Goal: Contribute content: Contribute content

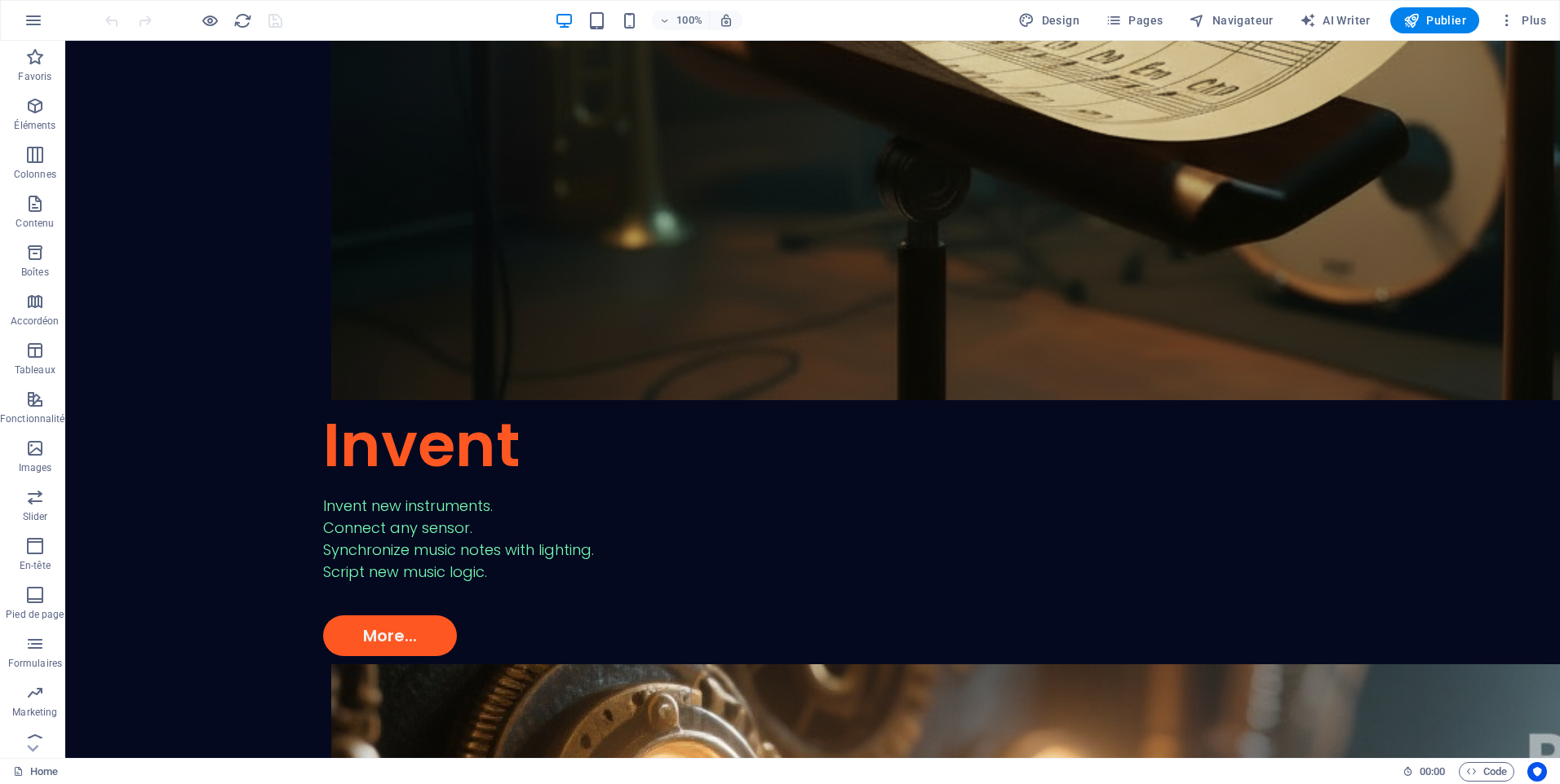
scroll to position [3914, 0]
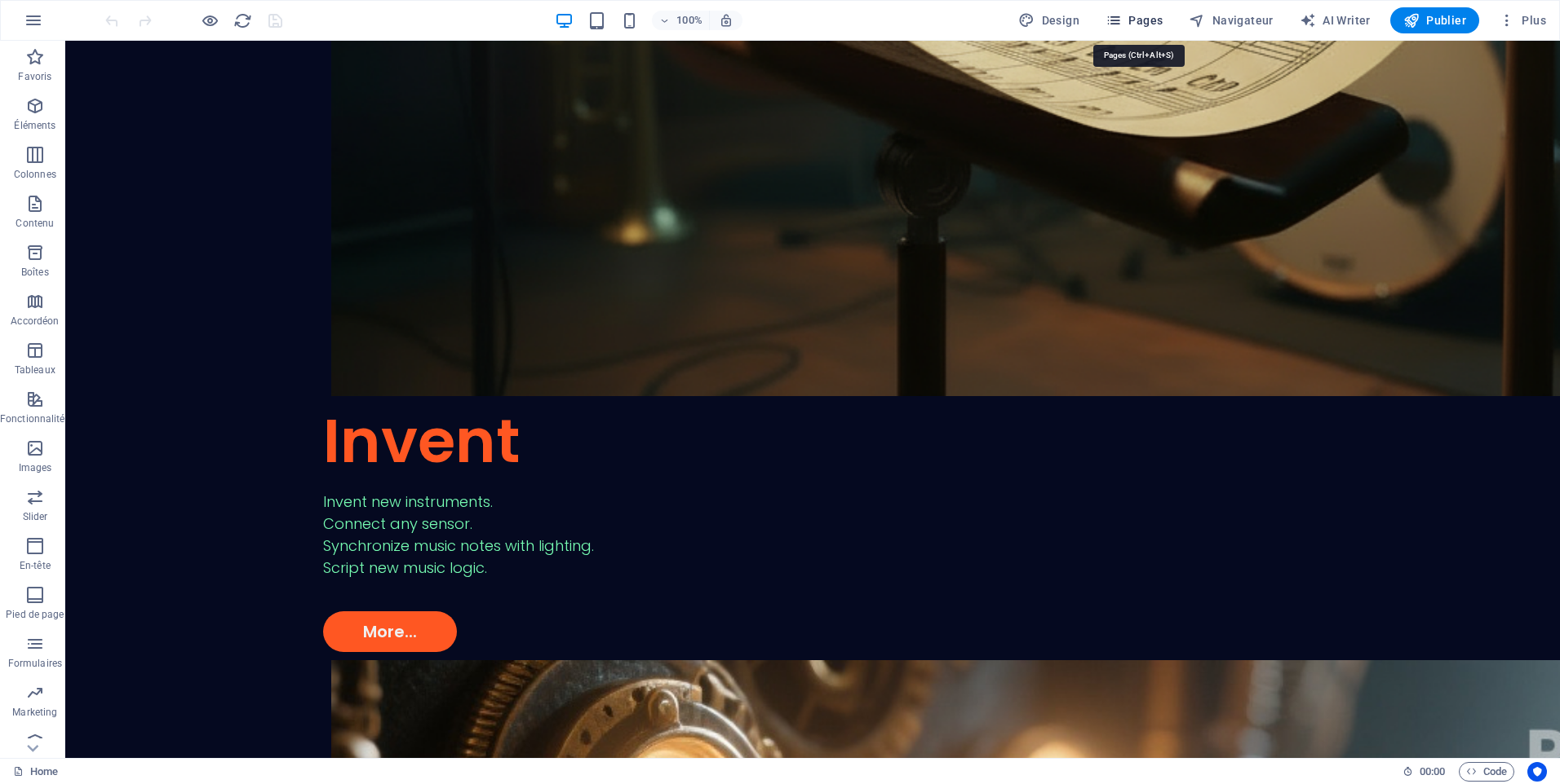
click at [1129, 22] on span "Pages" at bounding box center [1134, 21] width 58 height 16
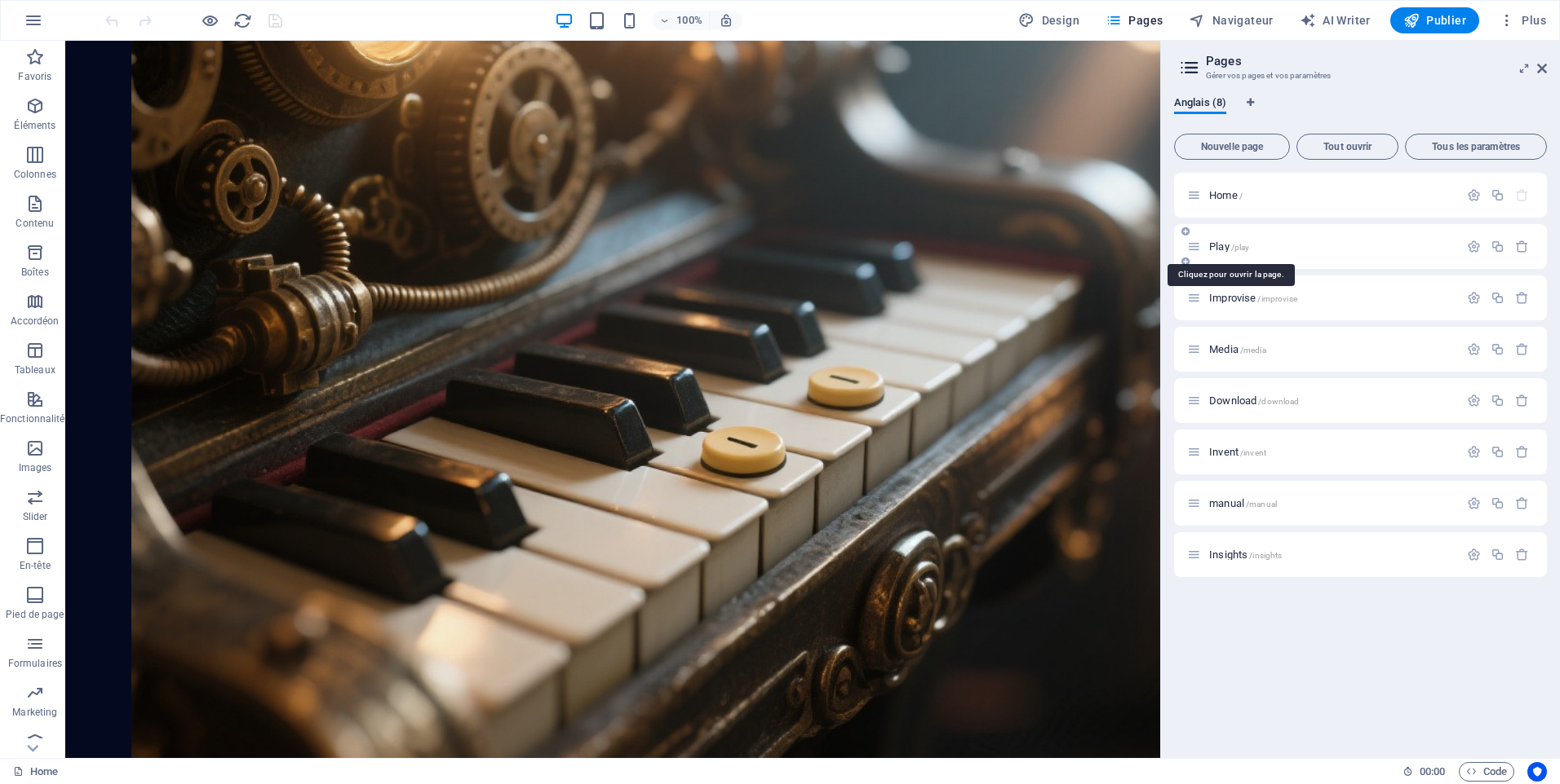
click at [1229, 249] on span "Play /play" at bounding box center [1228, 247] width 40 height 13
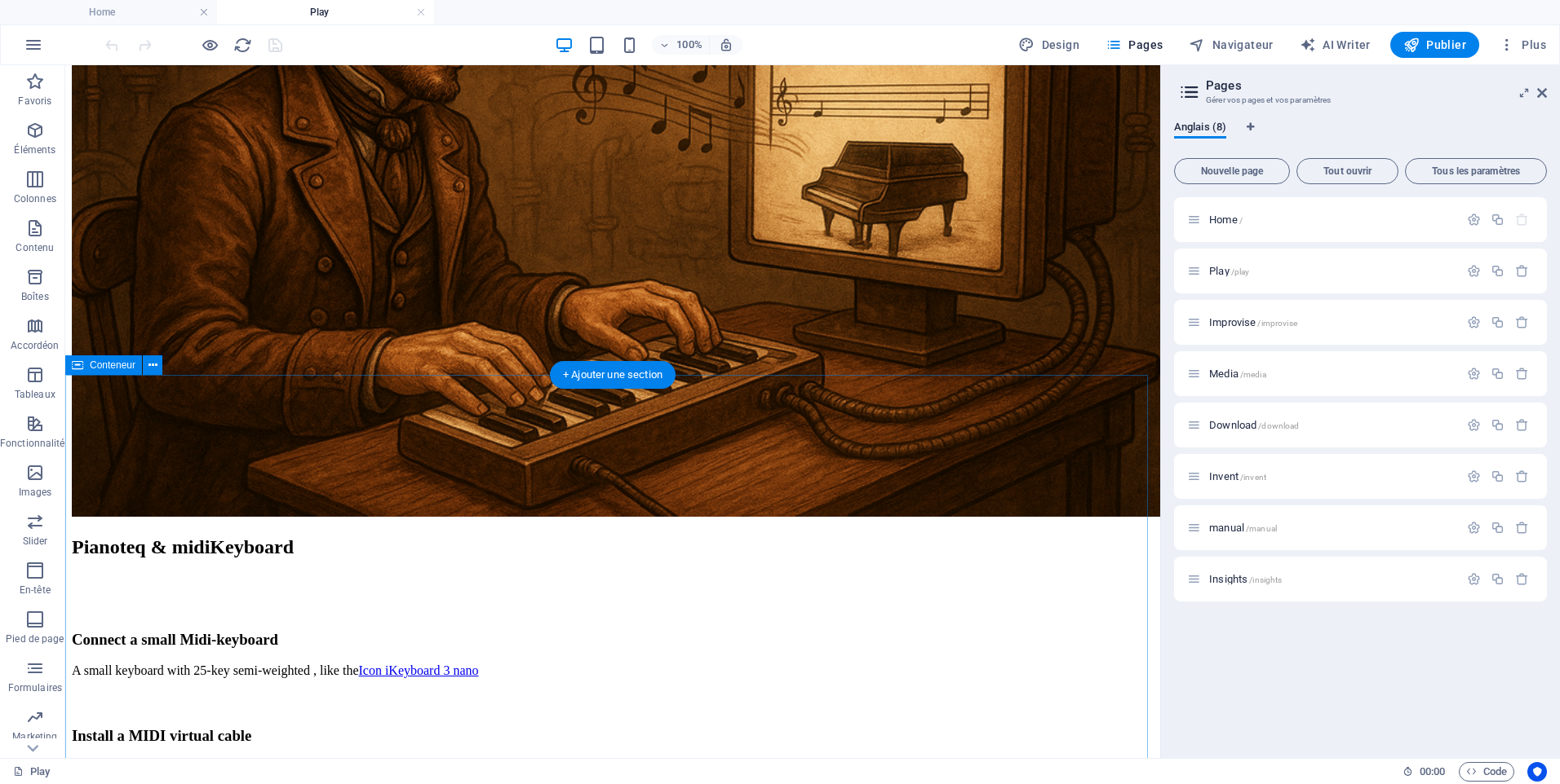
scroll to position [978, 0]
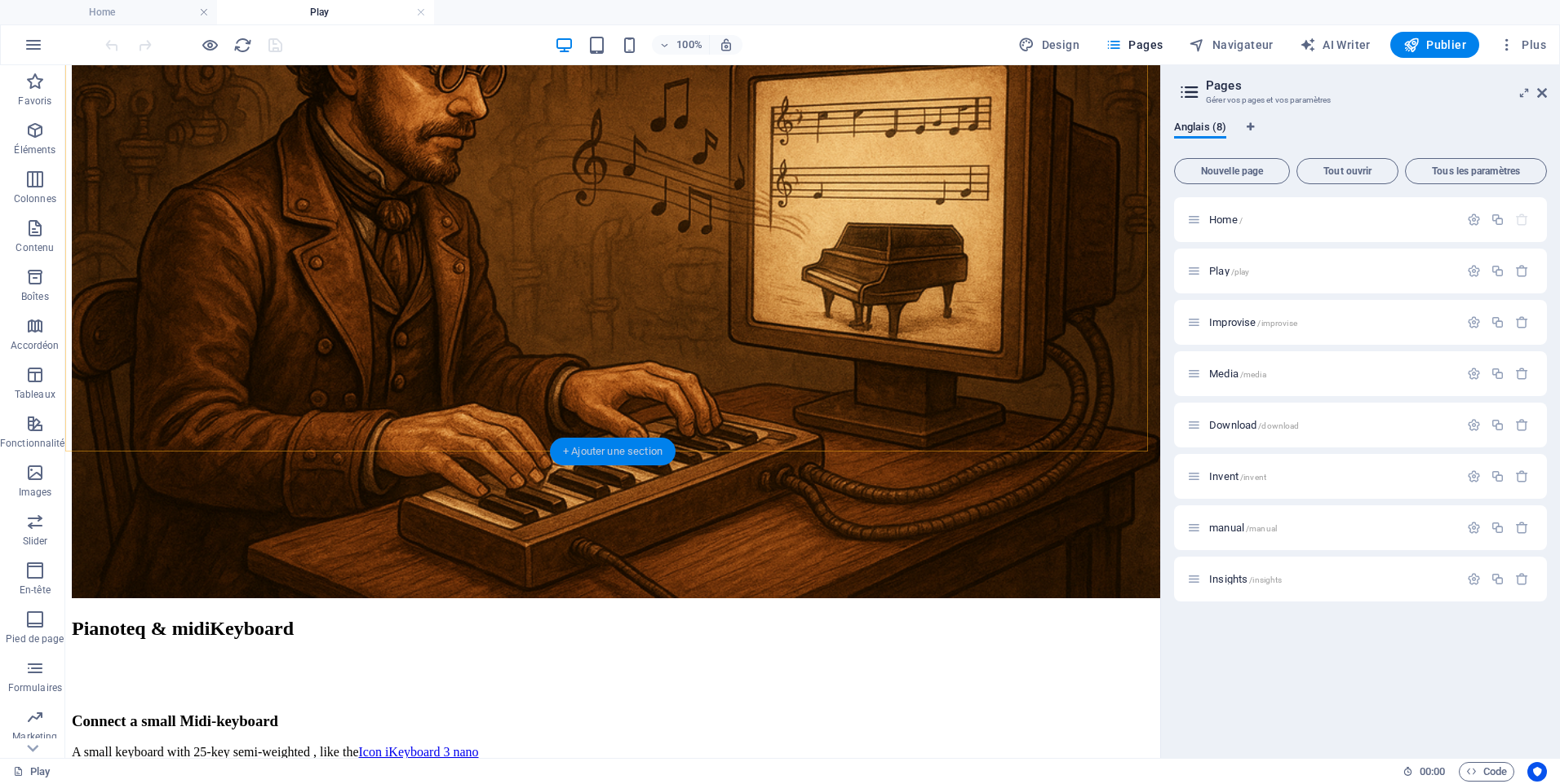
click at [628, 451] on div "+ Ajouter une section" at bounding box center [613, 452] width 126 height 28
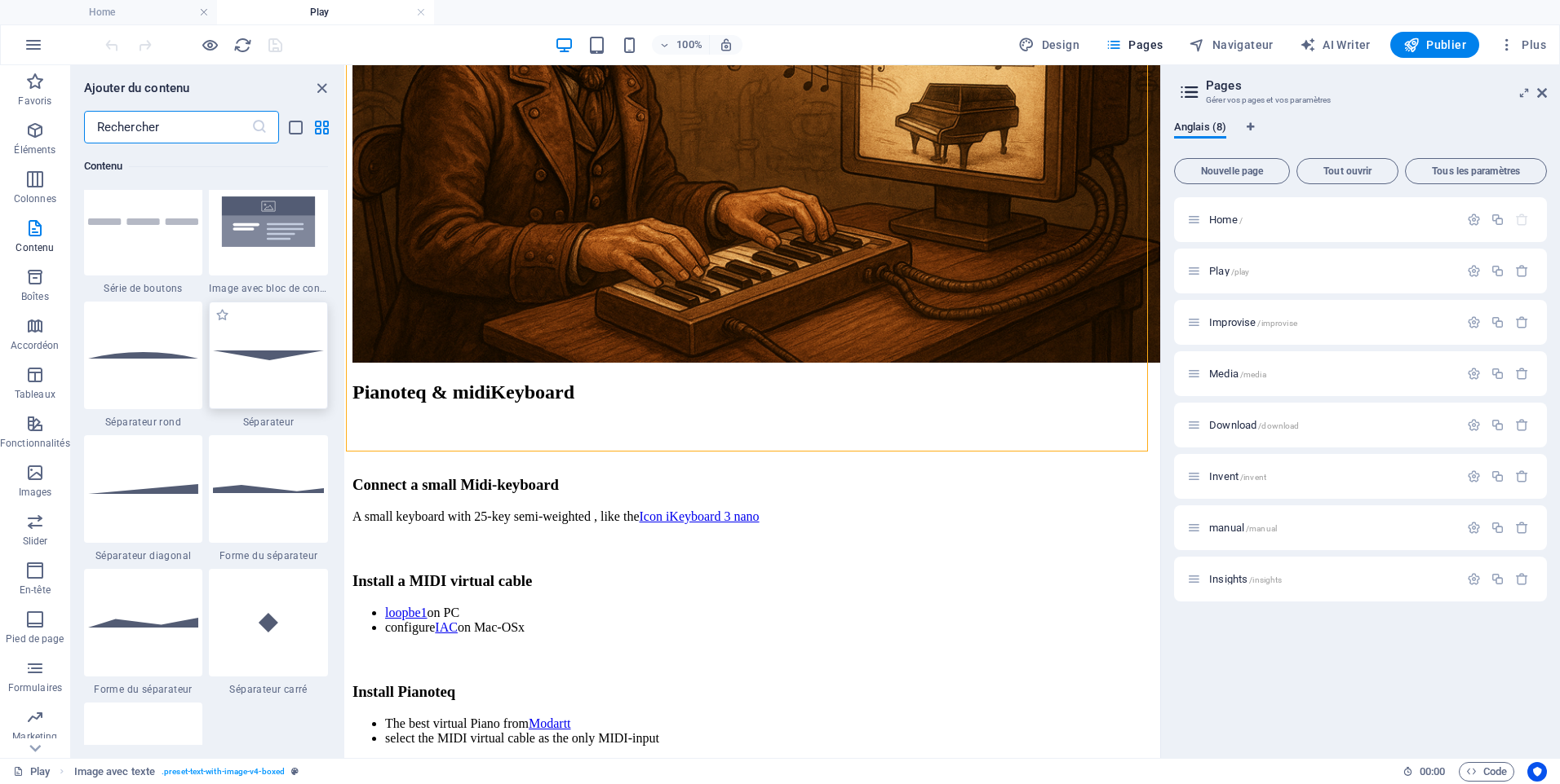
scroll to position [3831, 0]
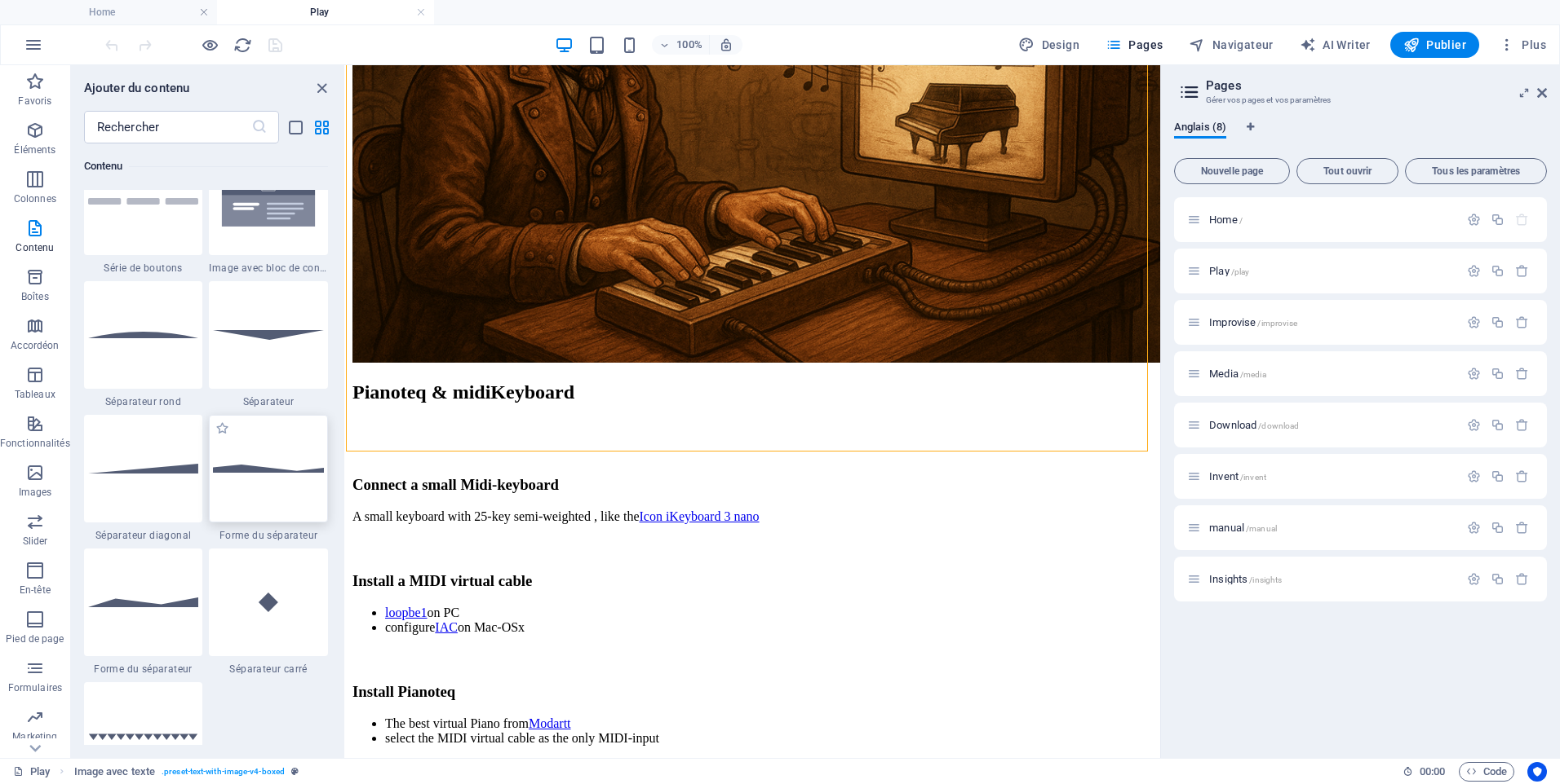
click at [275, 476] on div at bounding box center [268, 469] width 120 height 108
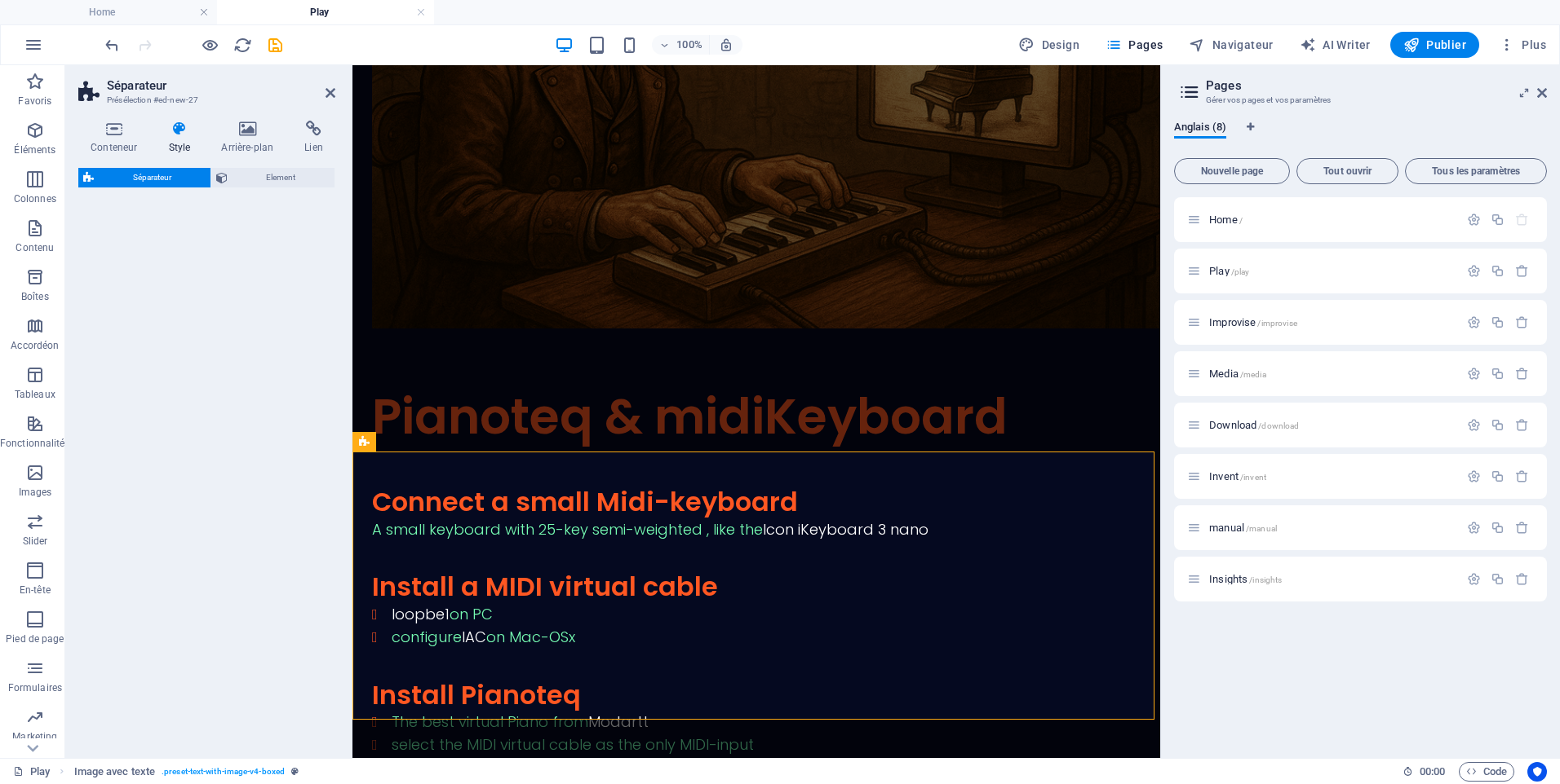
select select "polygon1"
select select "rem"
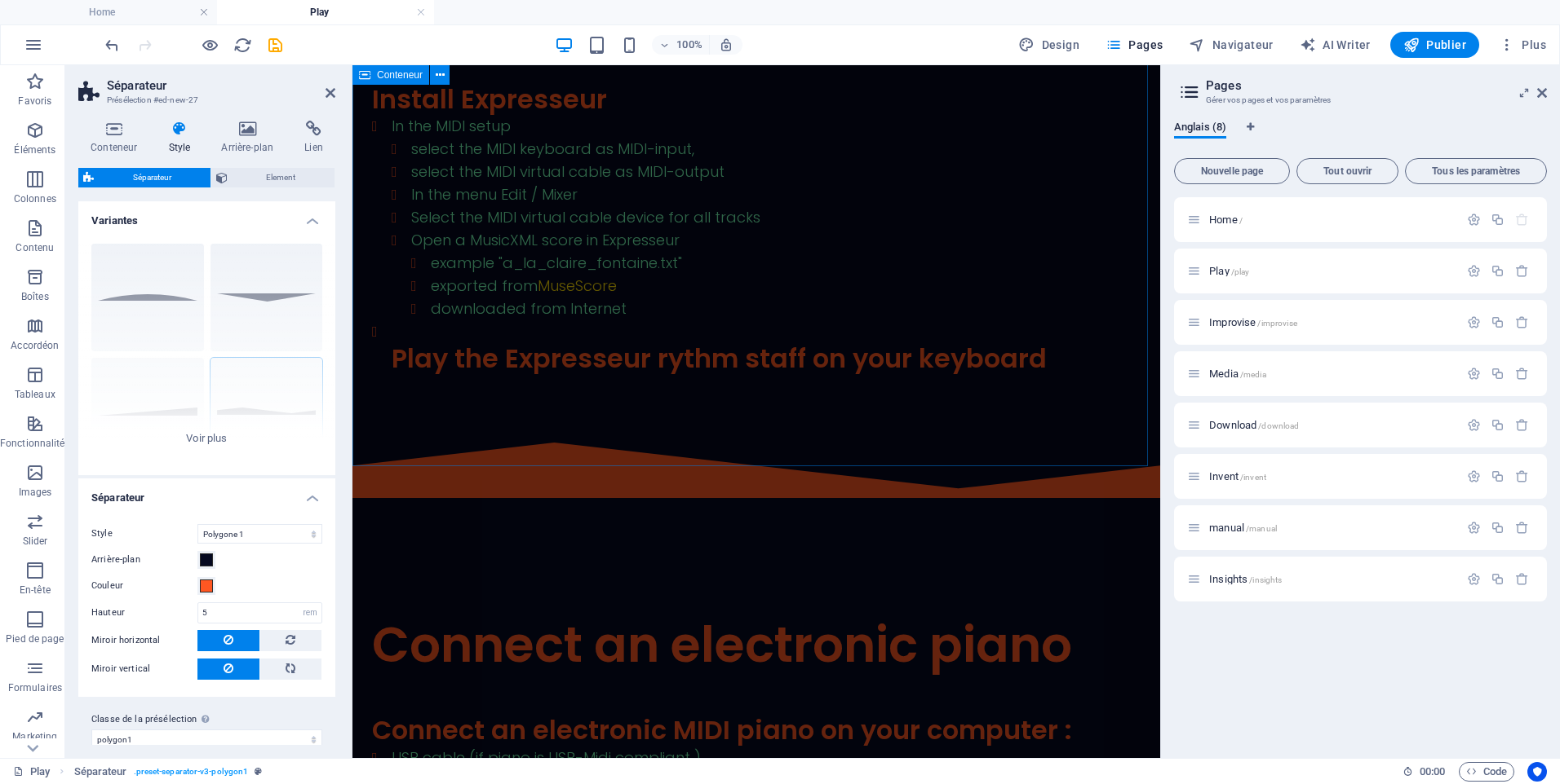
scroll to position [1761, 0]
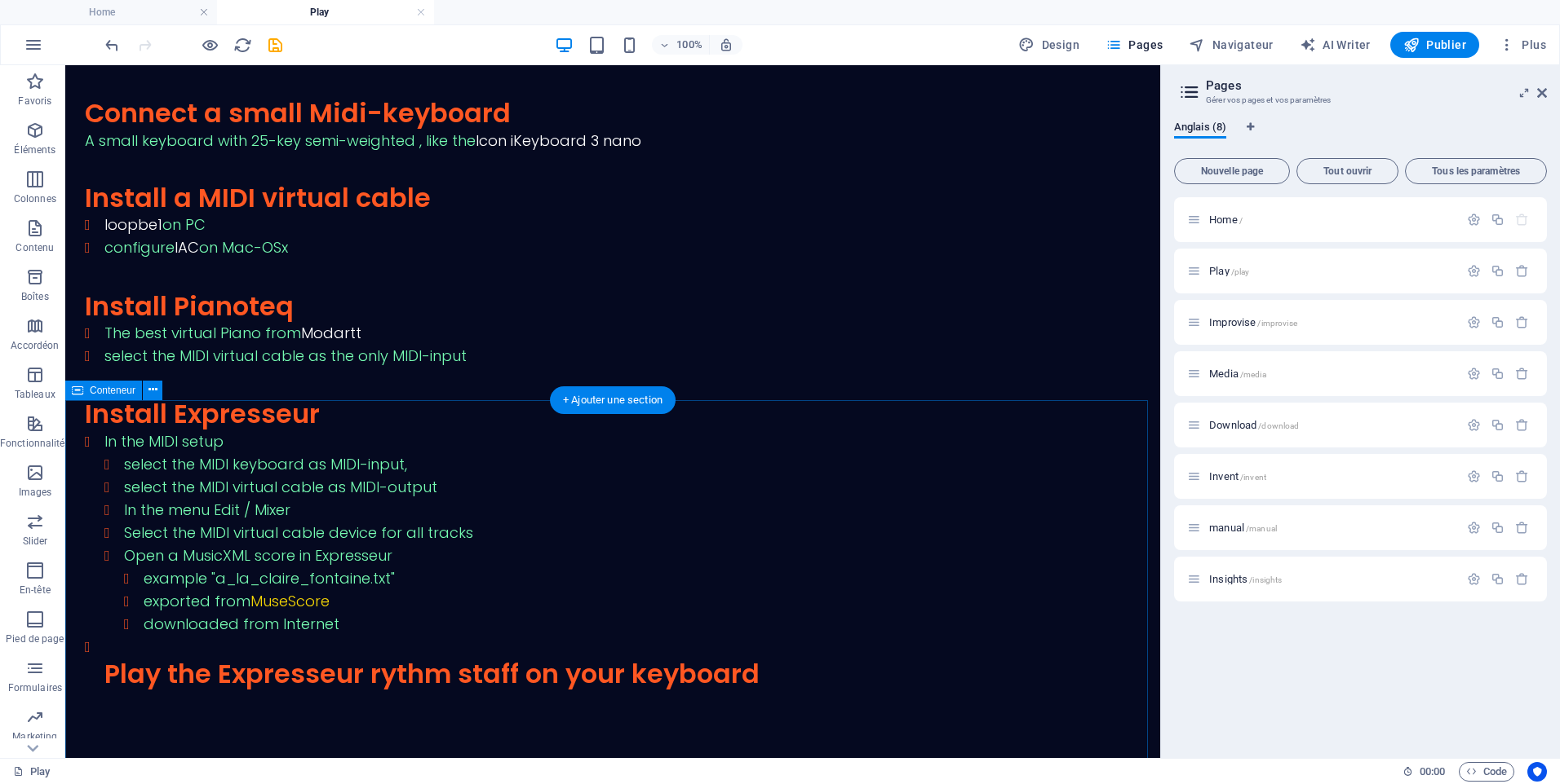
scroll to position [1793, 0]
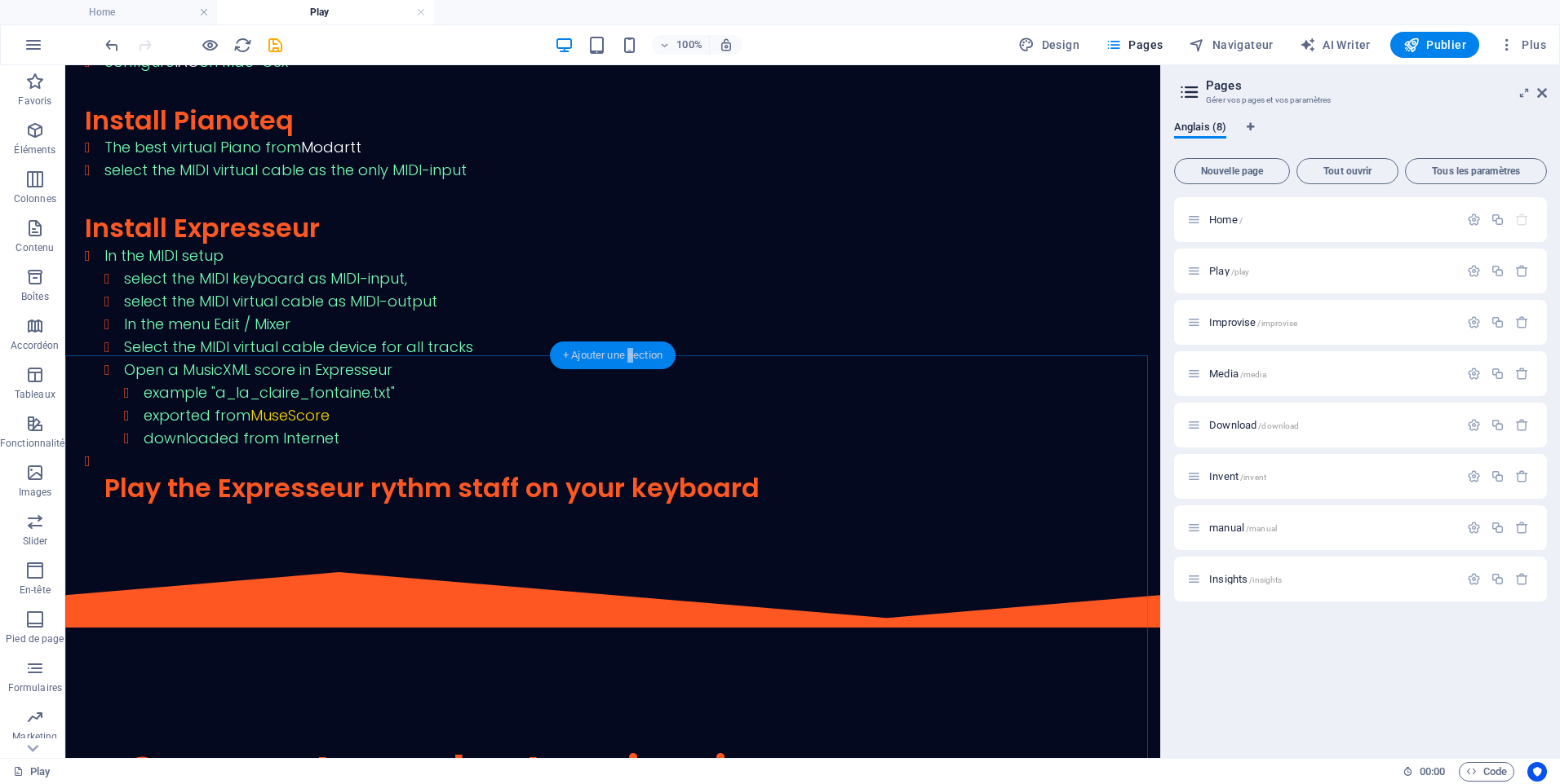
drag, startPoint x: 631, startPoint y: 352, endPoint x: 280, endPoint y: 288, distance: 356.8
click at [630, 352] on div "+ Ajouter une section" at bounding box center [613, 355] width 126 height 28
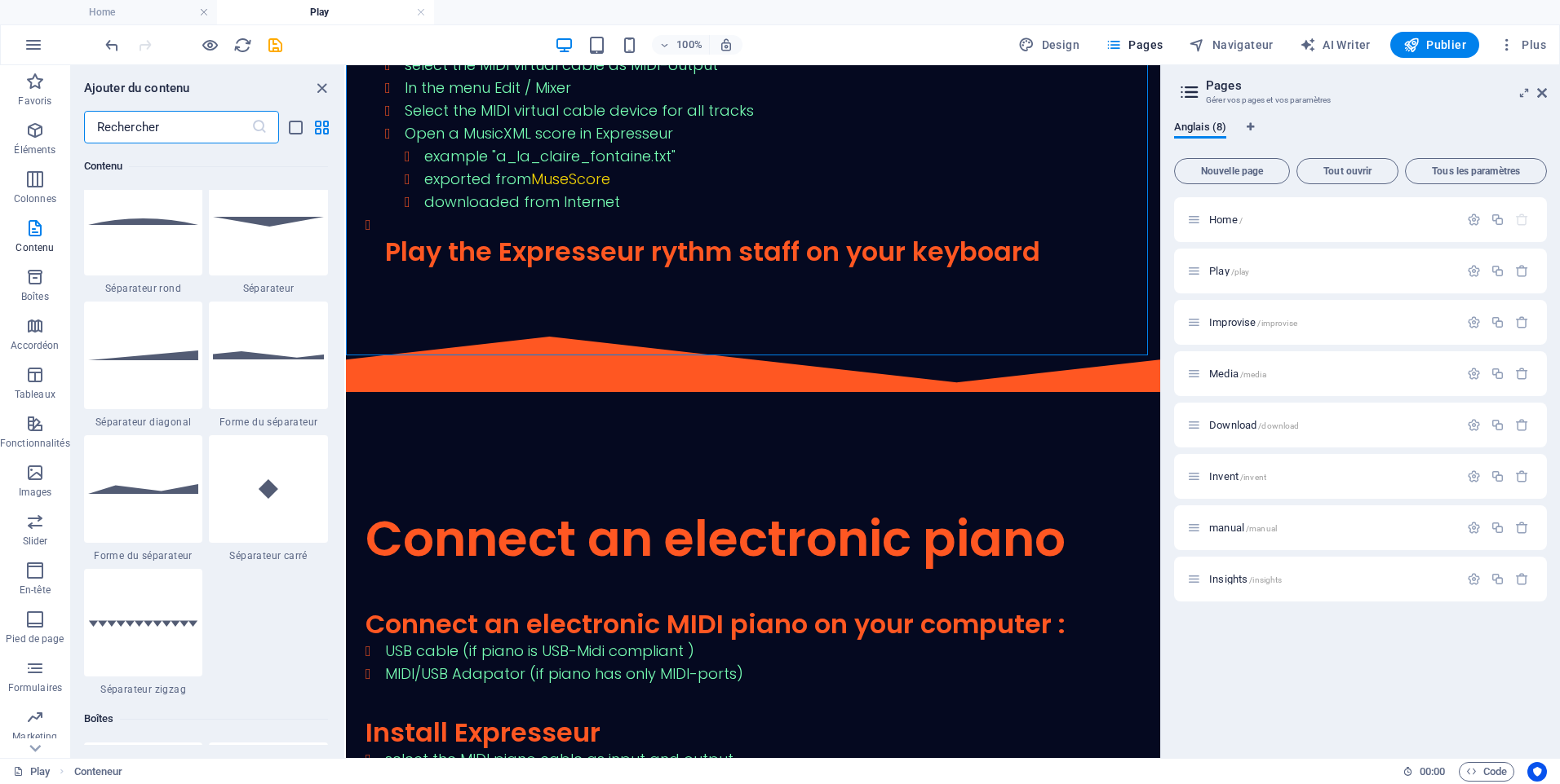
scroll to position [3995, 0]
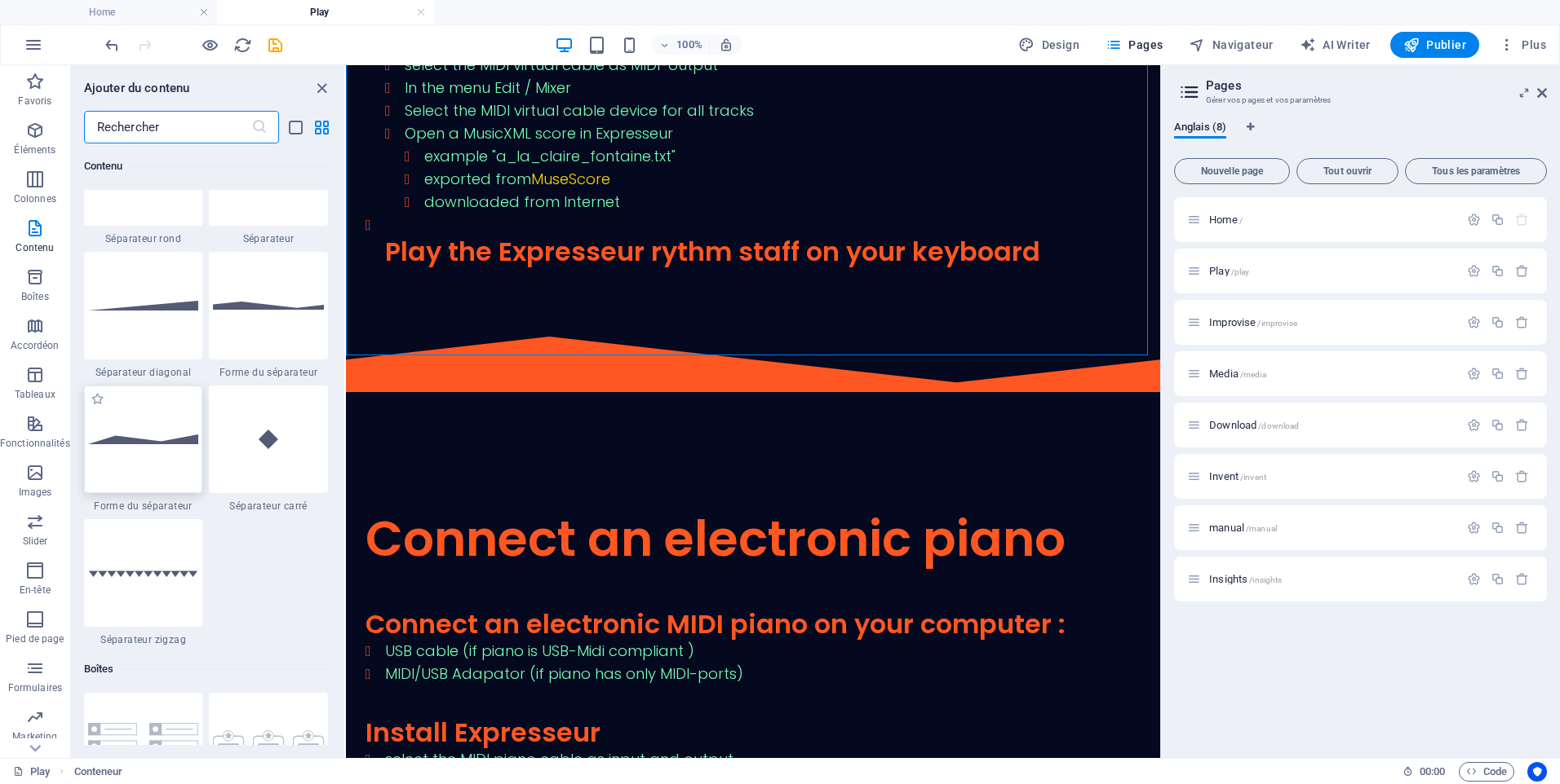
click at [137, 438] on img at bounding box center [143, 439] width 111 height 10
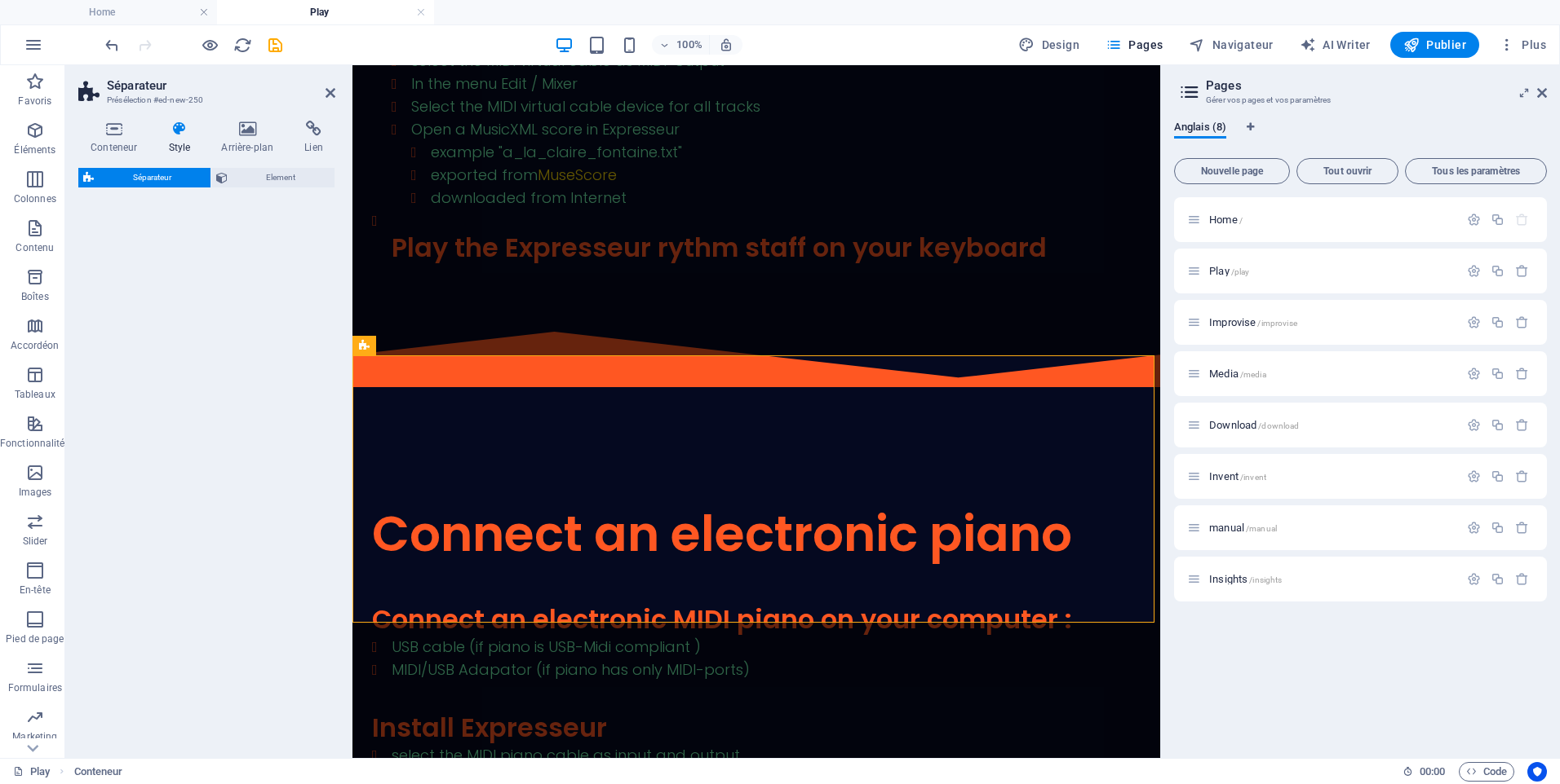
select select "polygon2"
select select "rem"
select select "preset-separator-v3-polygon2"
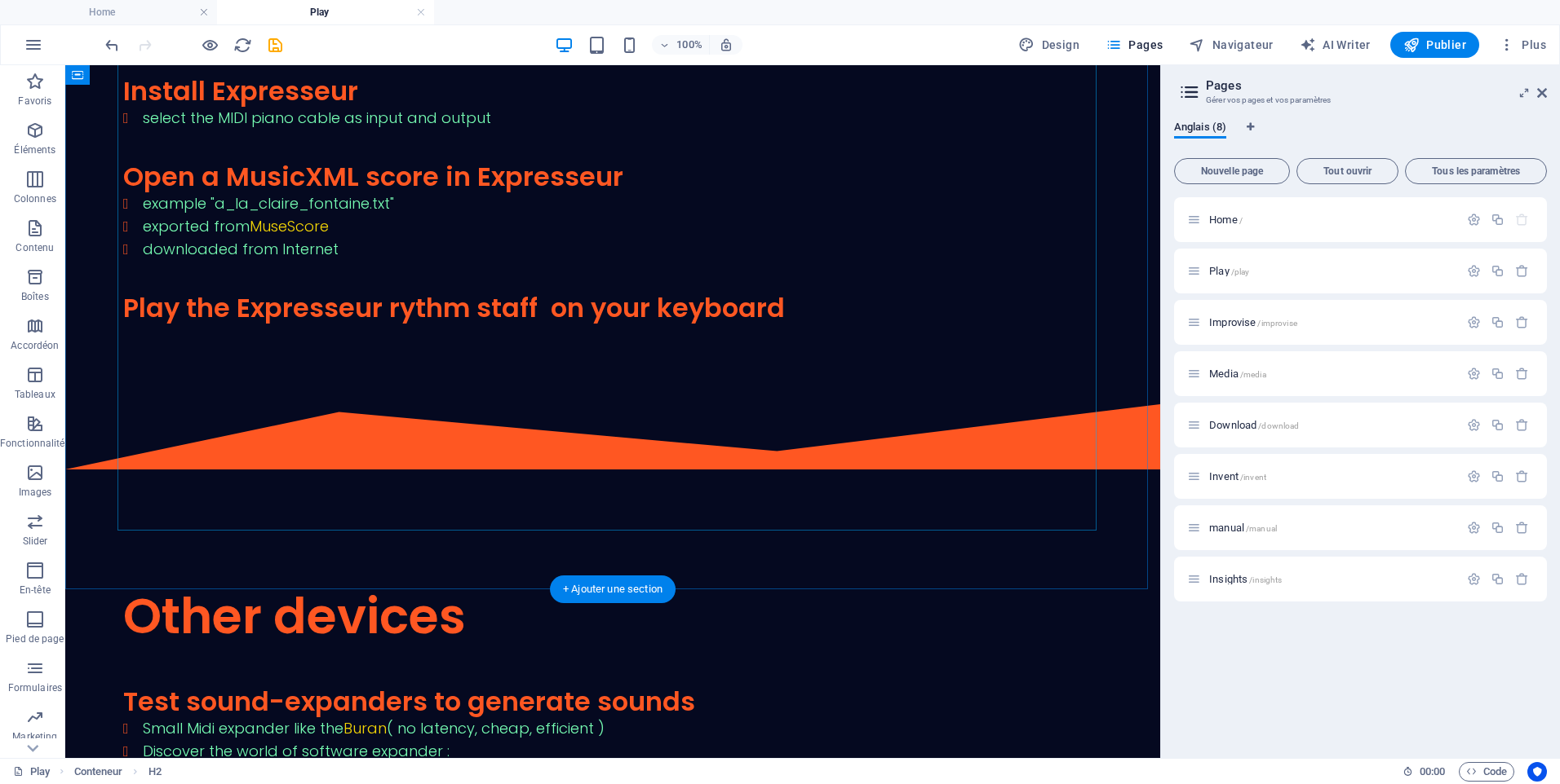
scroll to position [2691, 0]
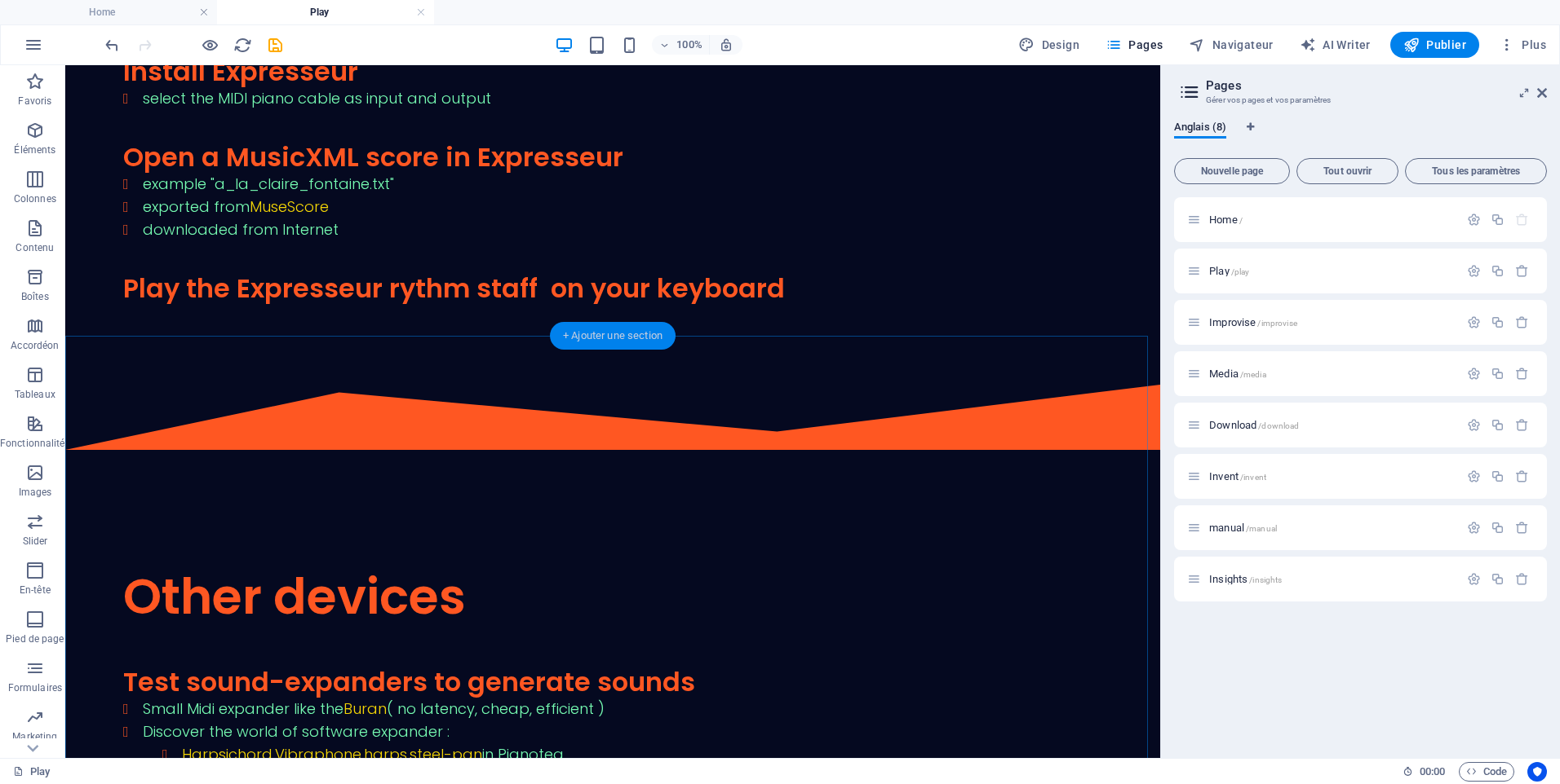
click at [608, 340] on div "+ Ajouter une section" at bounding box center [613, 336] width 126 height 28
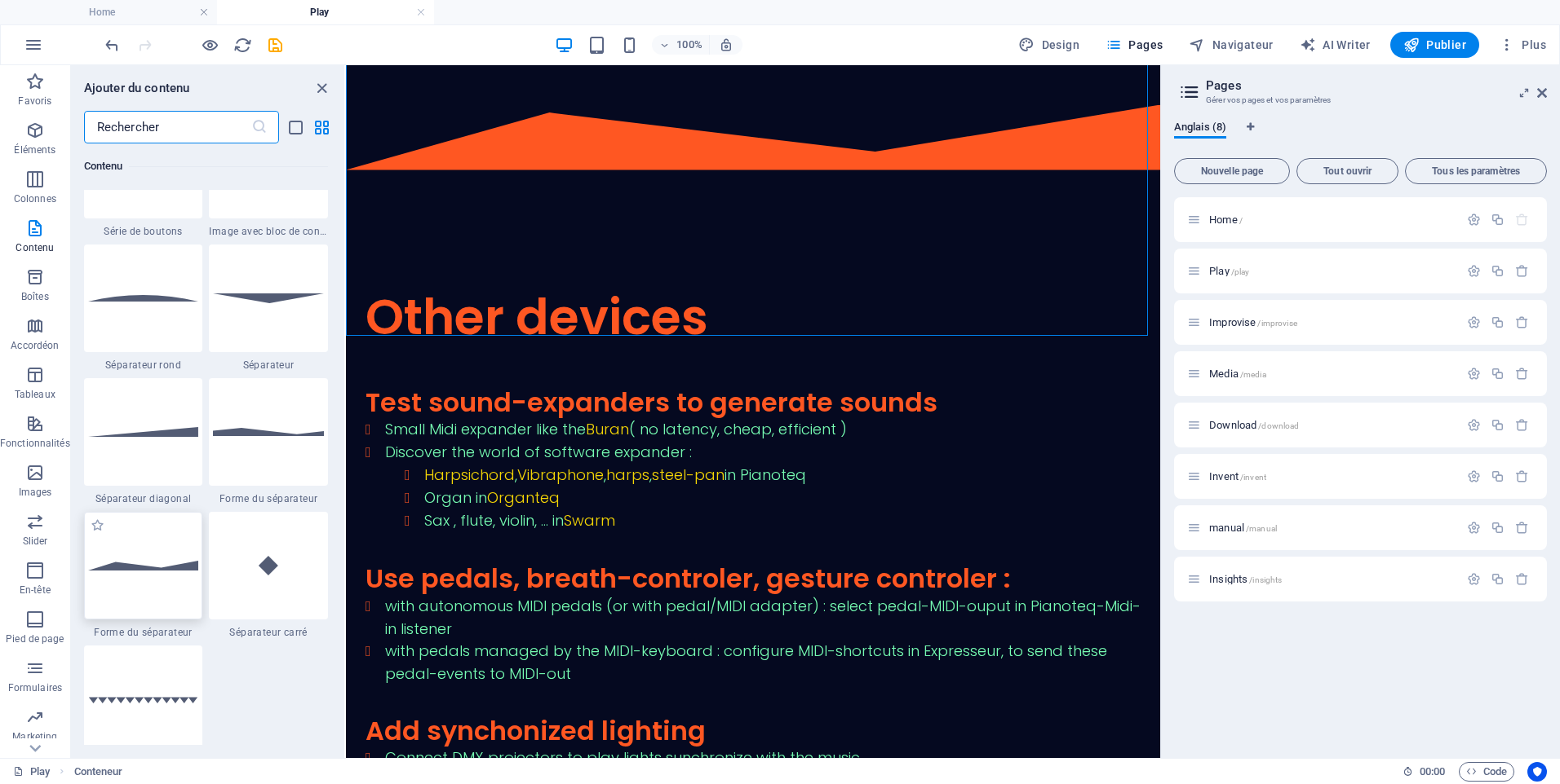
scroll to position [3913, 0]
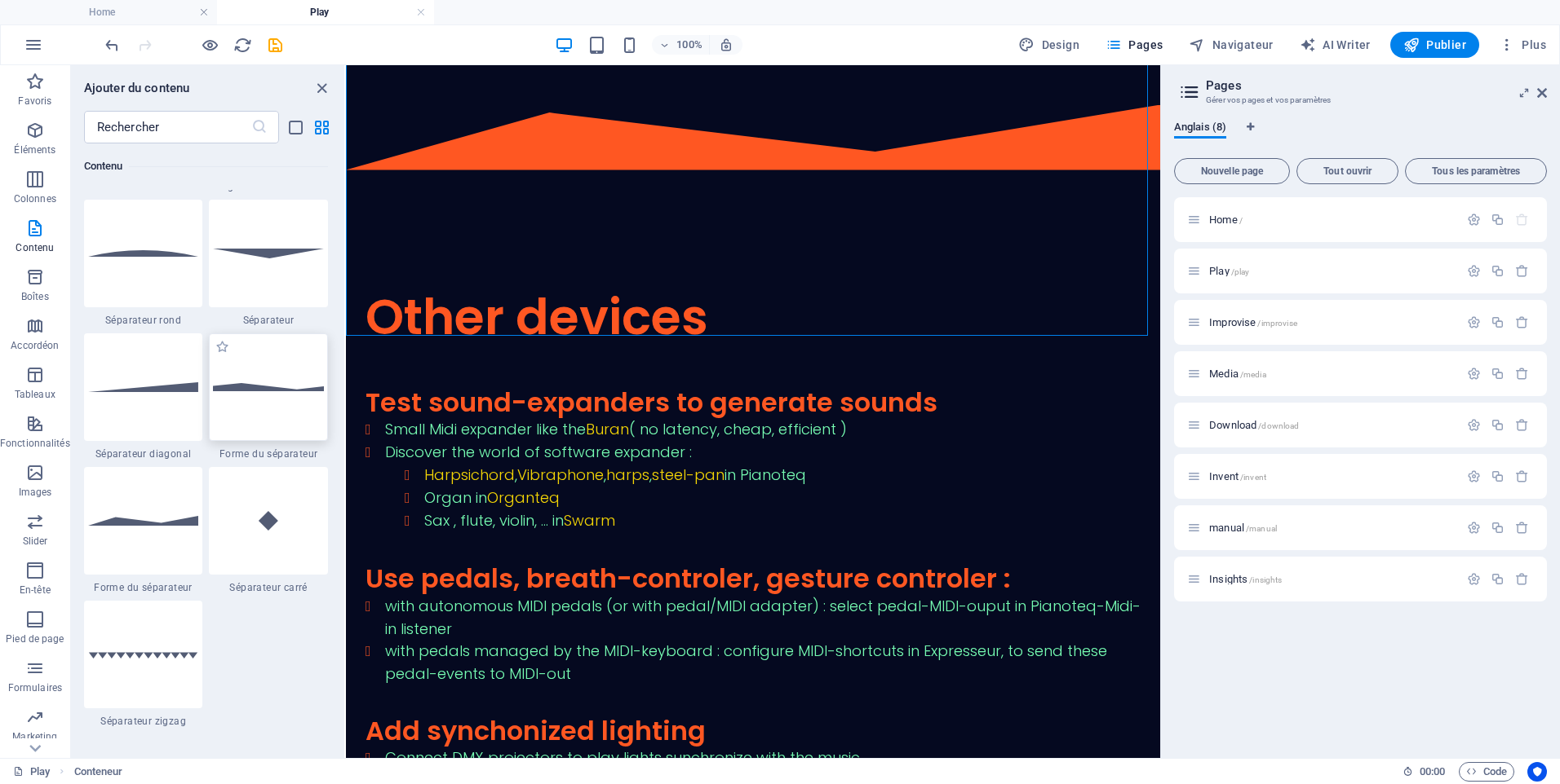
click at [273, 394] on div at bounding box center [268, 387] width 120 height 108
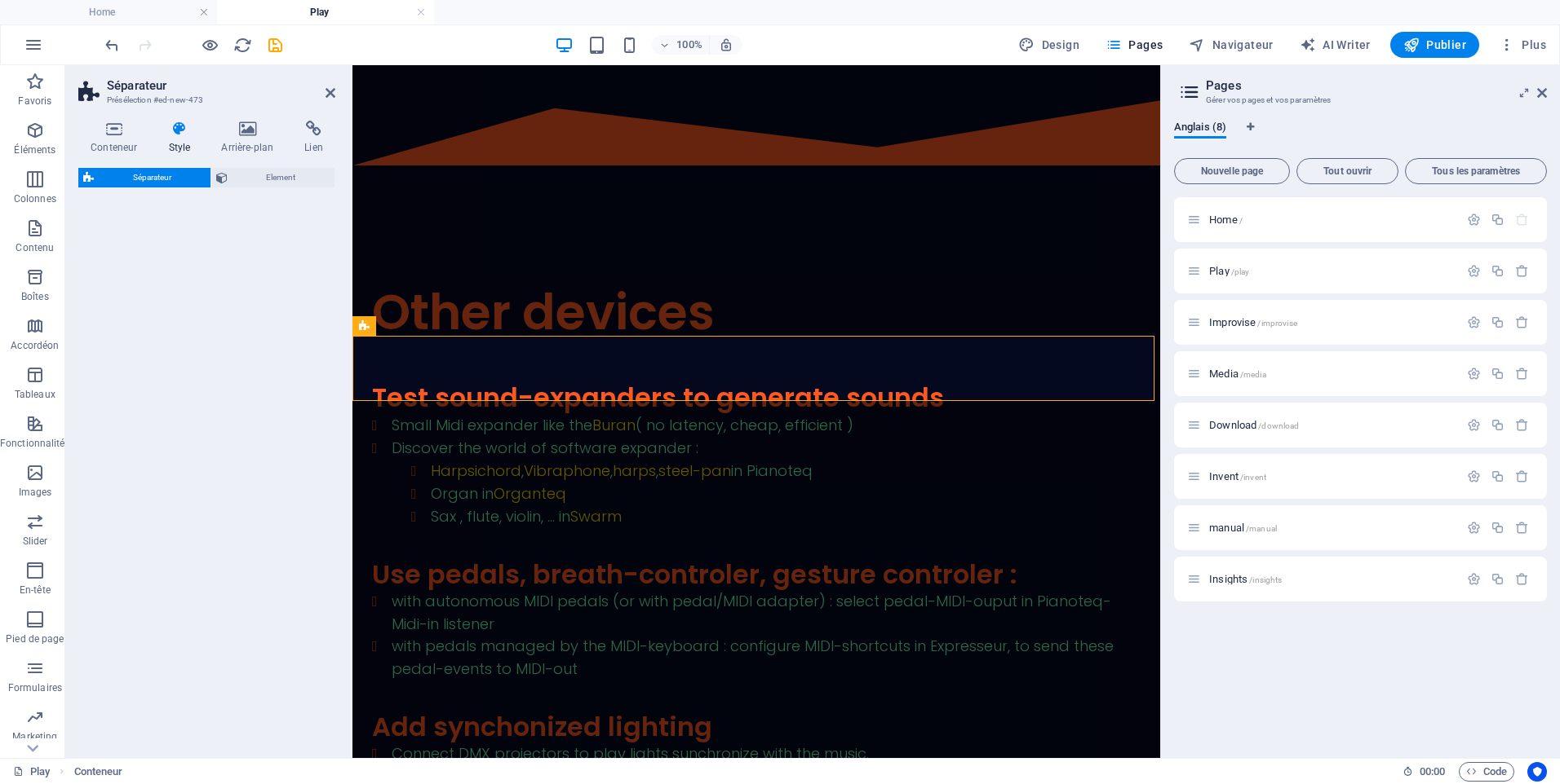
select select "polygon1"
select select "rem"
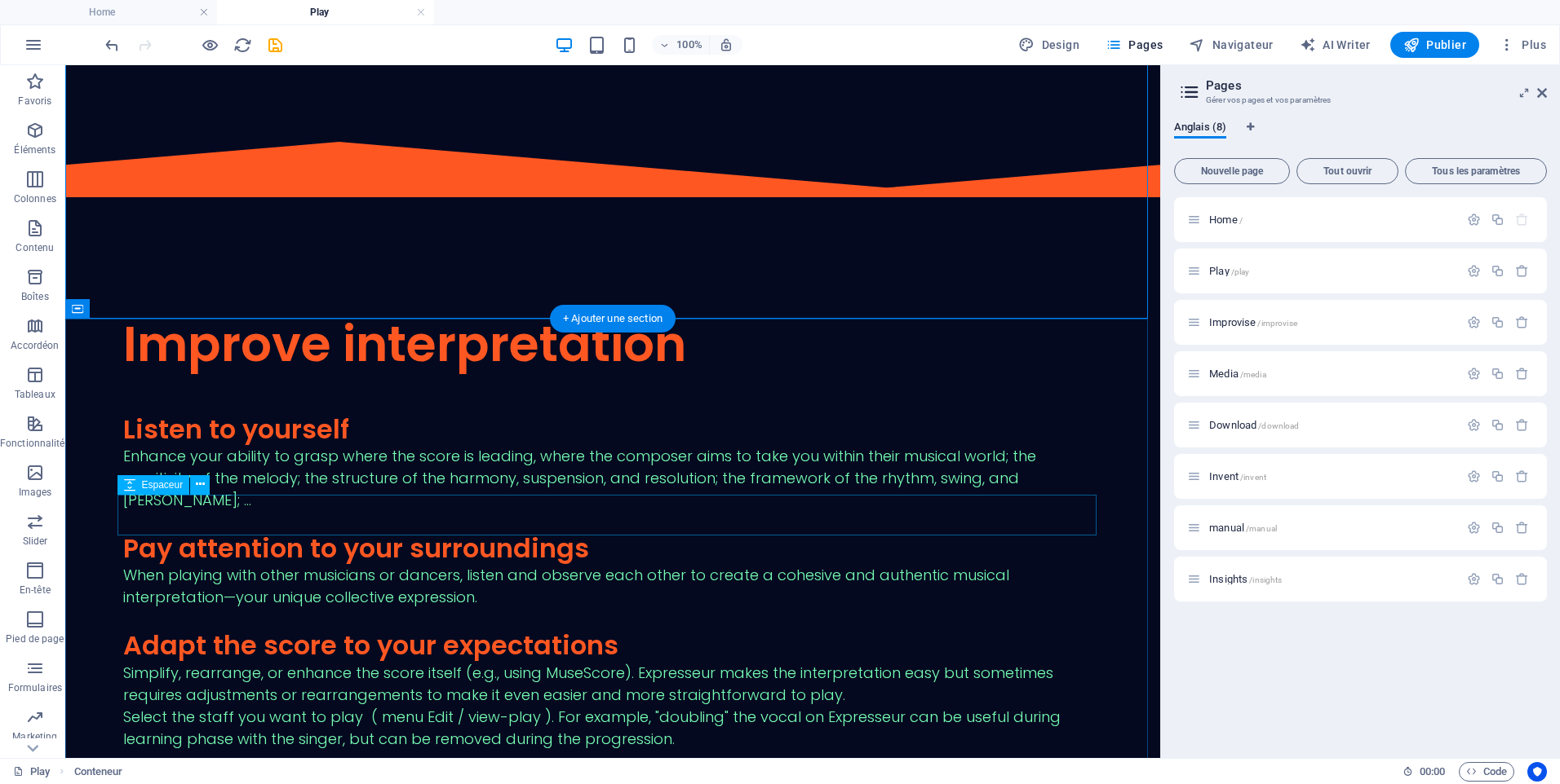
scroll to position [3832, 0]
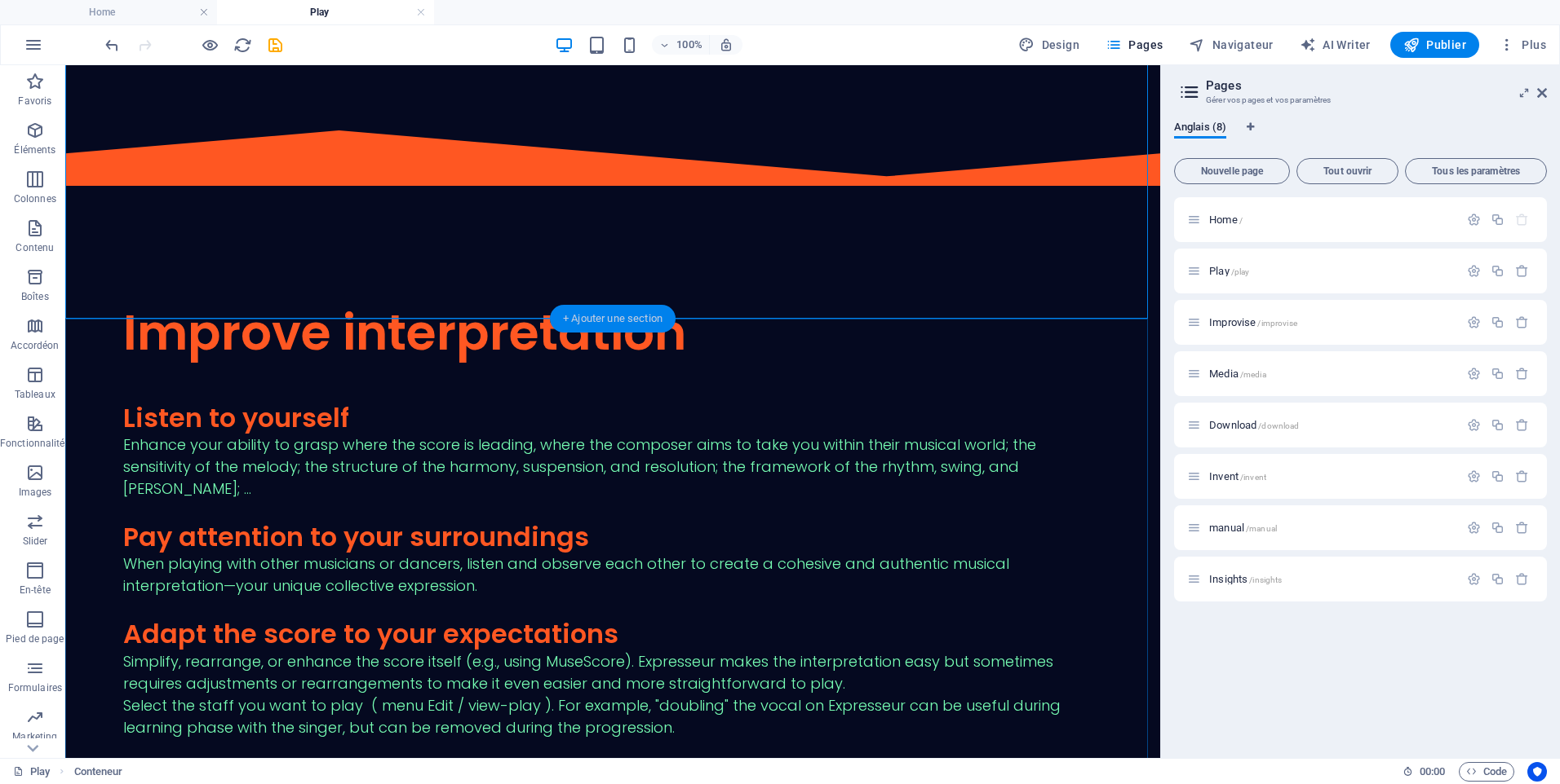
click at [624, 316] on div "+ Ajouter une section" at bounding box center [613, 319] width 126 height 28
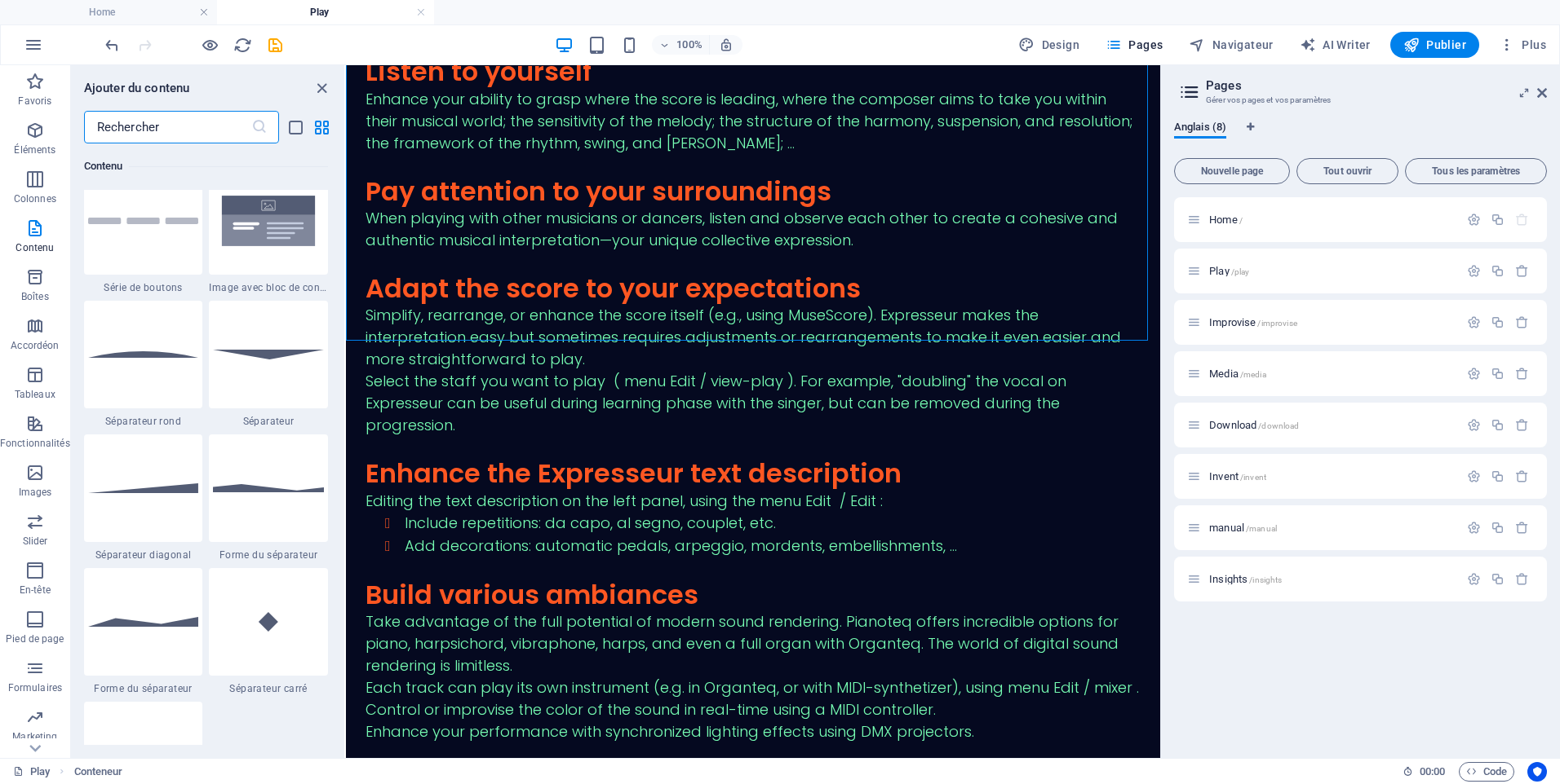
scroll to position [3831, 0]
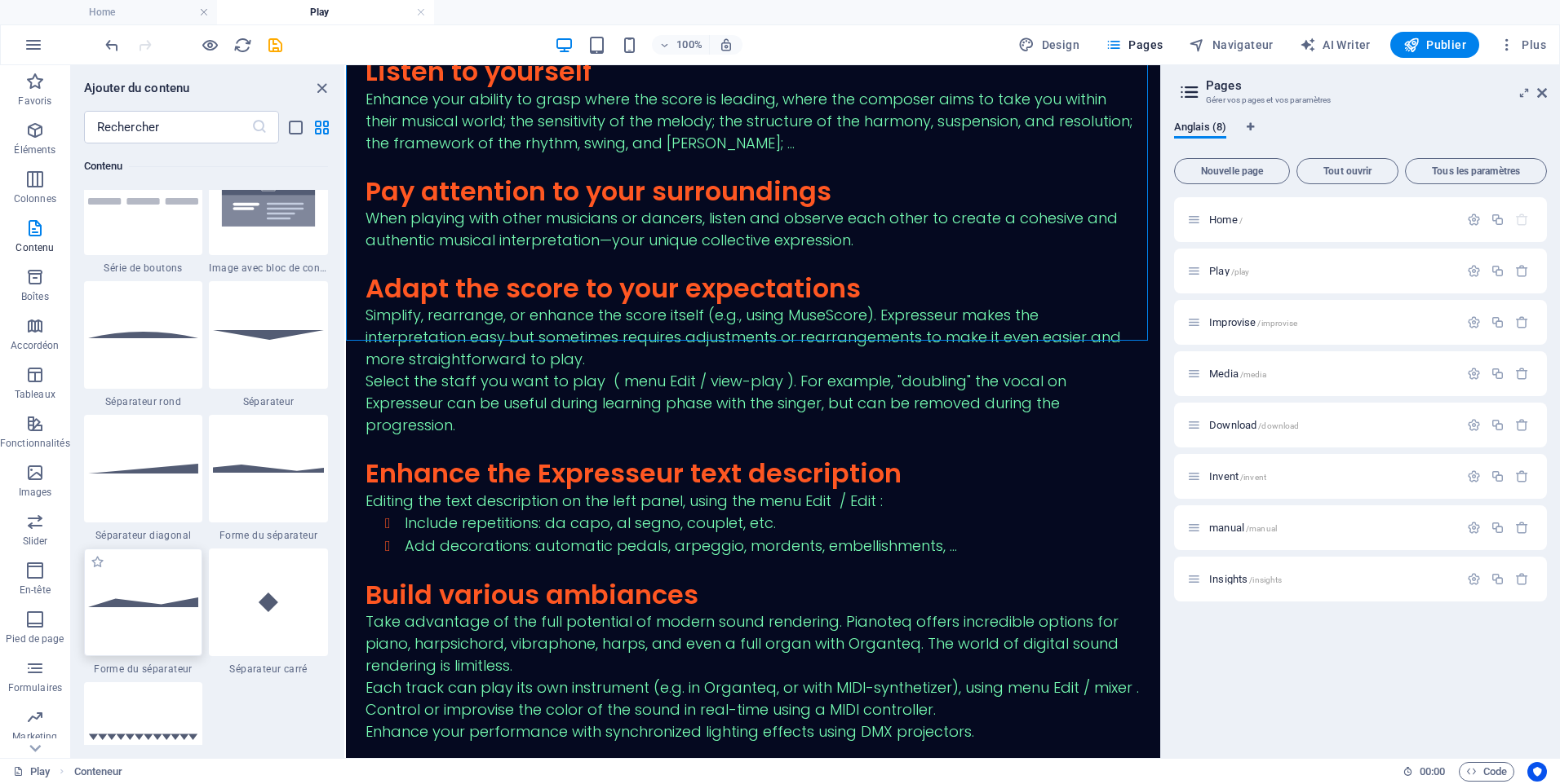
click at [171, 603] on img at bounding box center [143, 602] width 111 height 10
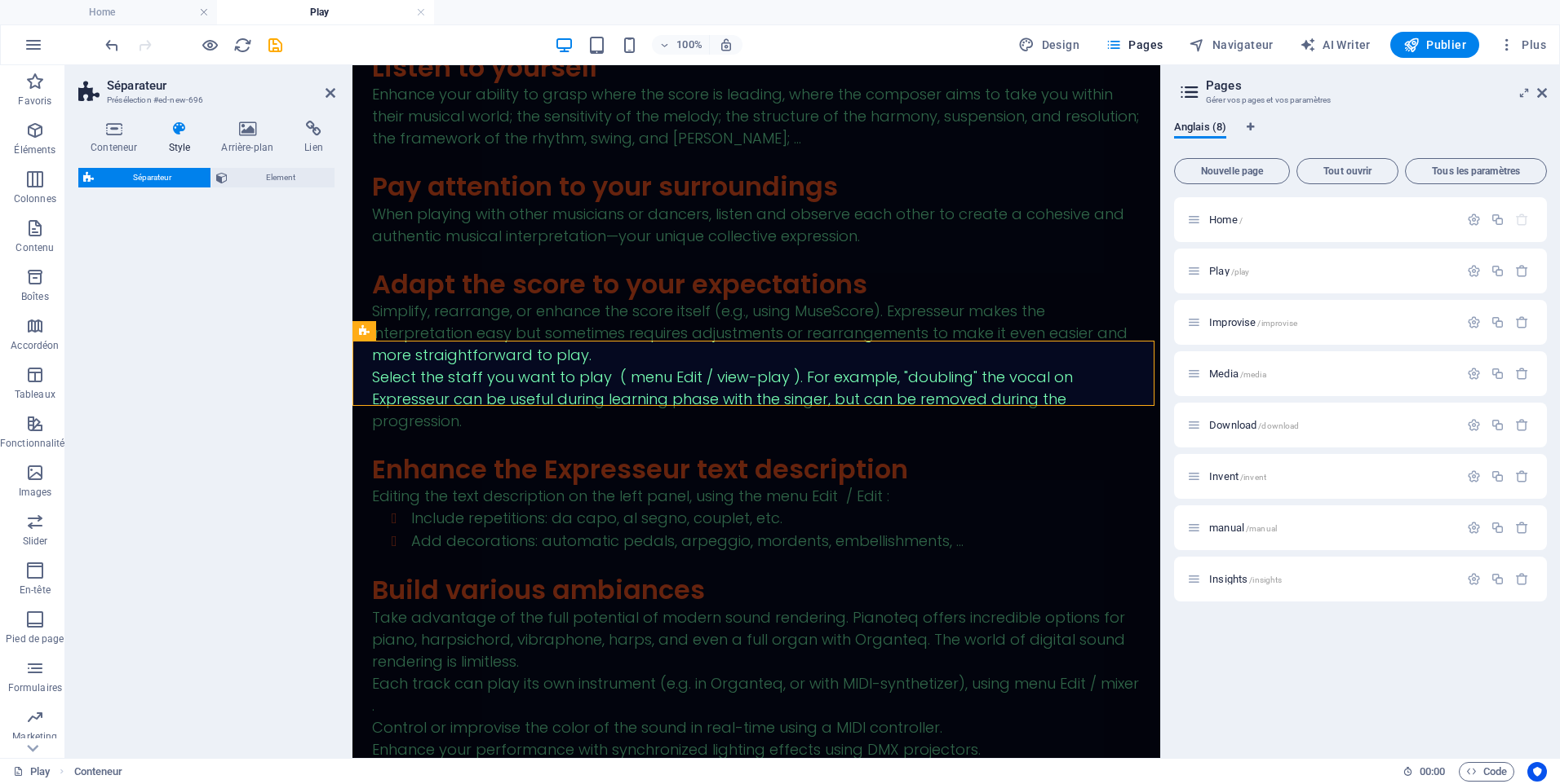
select select "polygon2"
select select "rem"
select select "preset-separator-v3-polygon2"
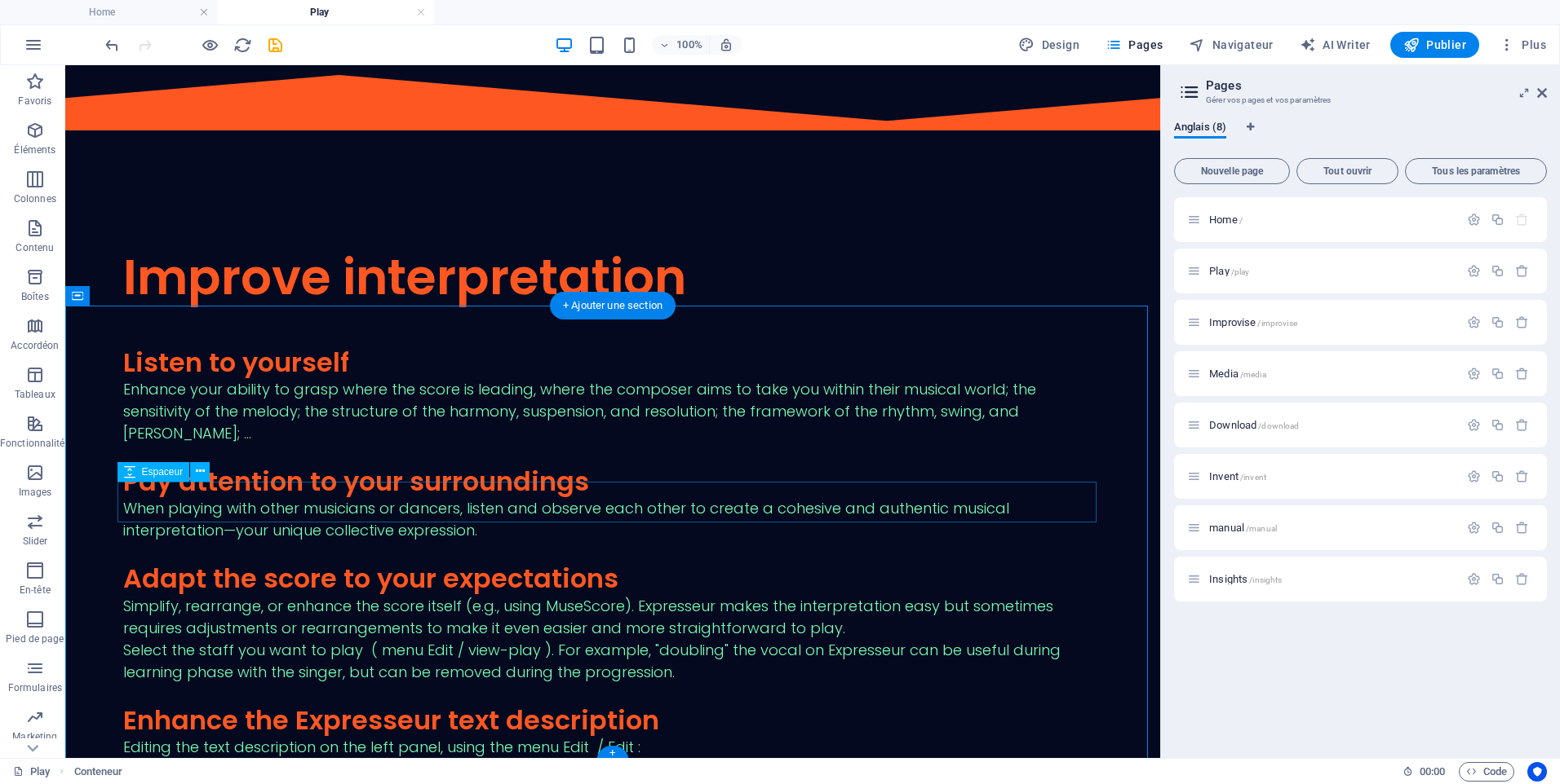
scroll to position [3914, 0]
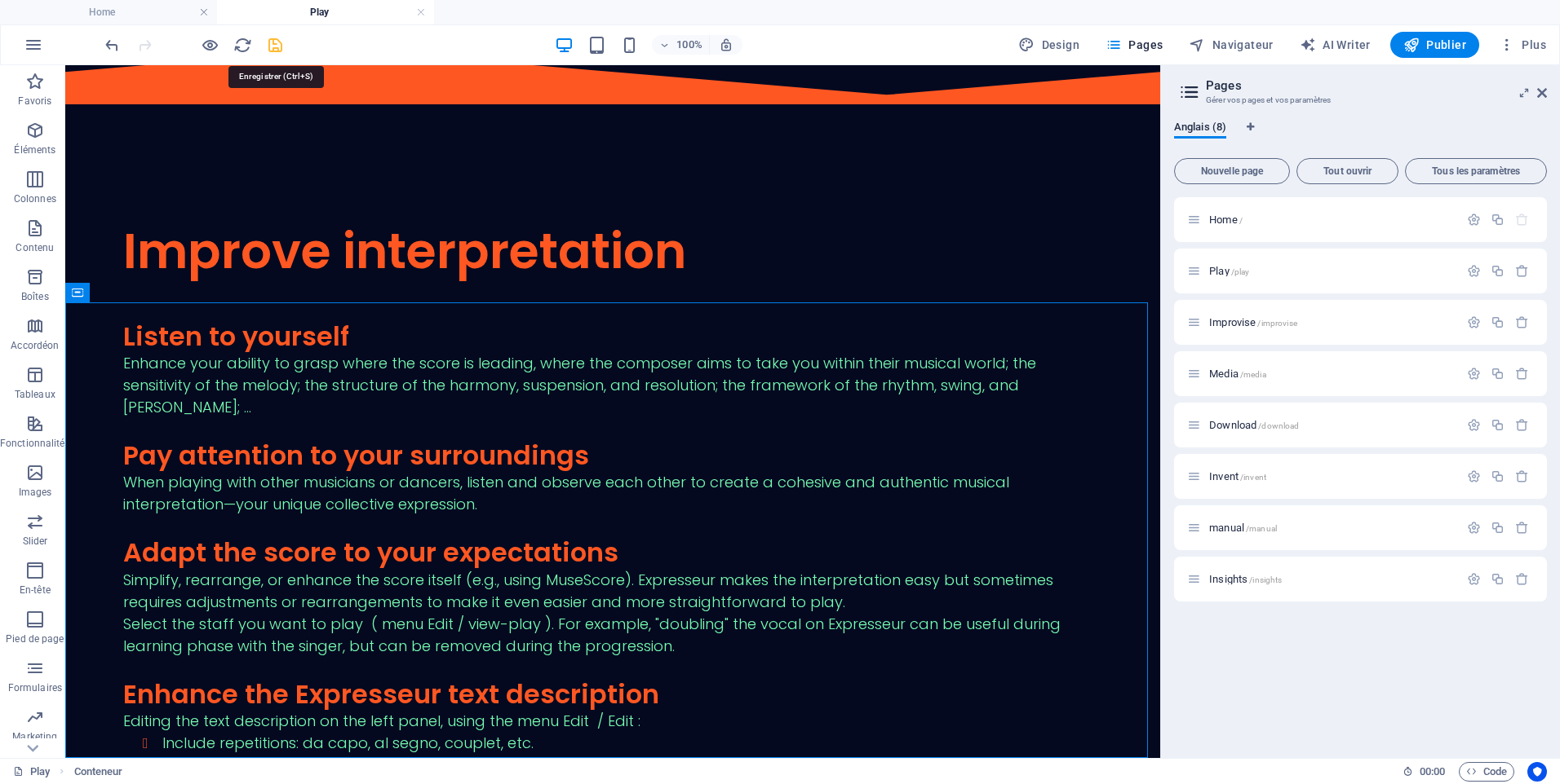
click at [276, 48] on icon "save" at bounding box center [275, 45] width 19 height 19
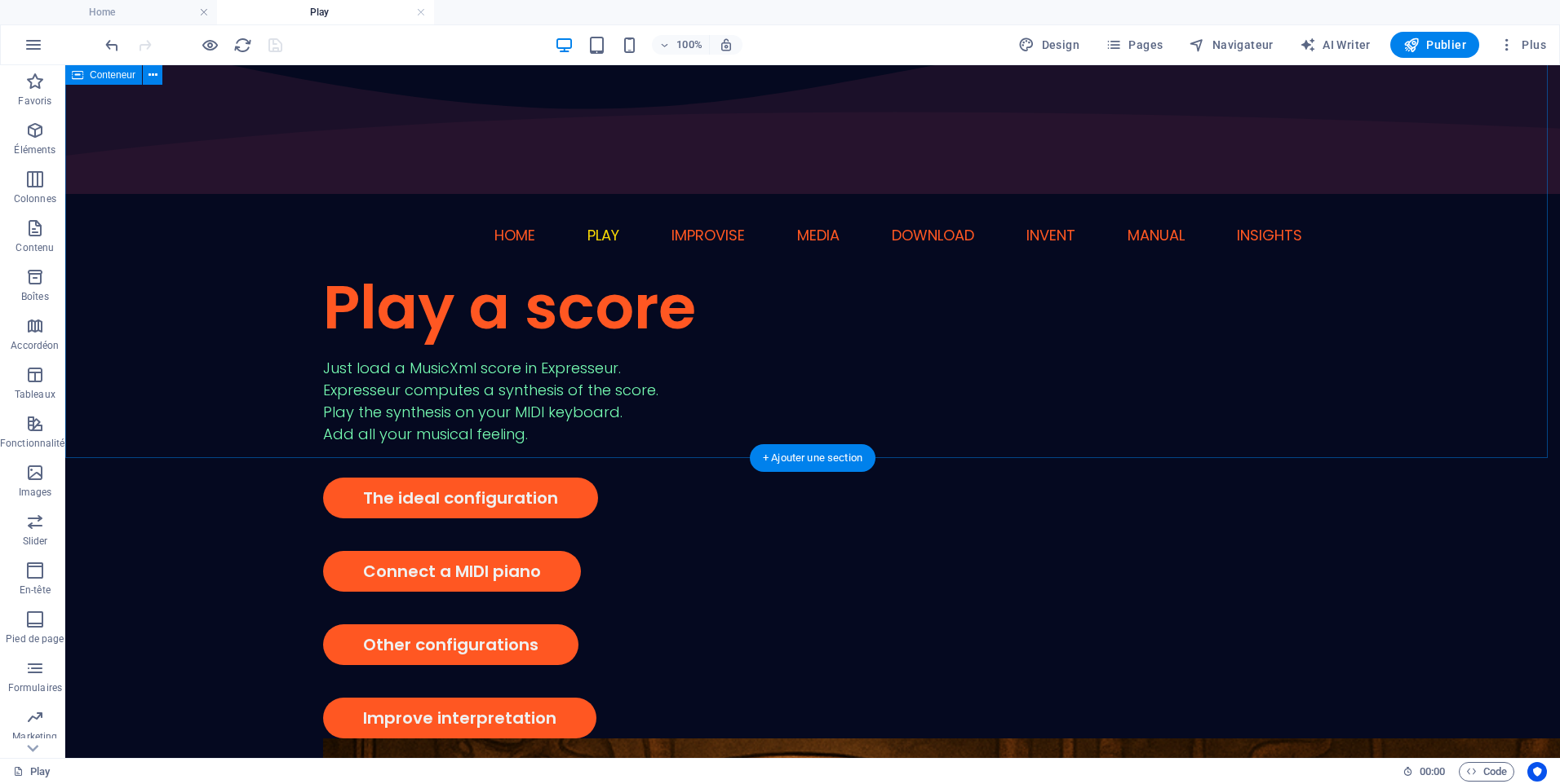
scroll to position [0, 0]
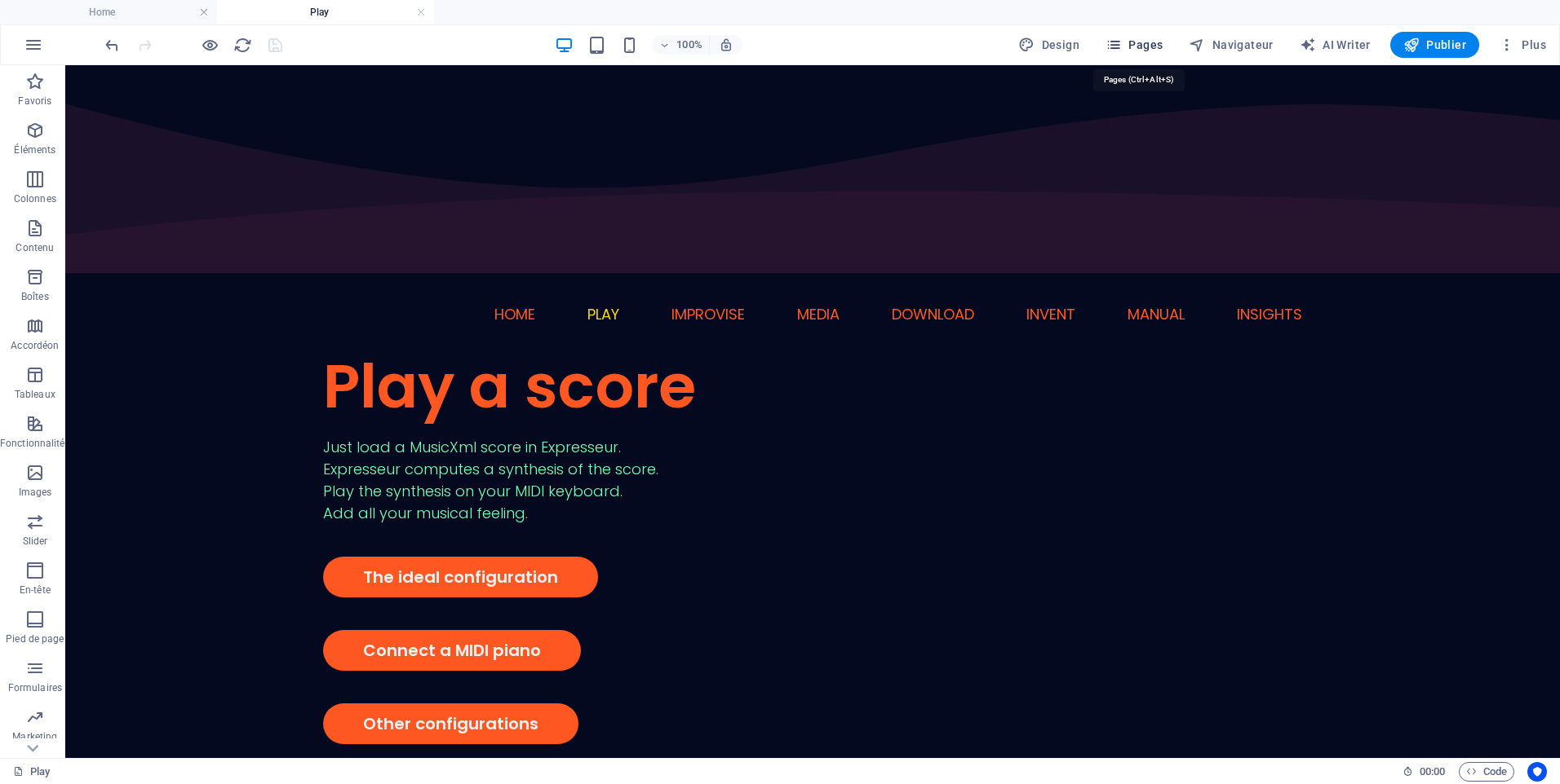
click at [1157, 43] on span "Pages" at bounding box center [1134, 45] width 58 height 16
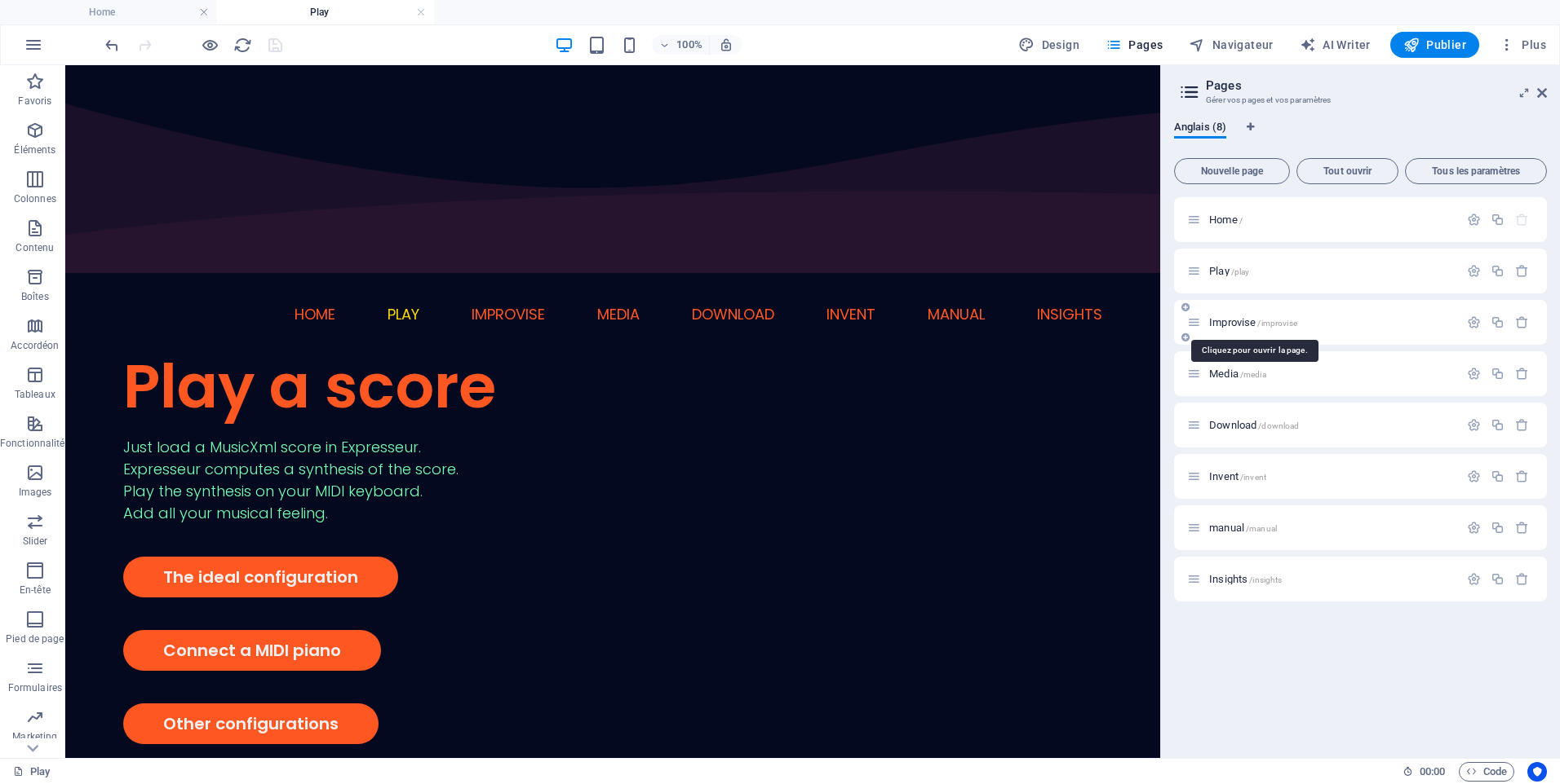
click at [1253, 323] on span "Improvise /improvise" at bounding box center [1253, 322] width 88 height 13
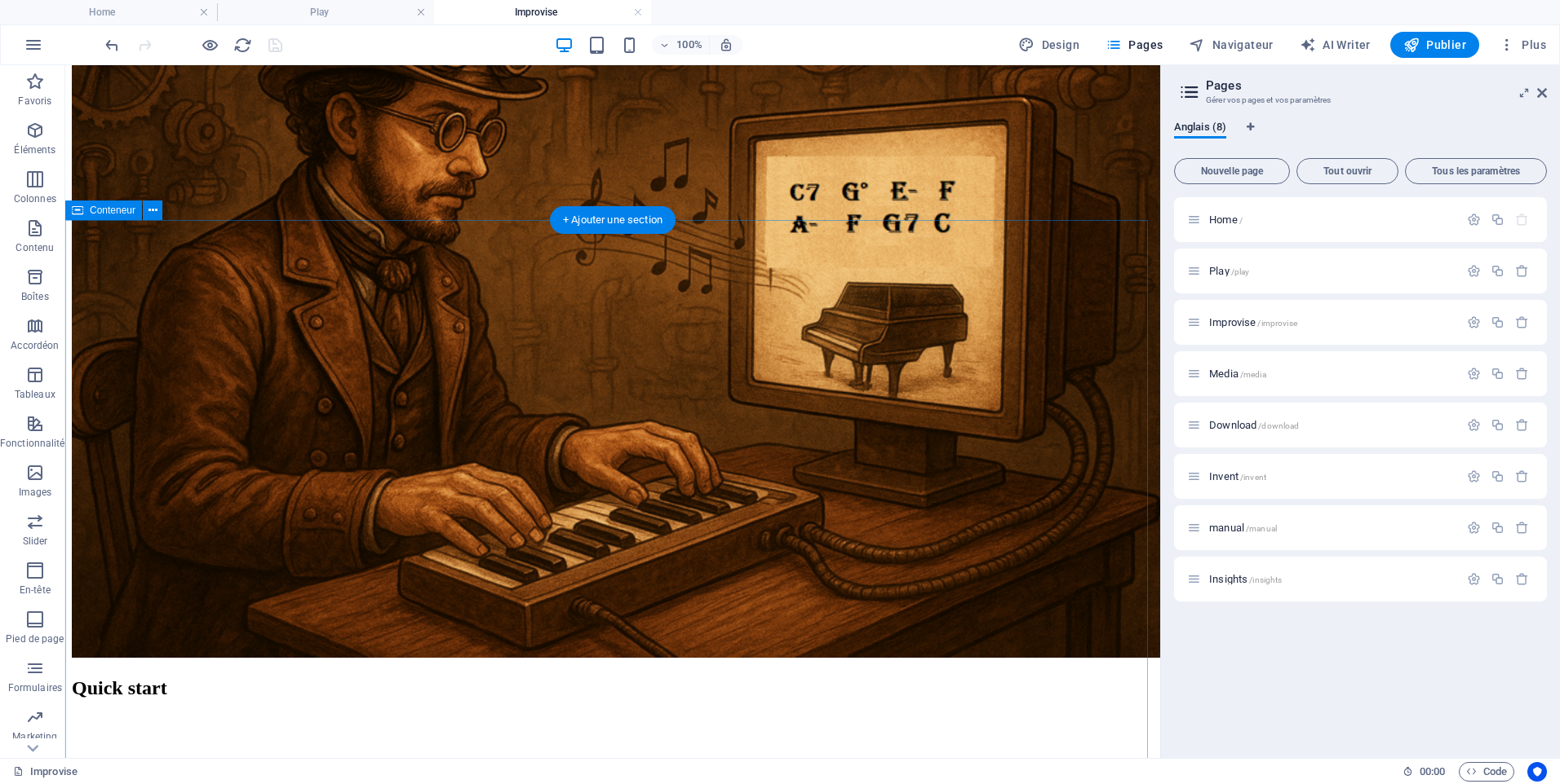
scroll to position [815, 0]
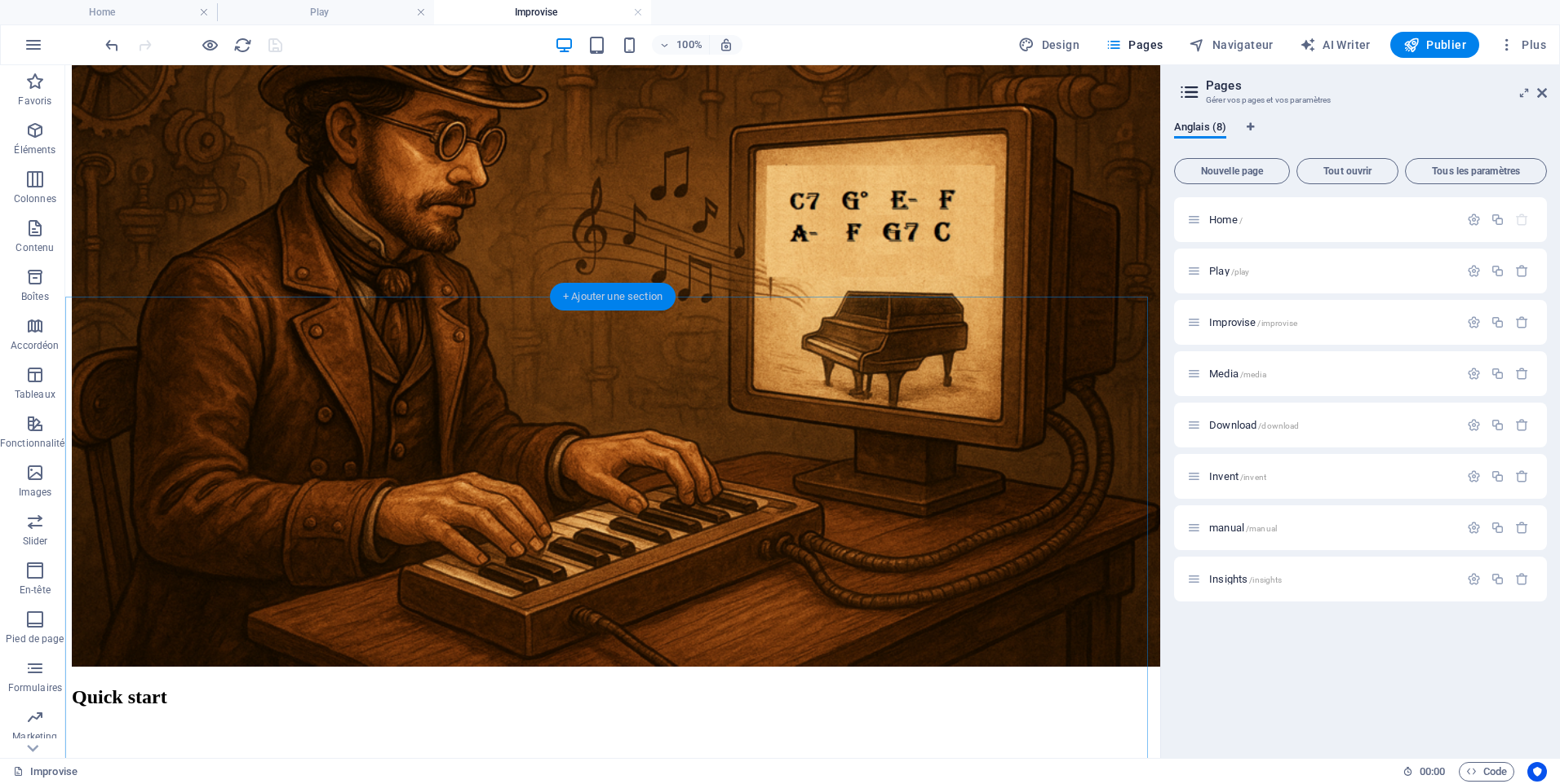
click at [633, 295] on div "+ Ajouter une section" at bounding box center [613, 296] width 126 height 28
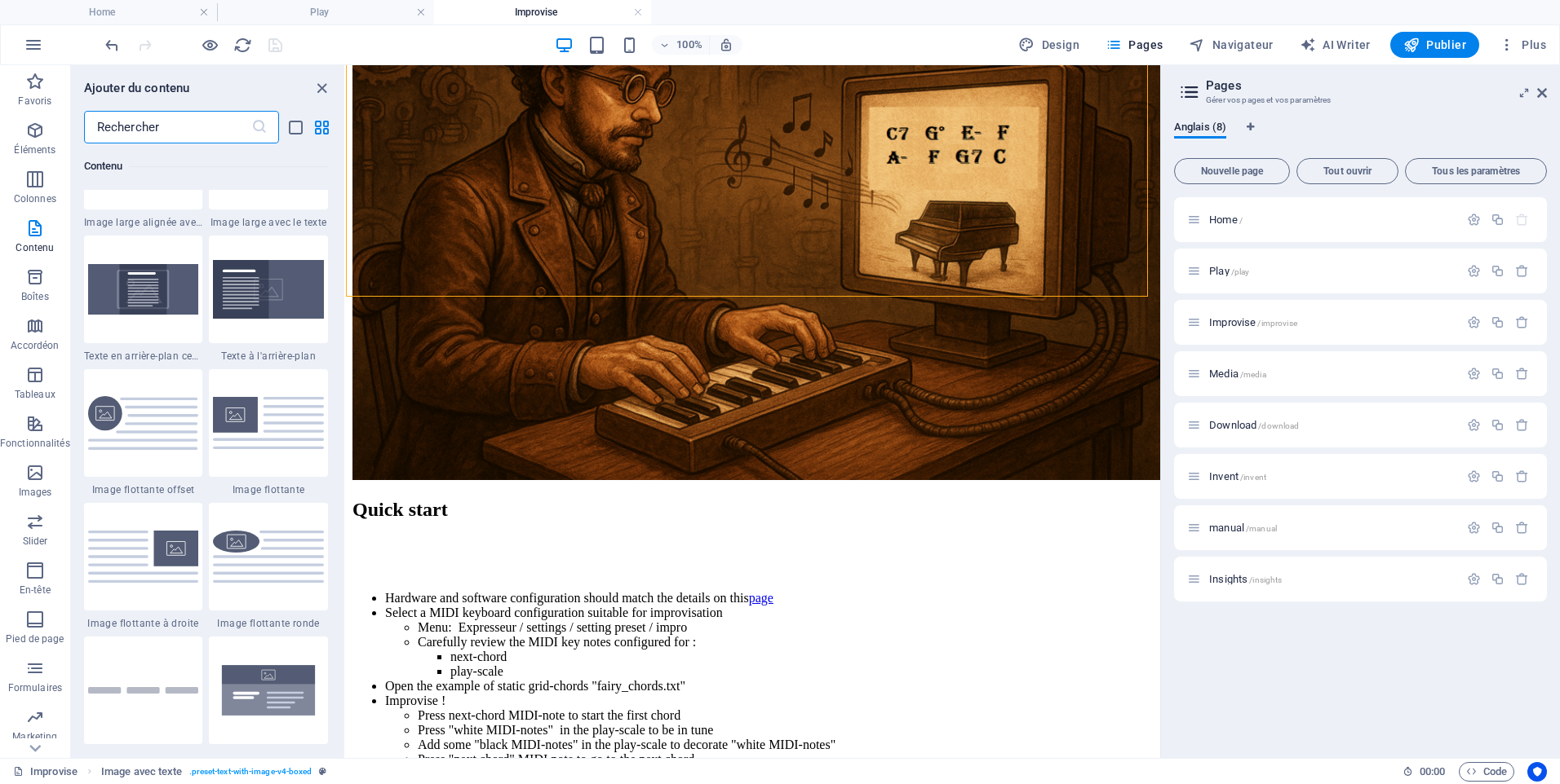
scroll to position [3913, 0]
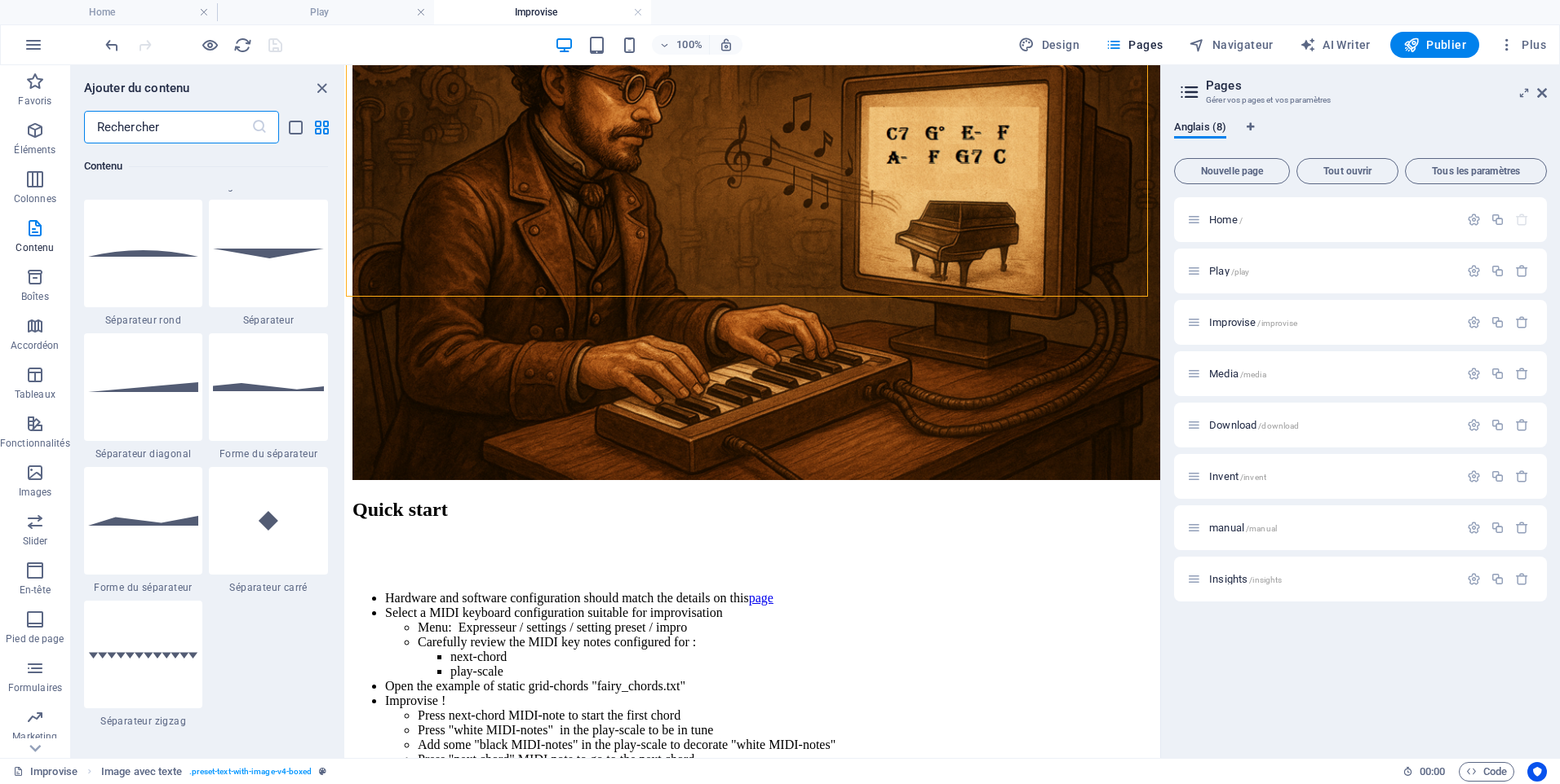
click at [287, 387] on img at bounding box center [268, 387] width 111 height 8
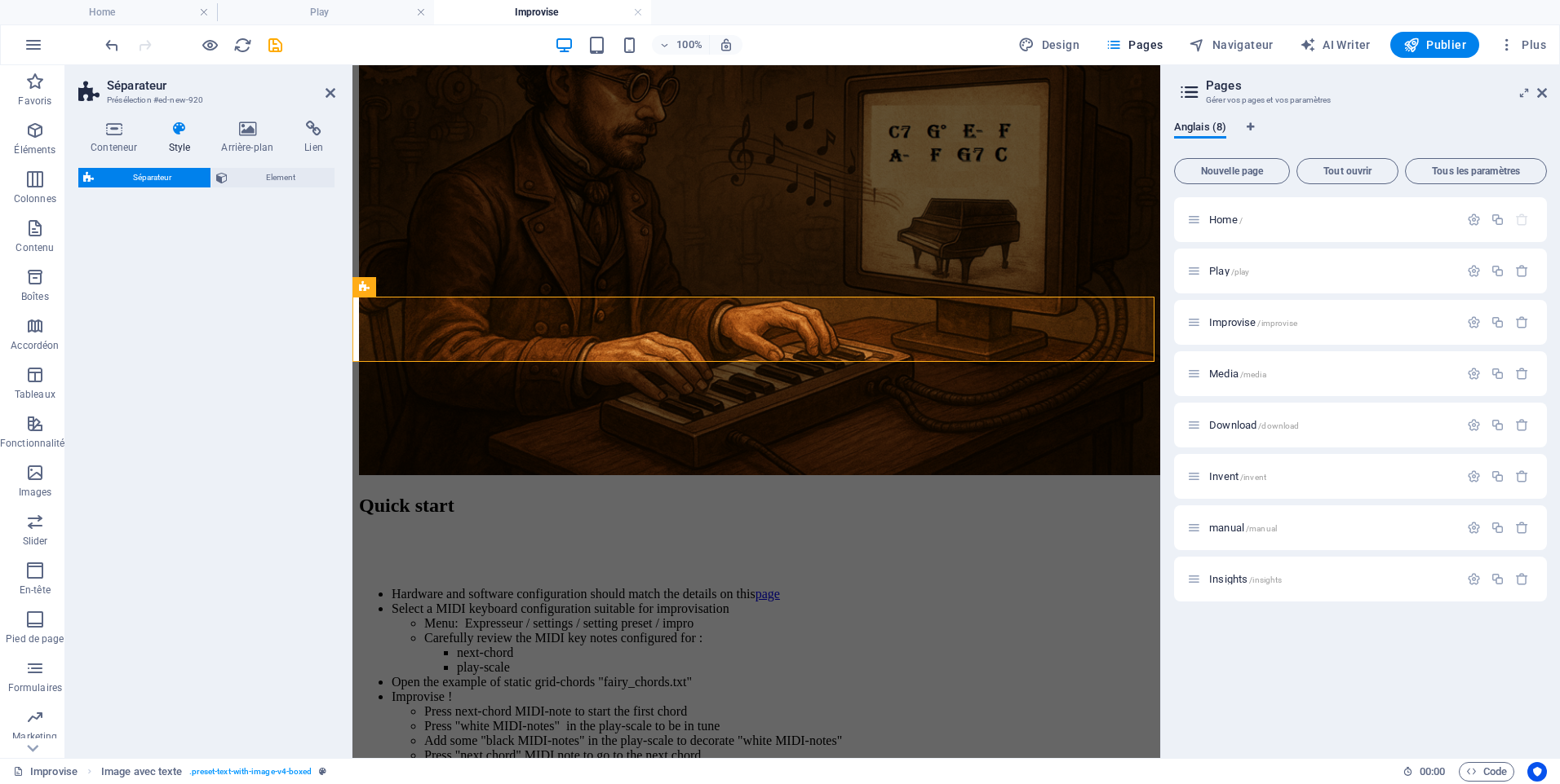
select select "polygon1"
select select "rem"
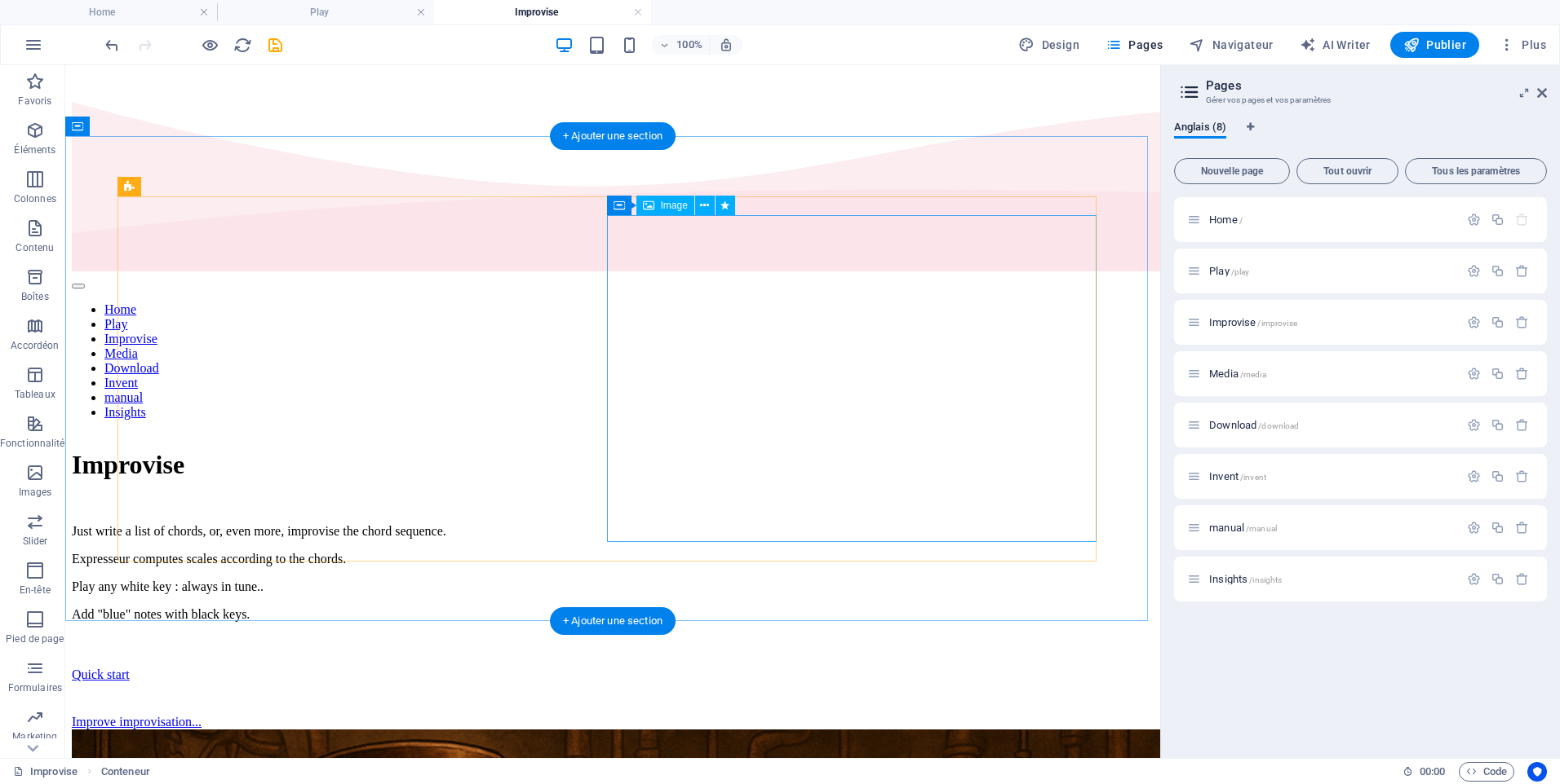
scroll to position [0, 0]
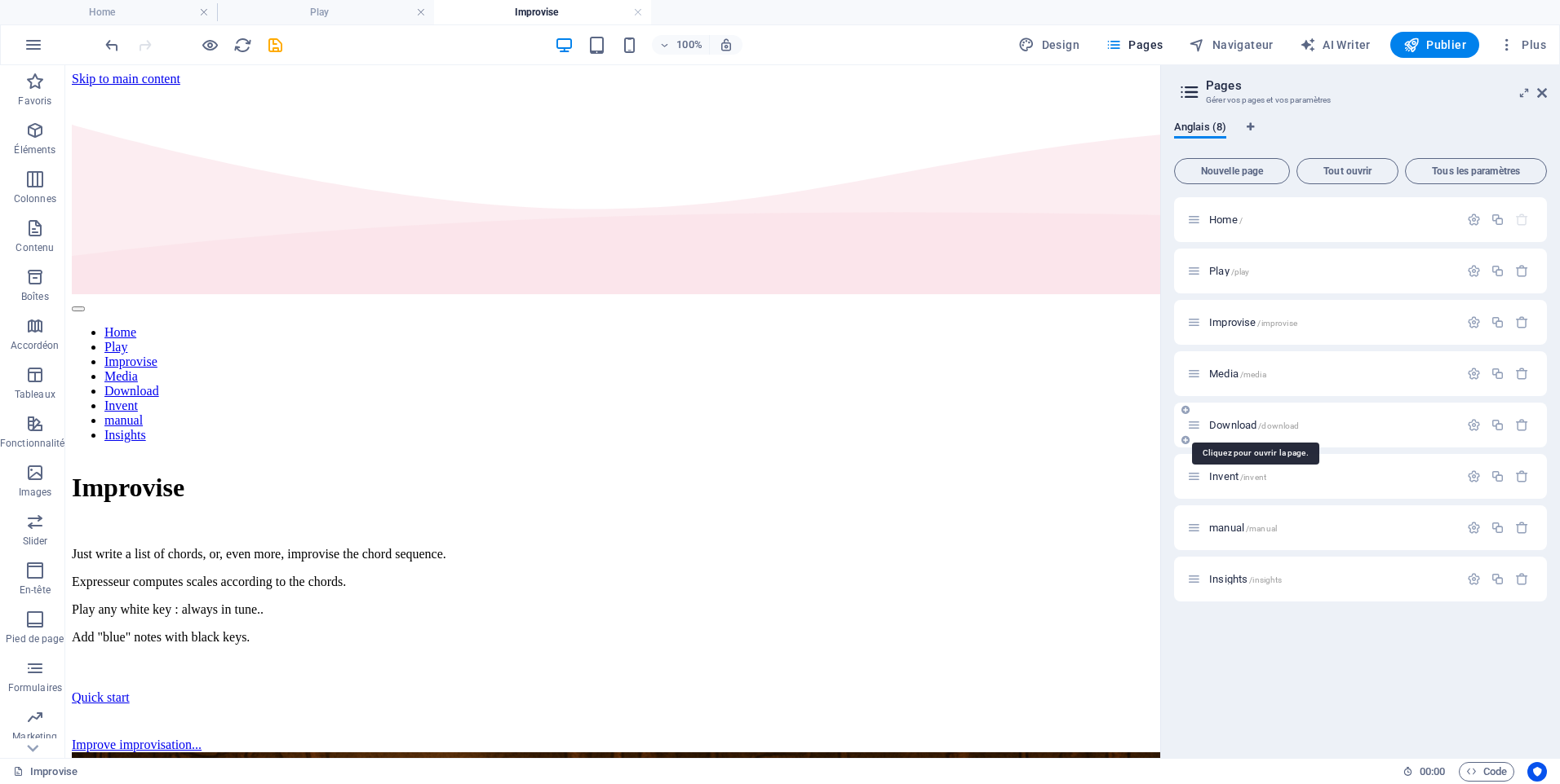
click at [1231, 427] on span "Download /download" at bounding box center [1254, 426] width 90 height 13
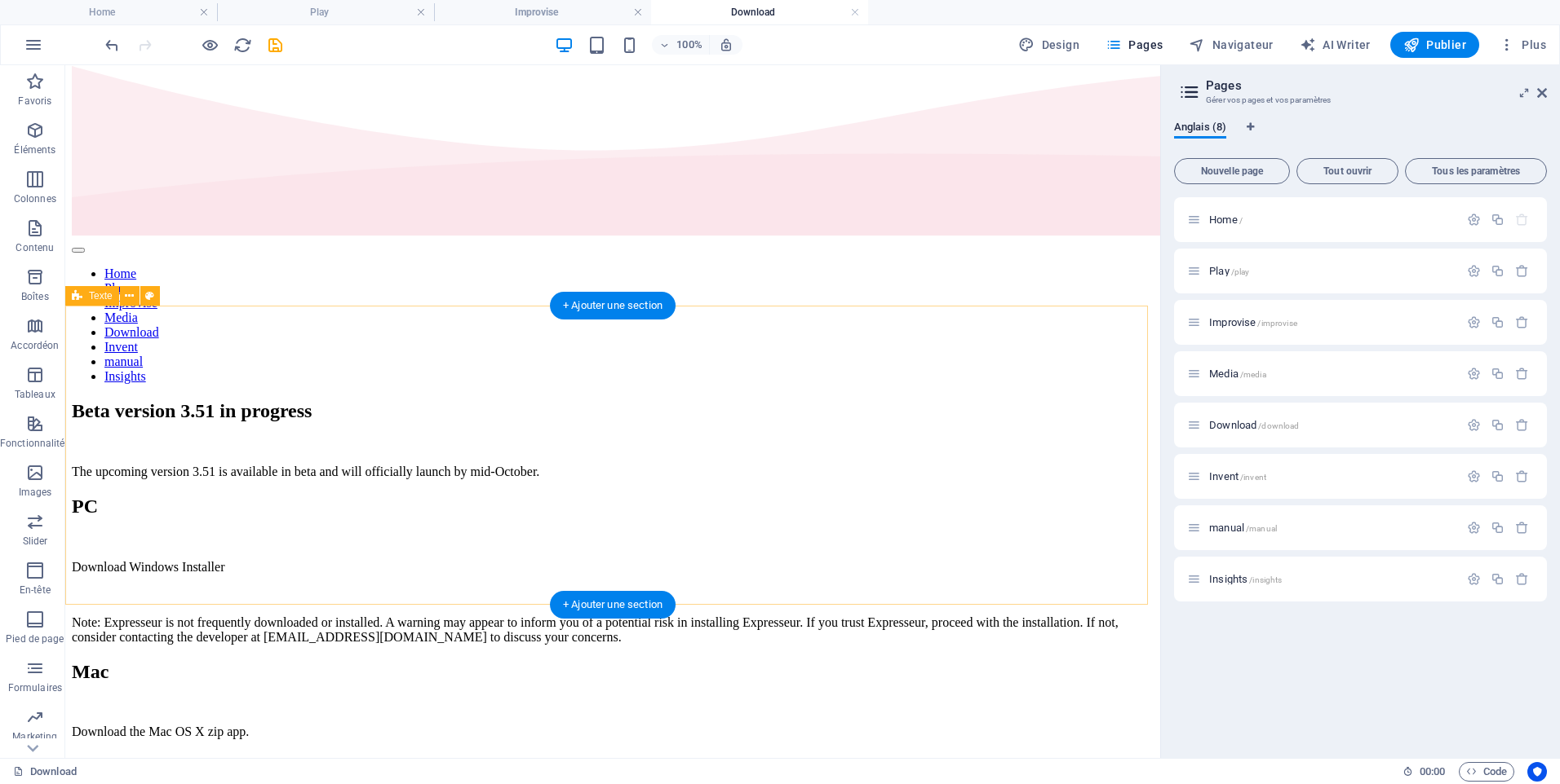
scroll to position [41, 0]
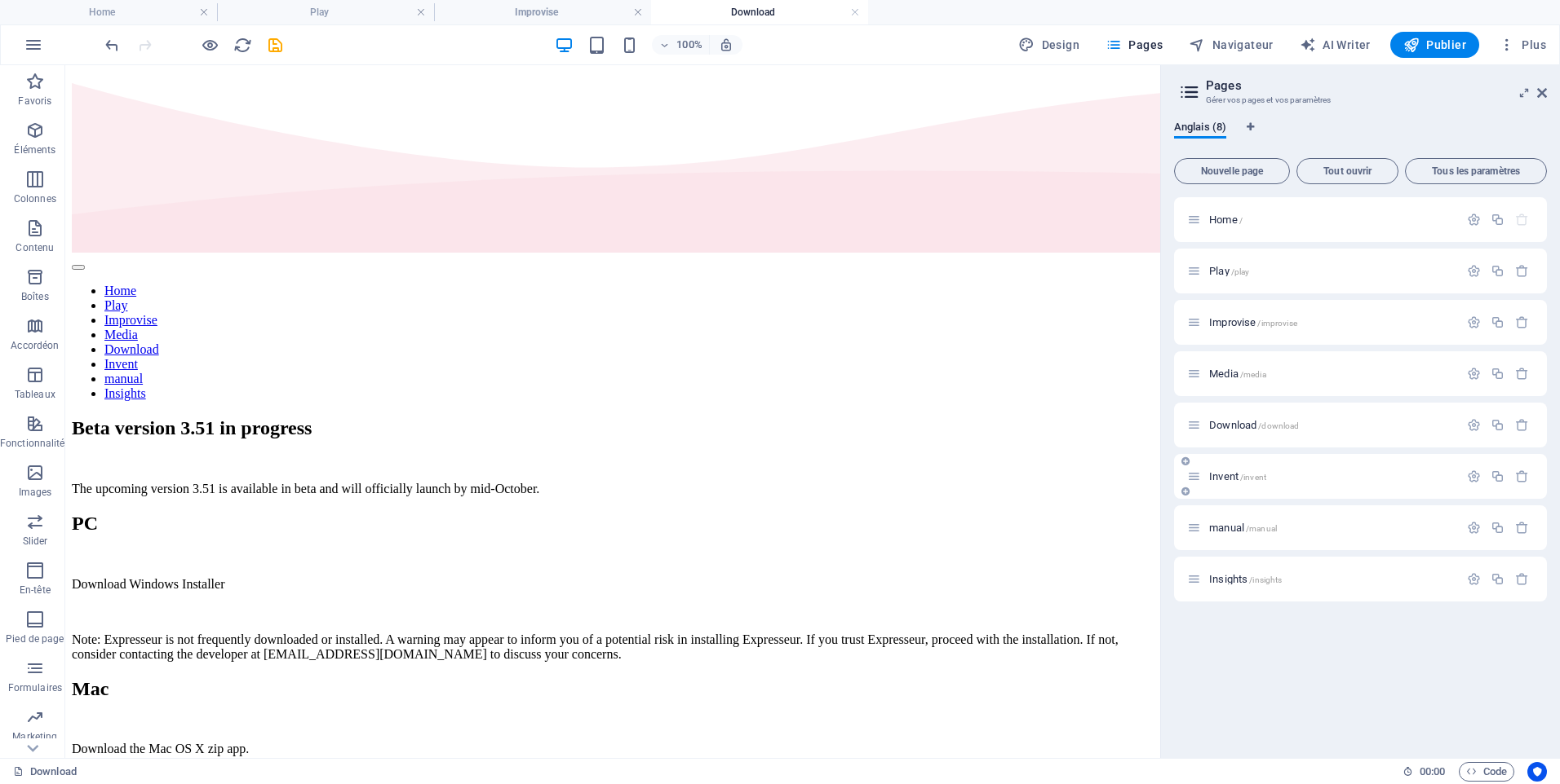
click at [1235, 474] on span "Invent /invent" at bounding box center [1237, 477] width 58 height 13
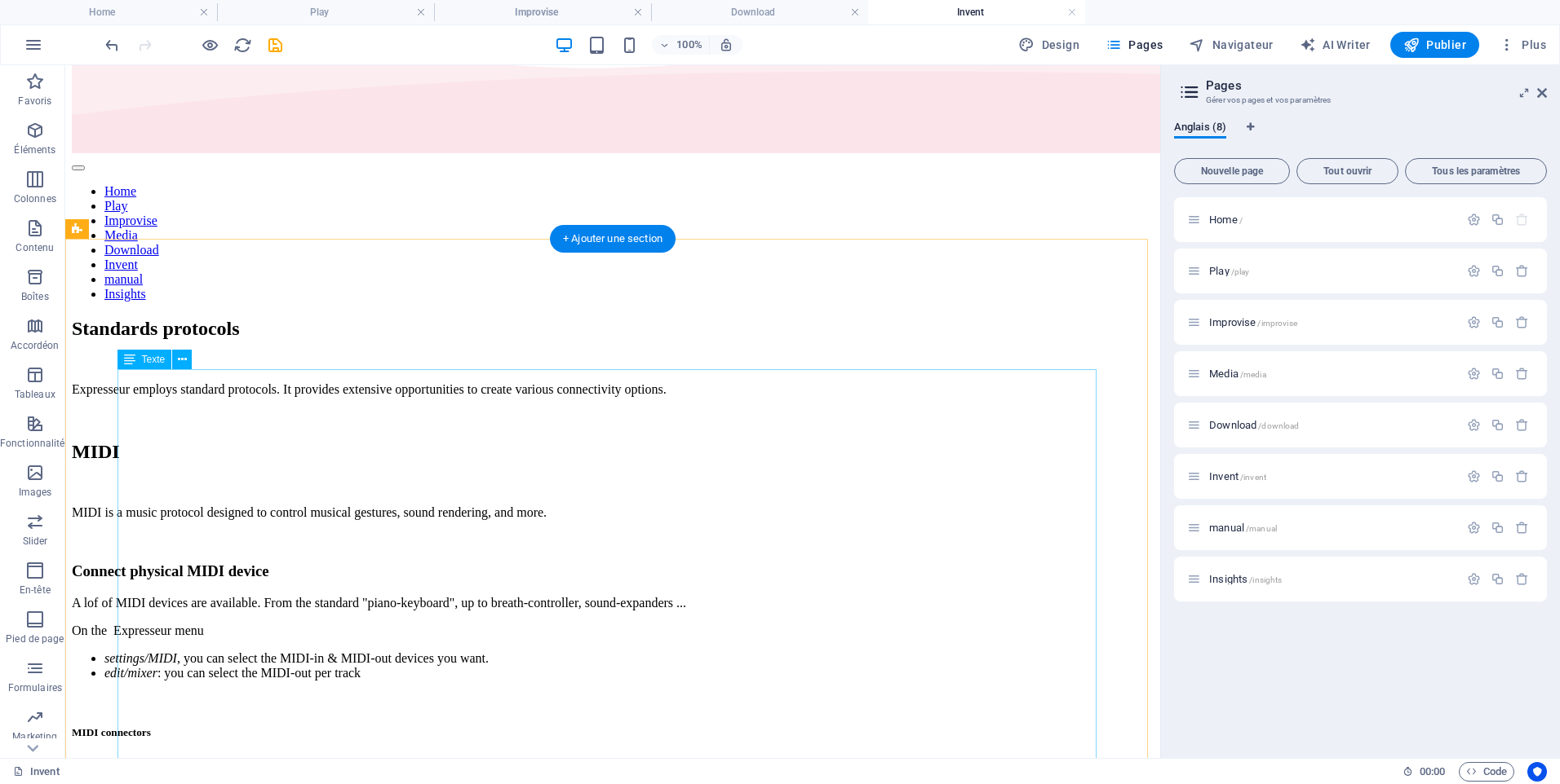
scroll to position [163, 0]
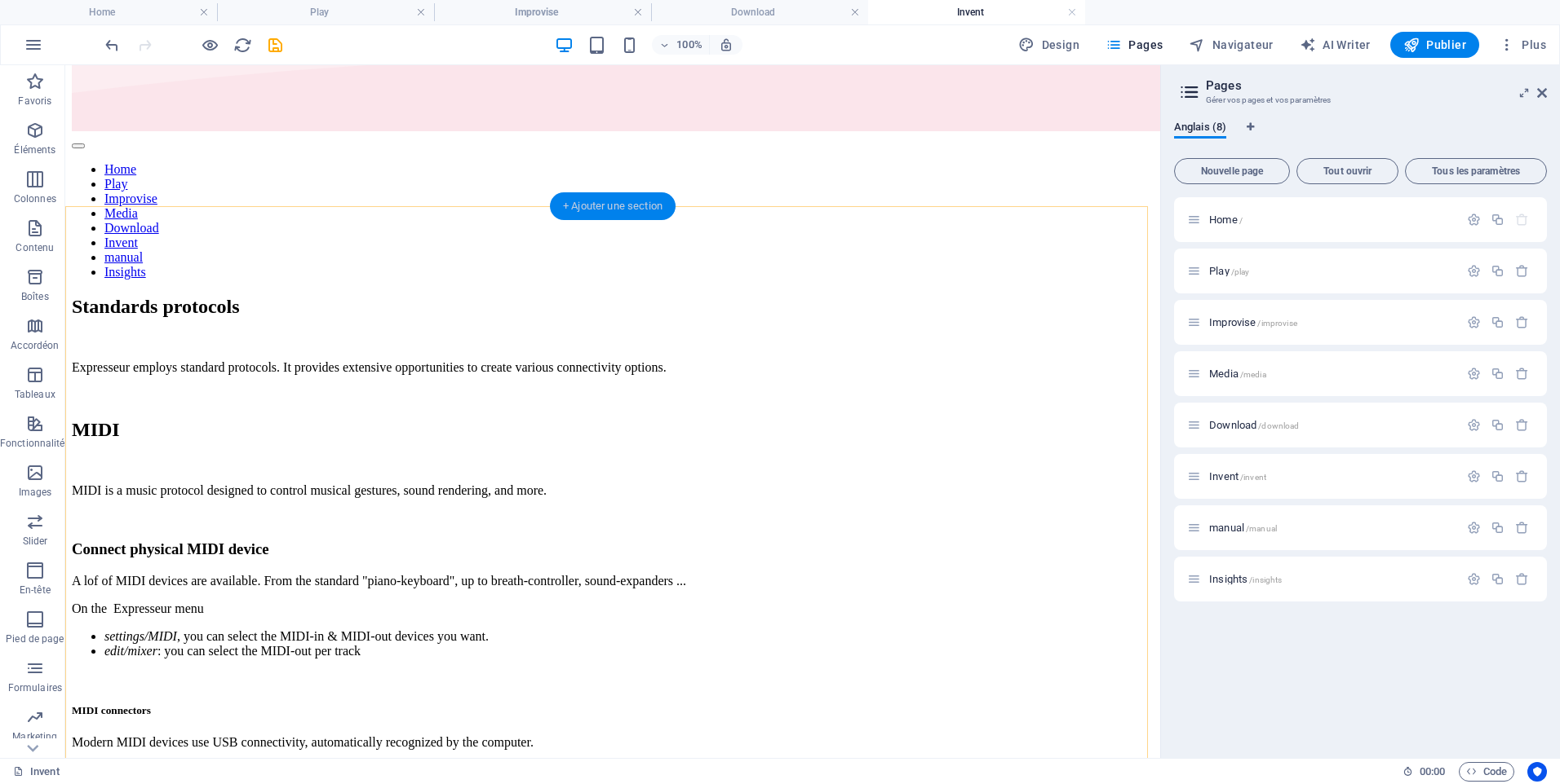
click at [604, 204] on div "+ Ajouter une section" at bounding box center [613, 206] width 126 height 28
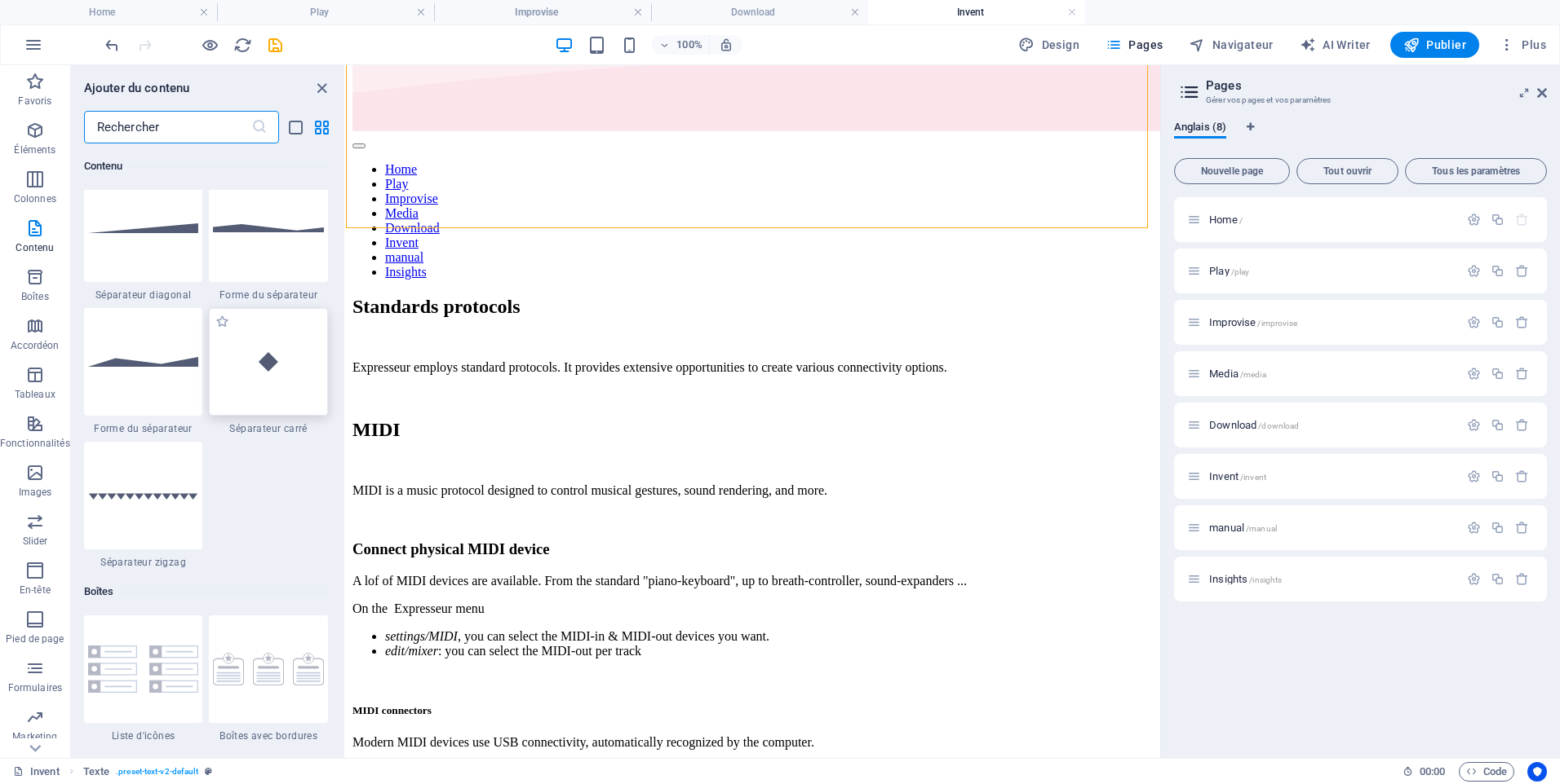
scroll to position [4075, 0]
click at [280, 252] on div at bounding box center [268, 225] width 120 height 108
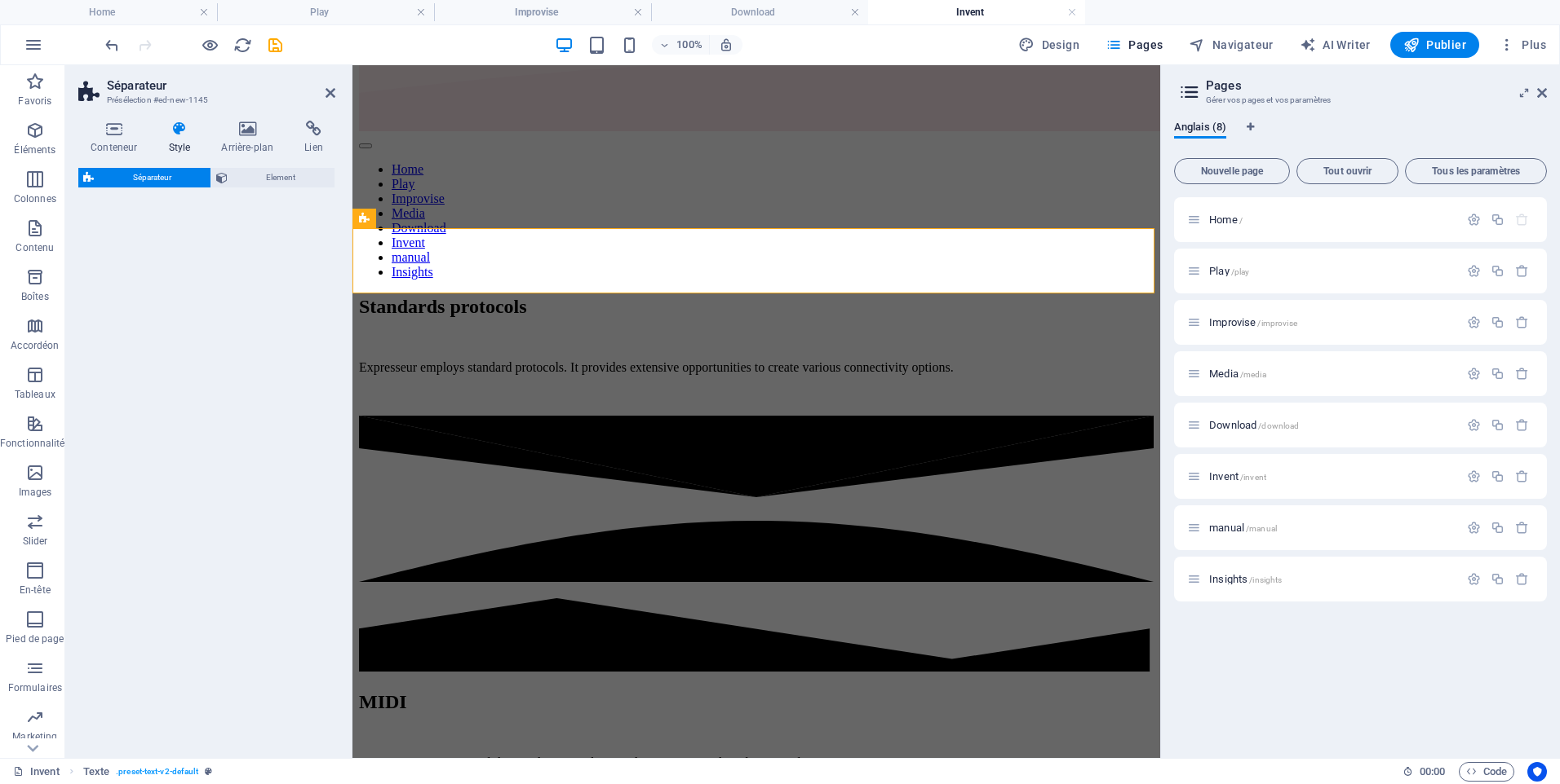
select select "polygon1"
select select "rem"
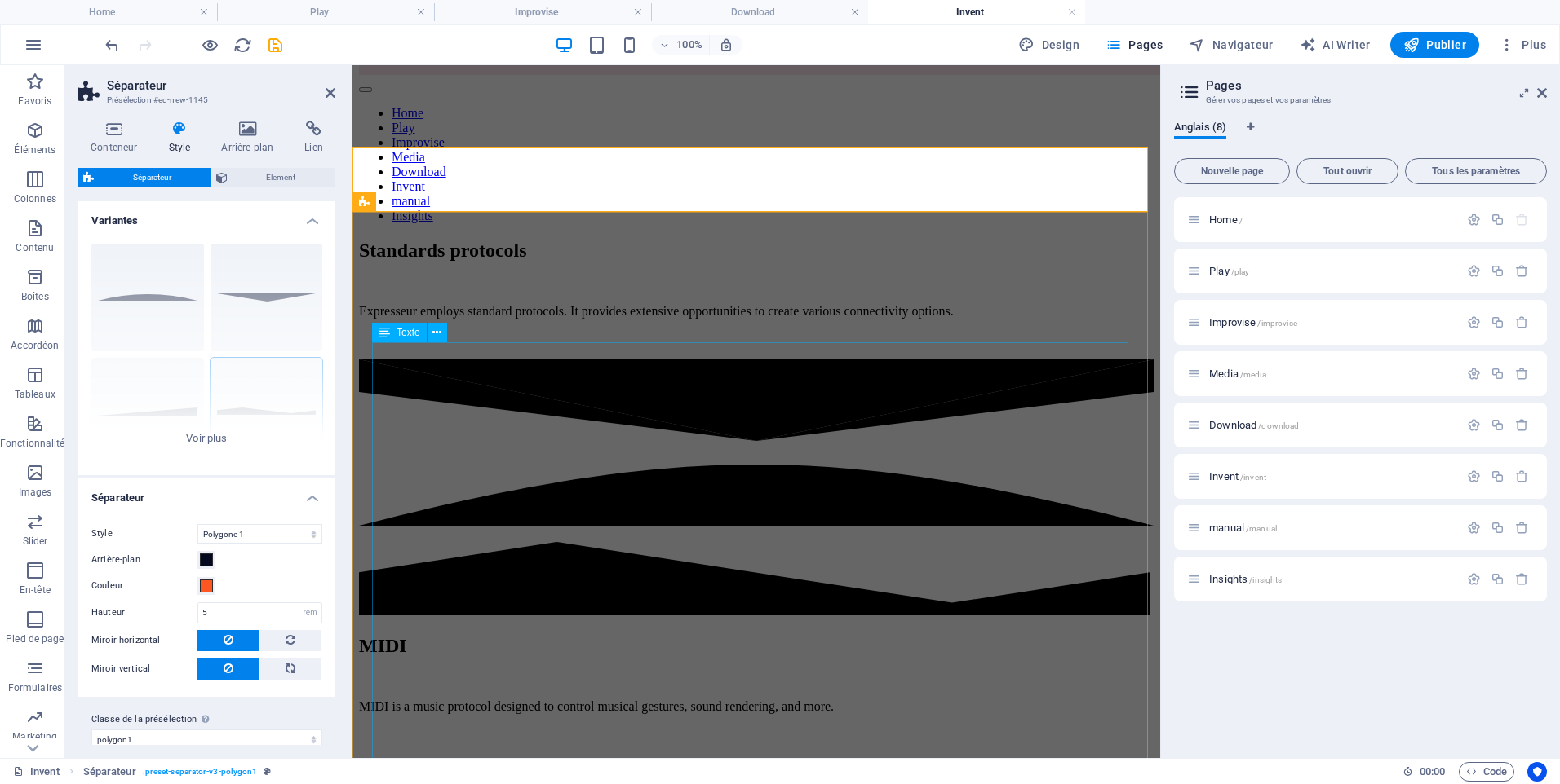
scroll to position [244, 0]
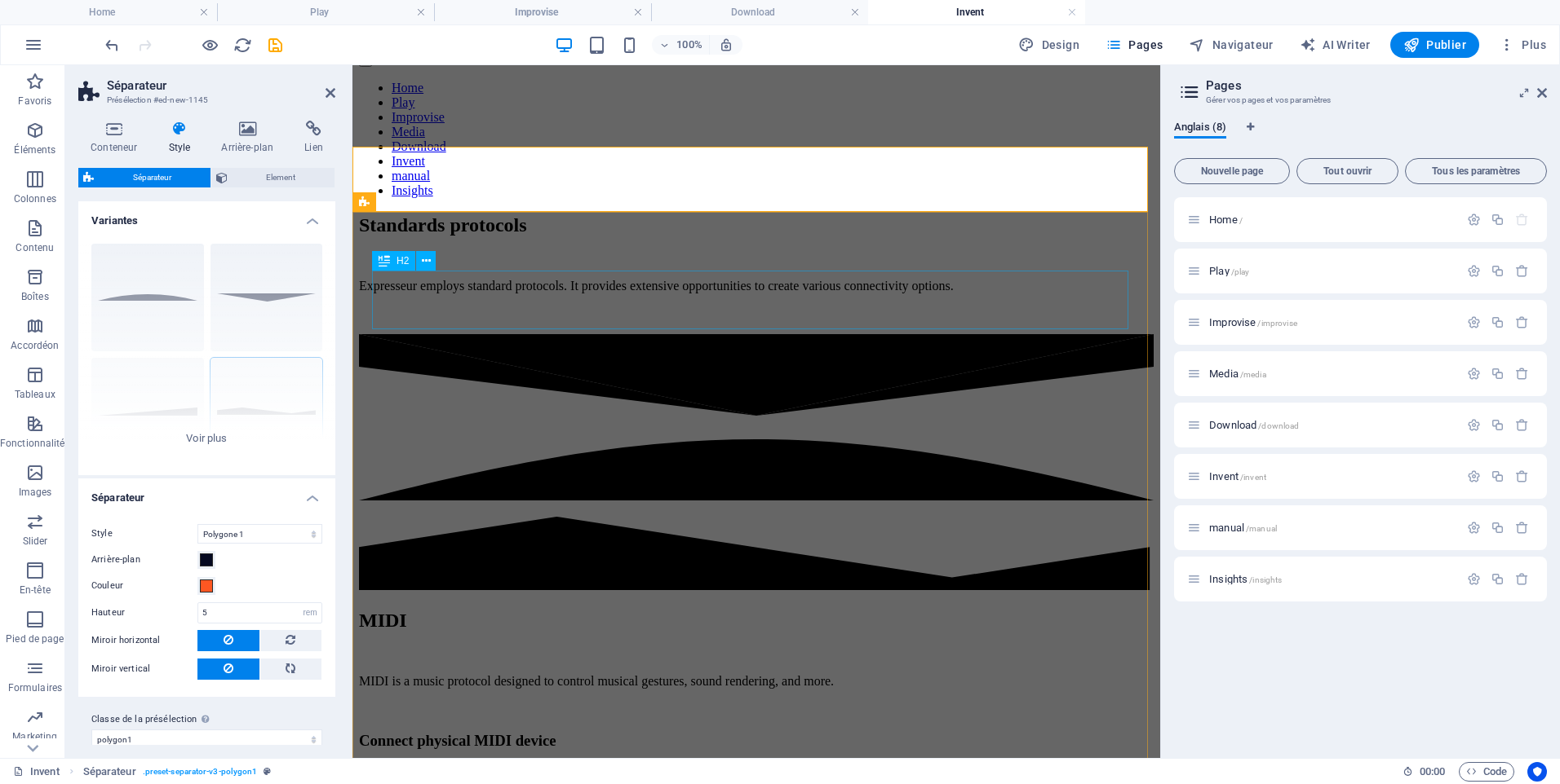
click at [831, 610] on div "MIDI" at bounding box center [756, 621] width 794 height 22
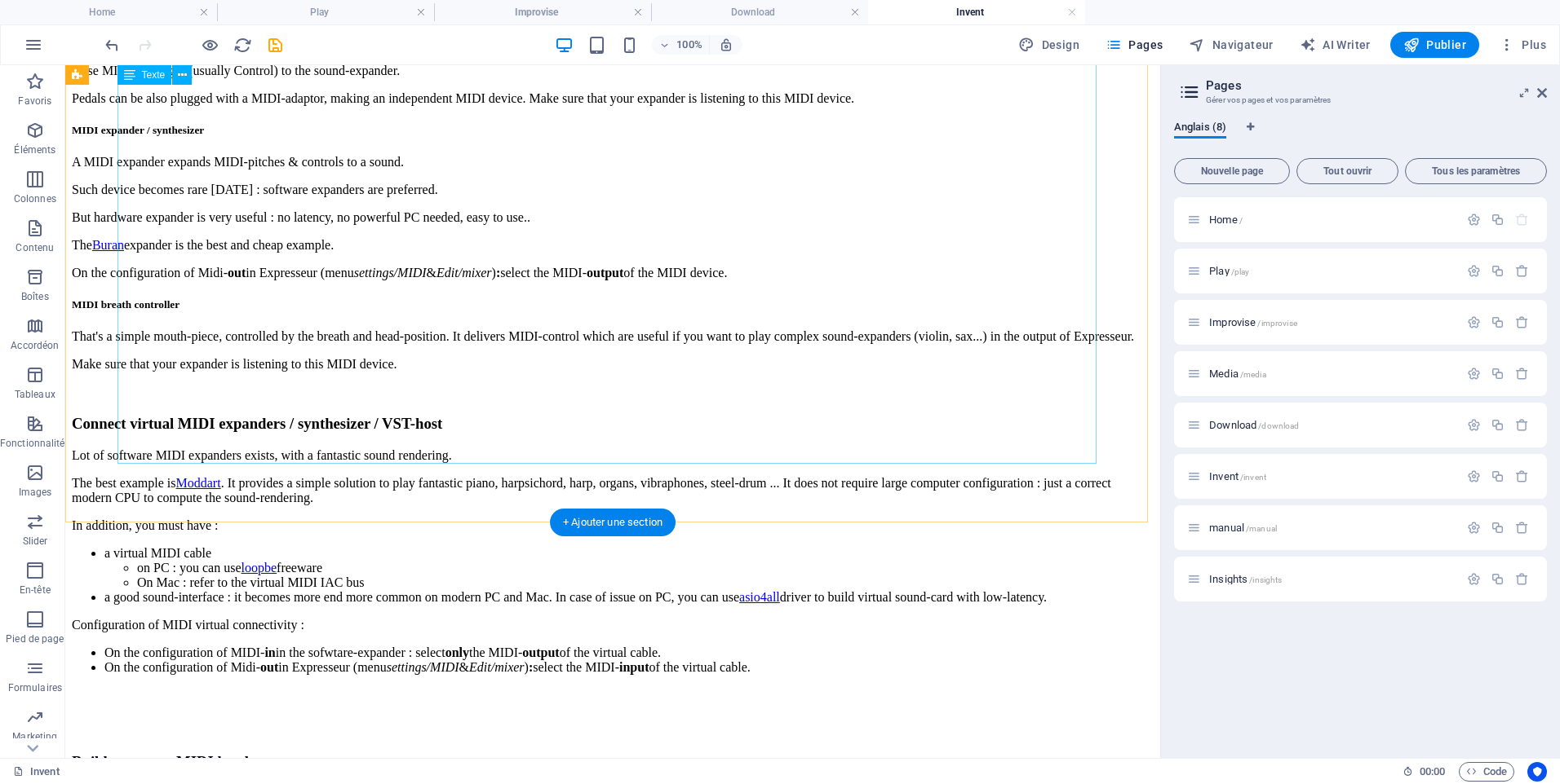
scroll to position [1631, 0]
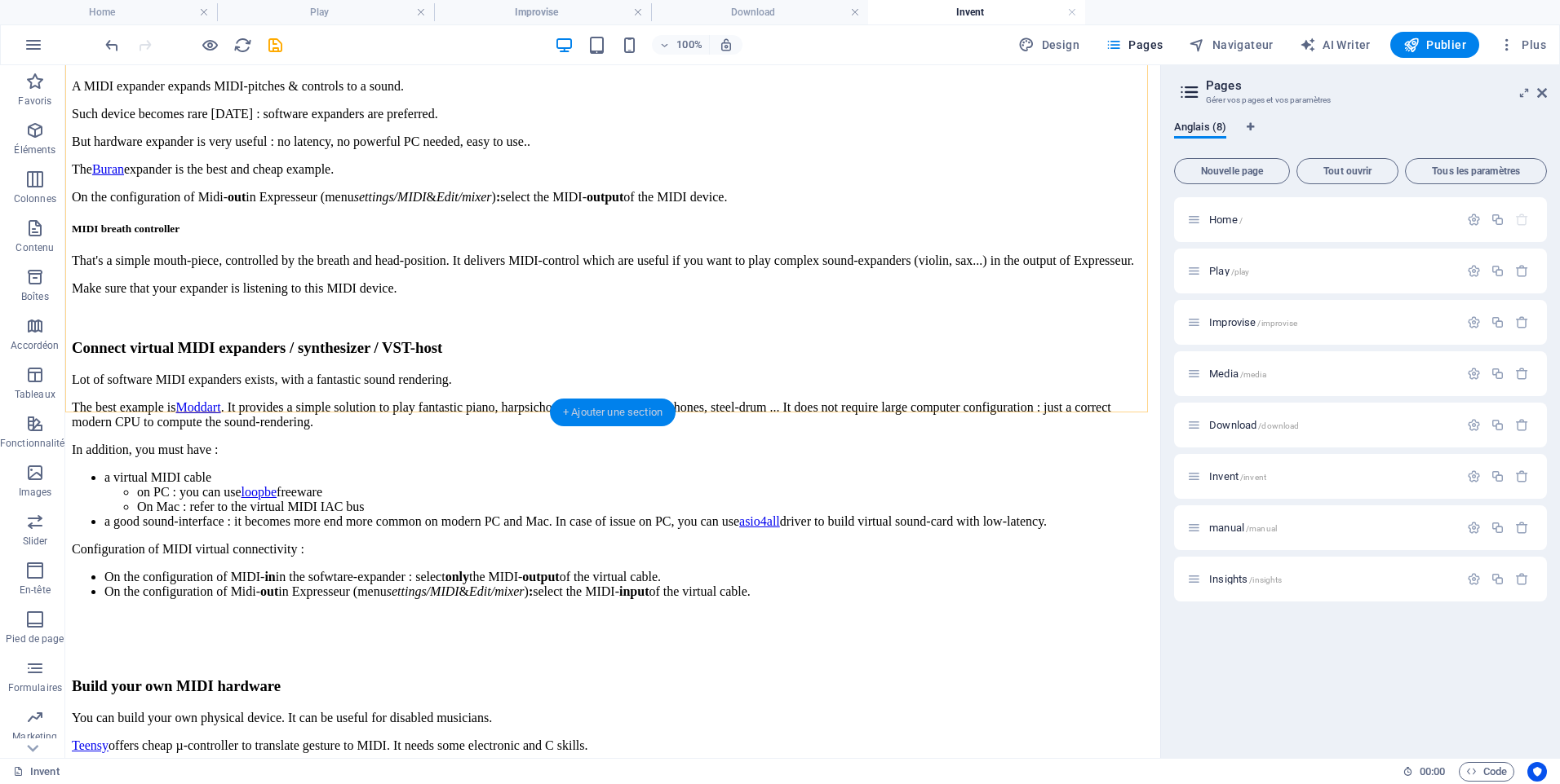
drag, startPoint x: 598, startPoint y: 410, endPoint x: 235, endPoint y: 342, distance: 369.3
click at [598, 410] on div "+ Ajouter une section" at bounding box center [613, 412] width 126 height 28
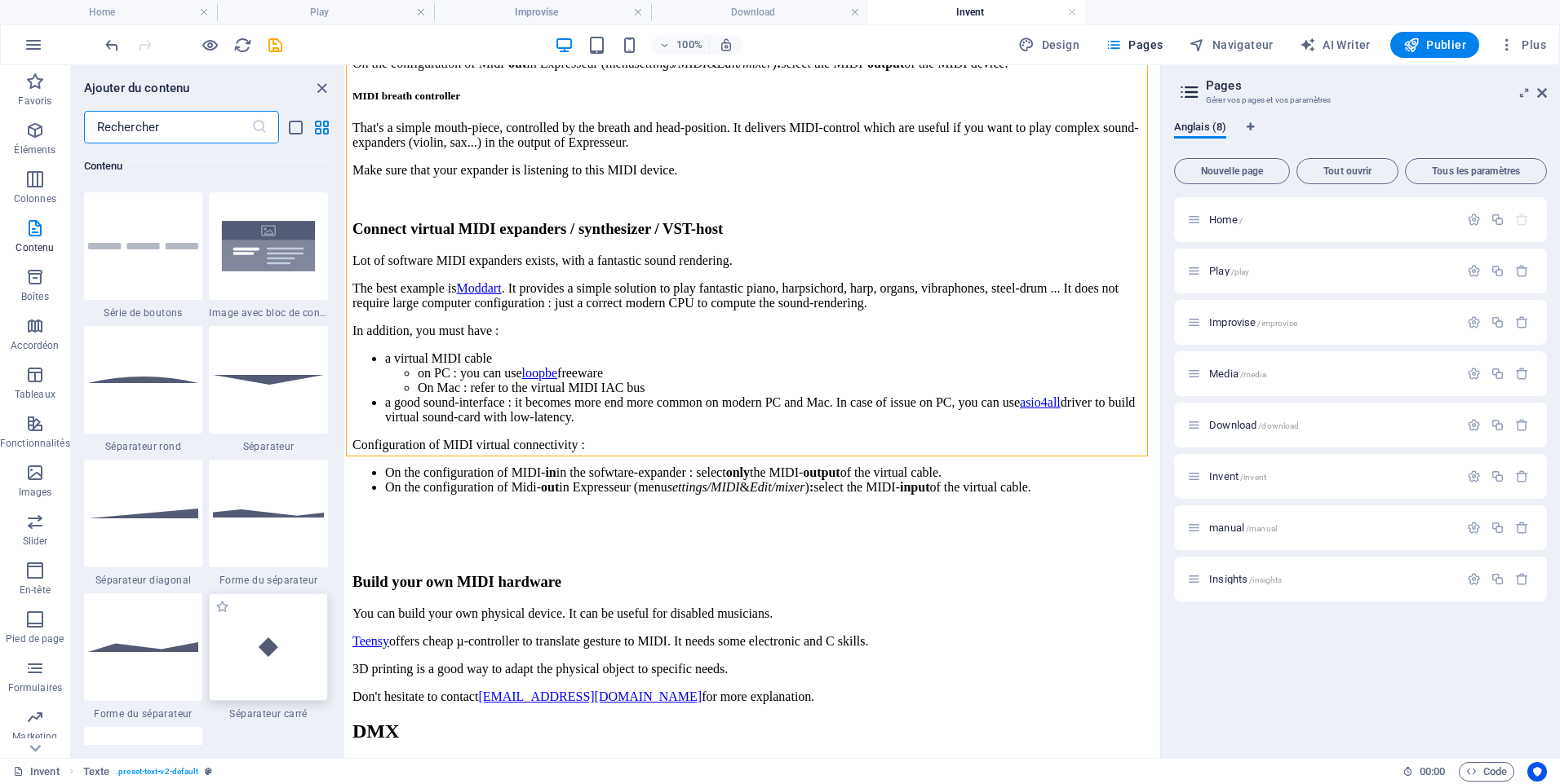
scroll to position [3995, 0]
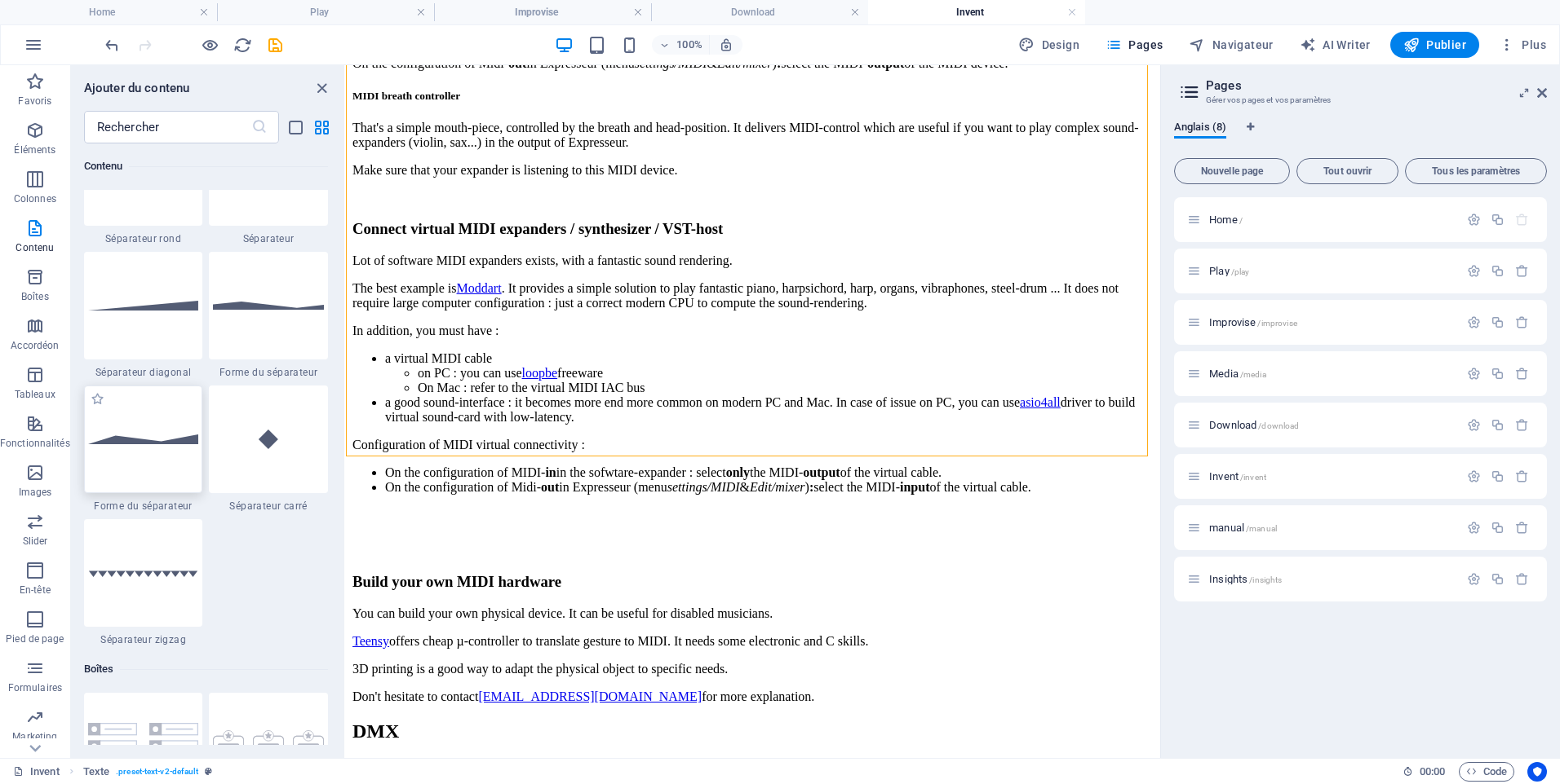
drag, startPoint x: 137, startPoint y: 443, endPoint x: 0, endPoint y: 404, distance: 142.4
click at [137, 443] on img at bounding box center [143, 439] width 111 height 10
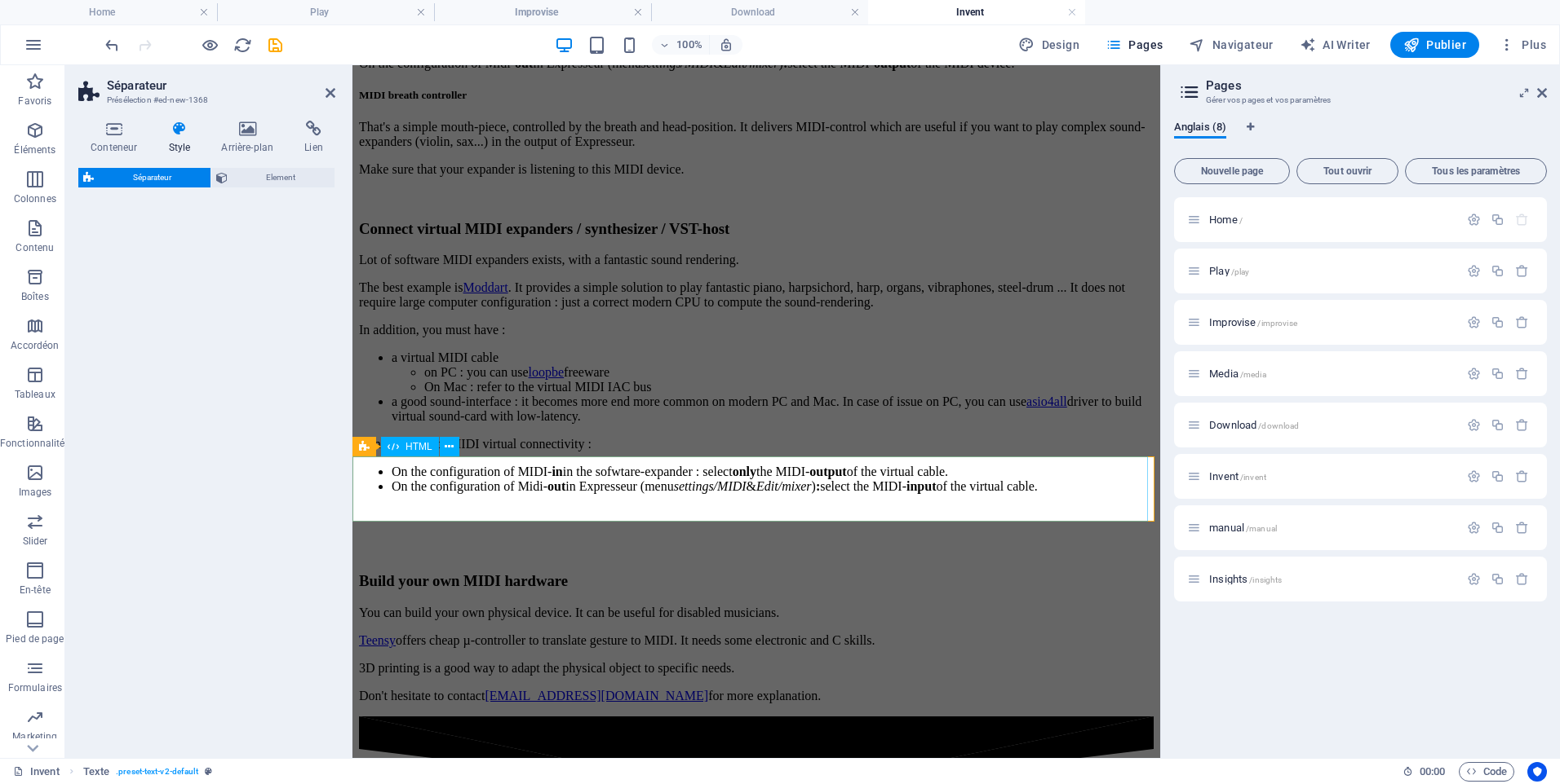
select select "polygon2"
select select "rem"
select select "preset-separator-v3-polygon2"
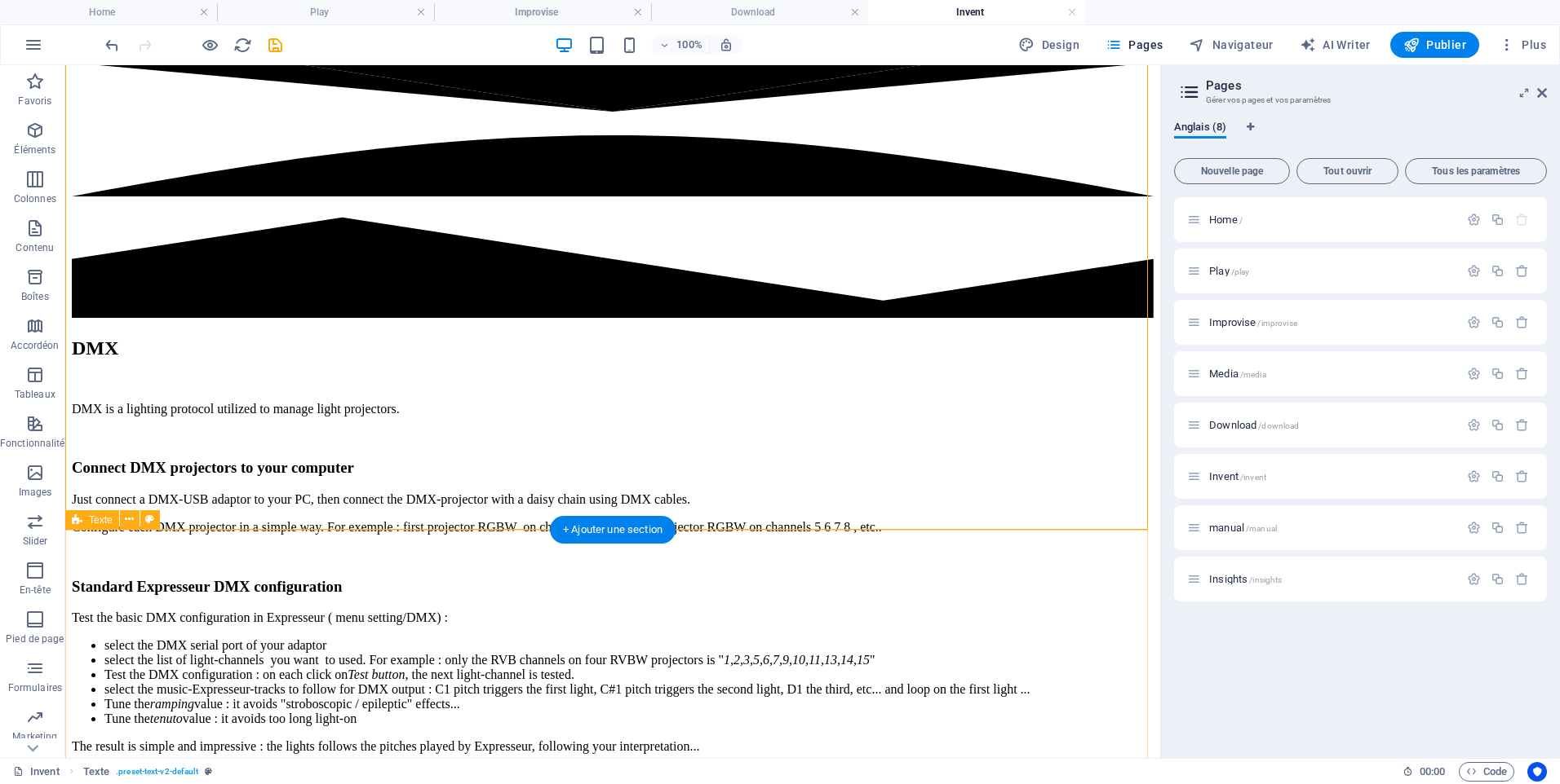
scroll to position [2527, 0]
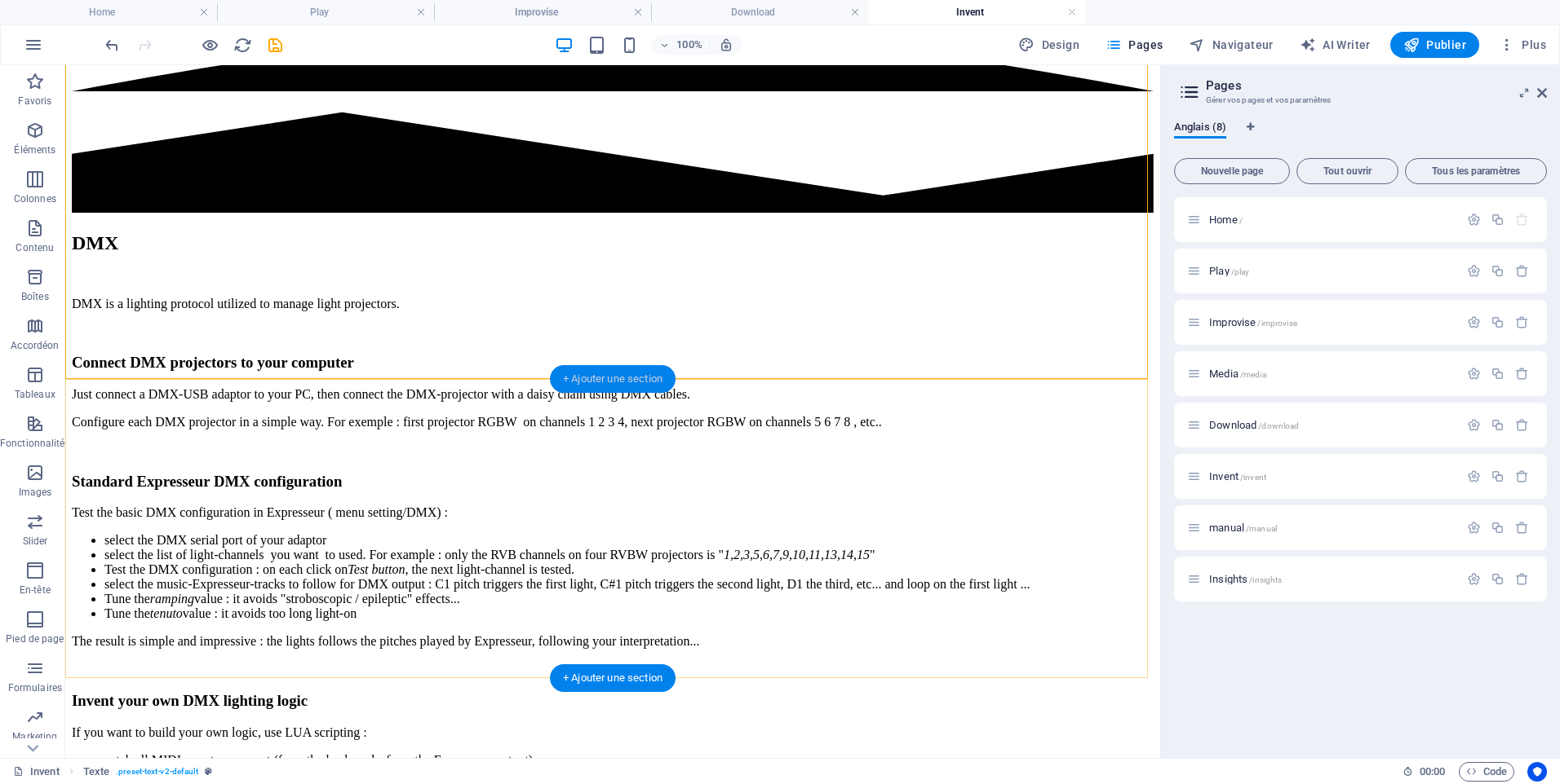
click at [634, 383] on div "+ Ajouter une section" at bounding box center [613, 379] width 126 height 28
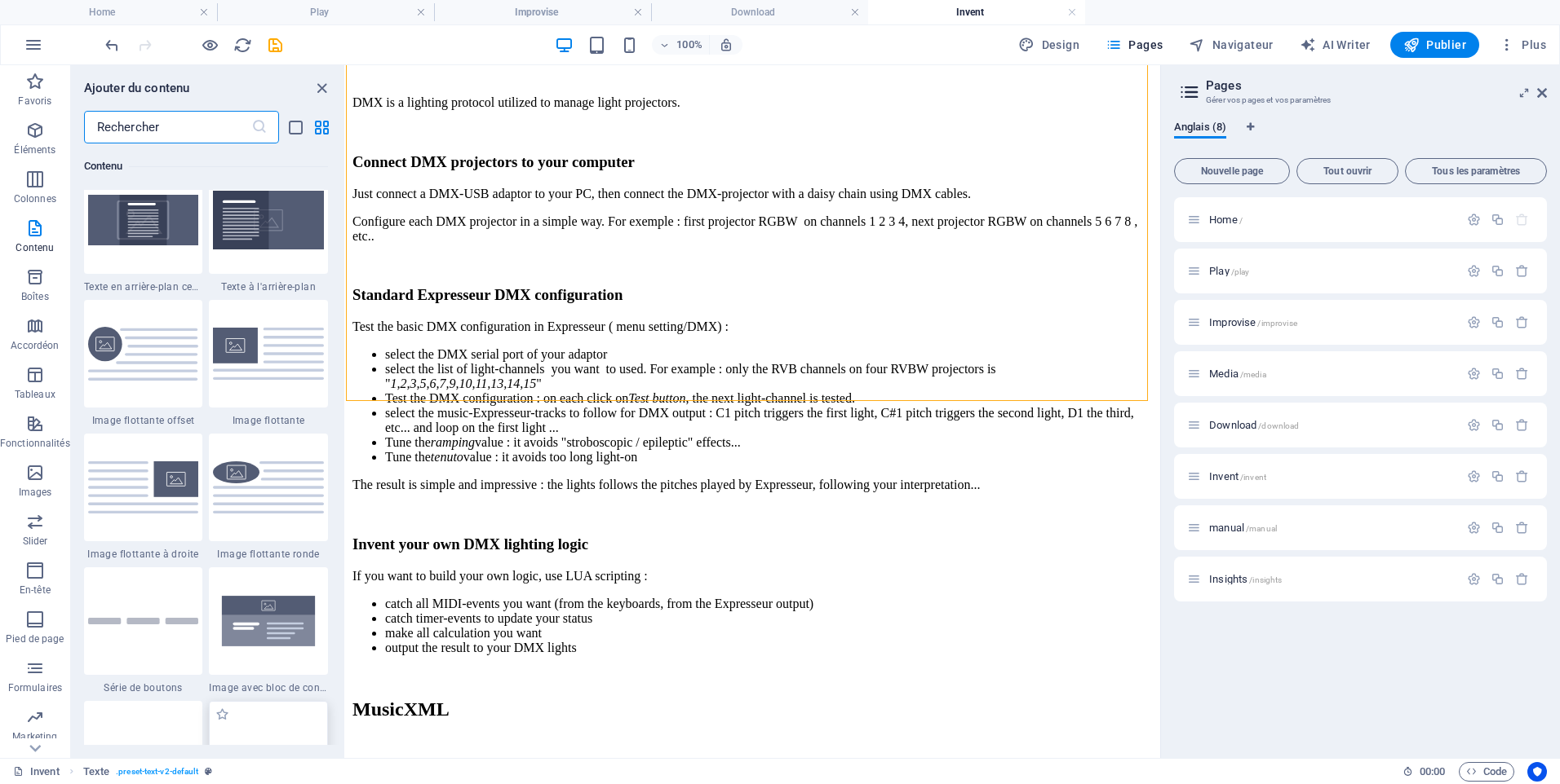
scroll to position [3749, 0]
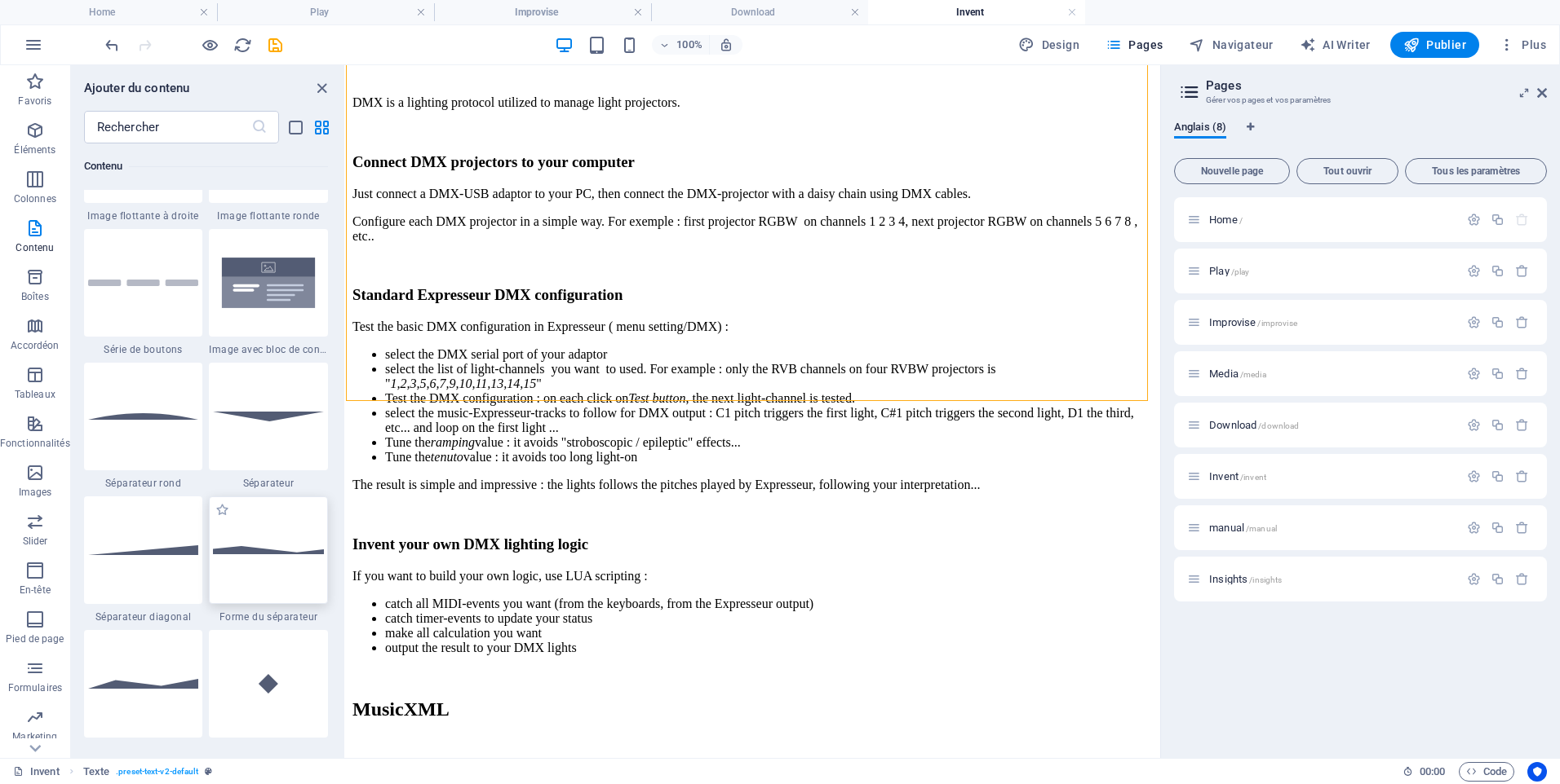
click at [261, 577] on div at bounding box center [268, 551] width 120 height 108
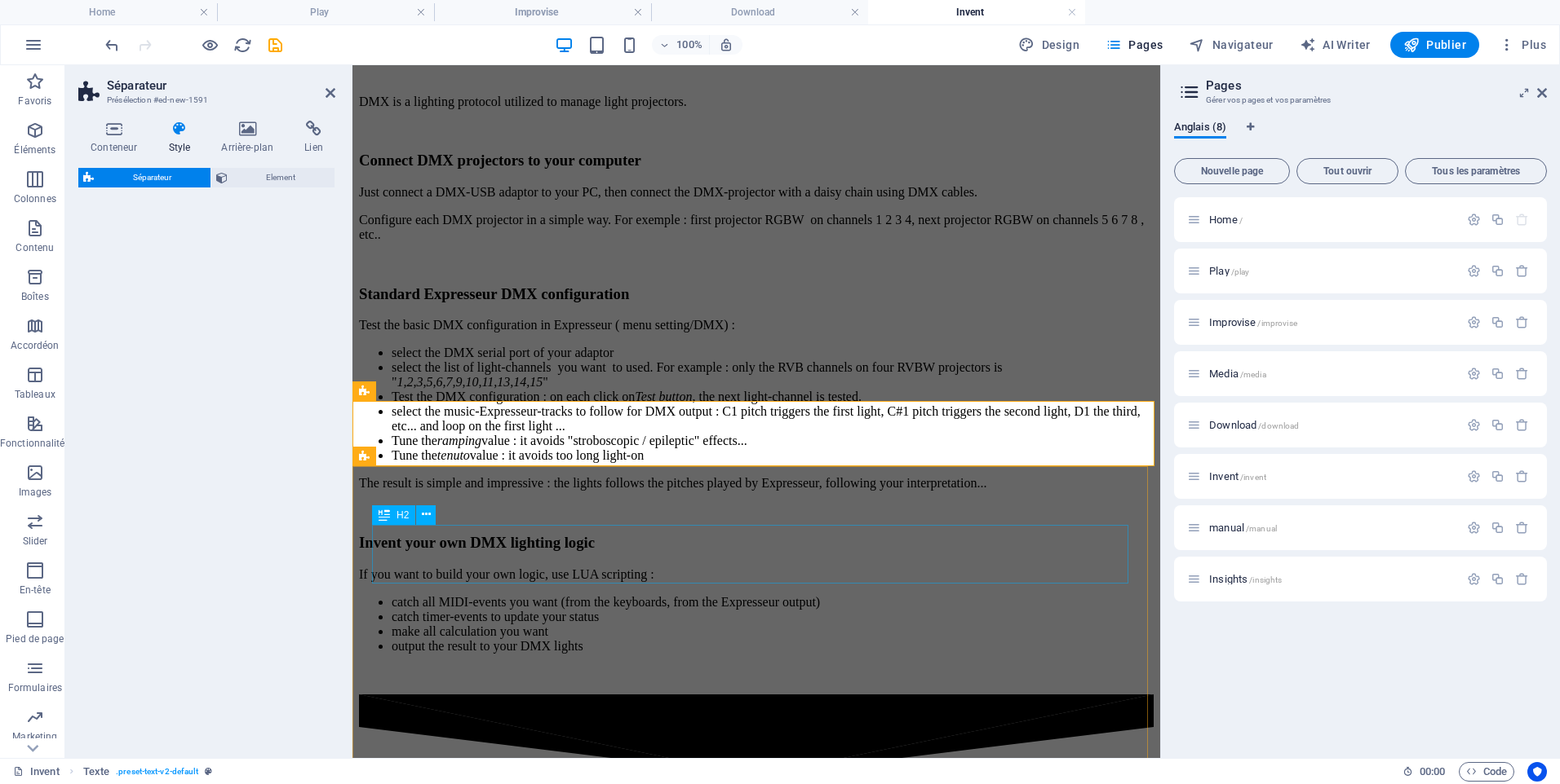
select select "polygon1"
select select "rem"
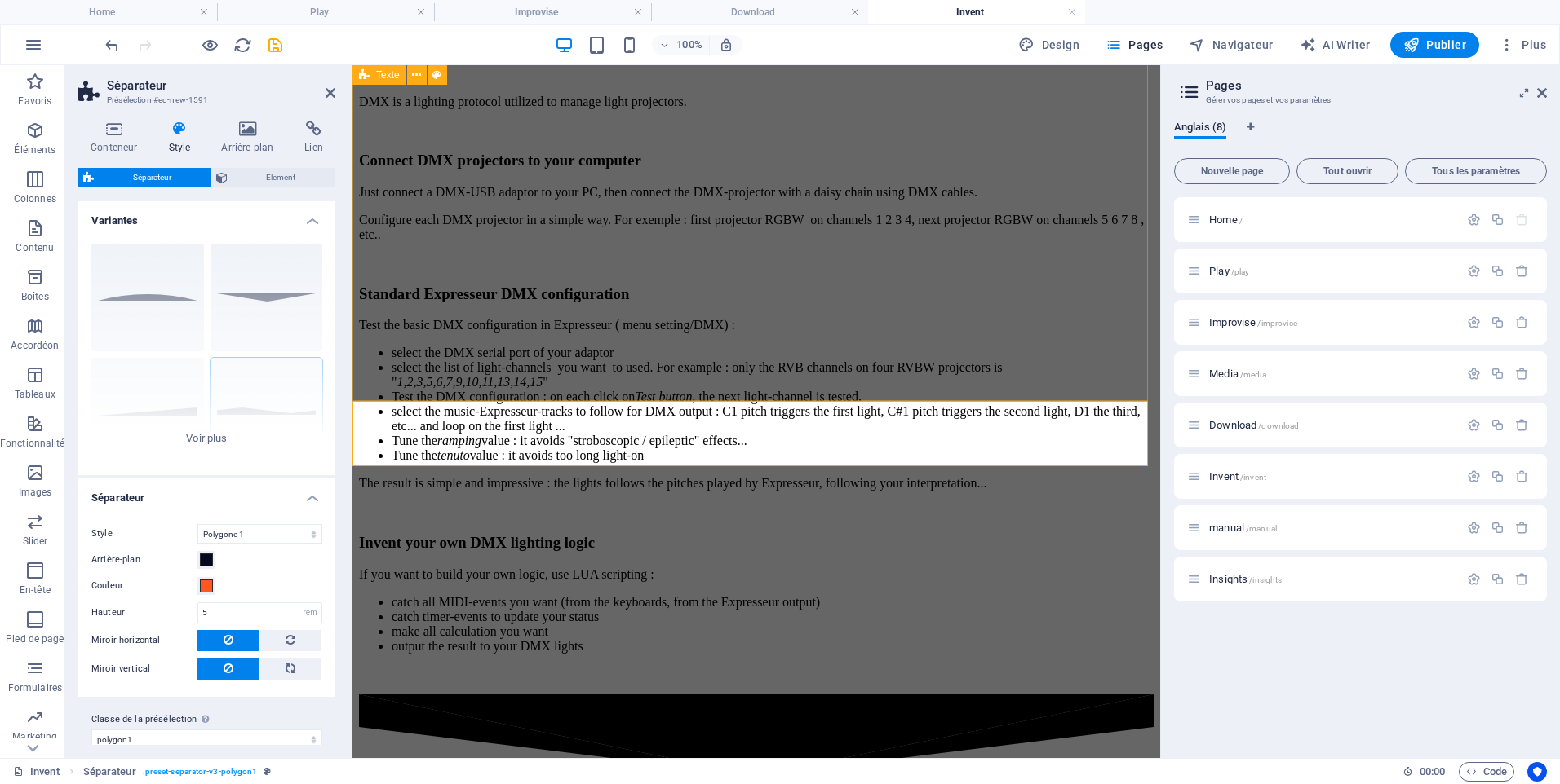
click at [1154, 341] on div "DMX DMX is a lighting protocol utilized to manage light projectors. Connect DMX…" at bounding box center [756, 356] width 794 height 651
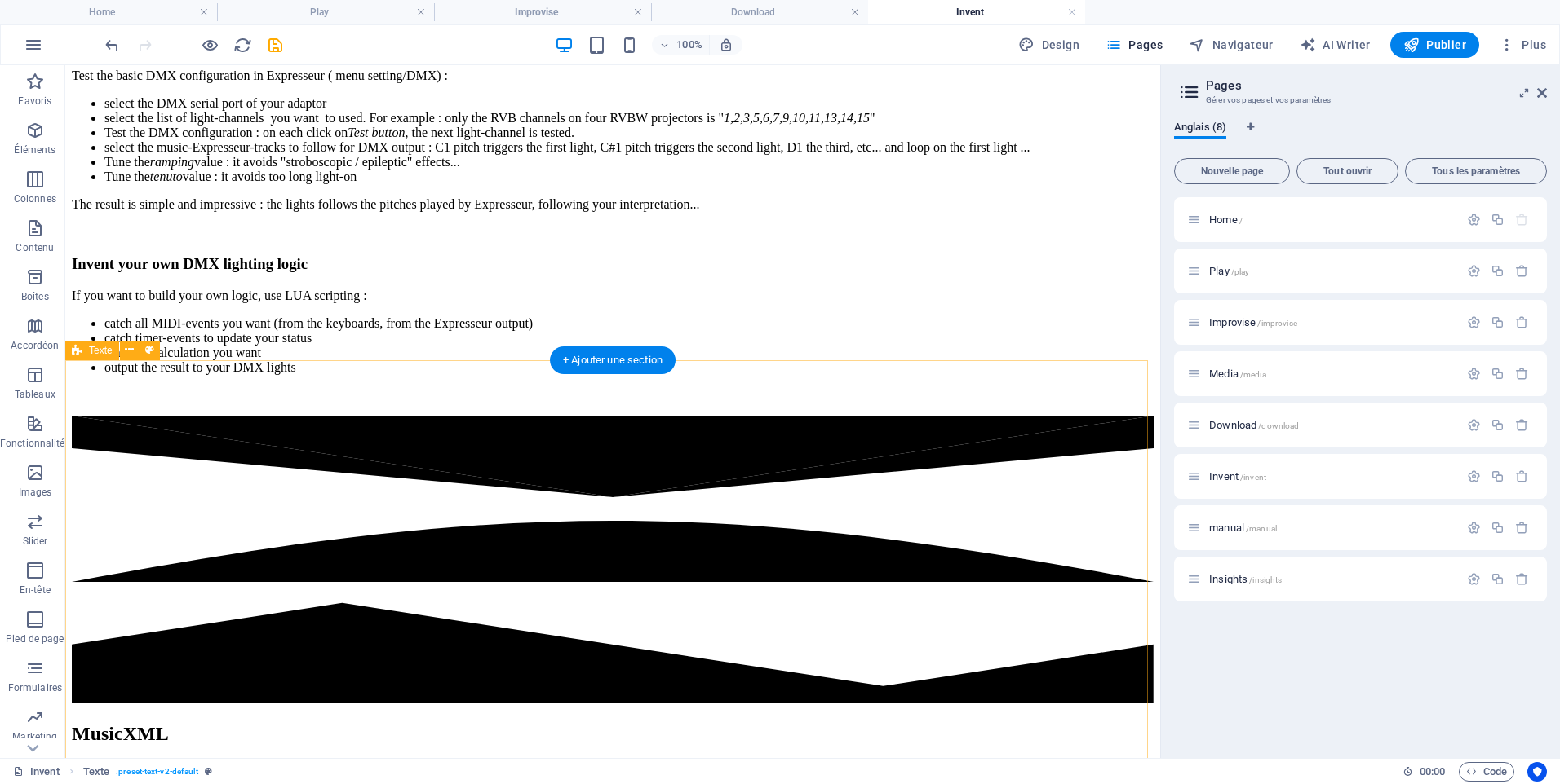
scroll to position [3017, 0]
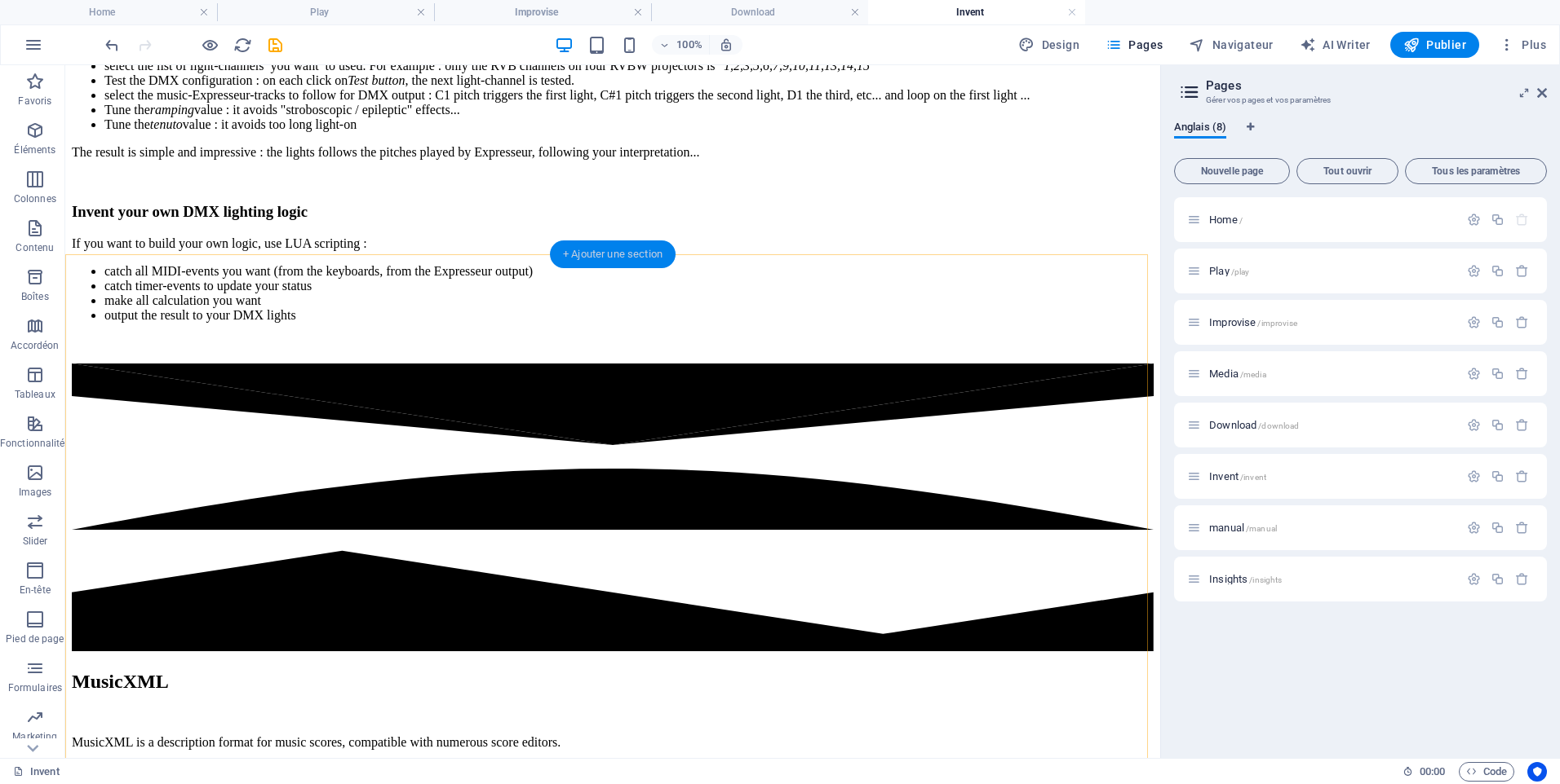
drag, startPoint x: 607, startPoint y: 256, endPoint x: 170, endPoint y: 234, distance: 437.6
click at [607, 256] on div "+ Ajouter une section" at bounding box center [613, 254] width 126 height 28
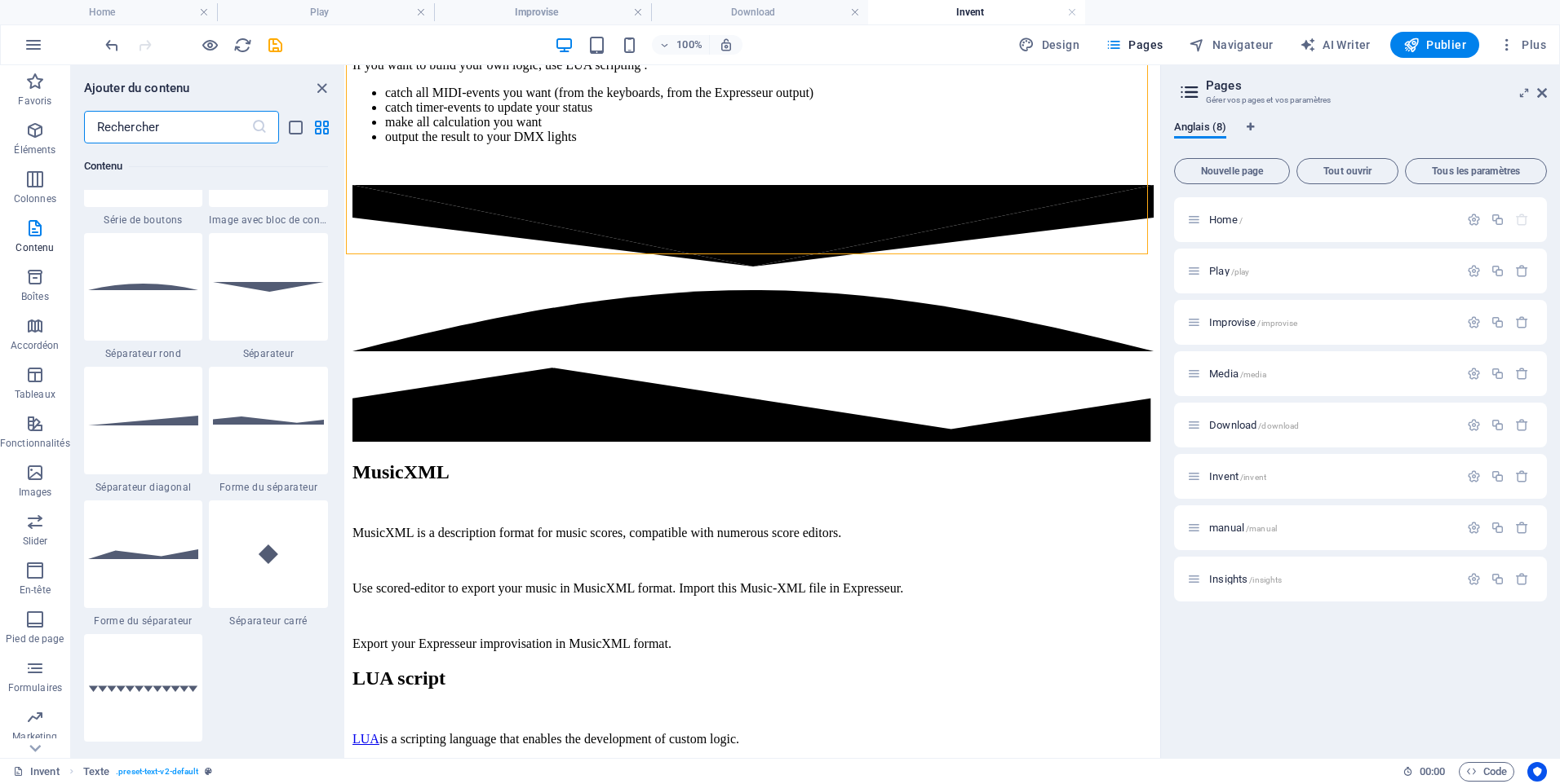
scroll to position [3913, 0]
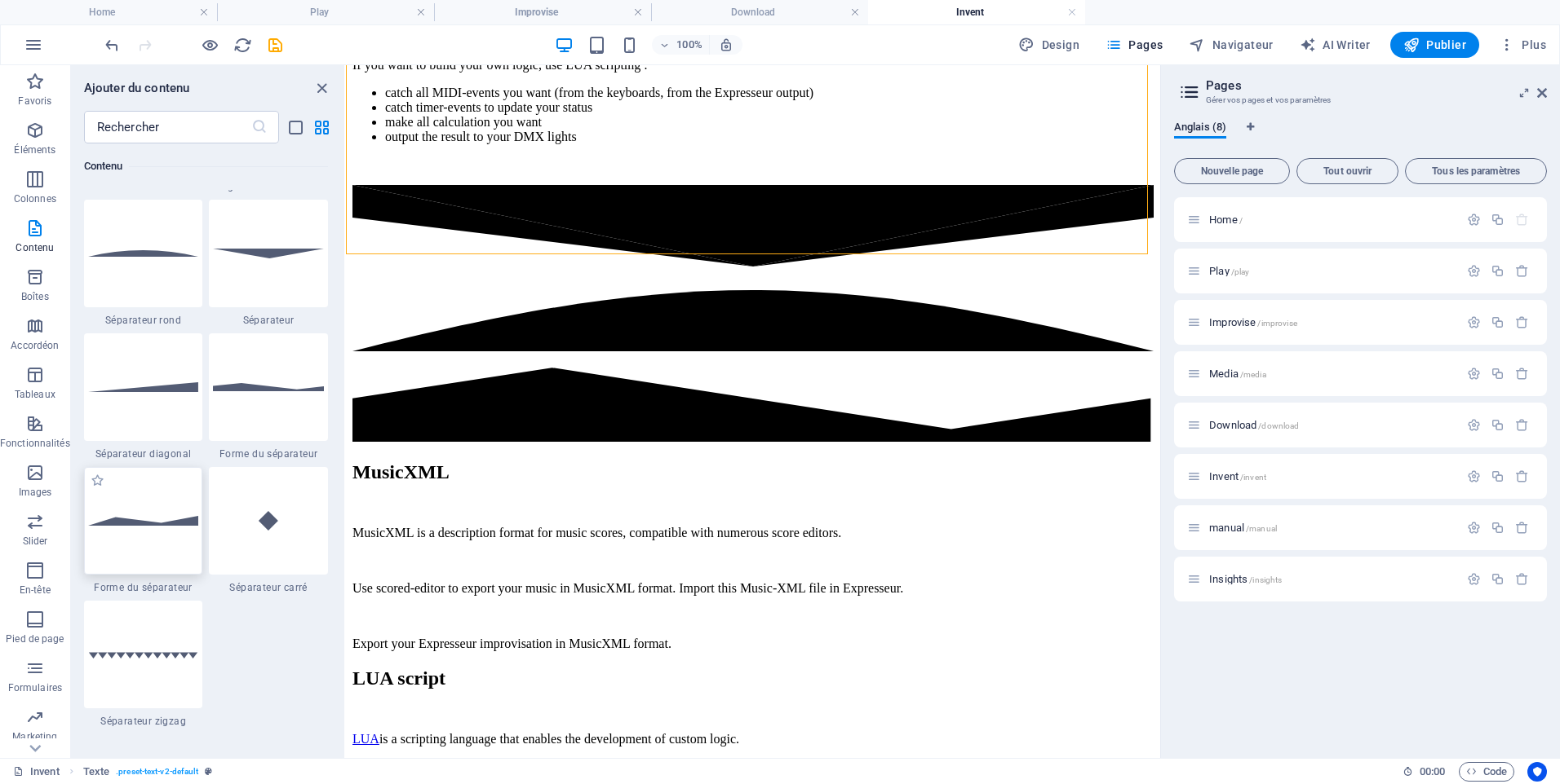
click at [153, 518] on img at bounding box center [143, 521] width 111 height 10
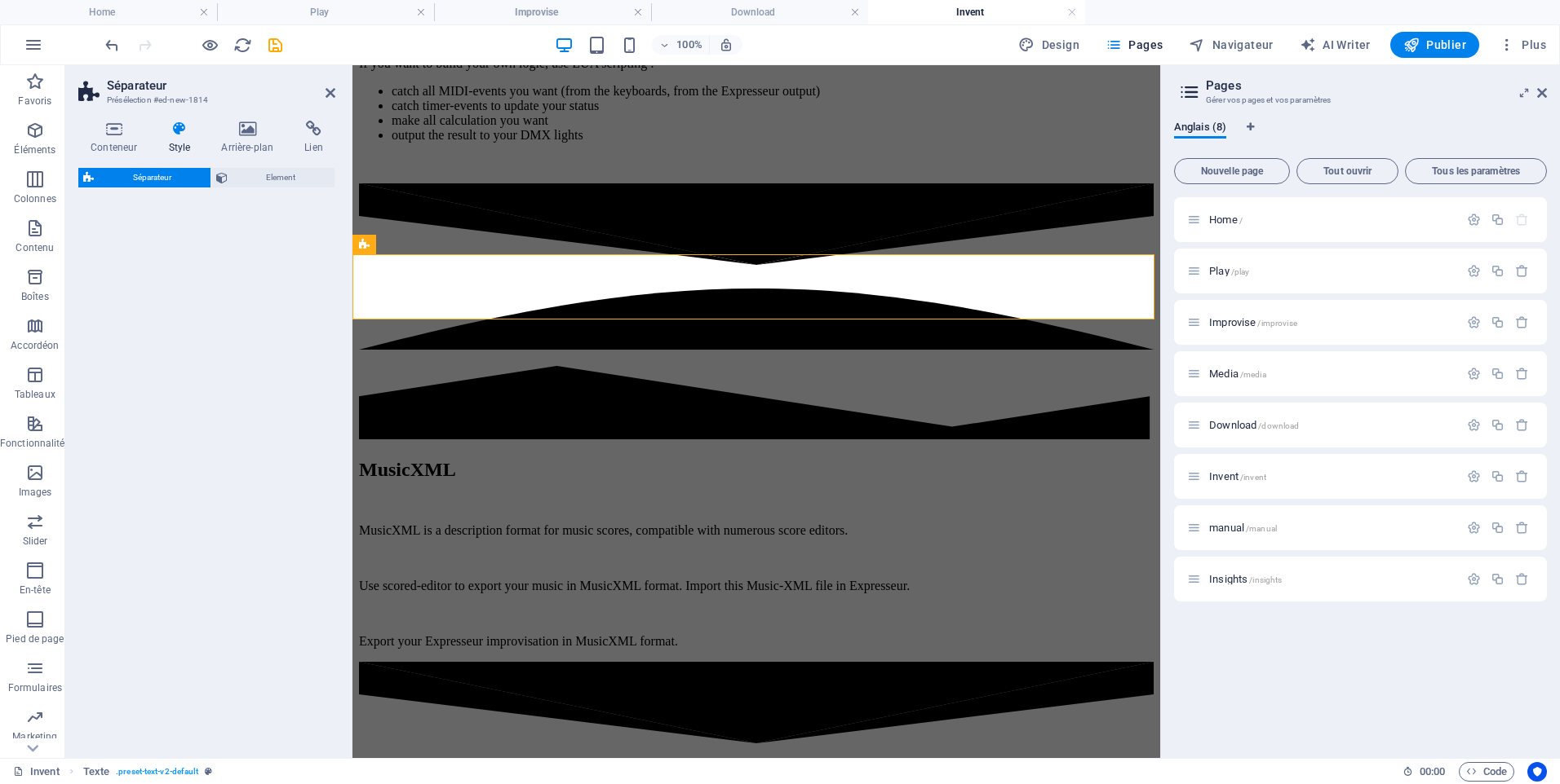
select select "polygon2"
select select "rem"
select select "preset-separator-v3-polygon2"
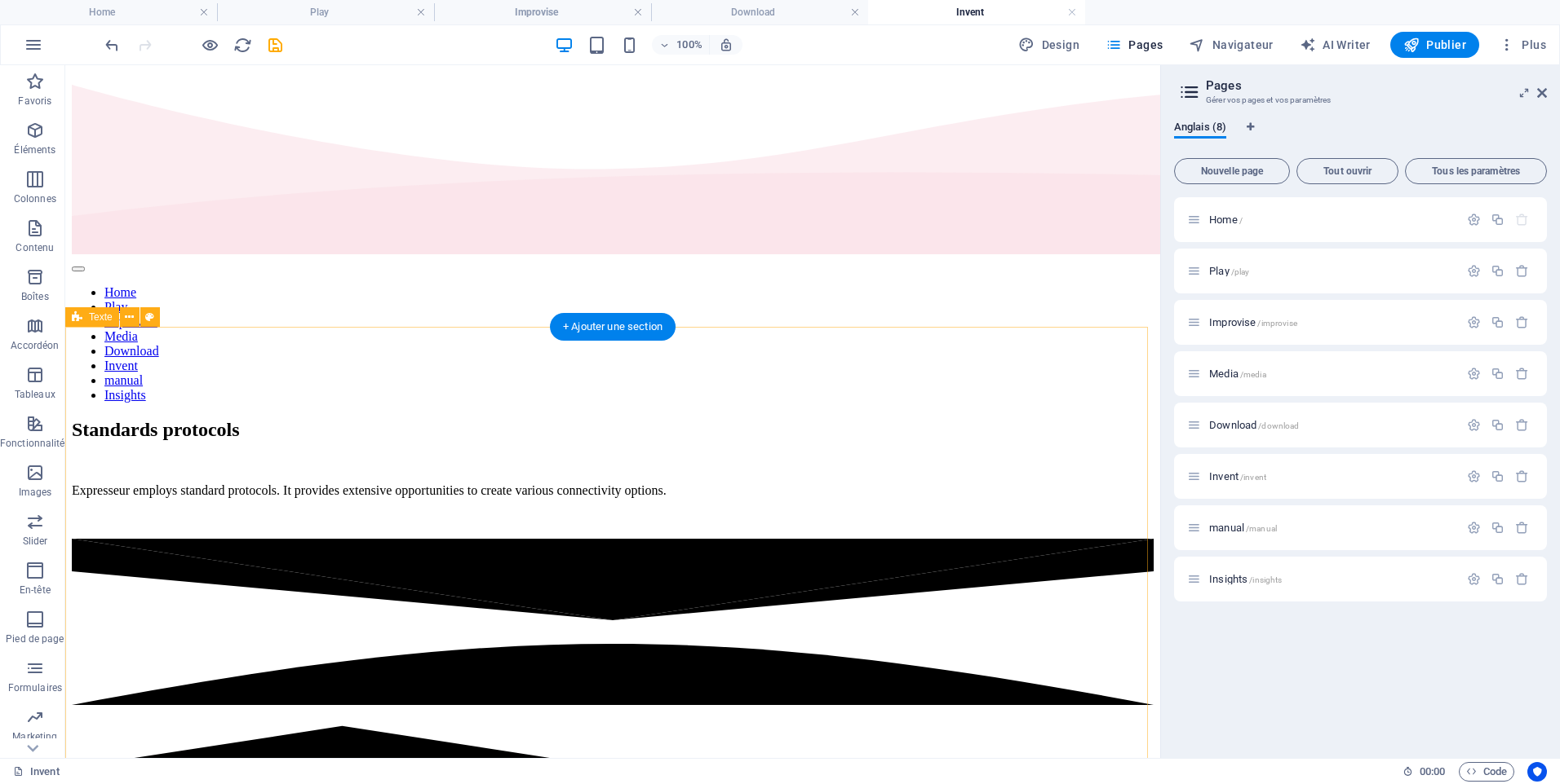
scroll to position [4, 0]
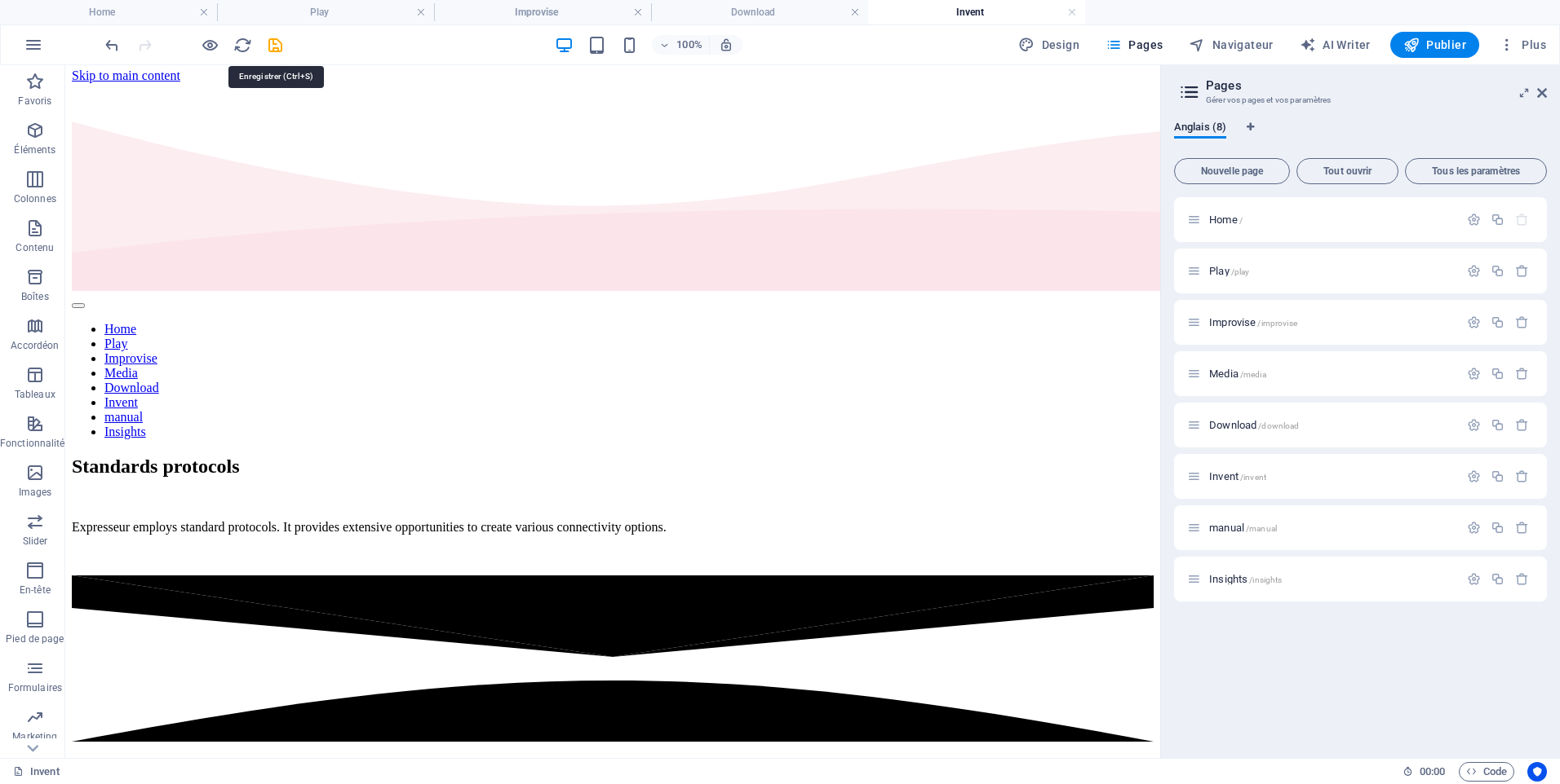
click at [278, 48] on icon "save" at bounding box center [275, 45] width 19 height 19
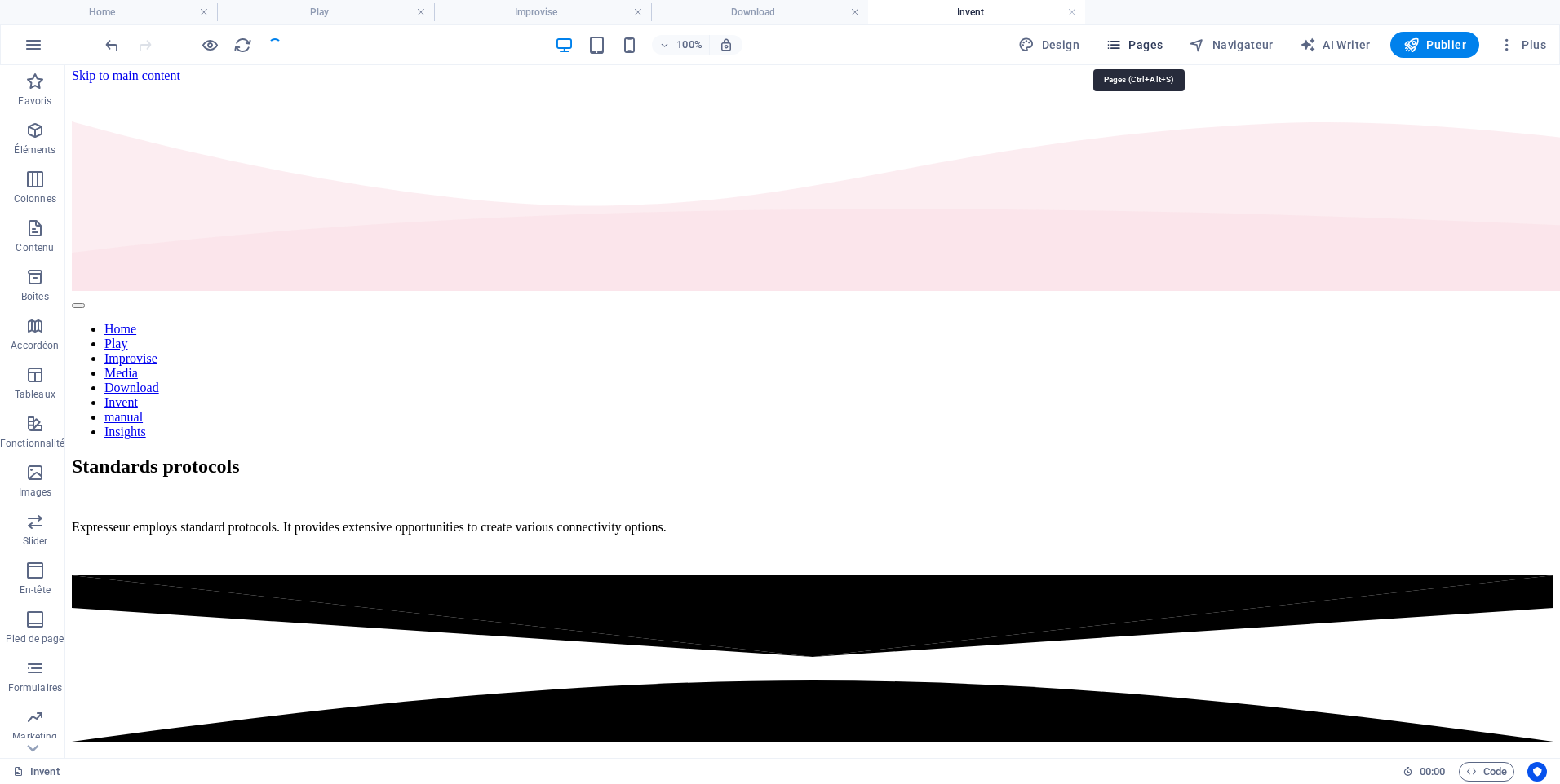
click at [1142, 38] on span "Pages" at bounding box center [1134, 45] width 58 height 16
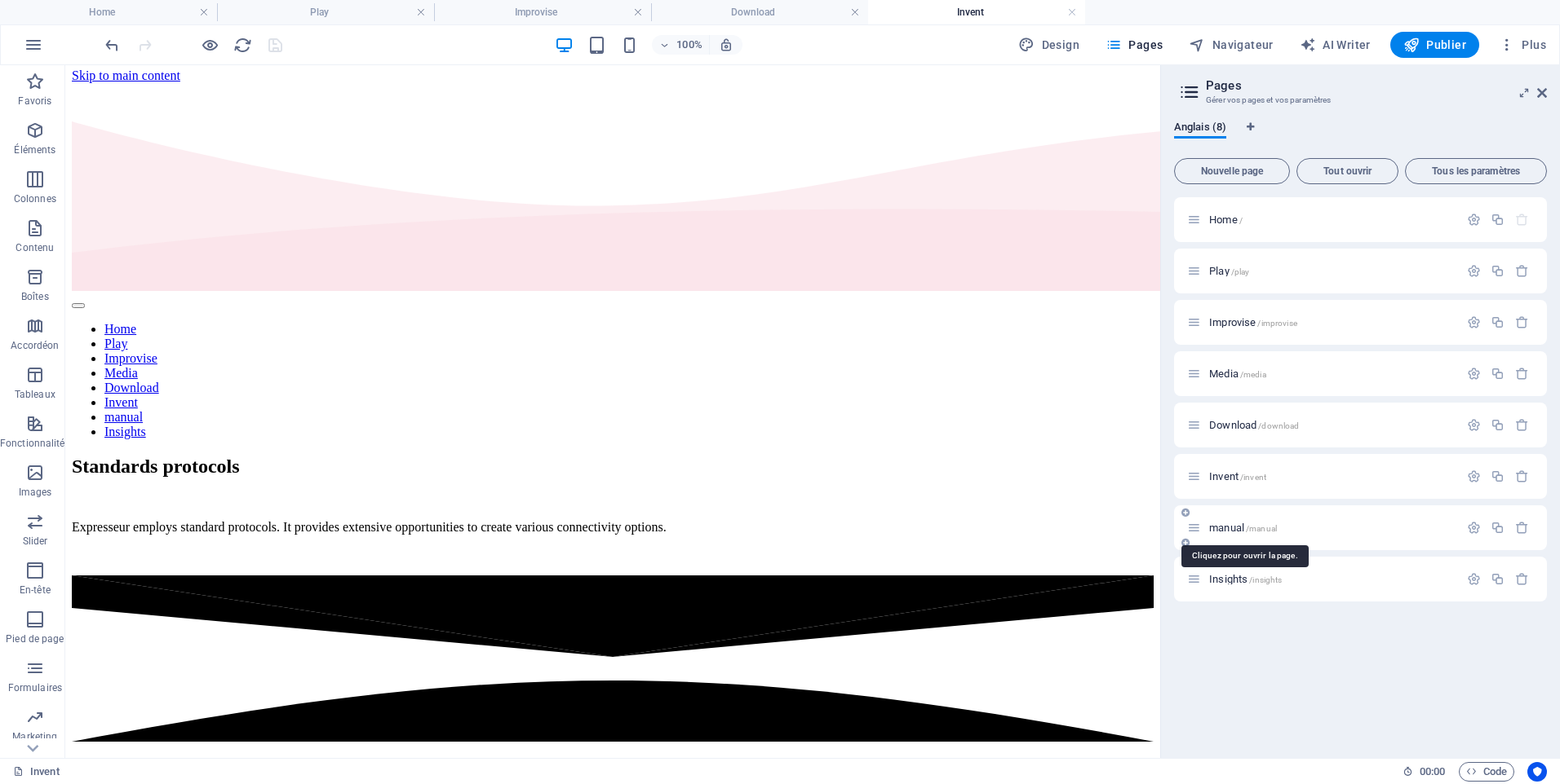
click at [1226, 525] on span "manual /manual" at bounding box center [1242, 528] width 67 height 13
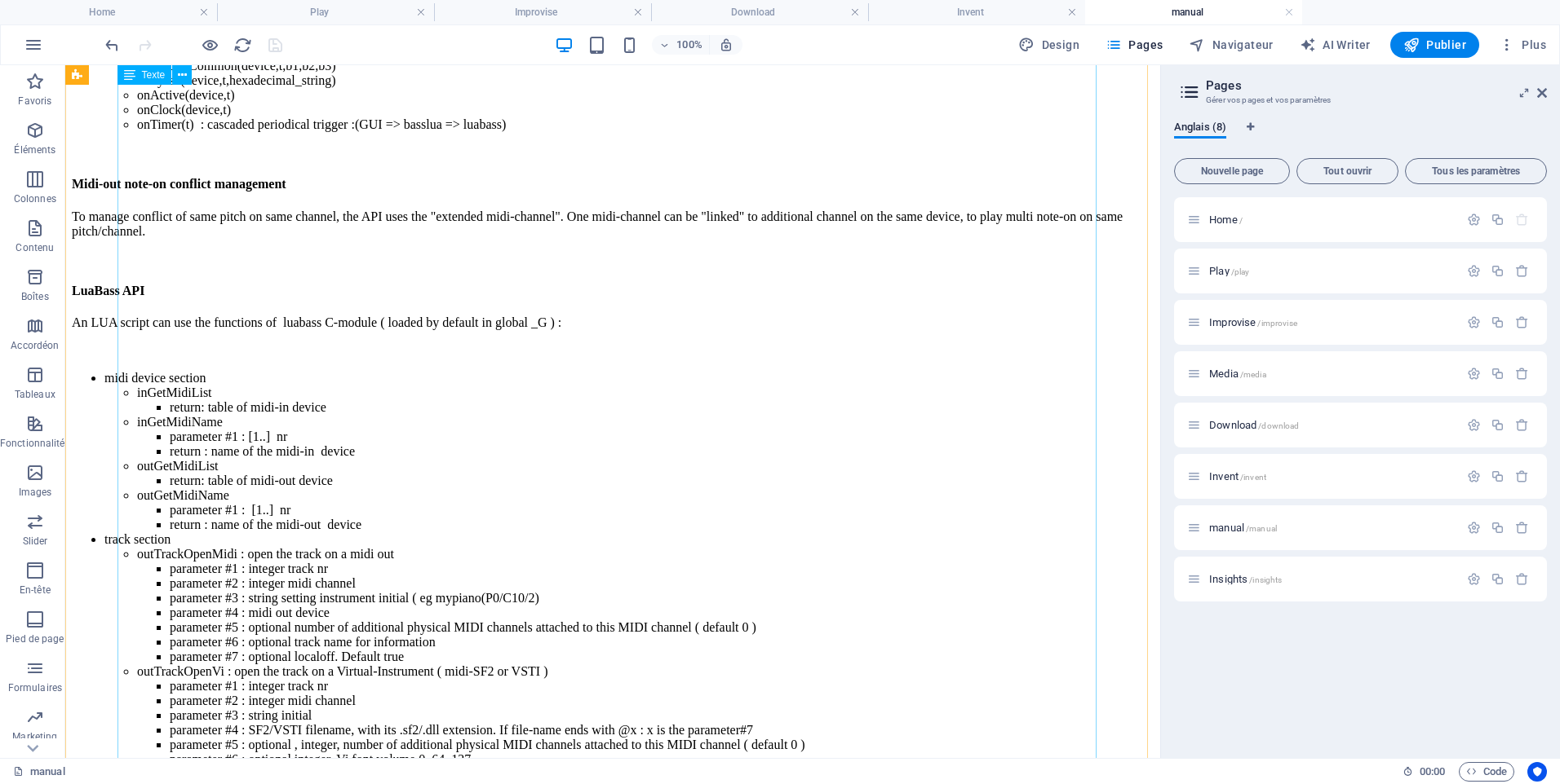
scroll to position [11659, 0]
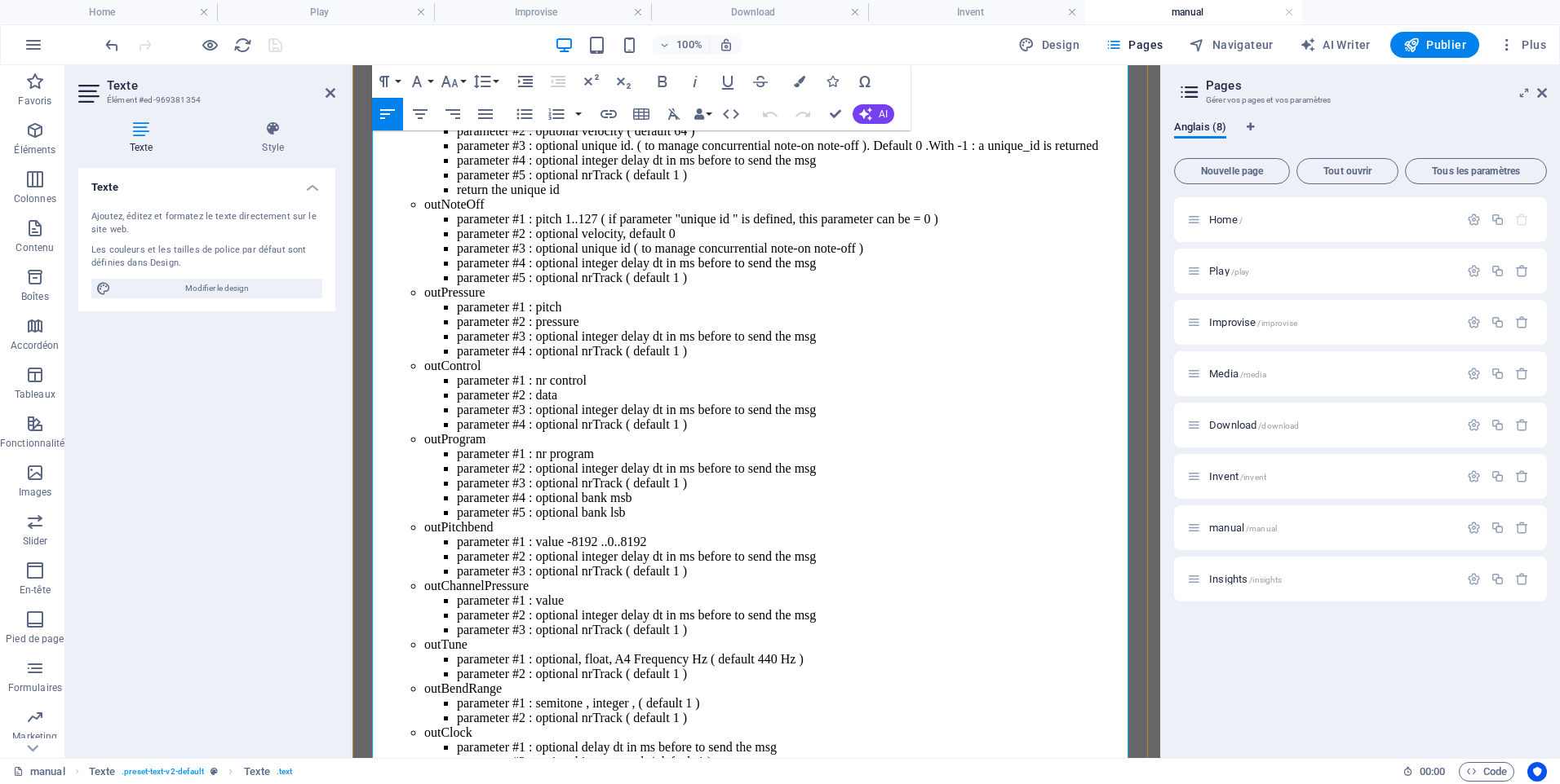
scroll to position [13242, 0]
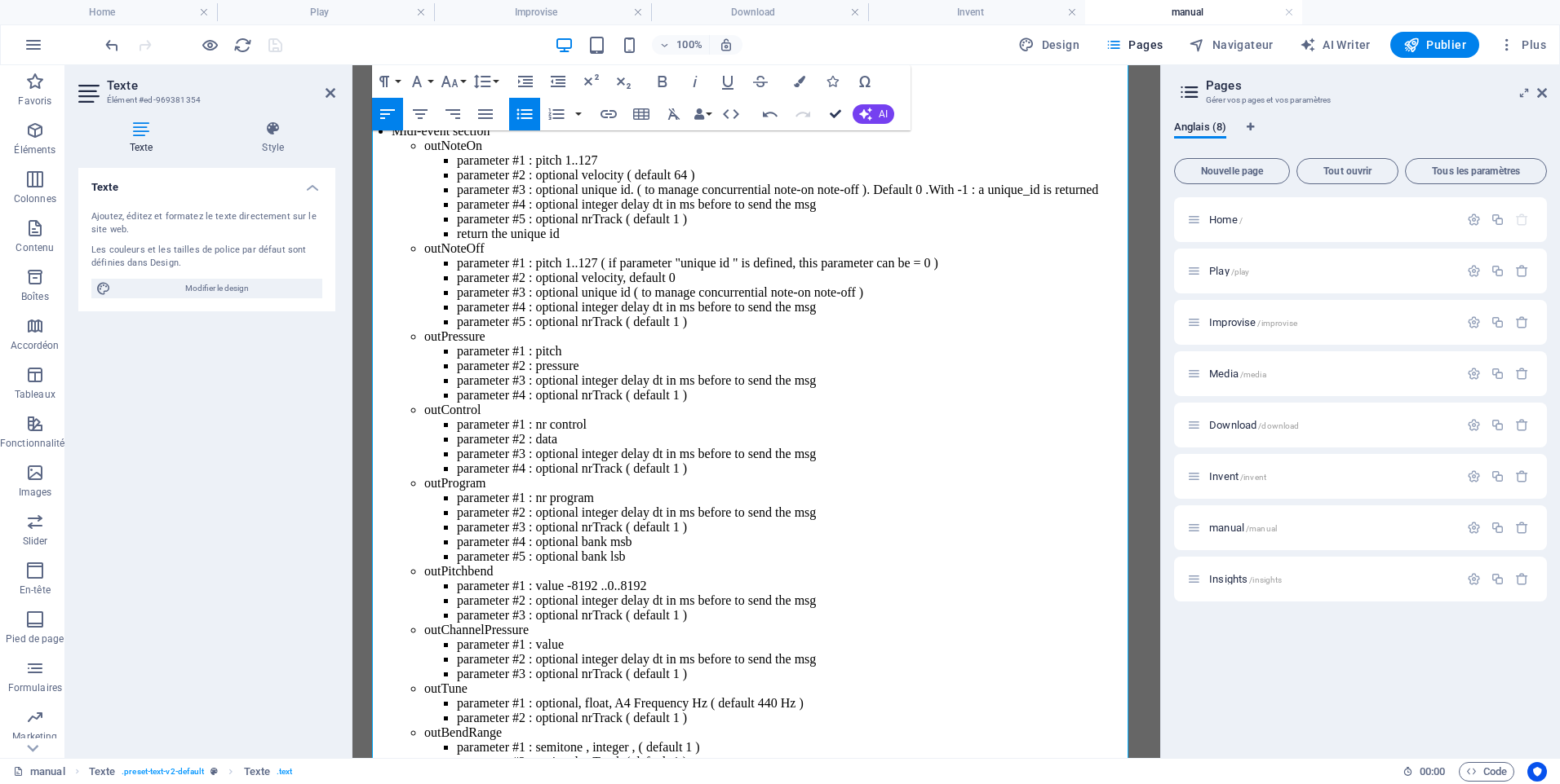
scroll to position [11659, 0]
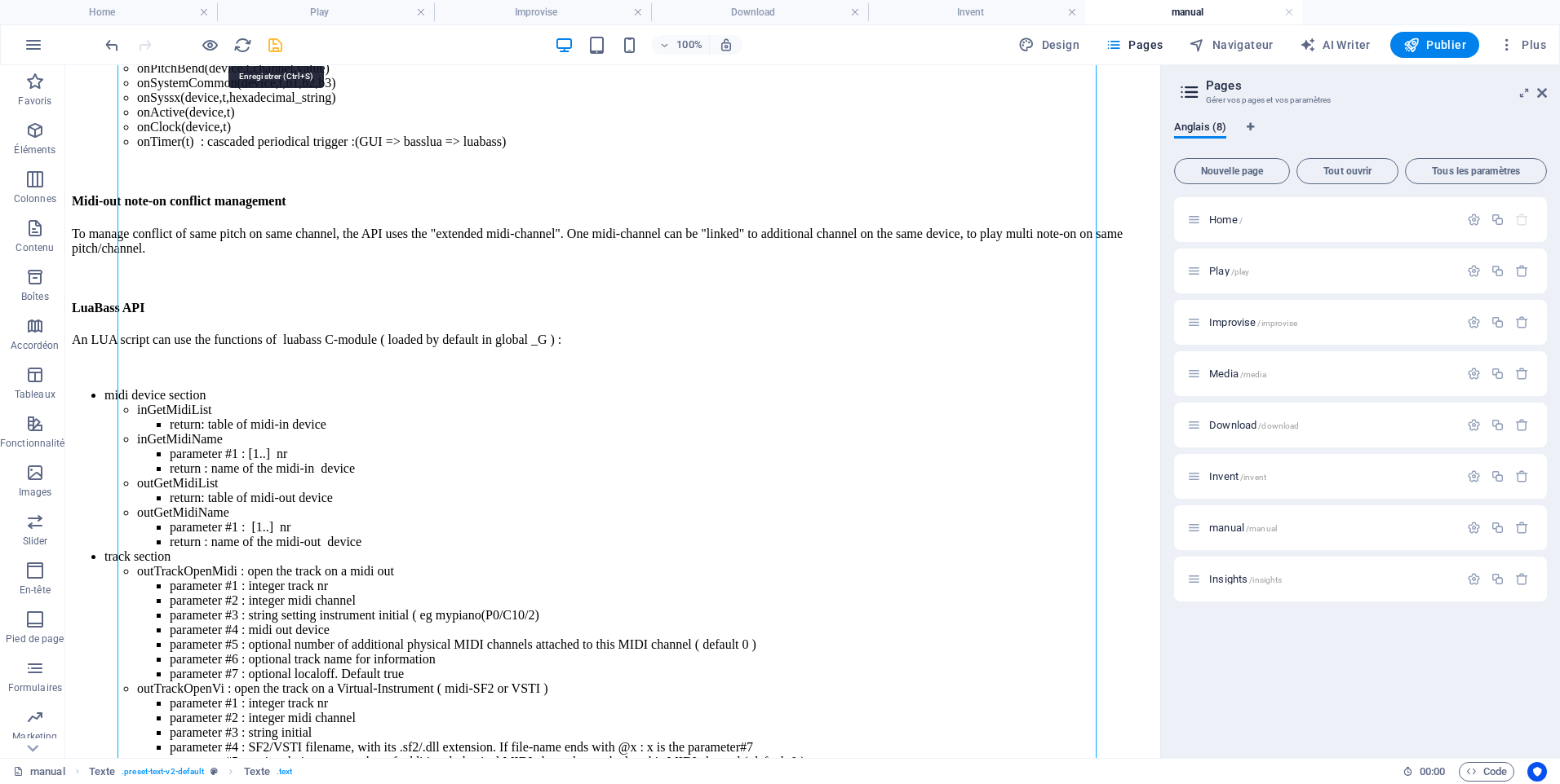
click at [270, 43] on icon "save" at bounding box center [275, 45] width 19 height 19
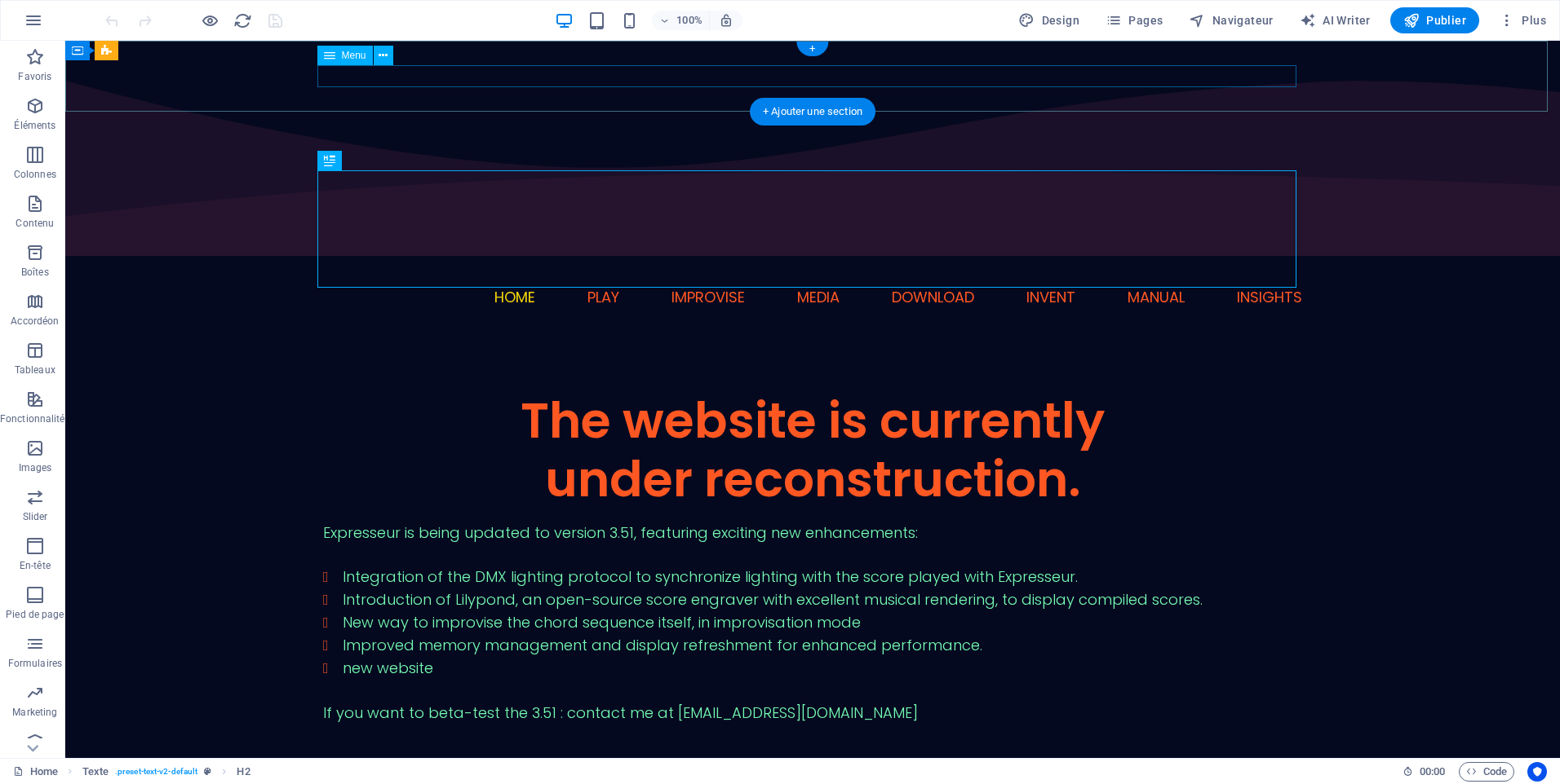
click at [743, 286] on nav "Home Play Improvise Media Download Invent manual Insights" at bounding box center [812, 297] width 979 height 22
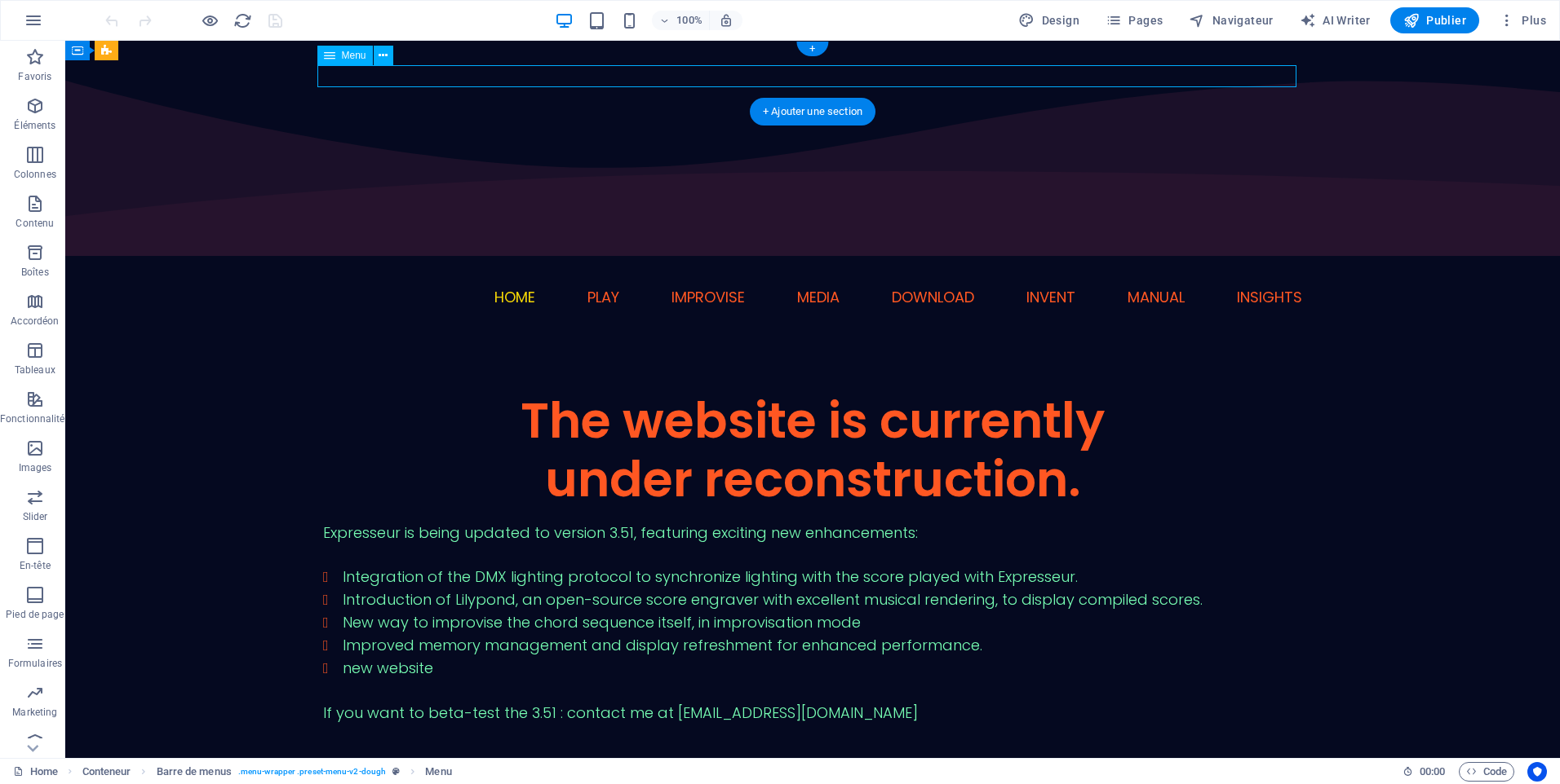
click at [742, 286] on nav "Home Play Improvise Media Download Invent manual Insights" at bounding box center [812, 297] width 979 height 22
click at [385, 54] on icon at bounding box center [383, 56] width 9 height 17
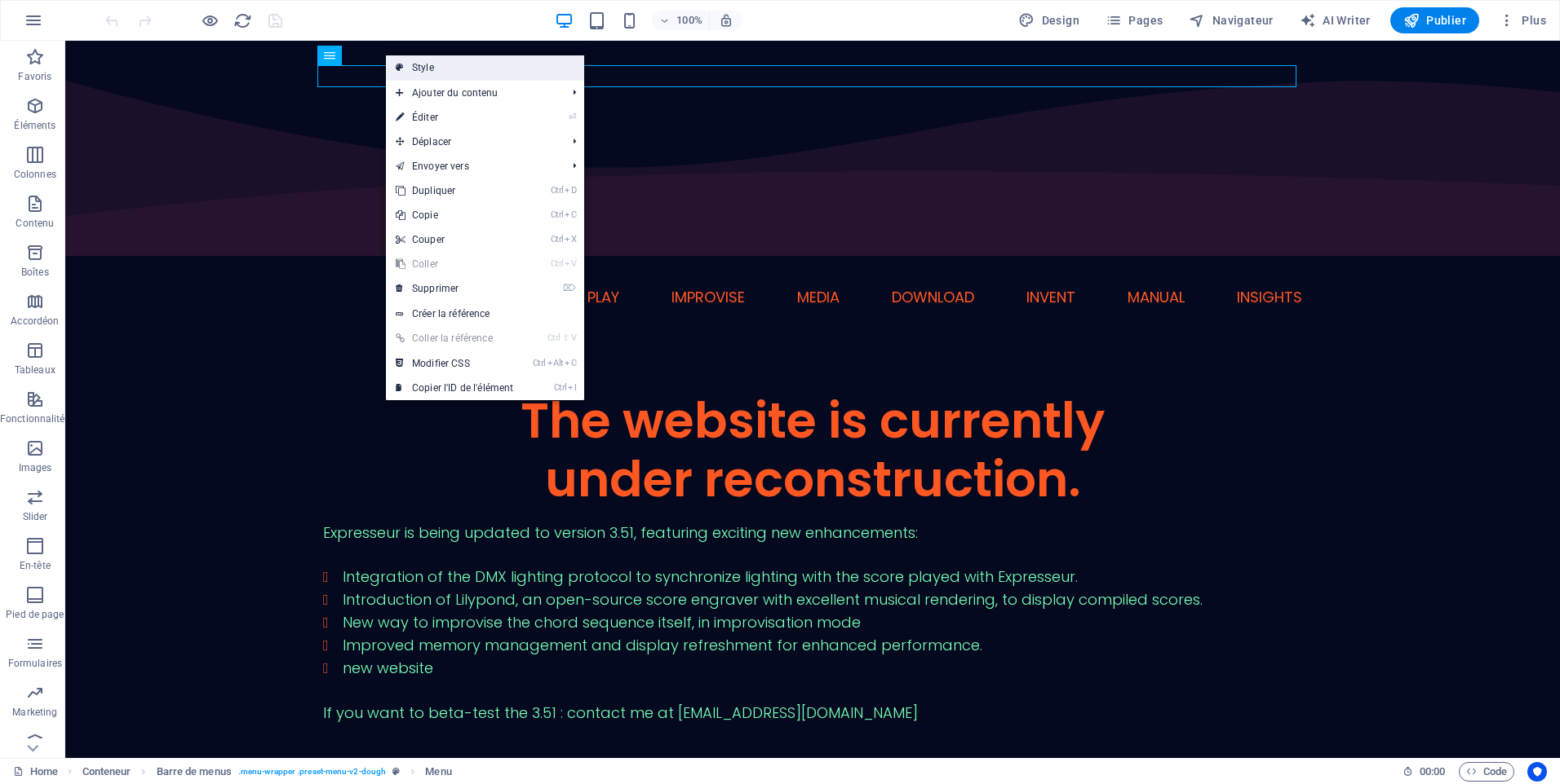
click at [416, 66] on link "Style" at bounding box center [484, 67] width 199 height 24
select select "rem"
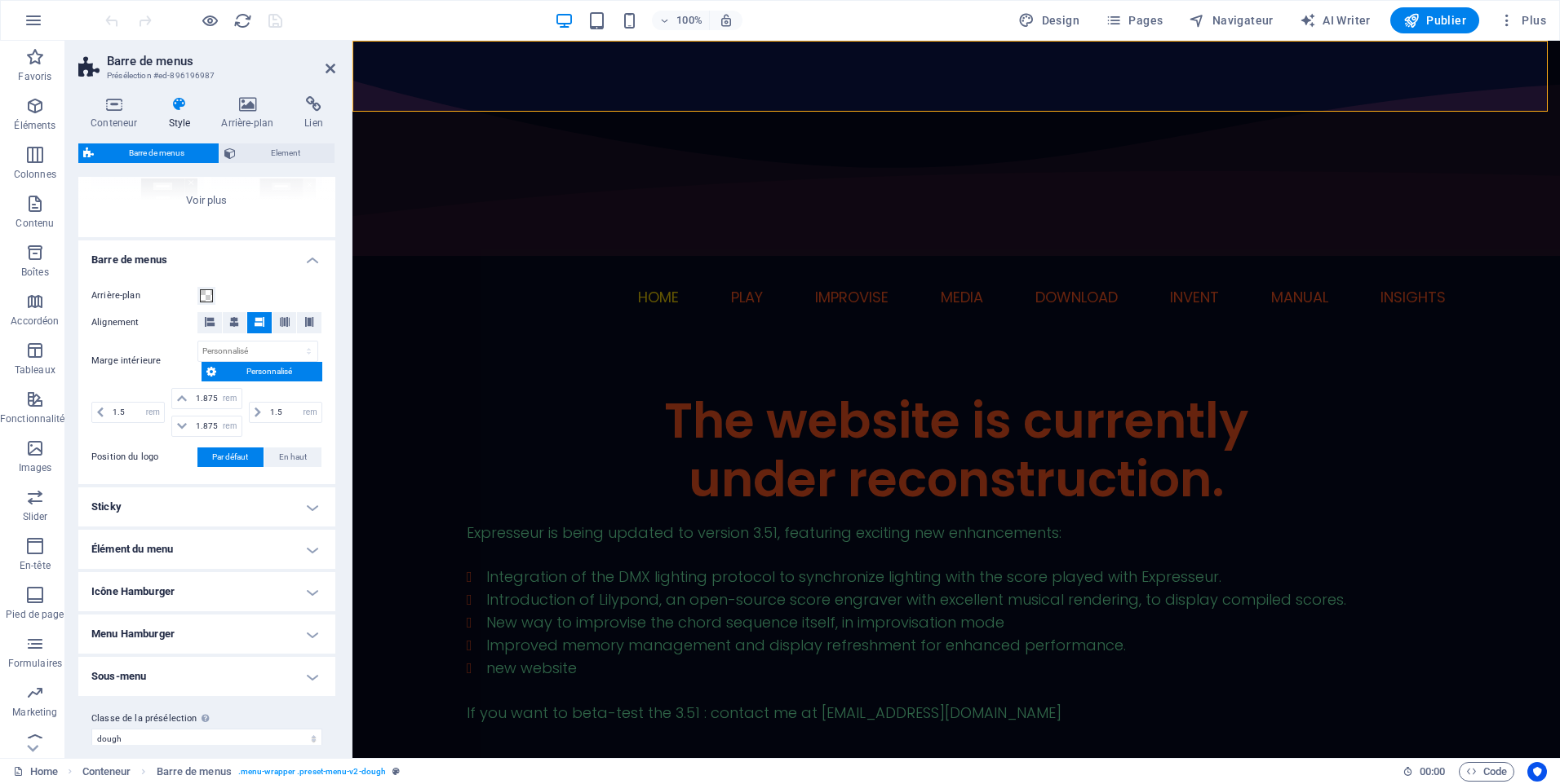
scroll to position [230, 0]
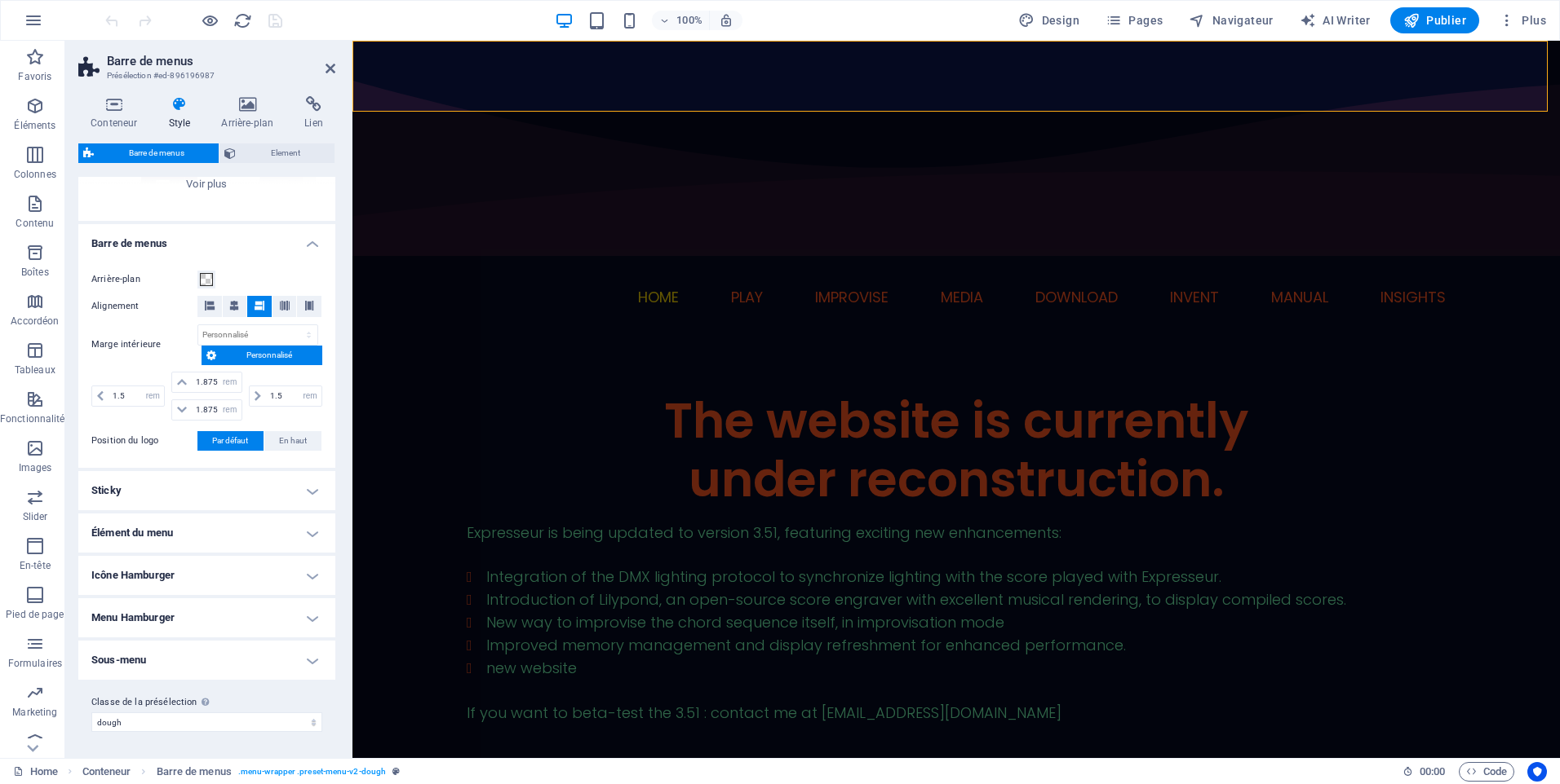
click at [311, 579] on h4 "Icône Hamburger" at bounding box center [207, 576] width 257 height 40
click at [203, 644] on label at bounding box center [205, 645] width 14 height 14
click at [0, 0] on input "Toujours afficher Affiche le déclencheur pour toutes les fenêtres d'affichage." at bounding box center [0, 0] width 0 height 0
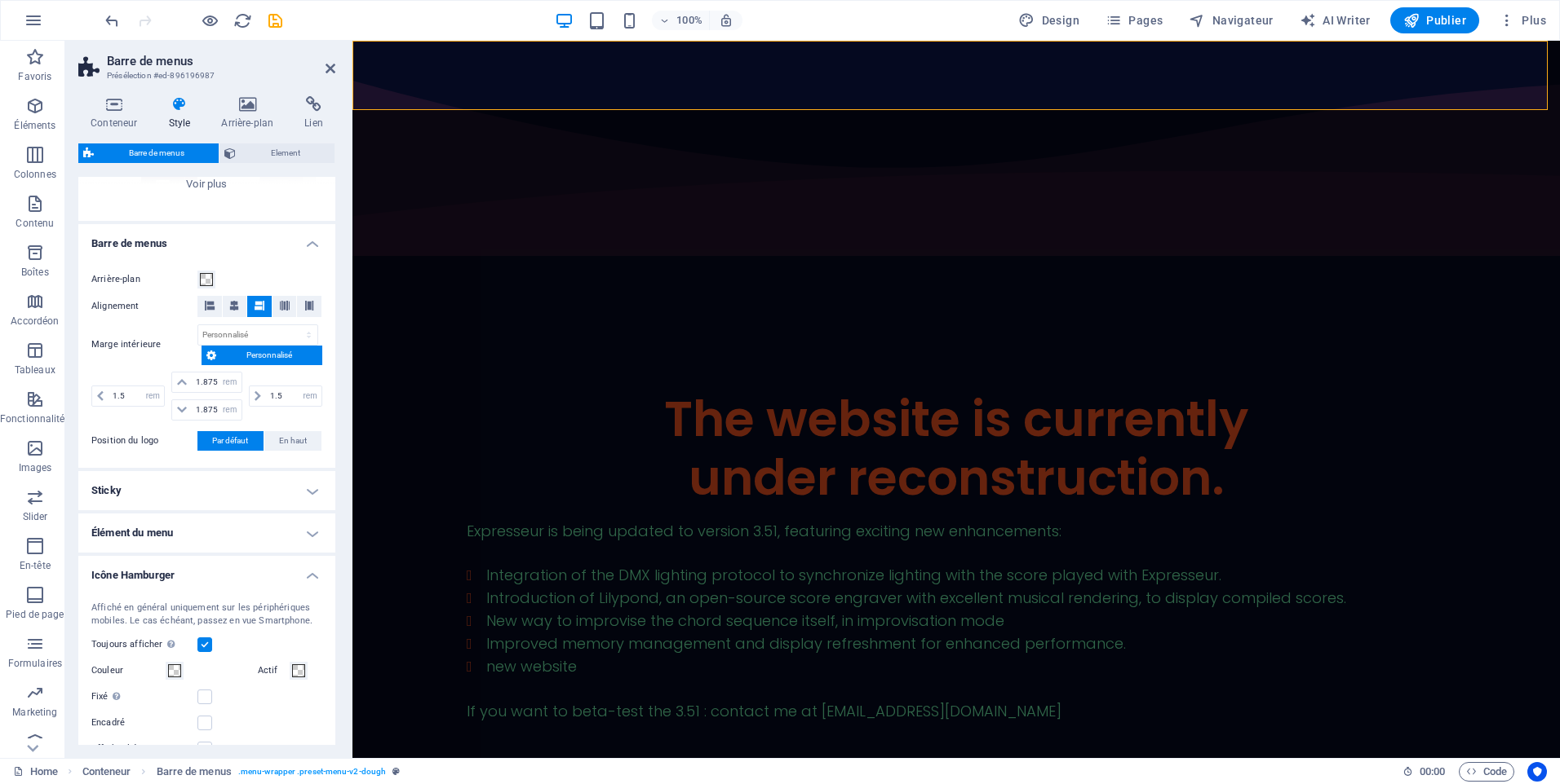
click at [208, 643] on label at bounding box center [205, 645] width 14 height 14
click at [0, 0] on input "Toujours afficher Affiche le déclencheur pour toutes les fenêtres d'affichage." at bounding box center [0, 0] width 0 height 0
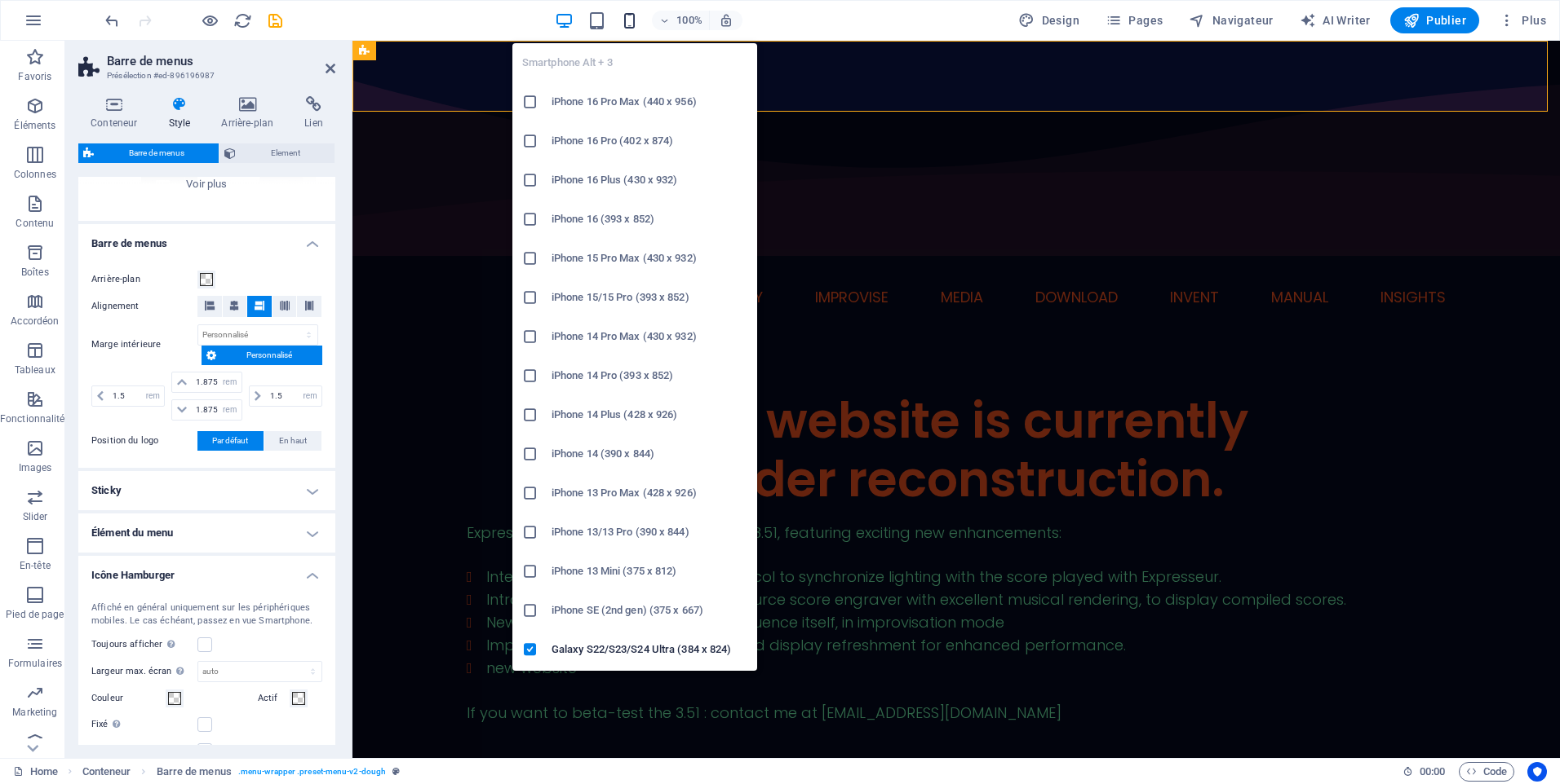
click at [633, 22] on icon "button" at bounding box center [629, 21] width 19 height 19
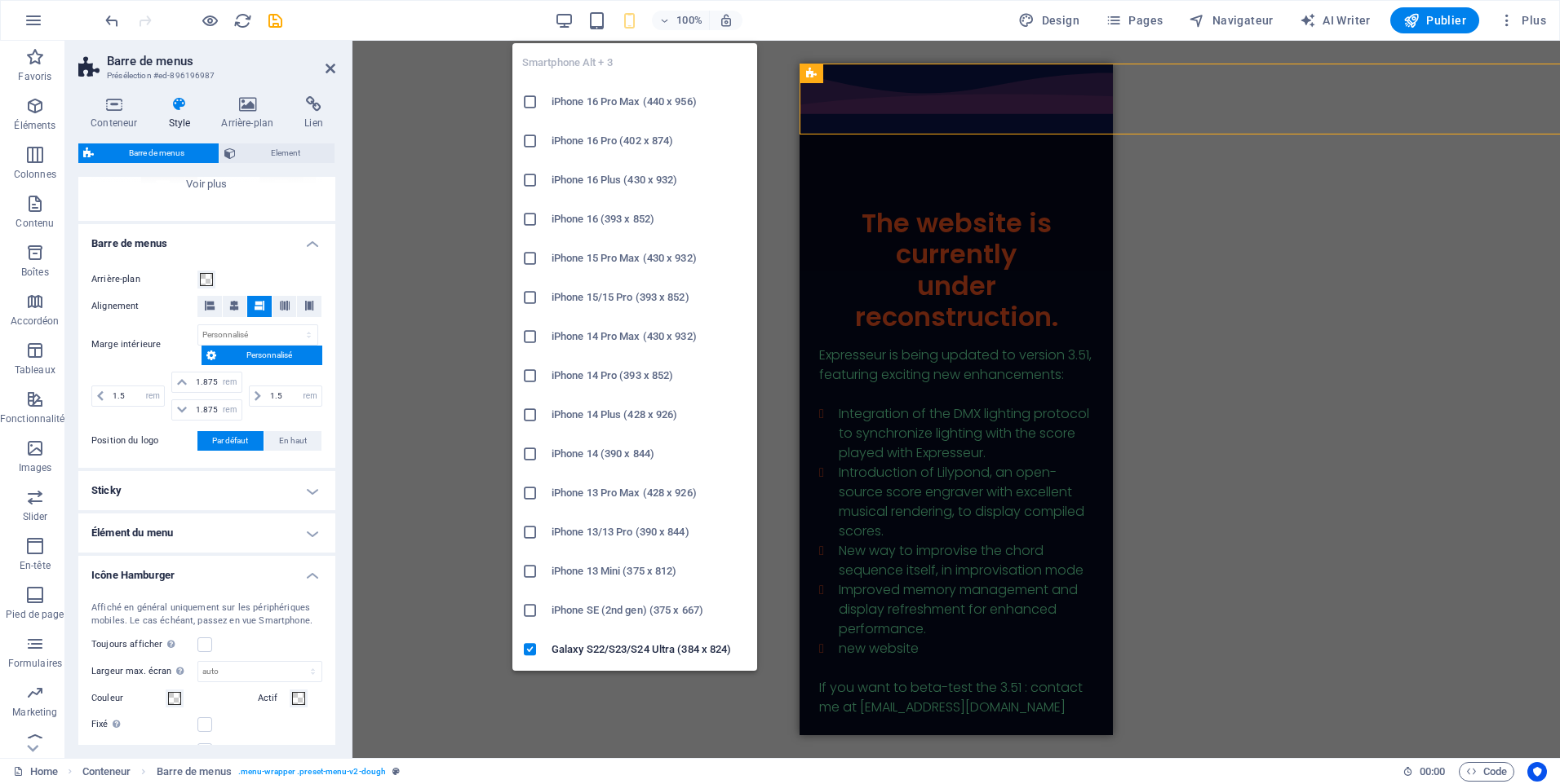
type input "1.5"
type input "32"
type input "2"
type input "8"
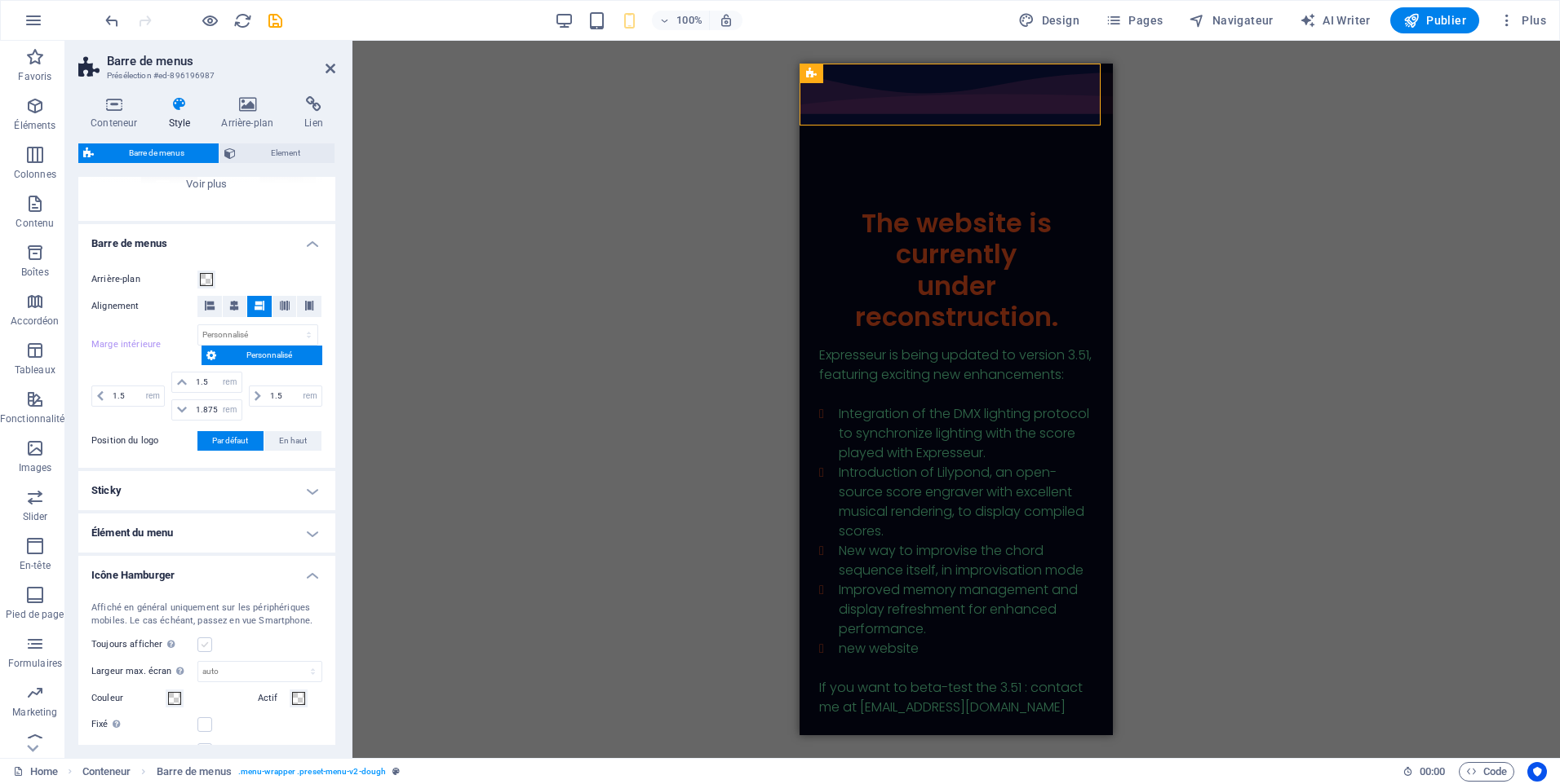
click at [208, 647] on label at bounding box center [205, 645] width 14 height 14
click at [0, 0] on input "Toujours afficher Affiche le déclencheur pour toutes les fenêtres d'affichage." at bounding box center [0, 0] width 0 height 0
click at [177, 674] on span at bounding box center [174, 671] width 13 height 13
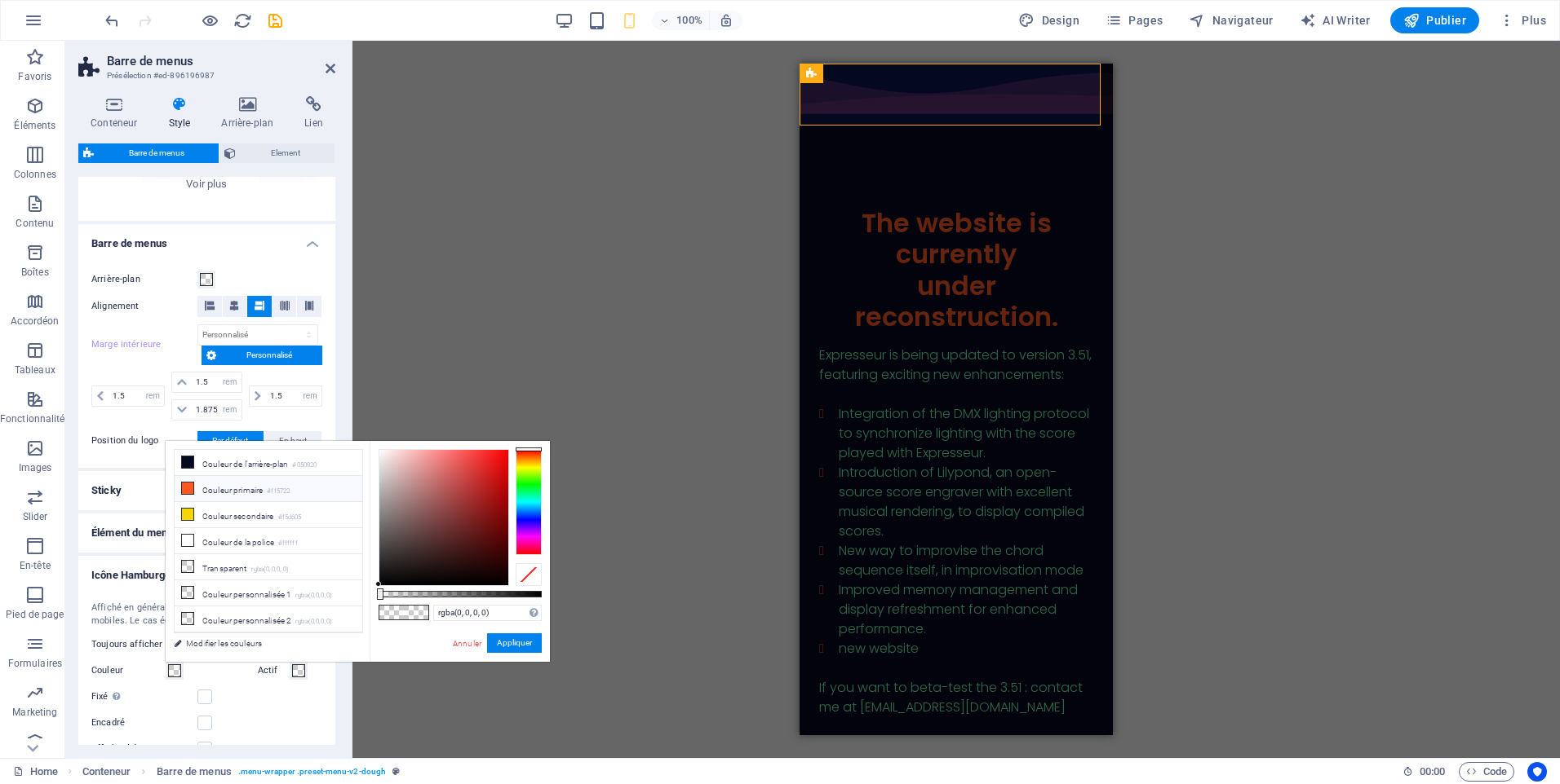
click at [184, 491] on icon at bounding box center [187, 488] width 12 height 12
type input "#ff5722"
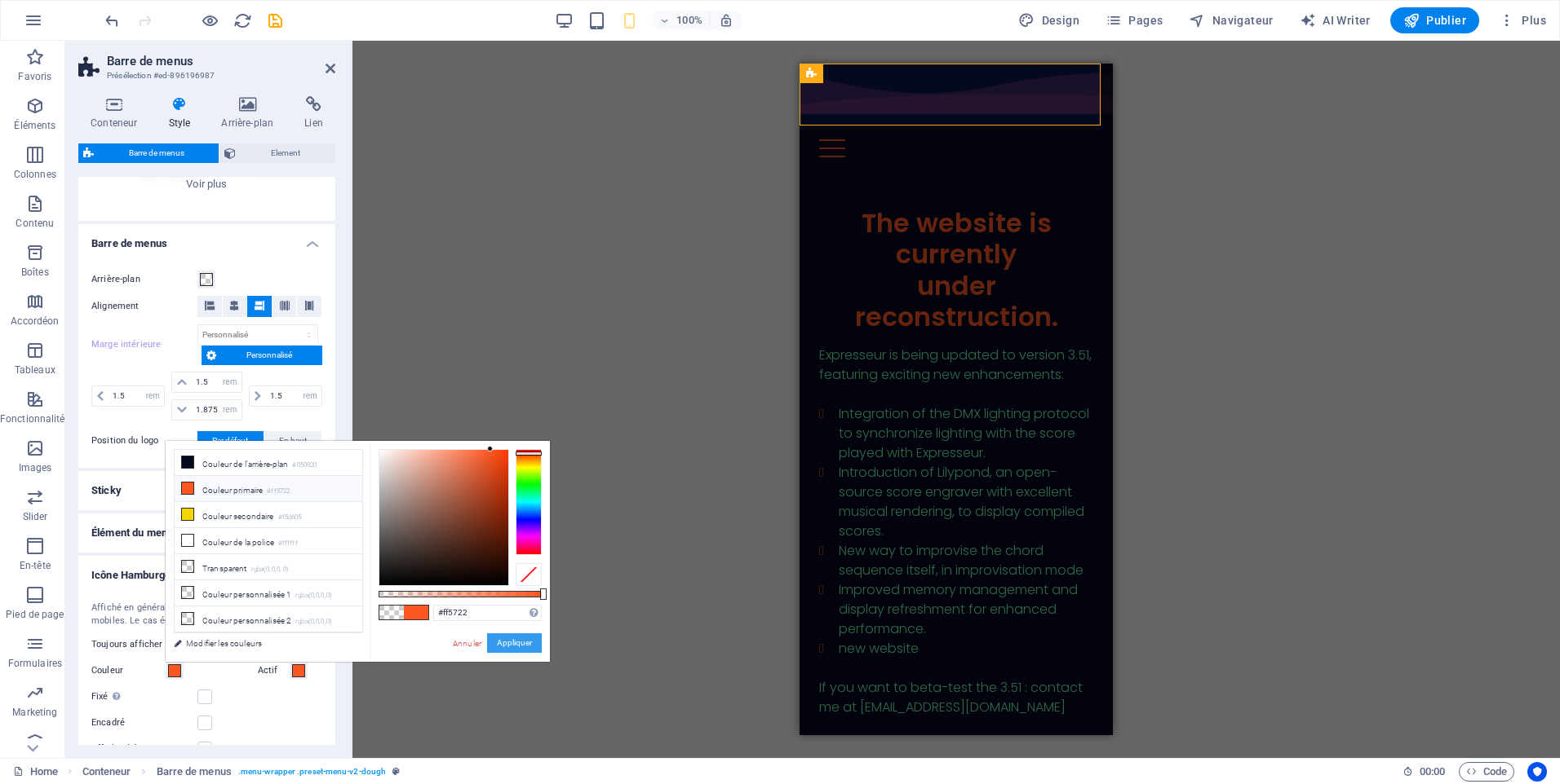
click at [513, 647] on button "Appliquer" at bounding box center [514, 643] width 55 height 20
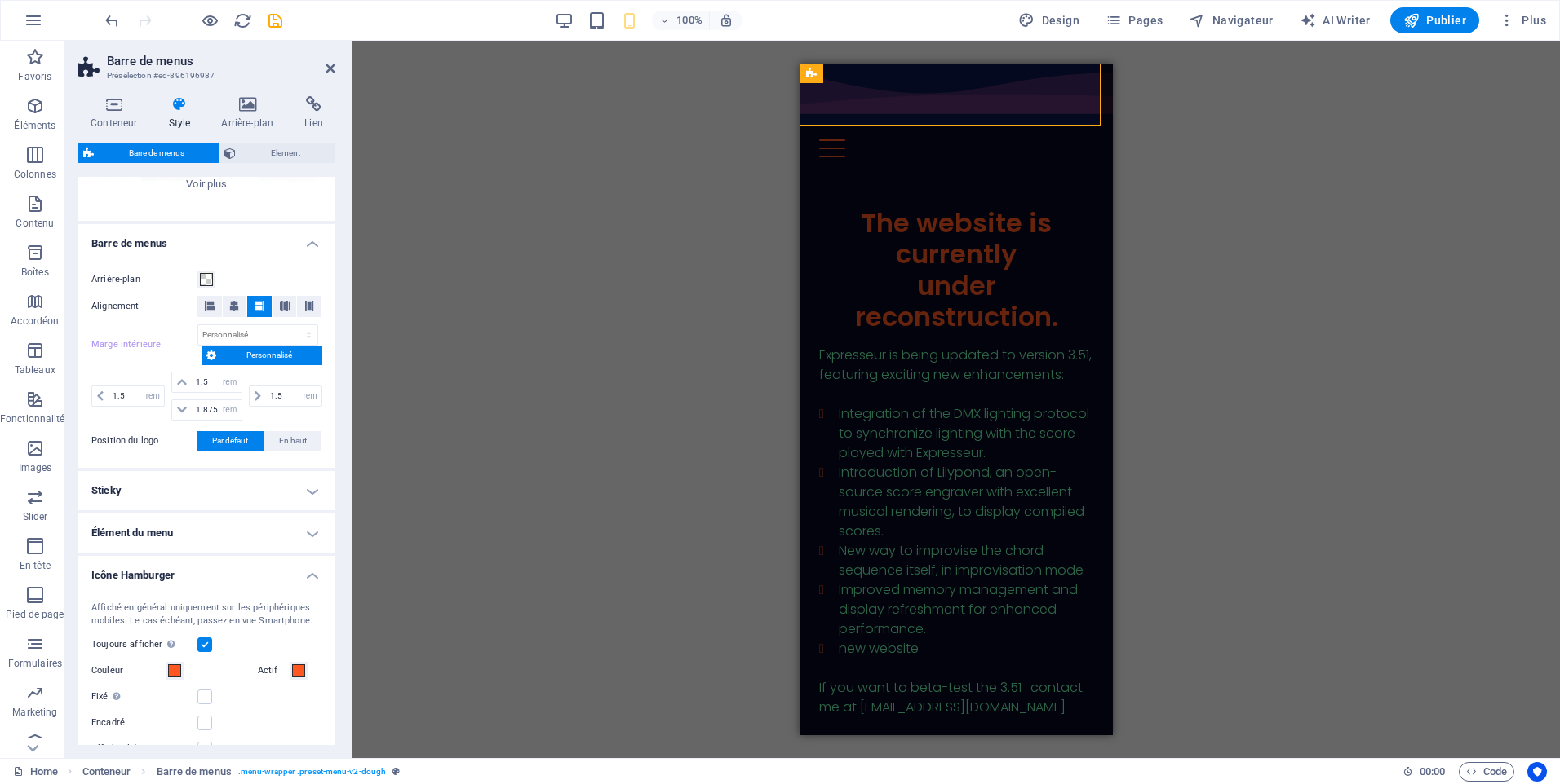
click at [208, 649] on label at bounding box center [205, 645] width 14 height 14
click at [0, 0] on input "Toujours afficher Affiche le déclencheur pour toutes les fenêtres d'affichage." at bounding box center [0, 0] width 0 height 0
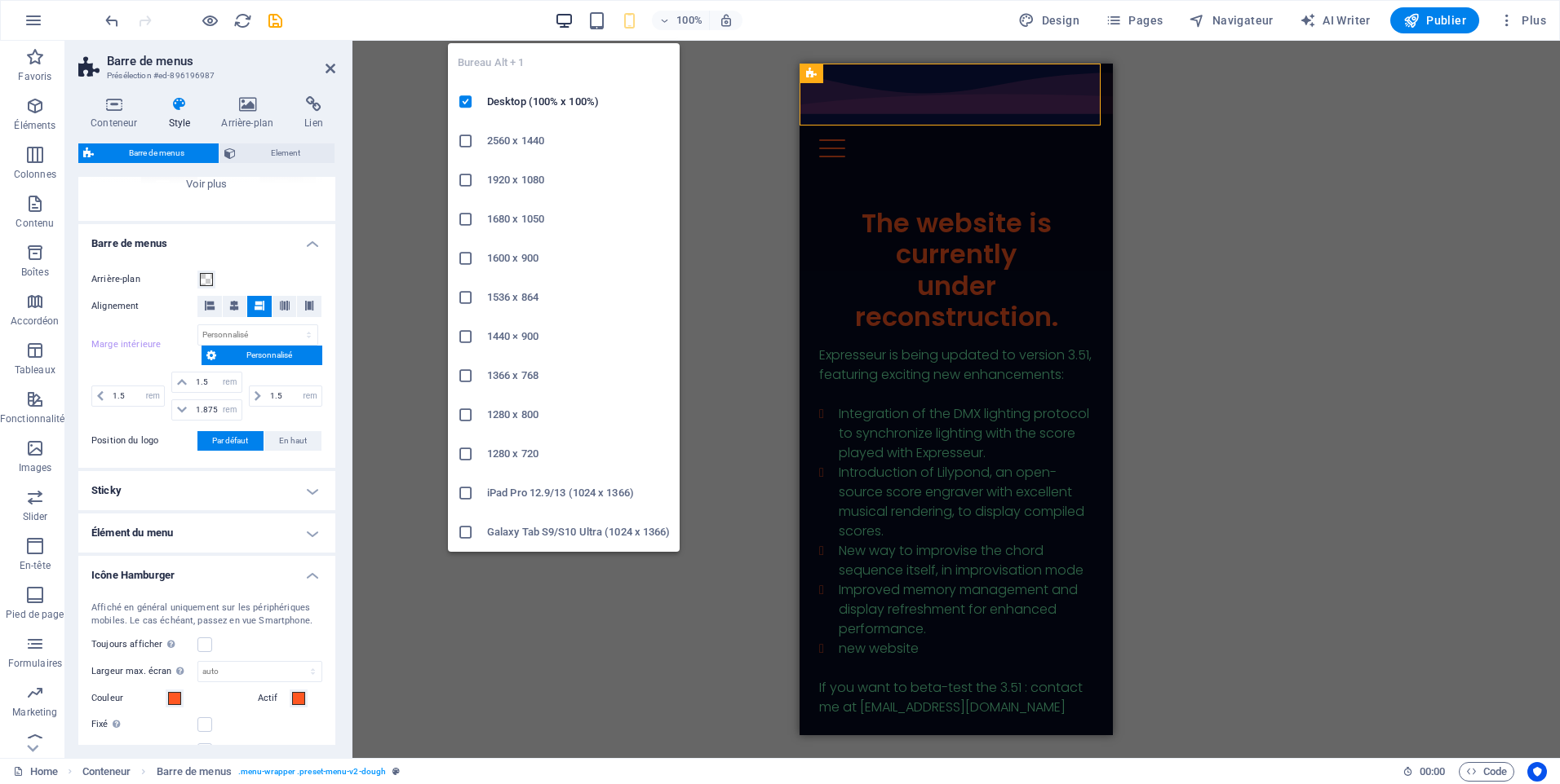
click at [569, 23] on icon "button" at bounding box center [563, 21] width 19 height 19
type input "1.875"
type input "30"
type input "3"
type input "0"
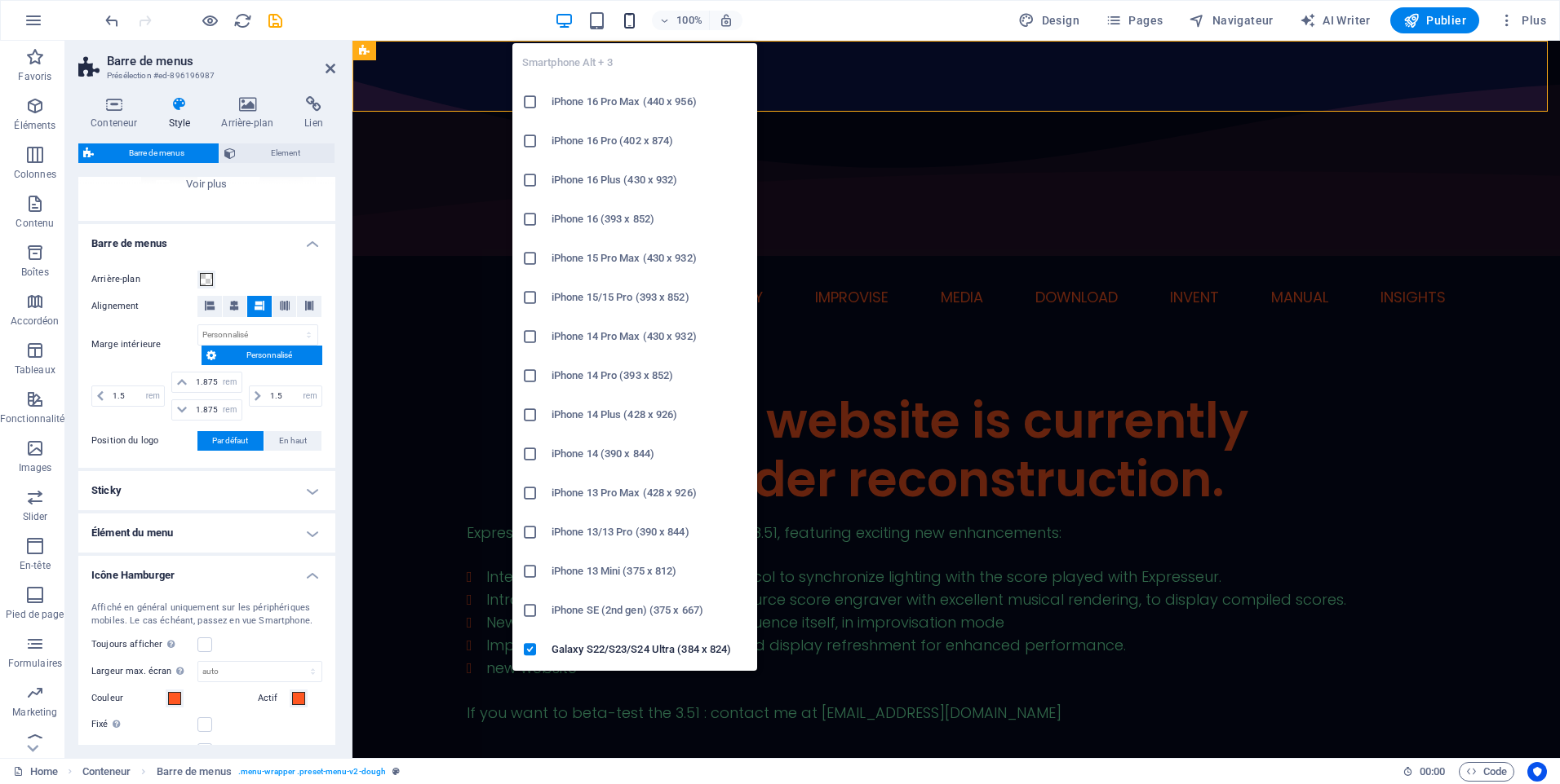
click at [628, 18] on icon "button" at bounding box center [629, 21] width 19 height 19
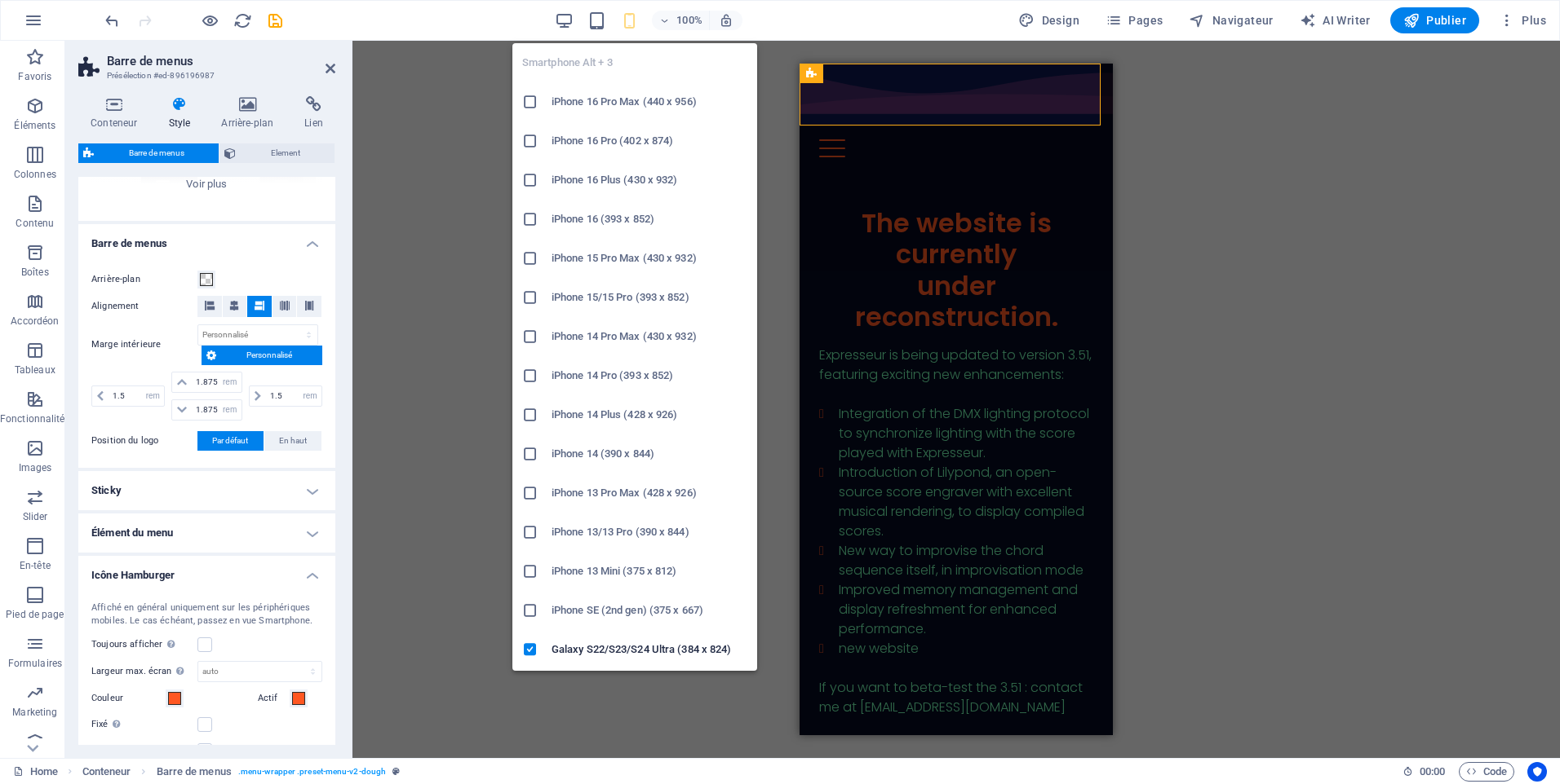
type input "1.5"
type input "32"
type input "2"
type input "8"
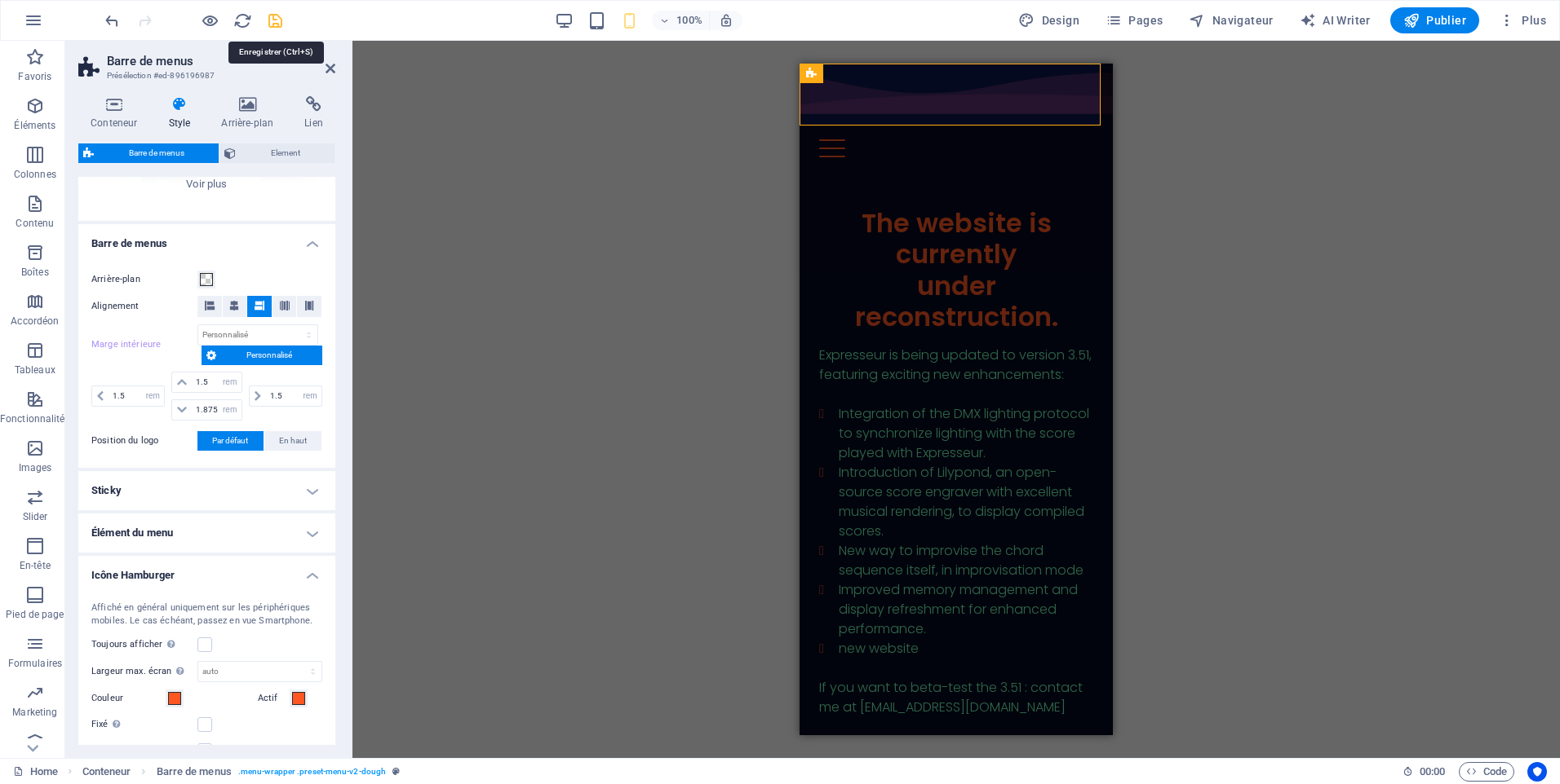
click at [267, 22] on icon "save" at bounding box center [275, 21] width 19 height 19
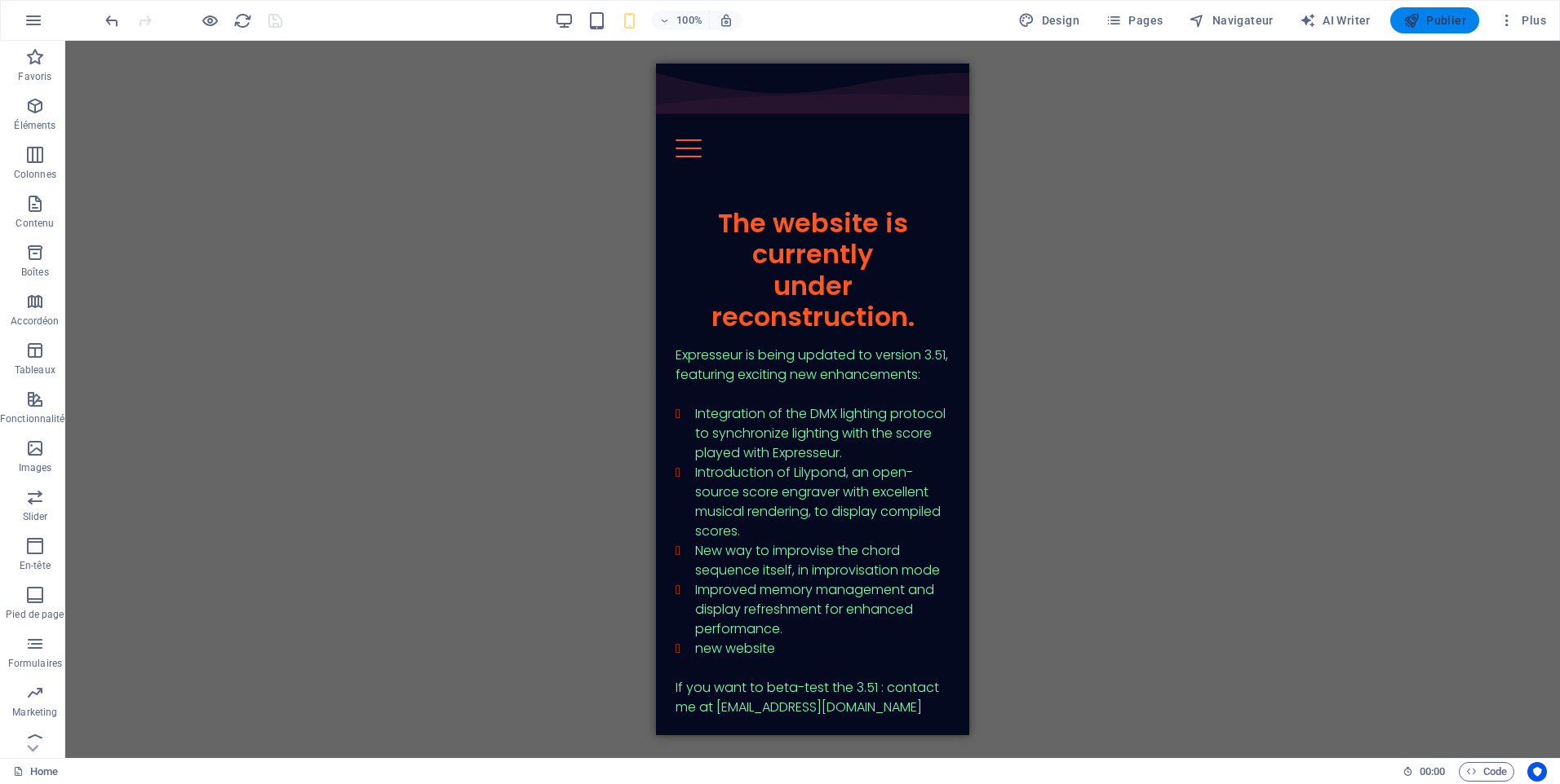
click at [1434, 12] on button "Publier" at bounding box center [1434, 20] width 89 height 26
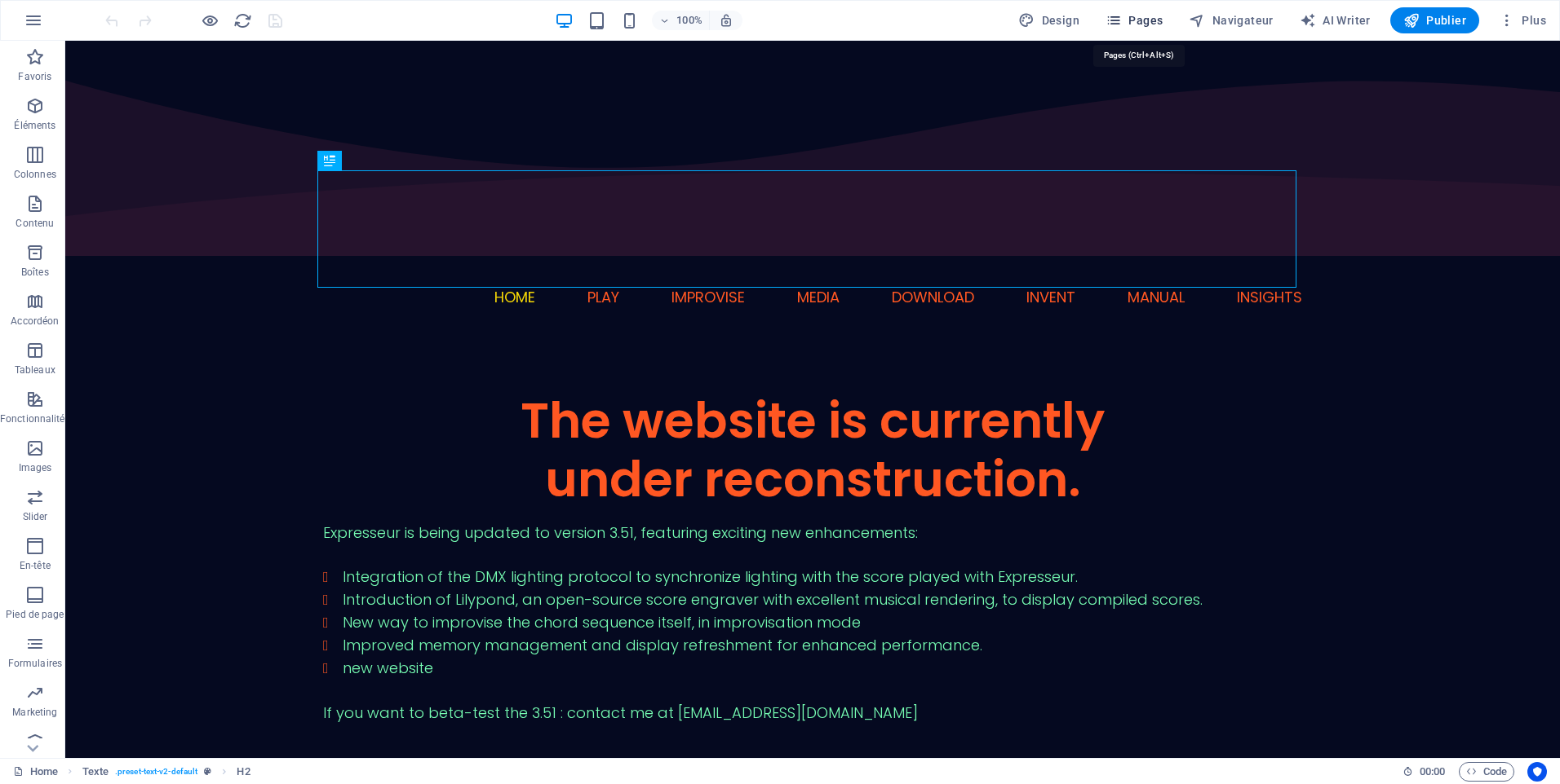
click at [1138, 22] on span "Pages" at bounding box center [1134, 21] width 58 height 16
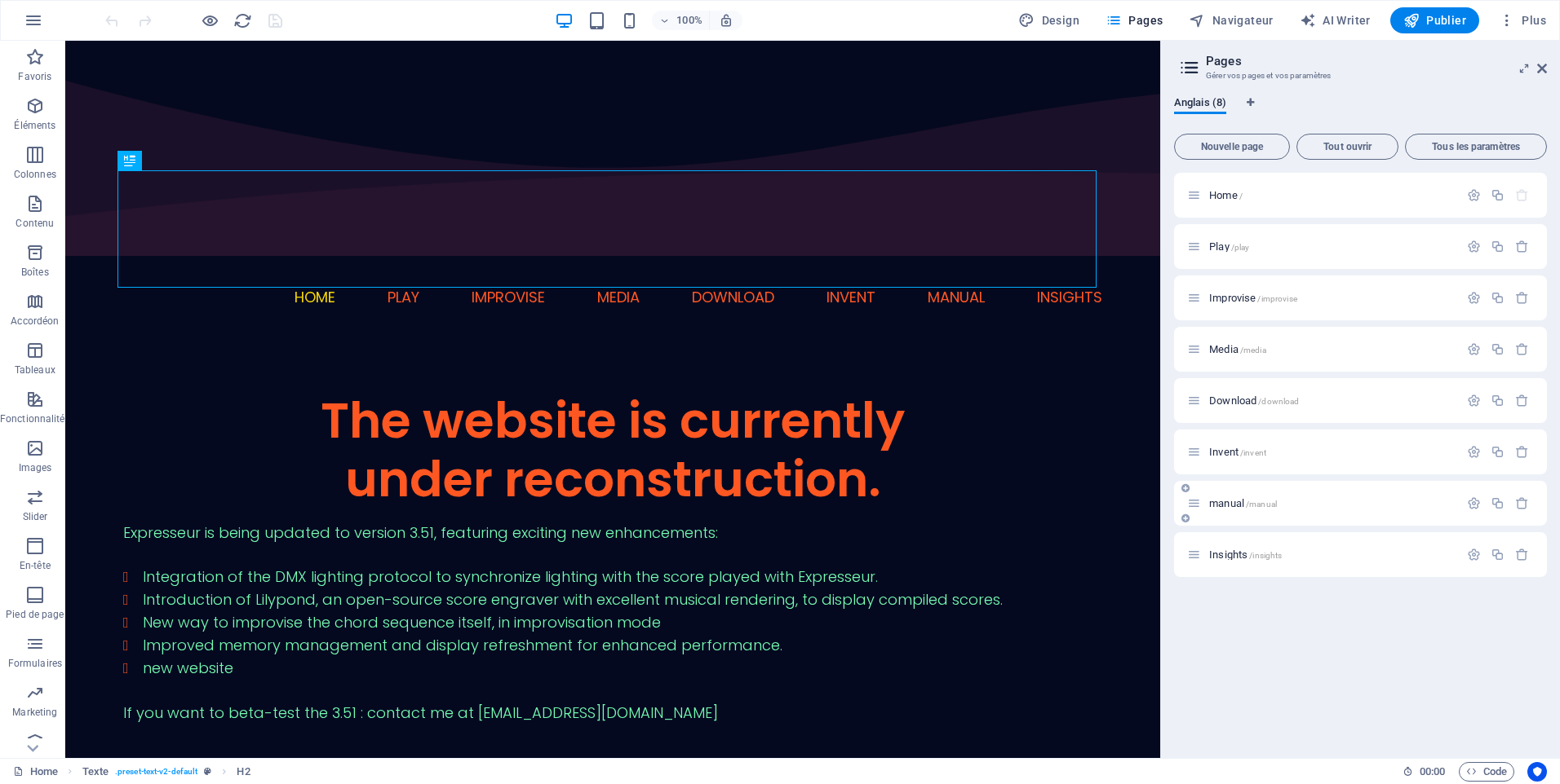
click at [1236, 509] on div "manual /manual" at bounding box center [1323, 503] width 271 height 19
click at [1228, 503] on span "manual /manual" at bounding box center [1242, 504] width 67 height 13
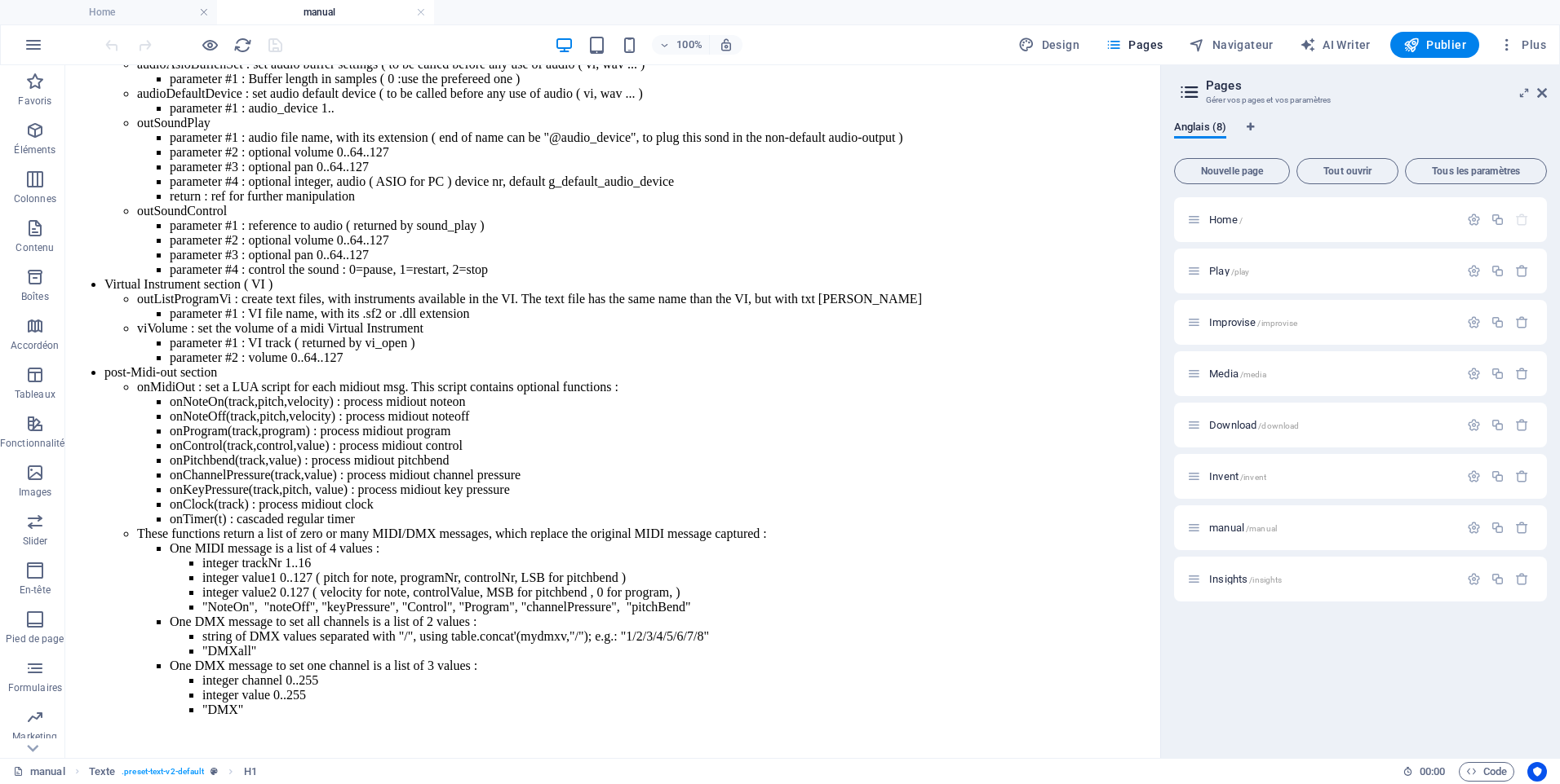
scroll to position [19903, 0]
drag, startPoint x: 1153, startPoint y: 97, endPoint x: 1234, endPoint y: 820, distance: 727.5
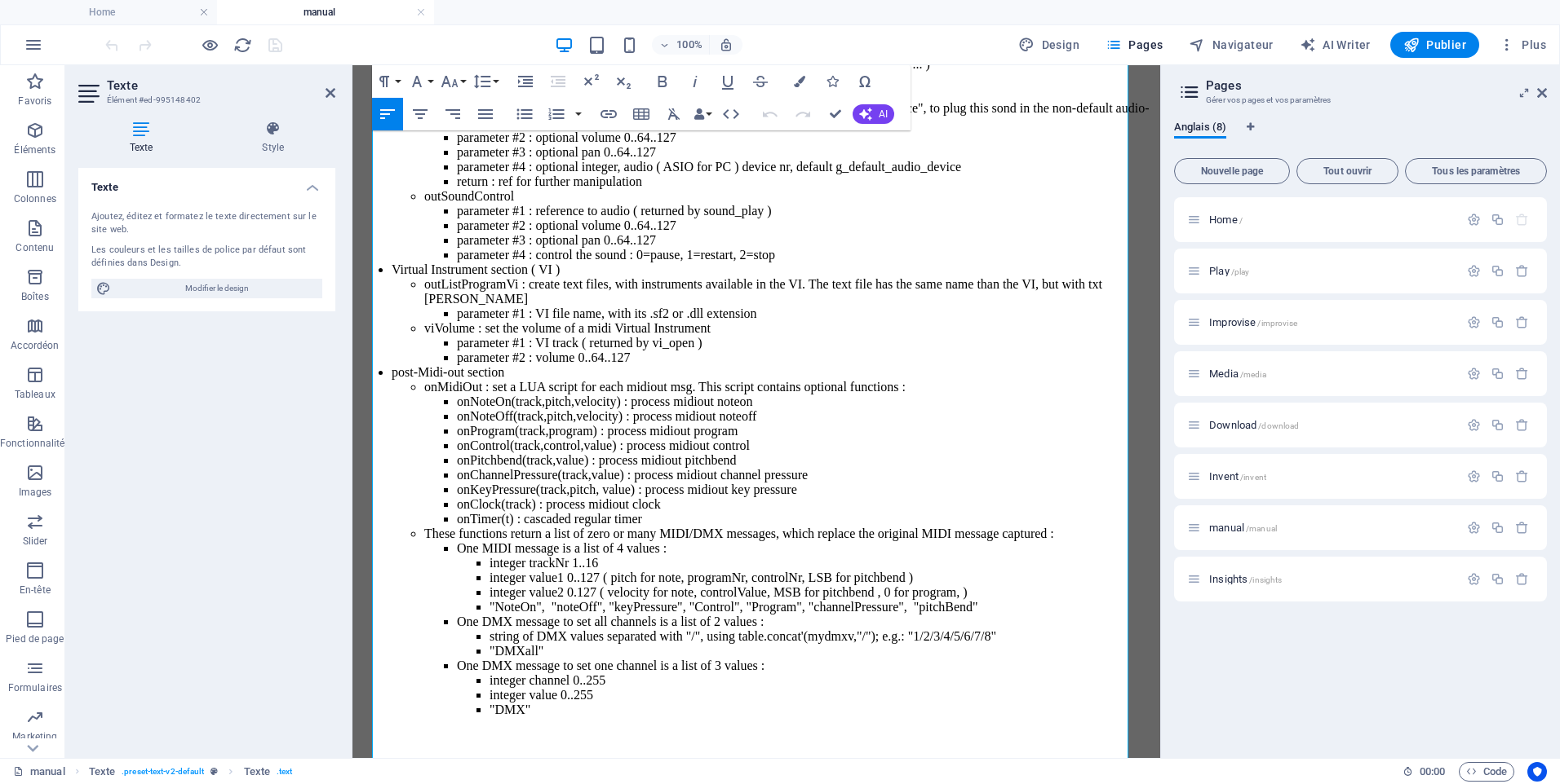
scroll to position [21833, 0]
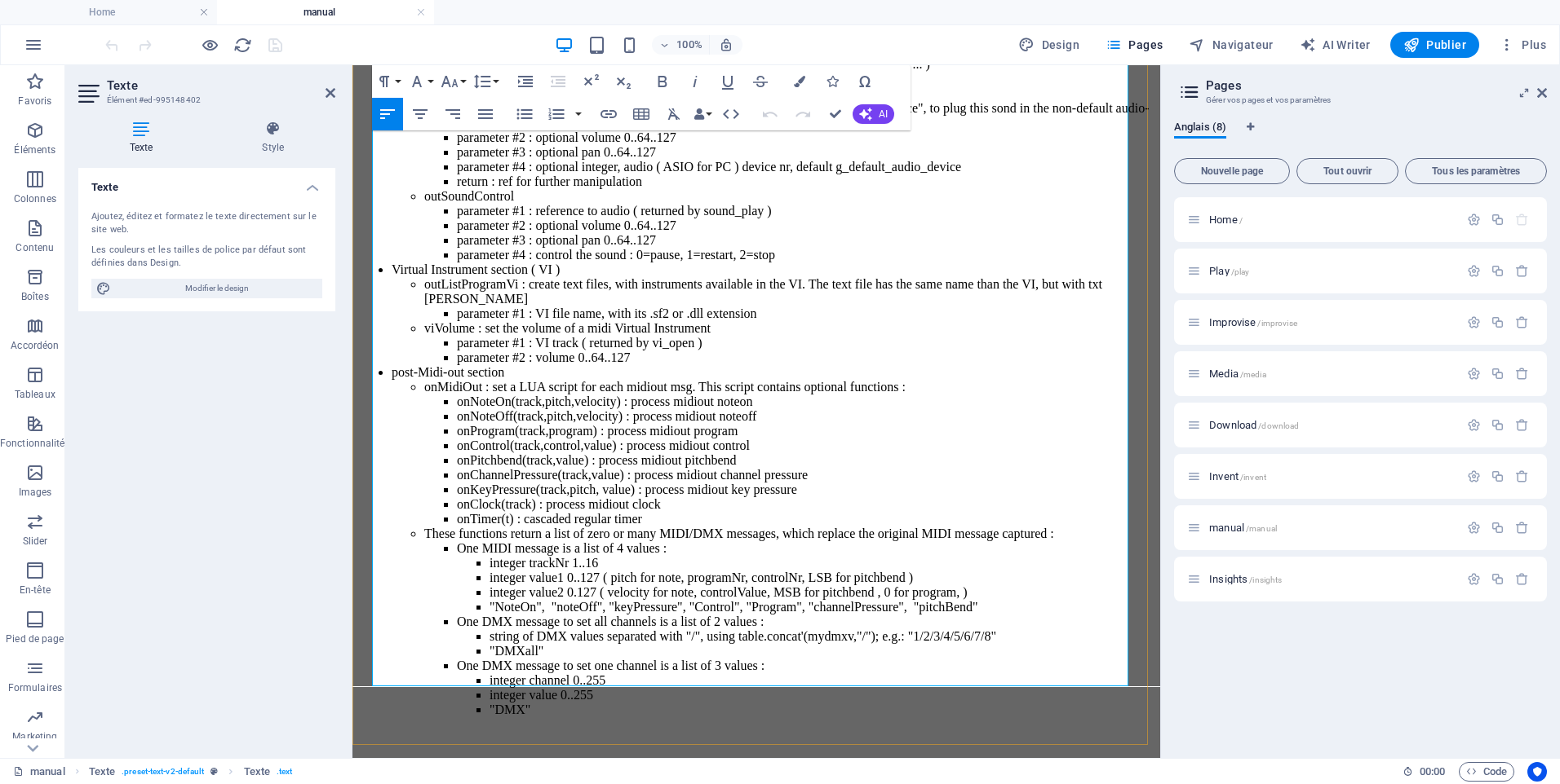
click at [530, 730] on p at bounding box center [756, 737] width 794 height 14
click at [541, 703] on li ""DMX"" at bounding box center [821, 710] width 664 height 14
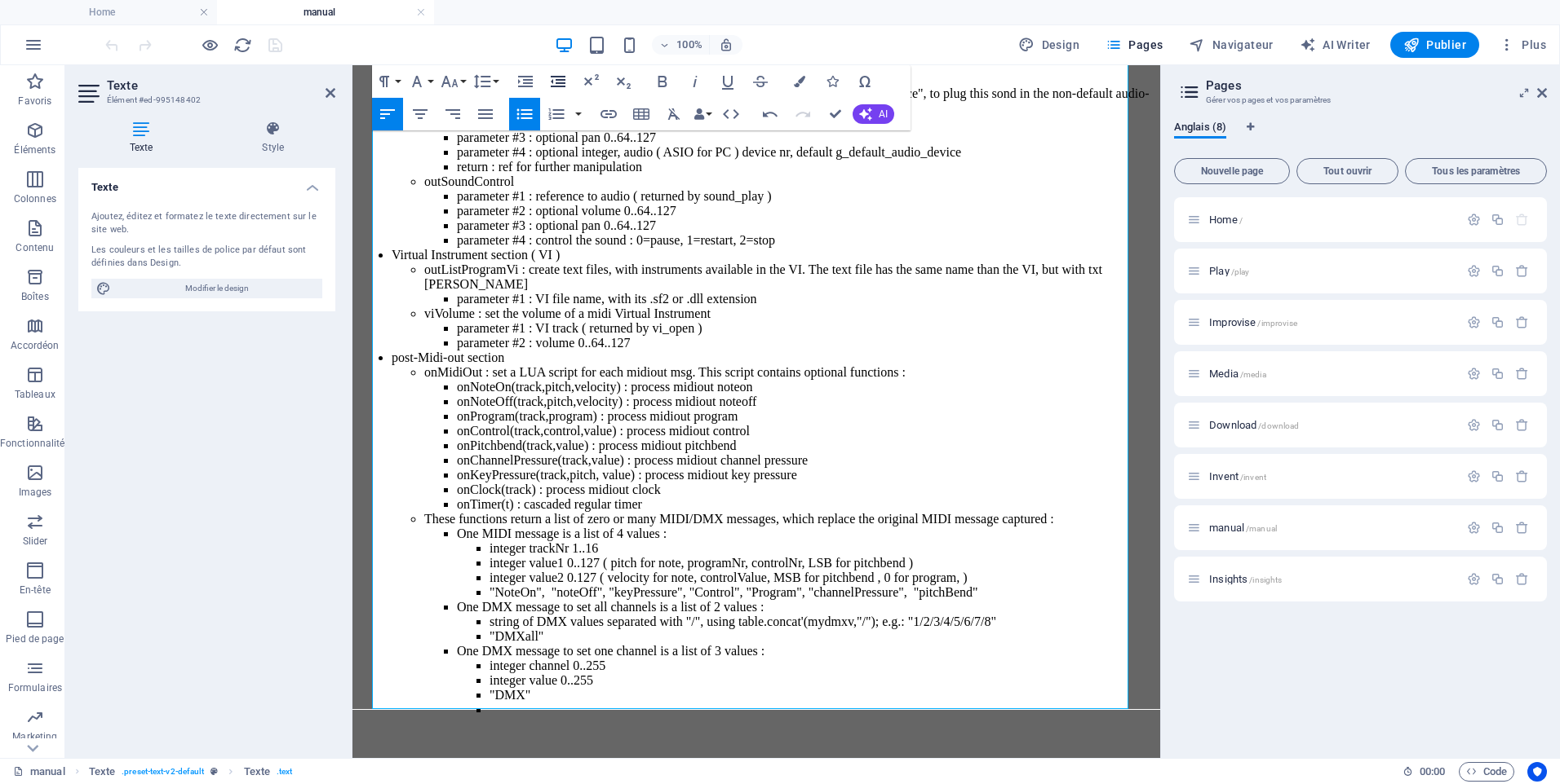
click at [555, 81] on icon "button" at bounding box center [558, 81] width 14 height 12
click at [557, 80] on icon "button" at bounding box center [558, 81] width 14 height 12
click at [564, 84] on icon "button" at bounding box center [558, 82] width 20 height 20
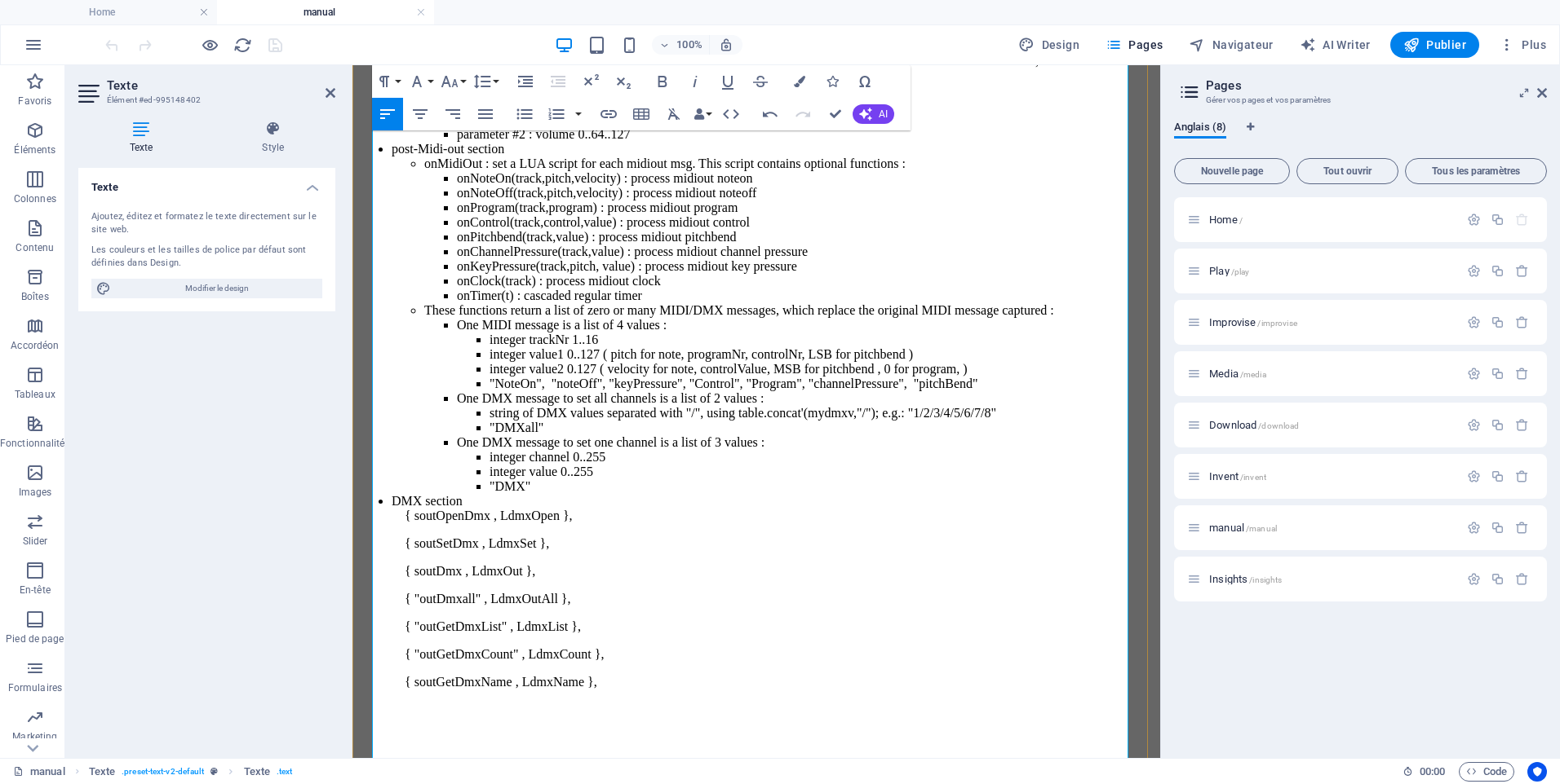
scroll to position [22019, 0]
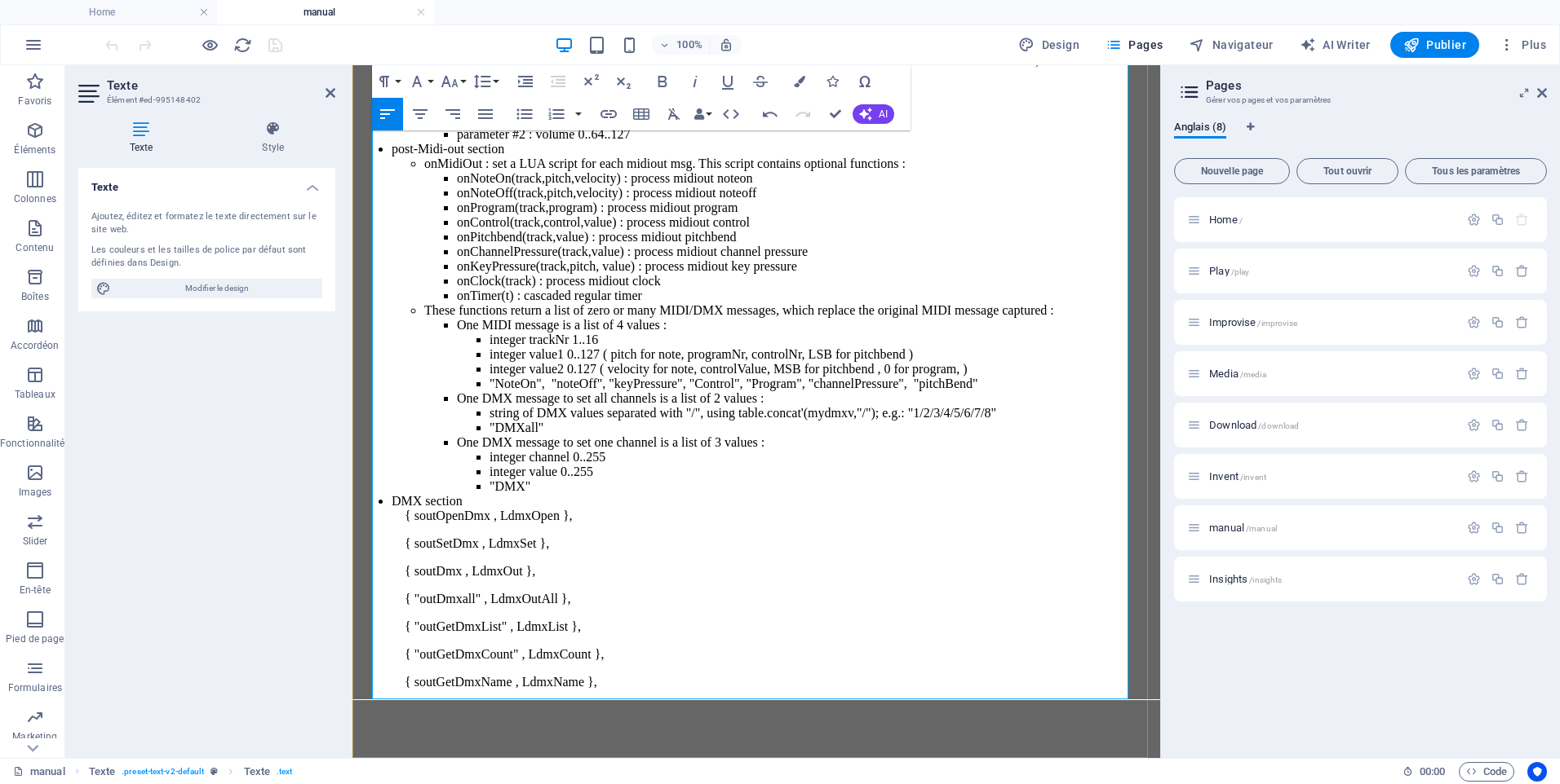
click at [430, 675] on p "{ soutGetDmxName , LdmxName }," at bounding box center [773, 683] width 762 height 14
drag, startPoint x: 536, startPoint y: 645, endPoint x: 639, endPoint y: 650, distance: 103.1
click at [639, 675] on p "outGetDmxName , LdmxName }," at bounding box center [773, 683] width 762 height 14
click at [423, 647] on p "{ "outGetDmxCount" , LdmxCount }," at bounding box center [773, 655] width 762 height 14
click at [651, 647] on p "outGetDmxCount" , LdmxCount }," at bounding box center [773, 655] width 762 height 14
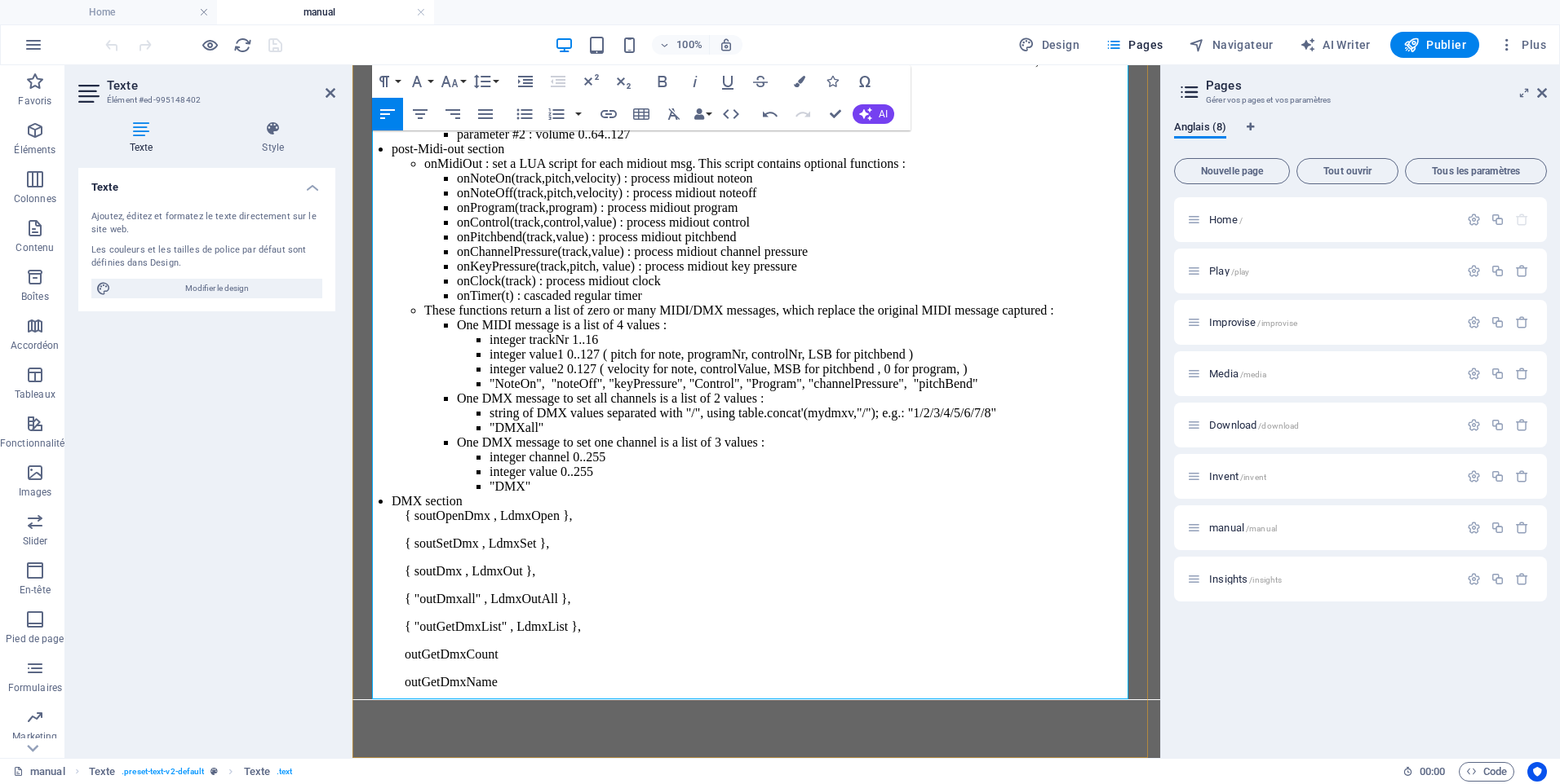
click at [627, 620] on p "{ "outGetDmxList" , LdmxList }," at bounding box center [773, 627] width 762 height 14
click at [426, 620] on p "{ "outGetDmxList" at bounding box center [773, 627] width 762 height 14
click at [425, 592] on p "{ "outDmxall" , LdmxOutAll }," at bounding box center [773, 599] width 762 height 14
click at [591, 592] on p "outDmxall" , LdmxOutAll }," at bounding box center [773, 599] width 762 height 14
click at [426, 564] on p "{ soutDmx , LdmxOut }," at bounding box center [773, 571] width 762 height 14
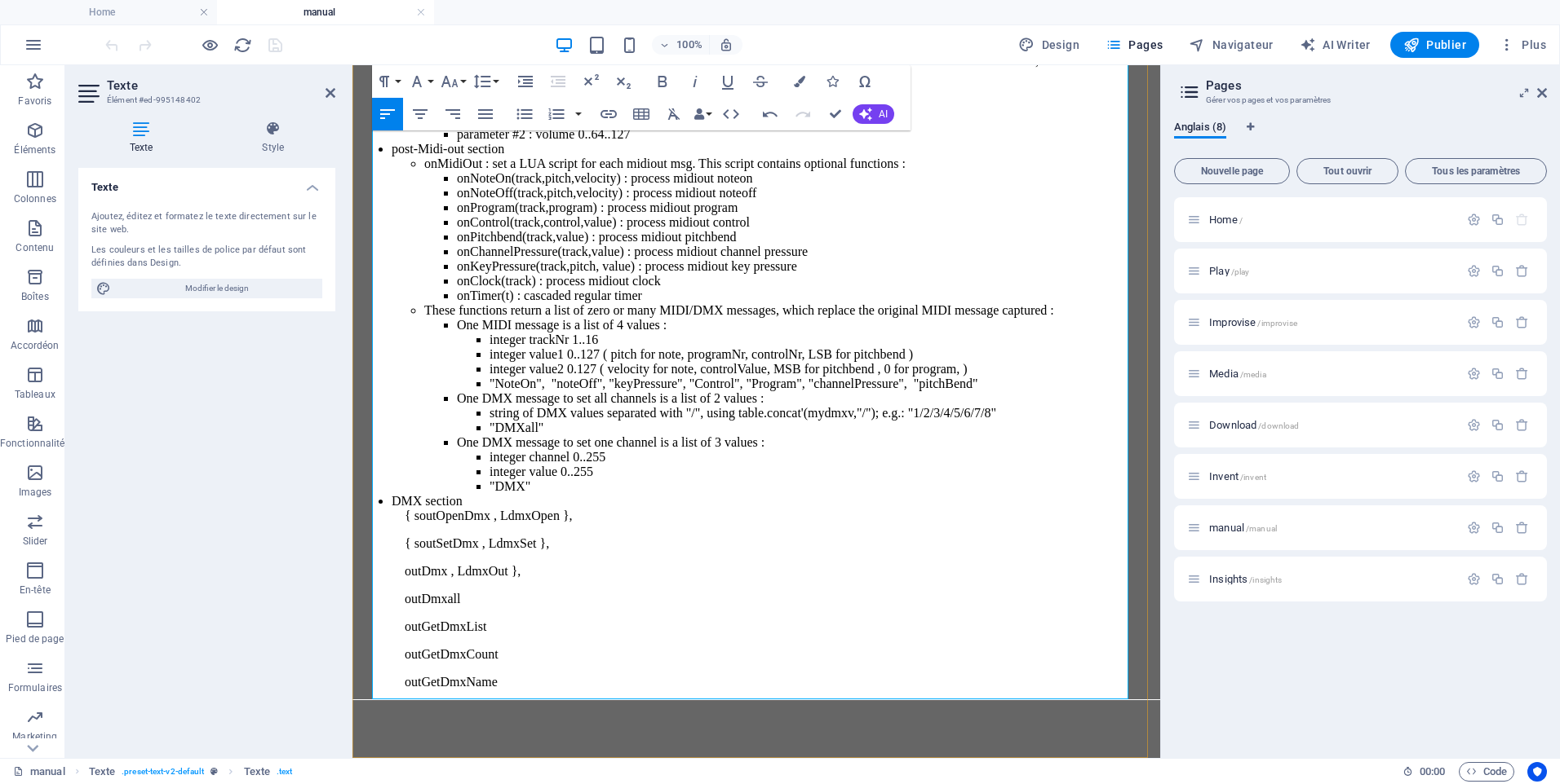
click at [553, 564] on p "outDmx , LdmxOut }," at bounding box center [773, 571] width 762 height 14
click at [428, 536] on p "{ soutSetDmx , LdmxSet }," at bounding box center [773, 543] width 762 height 14
click at [572, 536] on p "outSetDmx , LdmxSet }," at bounding box center [773, 543] width 762 height 14
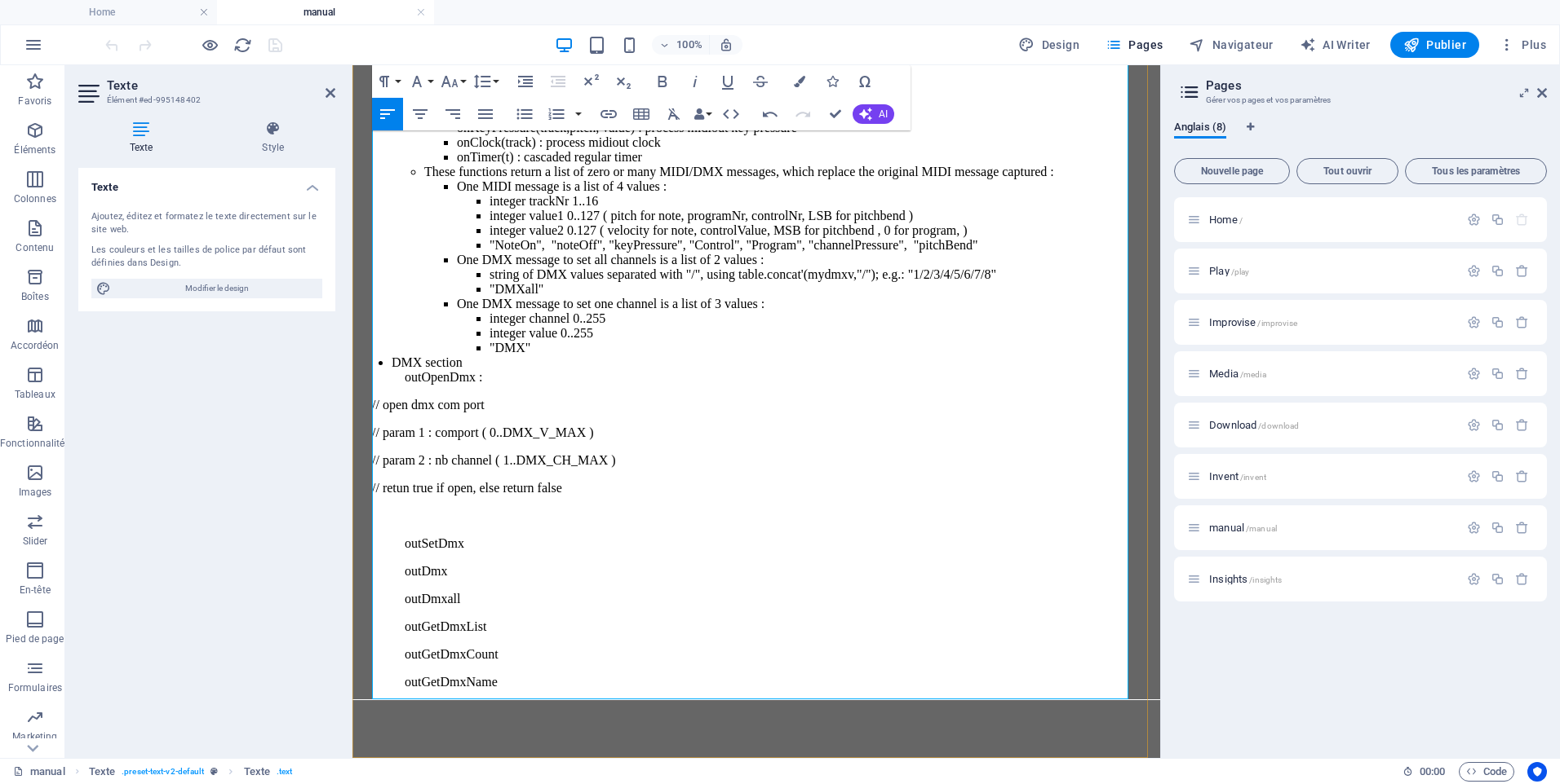
scroll to position [1642, 0]
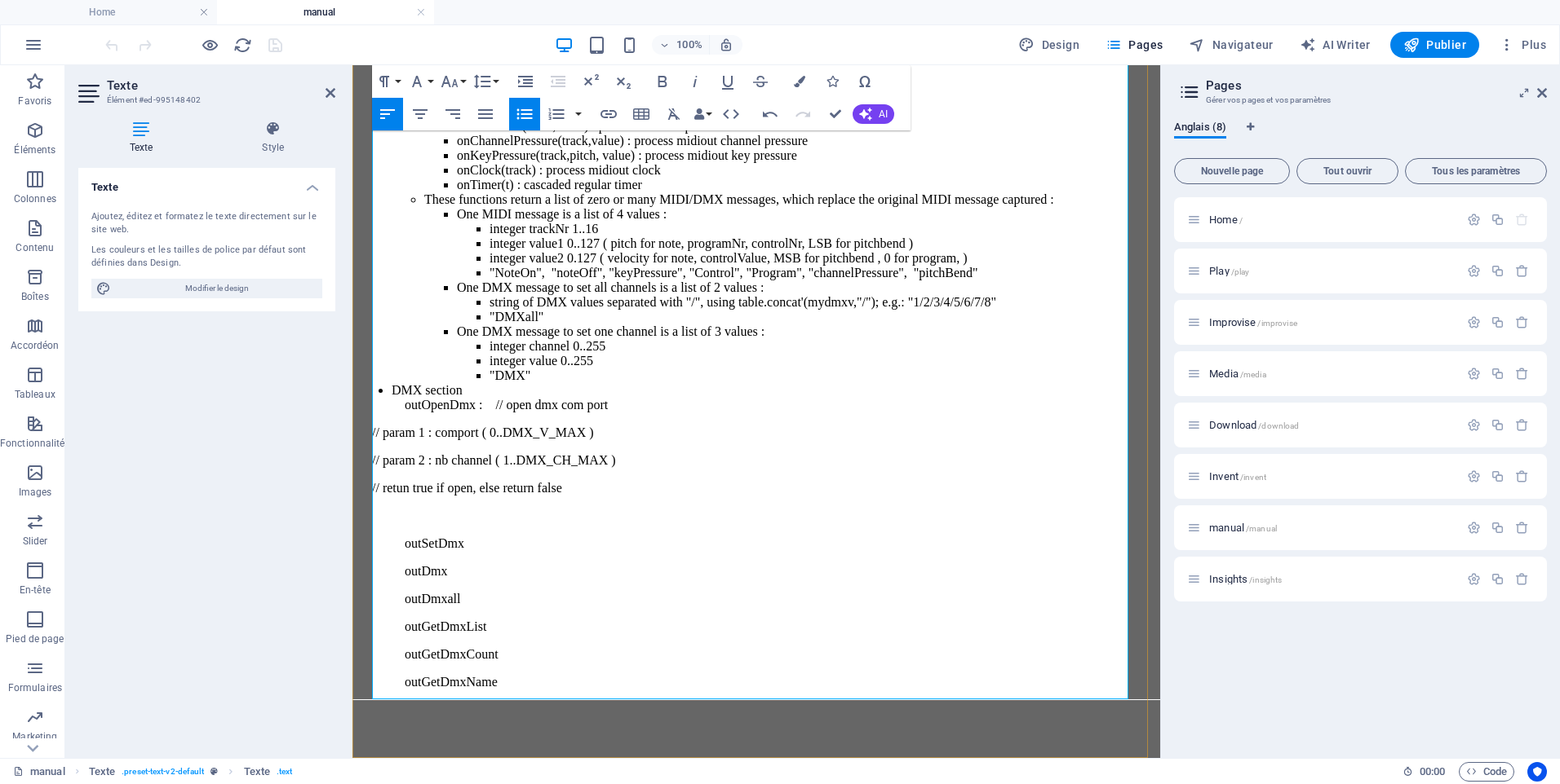
scroll to position [22107, 0]
click at [404, 411] on span at bounding box center [398, 404] width 13 height 13
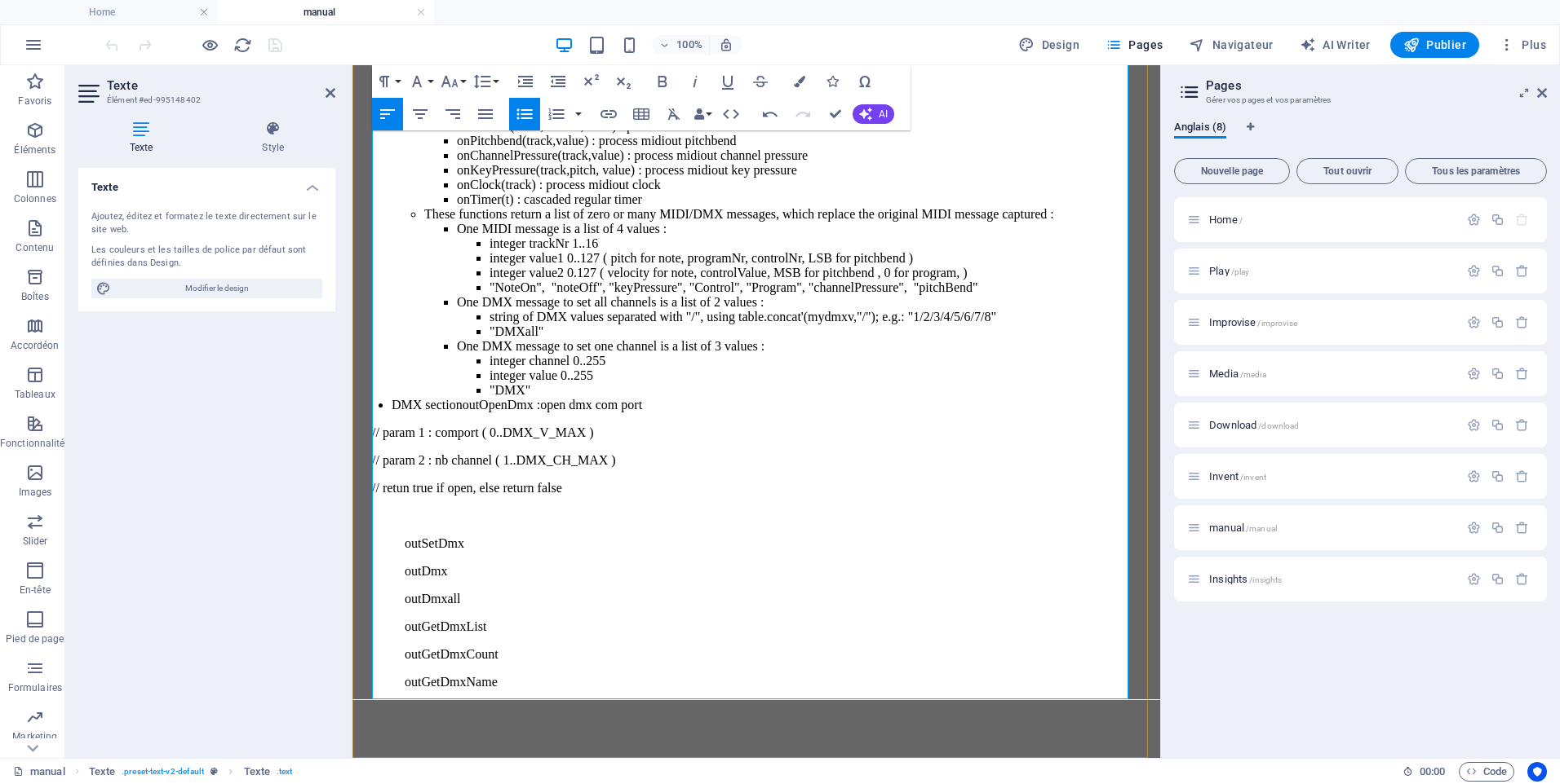
scroll to position [22108, 0]
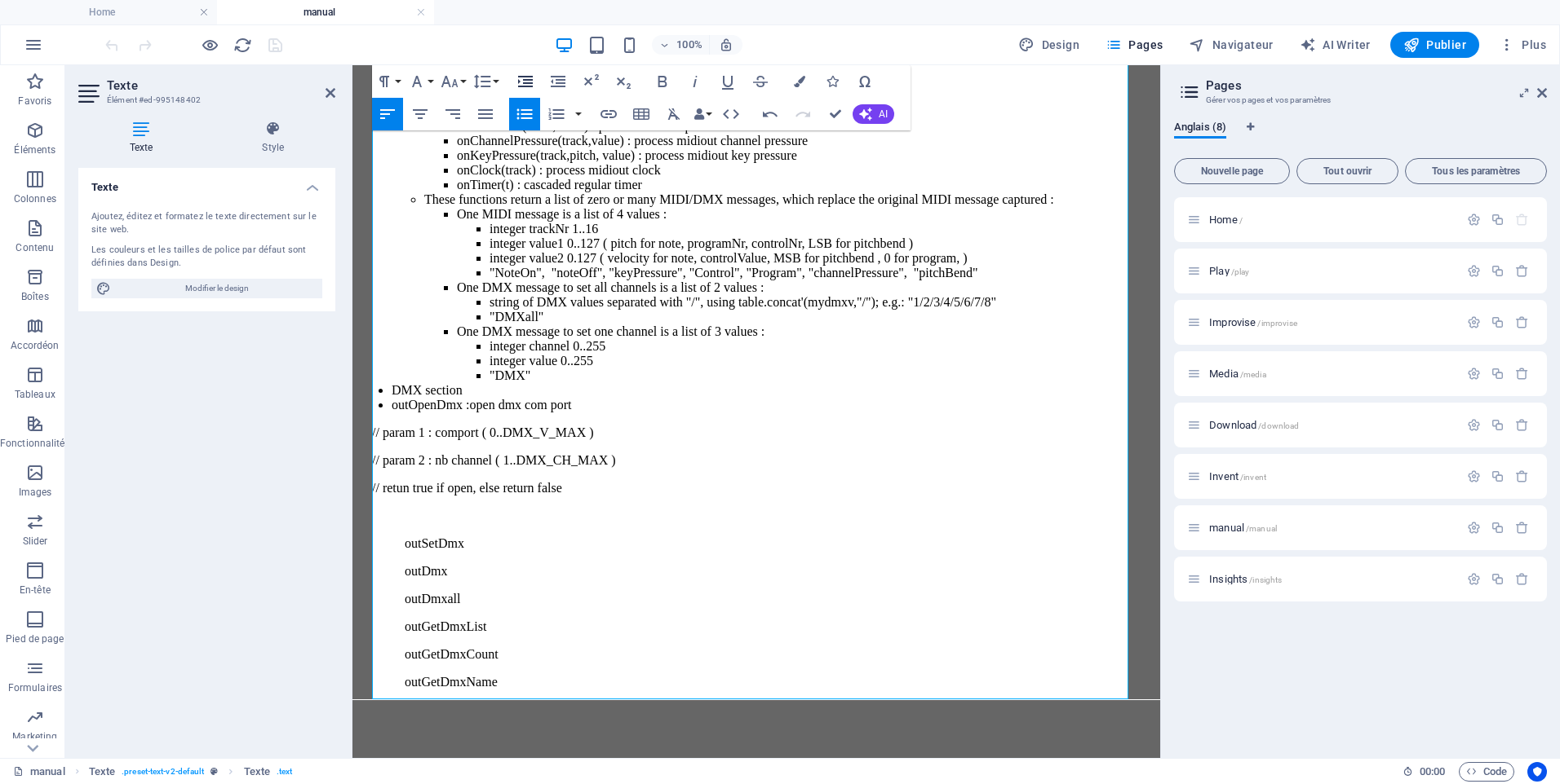
click at [523, 84] on icon "button" at bounding box center [525, 81] width 14 height 12
click at [405, 426] on p "// param 1 : comport ( 0..DMX_V_MAX )" at bounding box center [756, 433] width 794 height 14
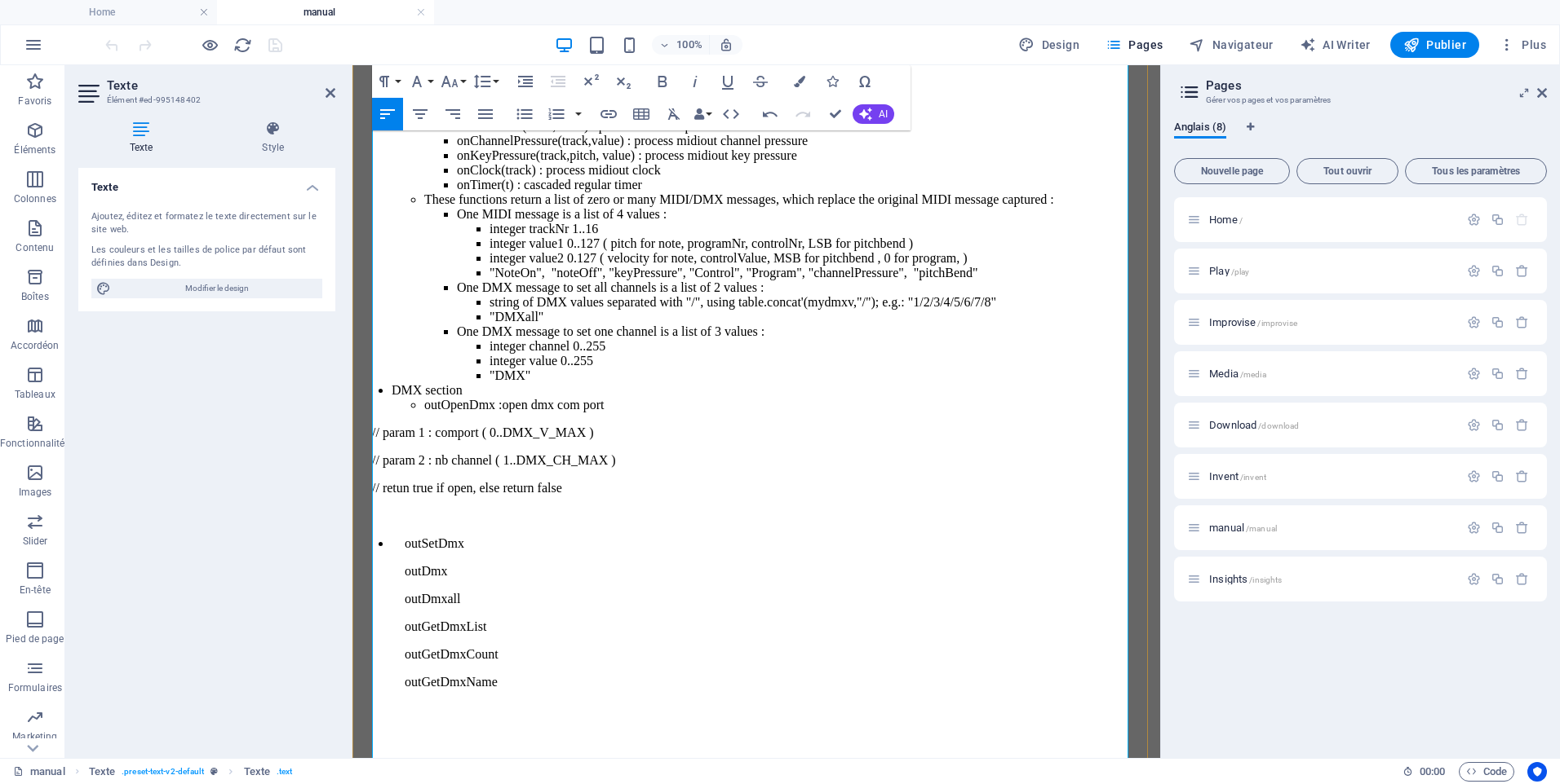
scroll to position [22050, 0]
click at [362, 495] on span at bounding box center [360, 488] width 4 height 13
click at [414, 496] on p "​ retun true if open, else return false" at bounding box center [756, 489] width 794 height 14
drag, startPoint x: 405, startPoint y: 506, endPoint x: 409, endPoint y: 549, distance: 43.2
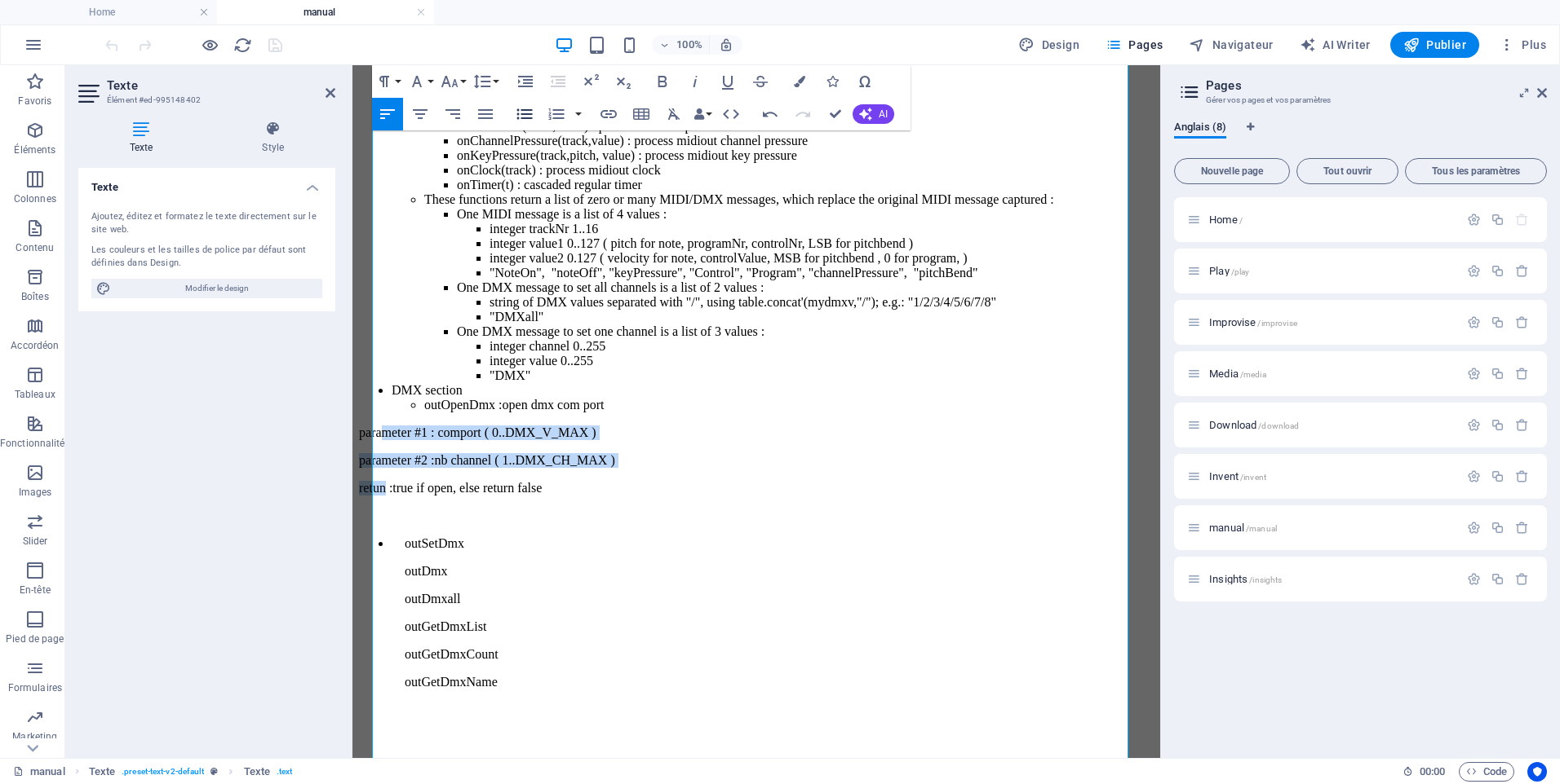
click at [524, 110] on icon "button" at bounding box center [525, 115] width 15 height 11
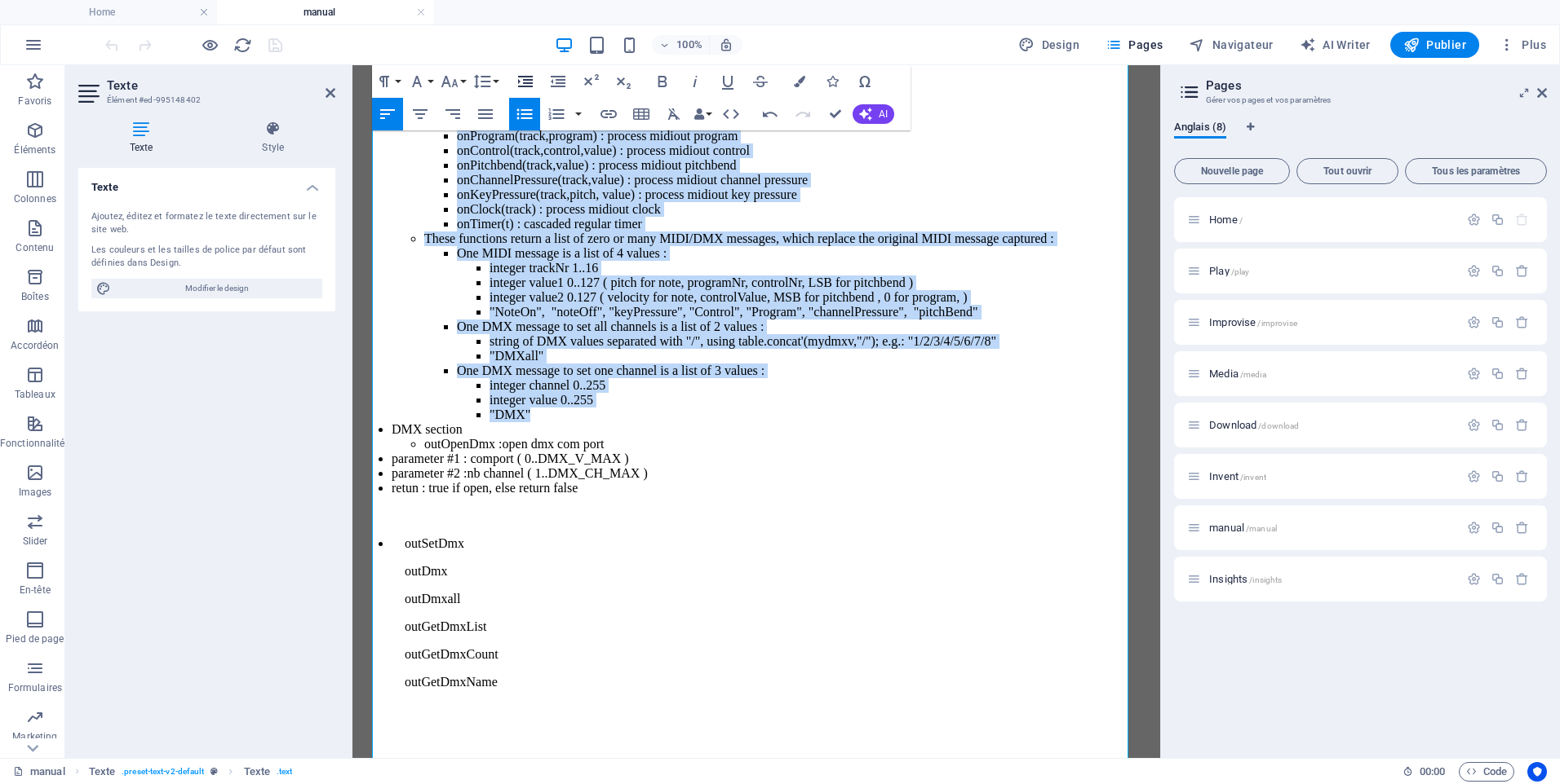
click at [524, 82] on icon "button" at bounding box center [526, 82] width 20 height 20
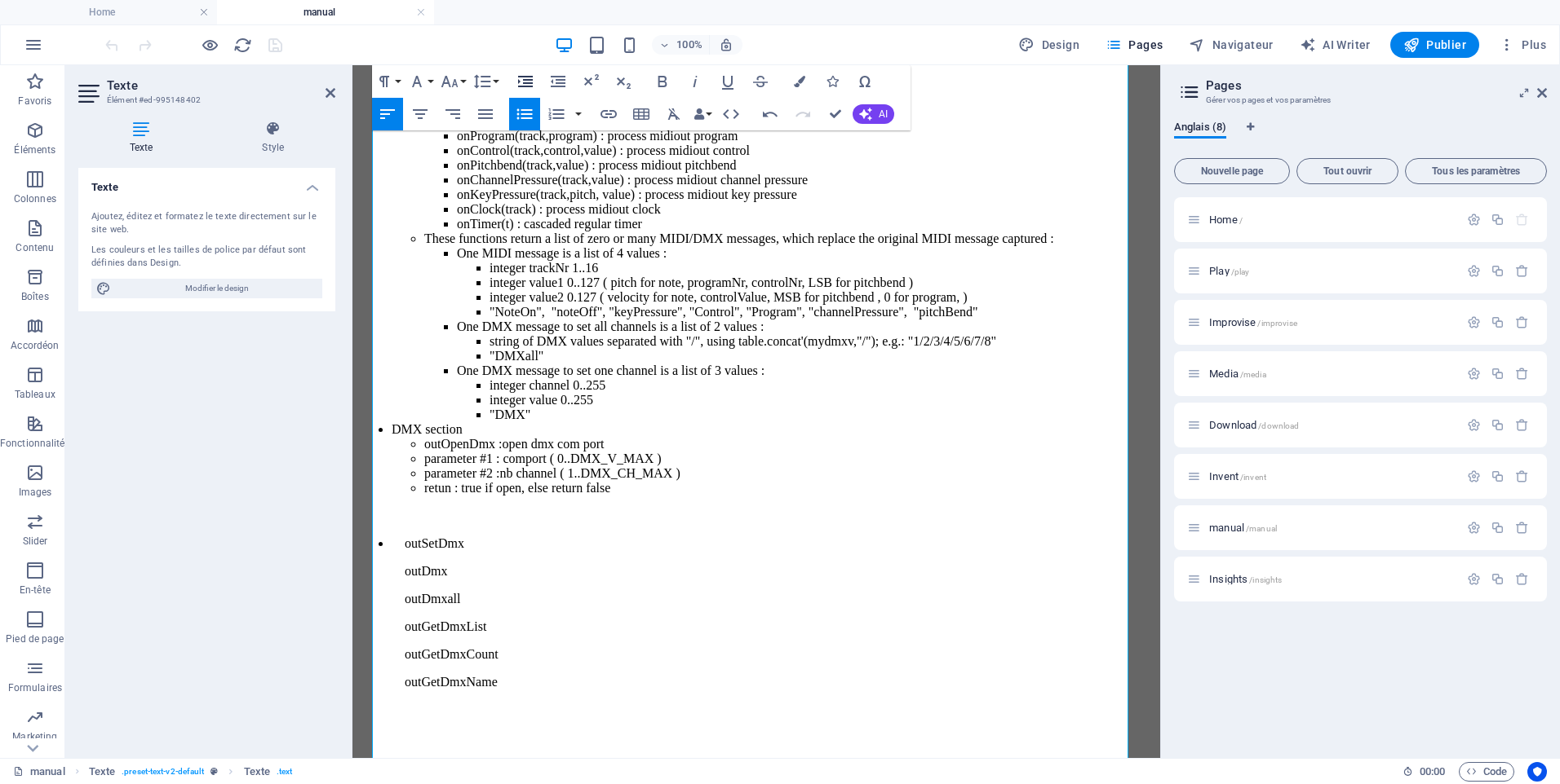
click at [524, 81] on icon "button" at bounding box center [526, 82] width 20 height 20
click at [400, 524] on p at bounding box center [756, 516] width 794 height 14
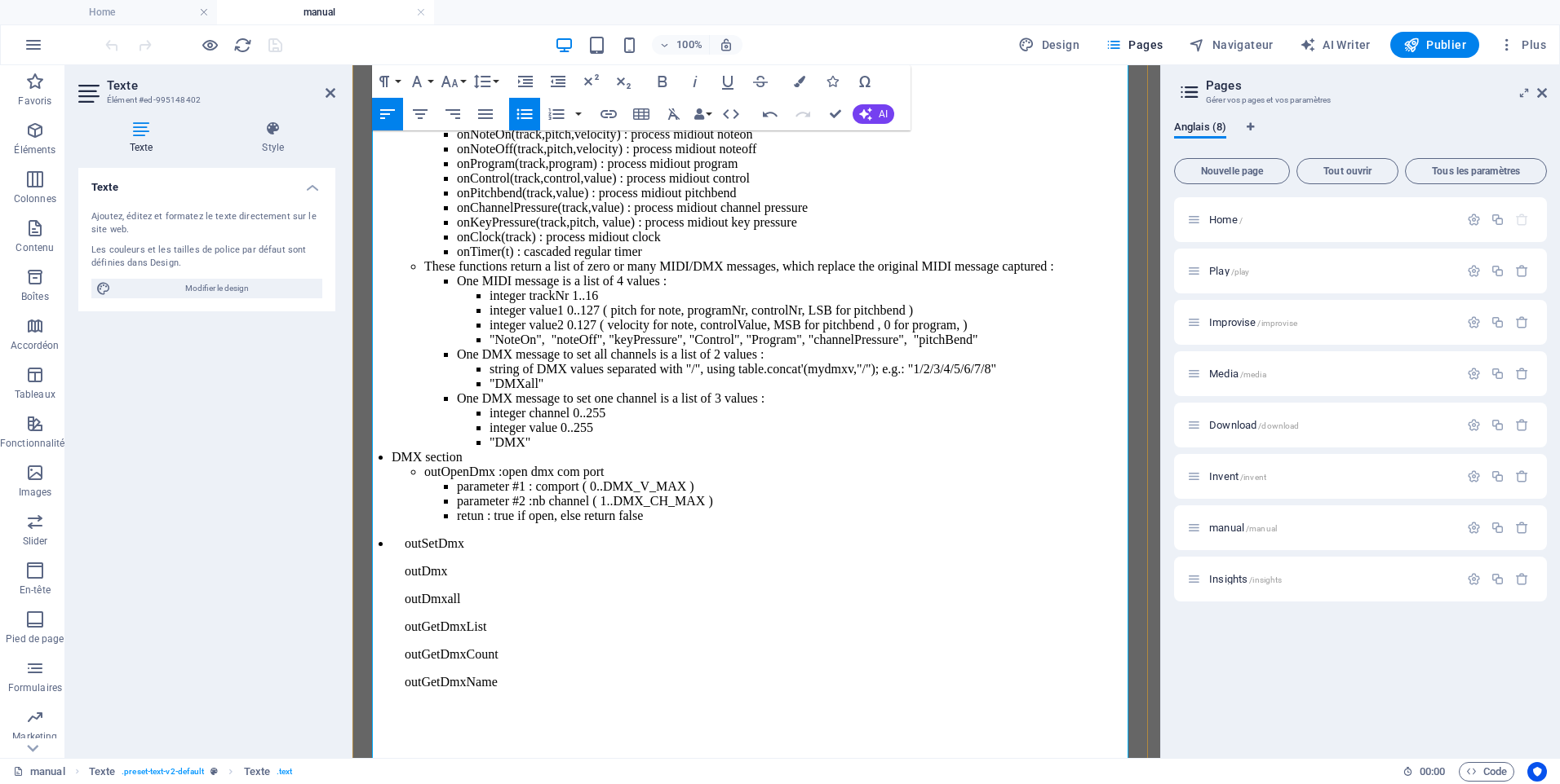
click at [403, 568] on li "outSetDmx outDmx outDmxall outGetDmxList outGetDmxCount outGetDmxName" at bounding box center [773, 627] width 762 height 181
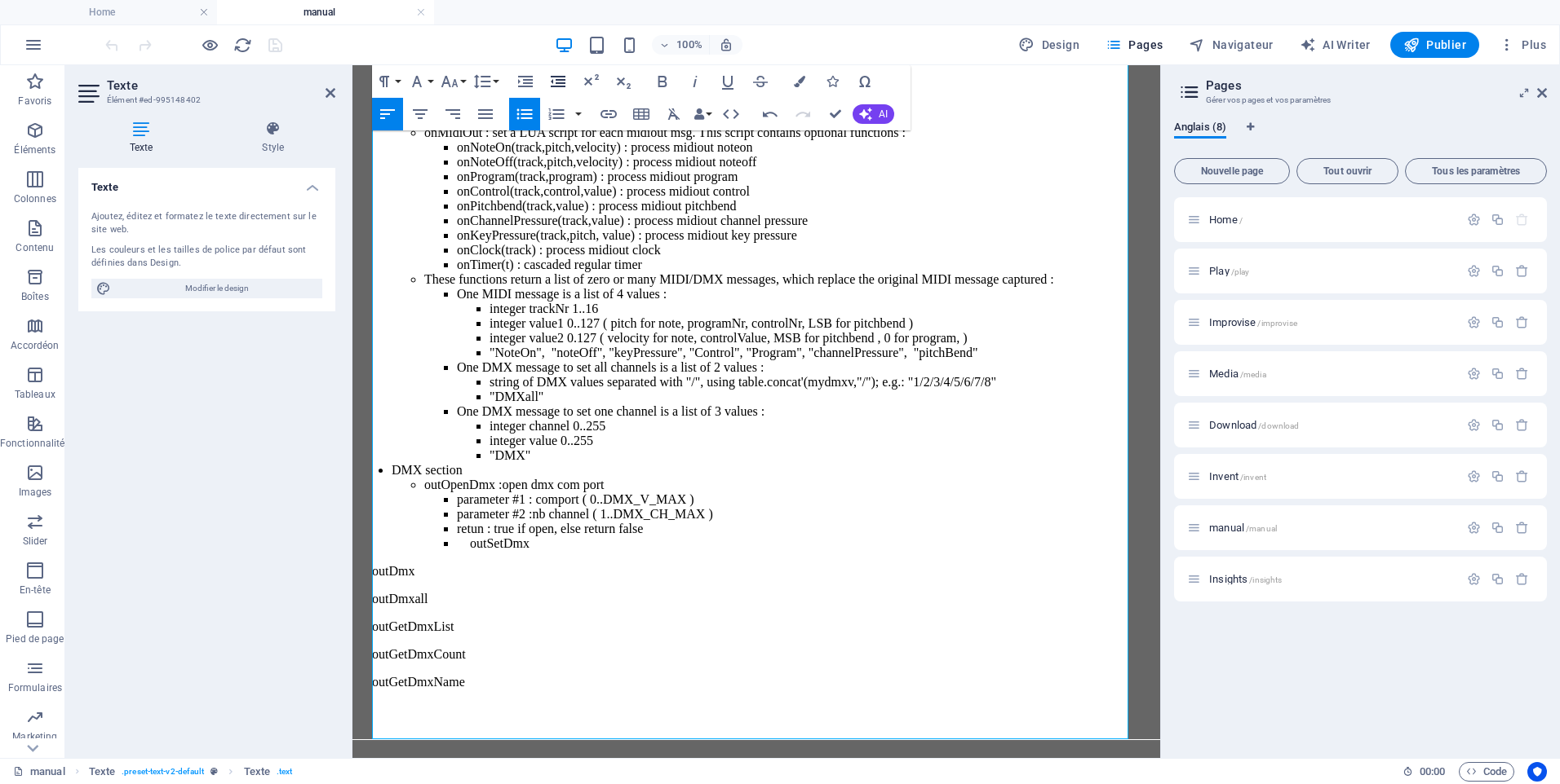
click at [559, 87] on icon "button" at bounding box center [558, 81] width 14 height 12
click at [504, 551] on li "outSetDmx" at bounding box center [789, 543] width 730 height 14
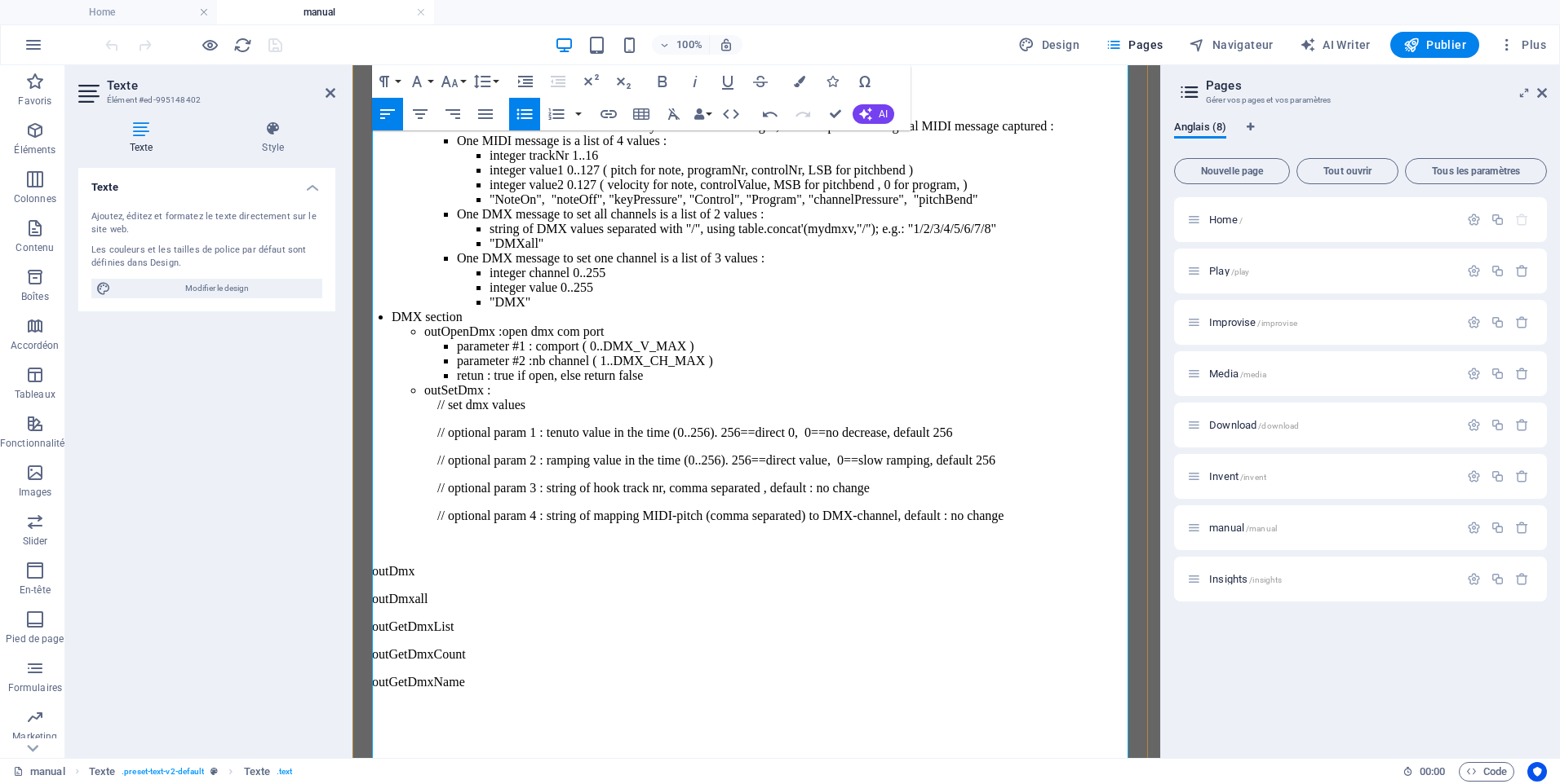
scroll to position [22065, 0]
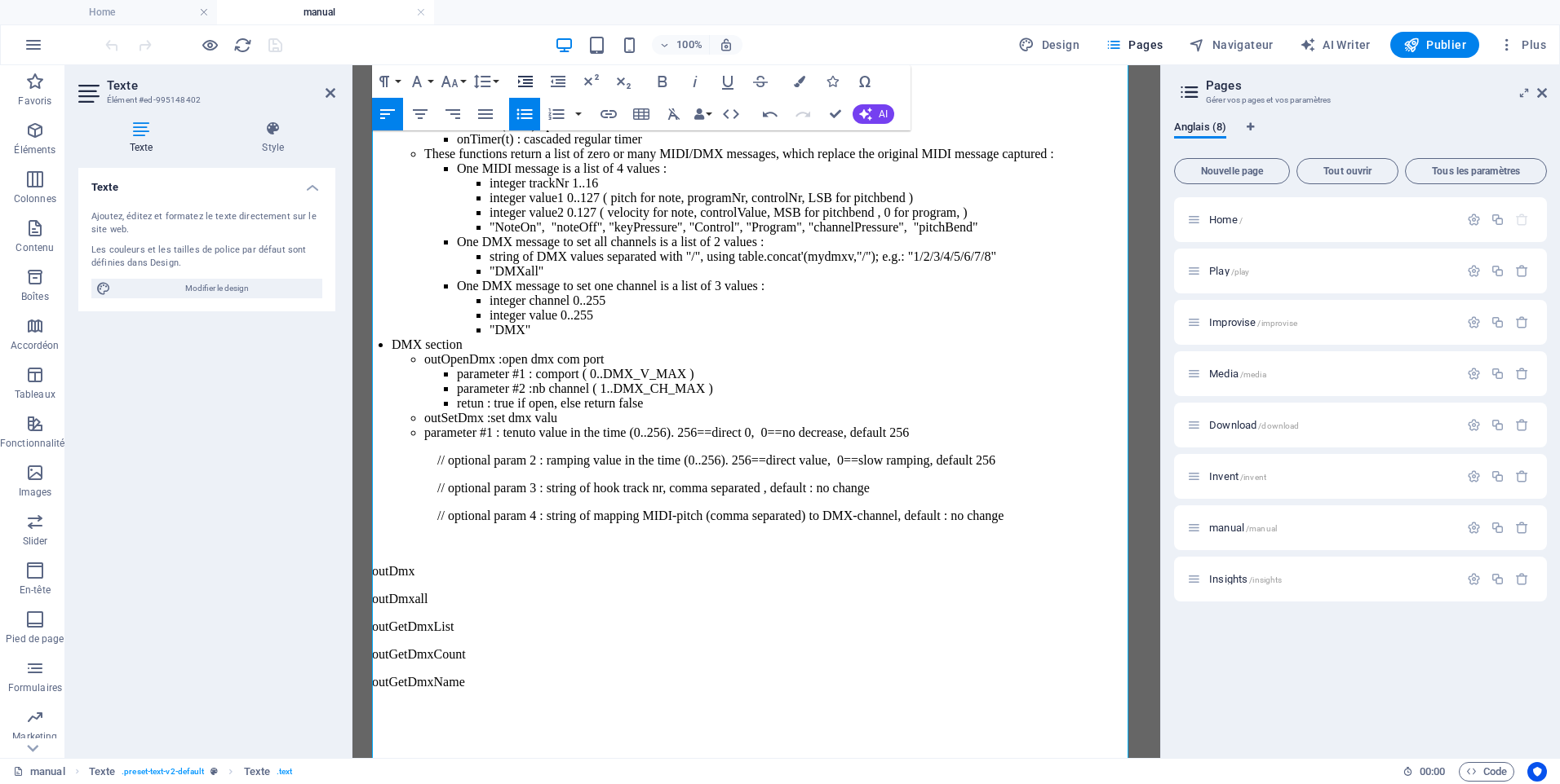
click at [527, 78] on icon "button" at bounding box center [526, 82] width 20 height 20
click at [1110, 440] on li "parameter #1 : tenuto value in the time (0..256). 256==direct 0, 0==no decrease…" at bounding box center [804, 433] width 696 height 14
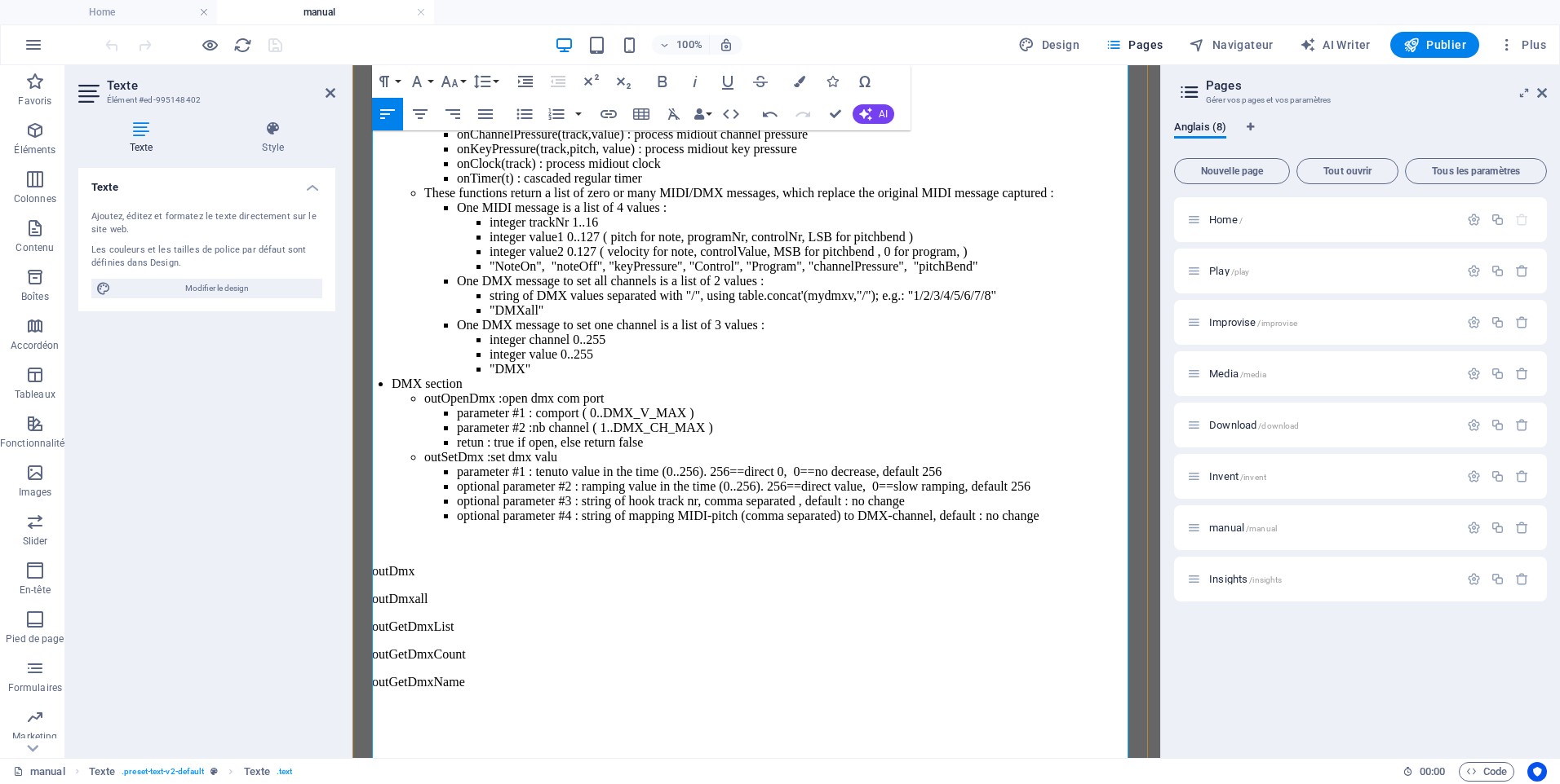
scroll to position [22113, 0]
click at [622, 508] on li "outSetDmx : set dmx valu parameter #1 : tenuto value in the time (0..256). 256=…" at bounding box center [789, 500] width 730 height 101
click at [586, 513] on li "outSetDmx : set dmx values parameter #1 : tenuto value in the time (0..256). 25…" at bounding box center [789, 500] width 730 height 101
click at [562, 513] on li "outSetDmx : set dmxconfiguration parameter #1 : tenuto value in the time (0..25…" at bounding box center [789, 500] width 730 height 101
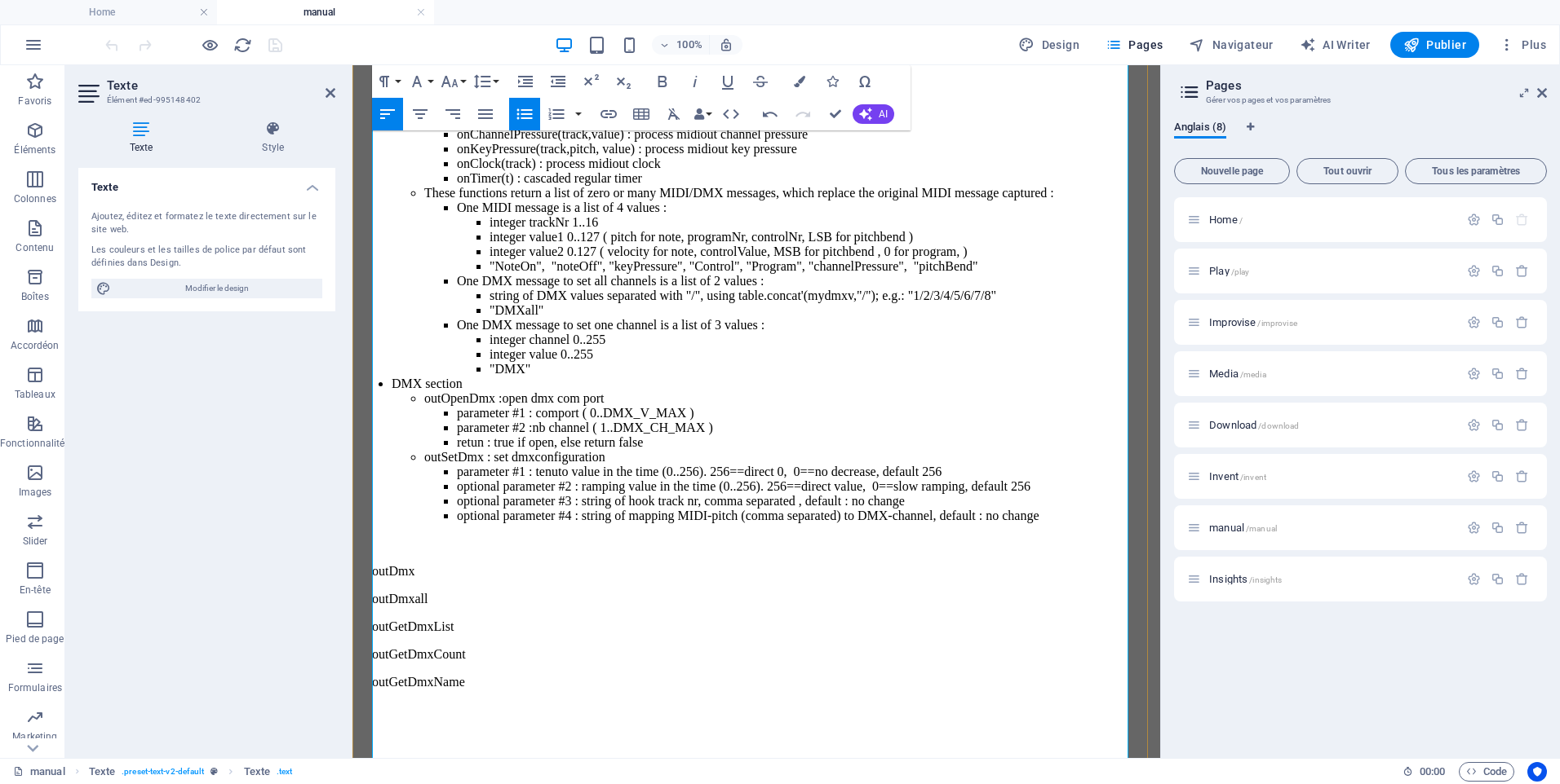
click at [579, 551] on li "optional parameter #4 : string of mapping MIDI-pitch (comma separated) to DMX-c…" at bounding box center [804, 530] width 696 height 42
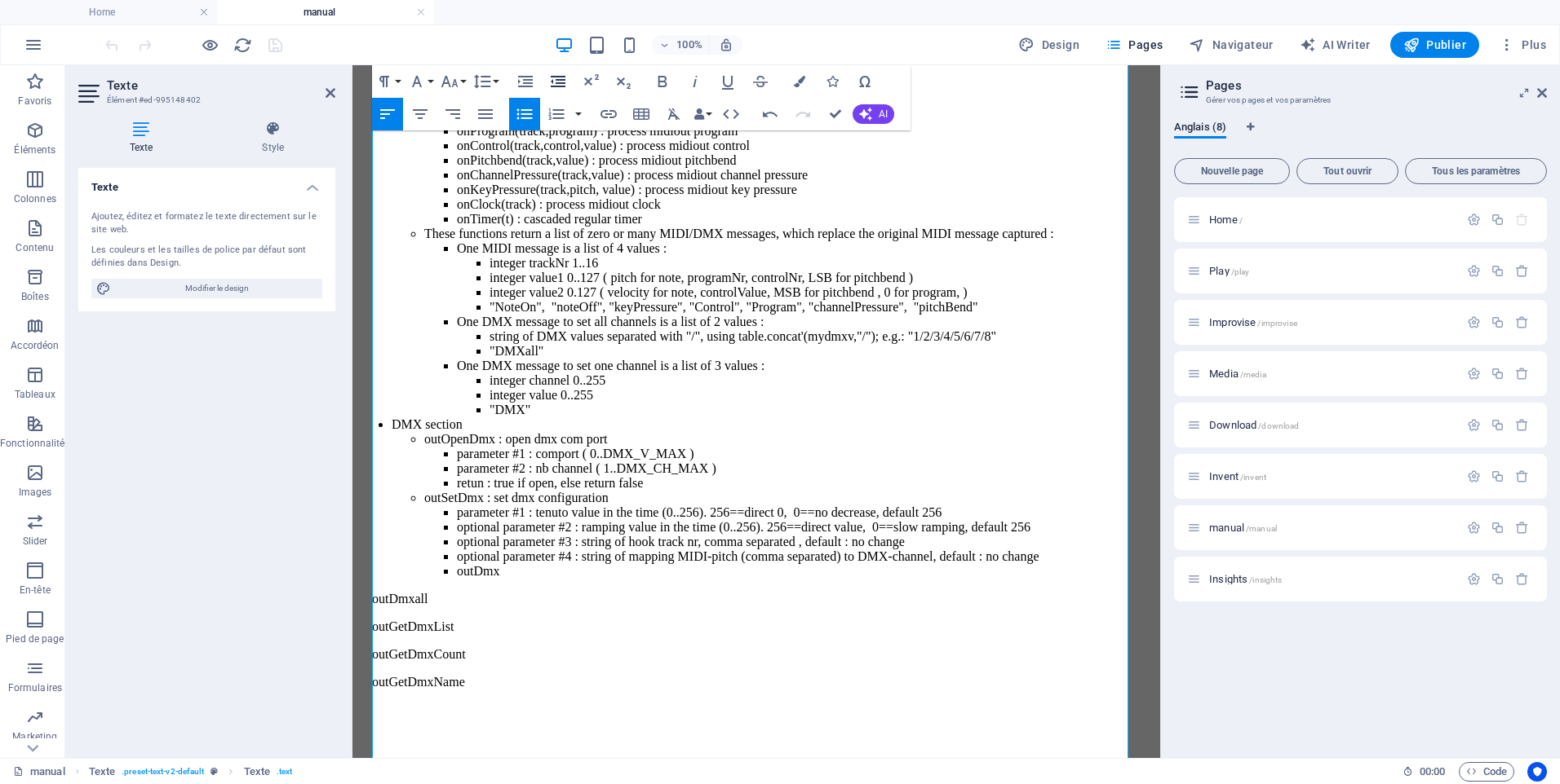
click at [560, 84] on icon "button" at bounding box center [558, 81] width 14 height 12
click at [494, 579] on li "​ outDmx" at bounding box center [789, 571] width 730 height 14
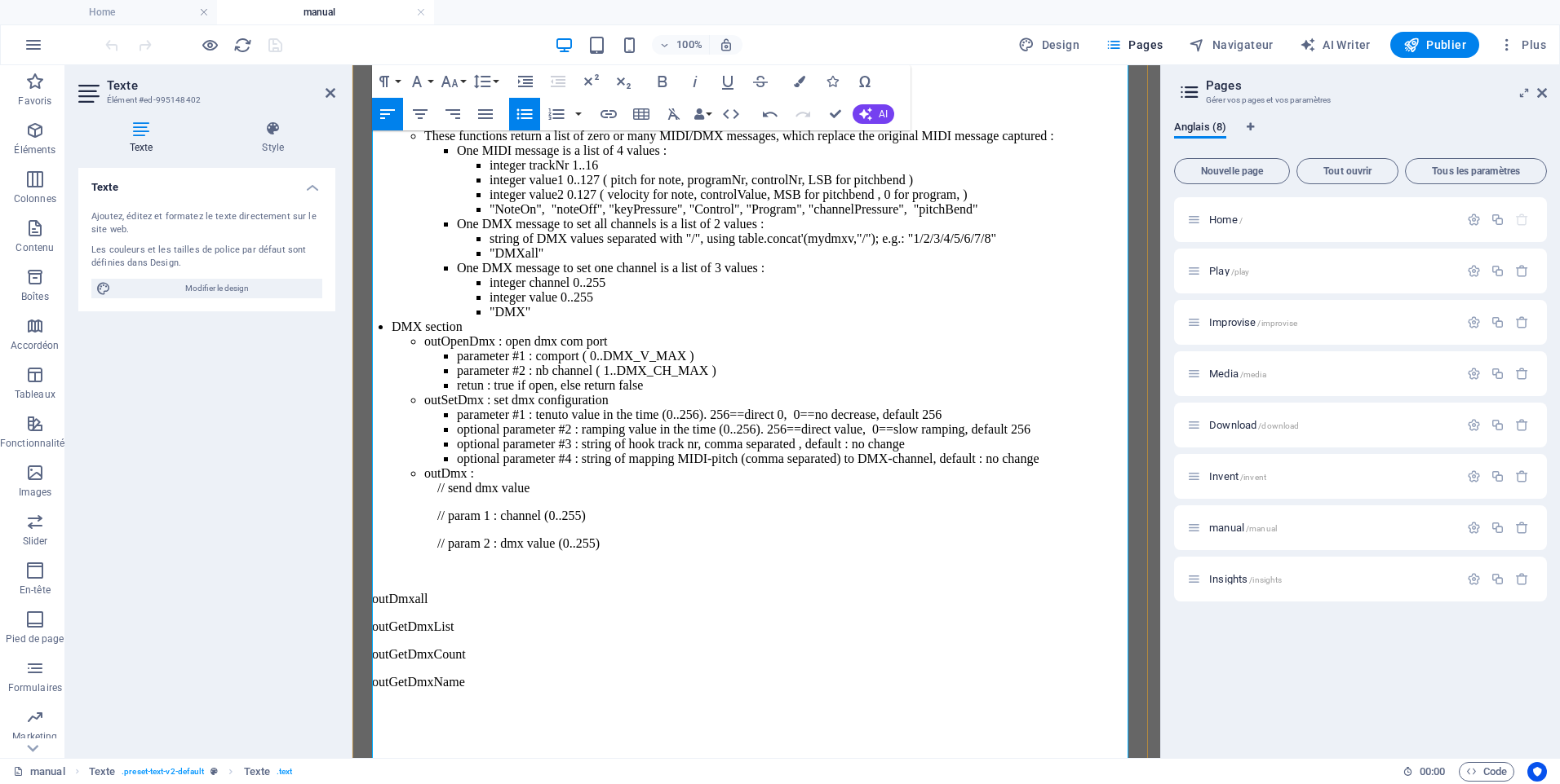
scroll to position [22114, 0]
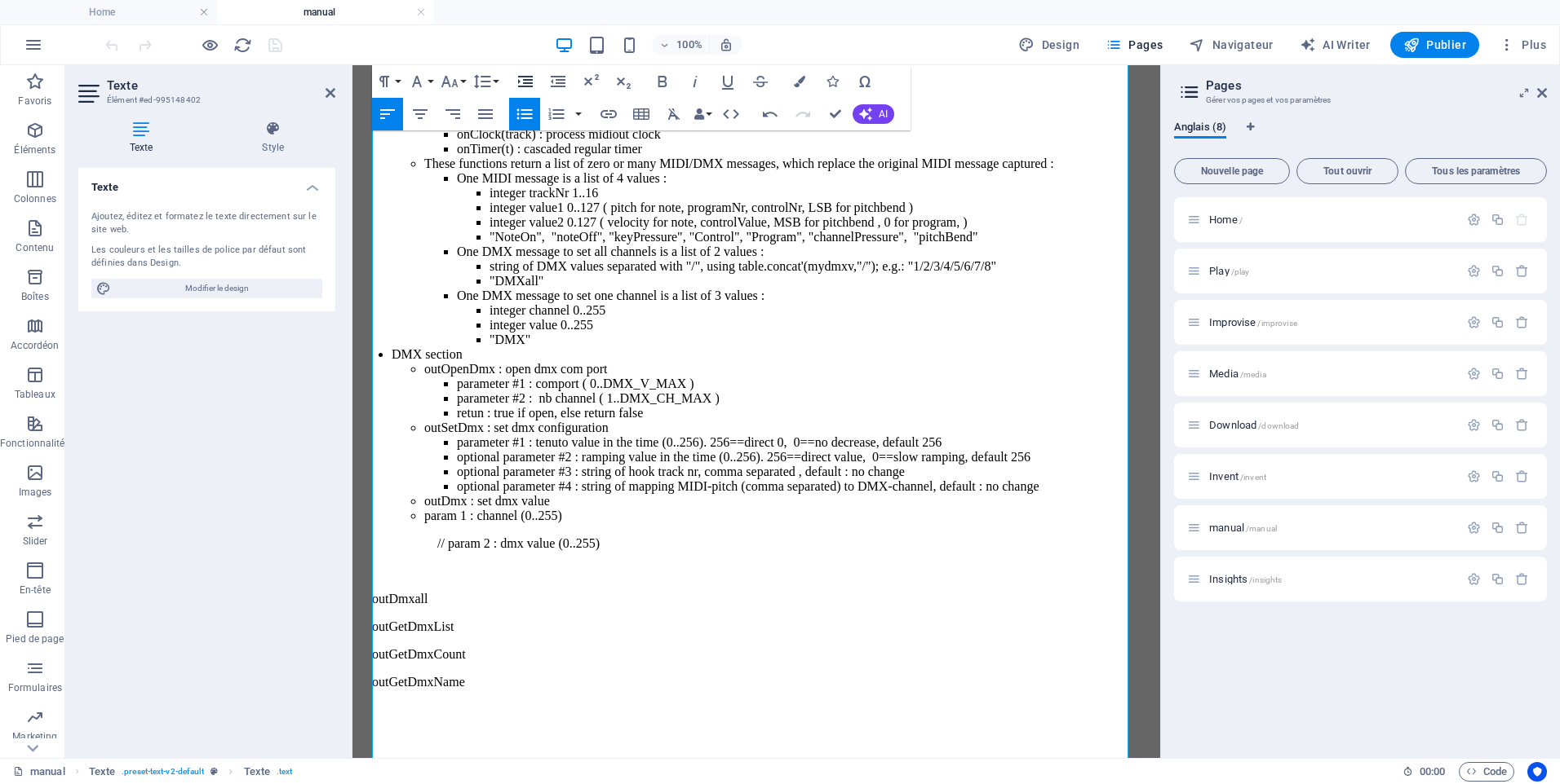
click at [527, 84] on icon "button" at bounding box center [525, 81] width 14 height 12
click at [481, 524] on li "param 1 : channel (0..255)" at bounding box center [804, 516] width 696 height 14
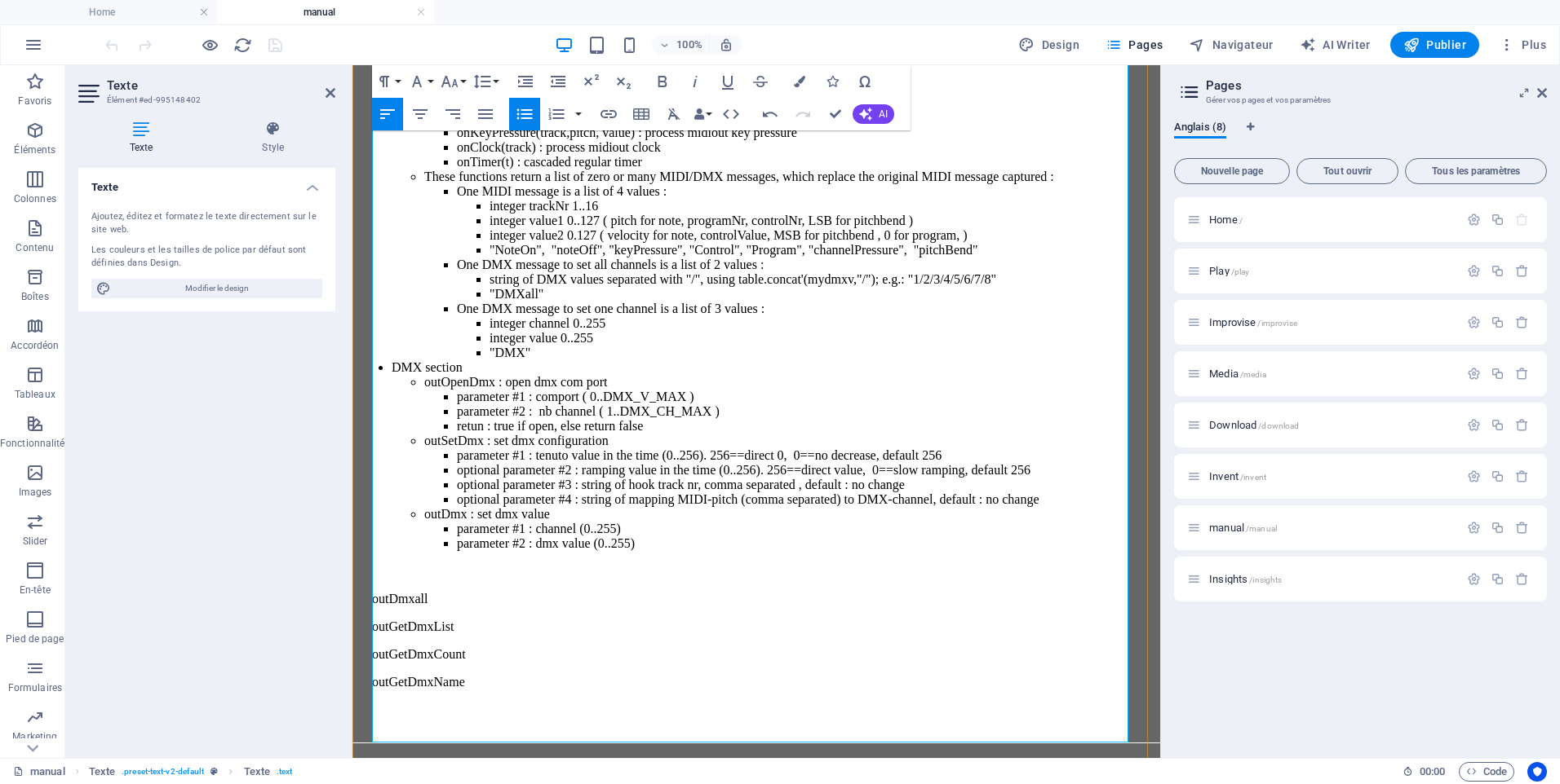
scroll to position [22276, 0]
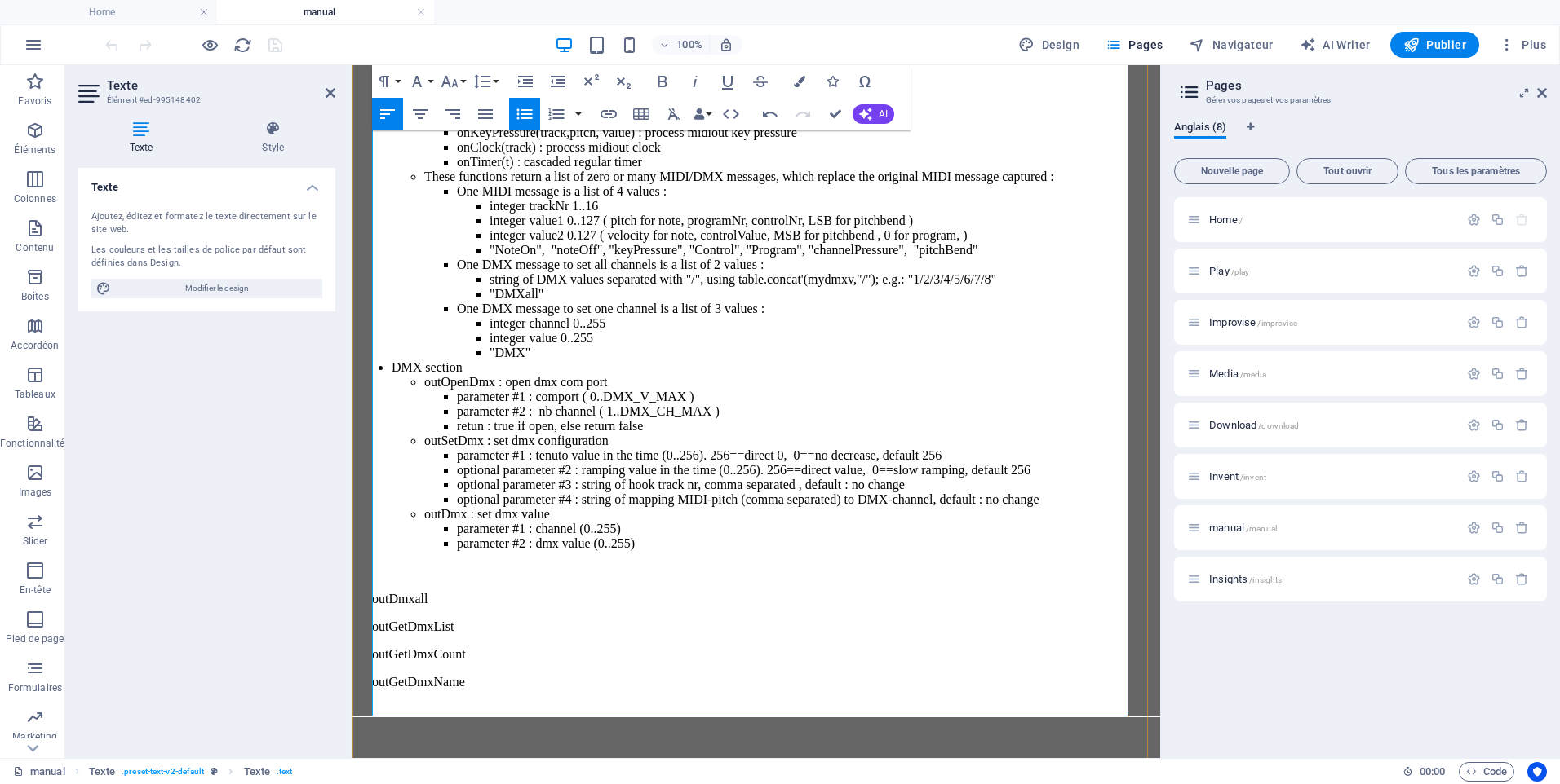
click at [704, 541] on li "parameter #2 : dmx value (0..255)" at bounding box center [804, 557] width 696 height 42
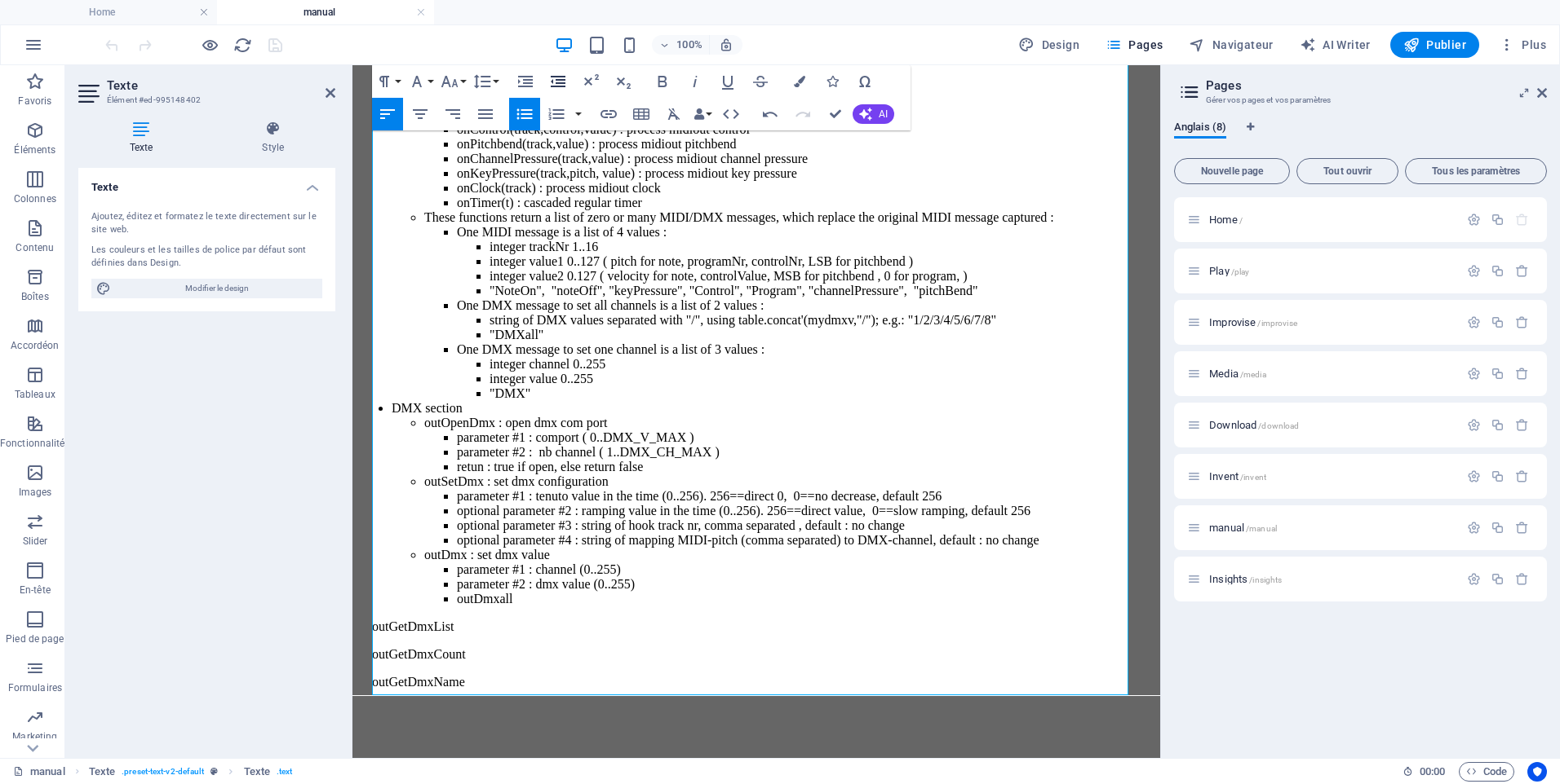
click at [556, 80] on icon "button" at bounding box center [558, 81] width 14 height 12
click at [518, 592] on li "​ outDmxall" at bounding box center [789, 599] width 730 height 14
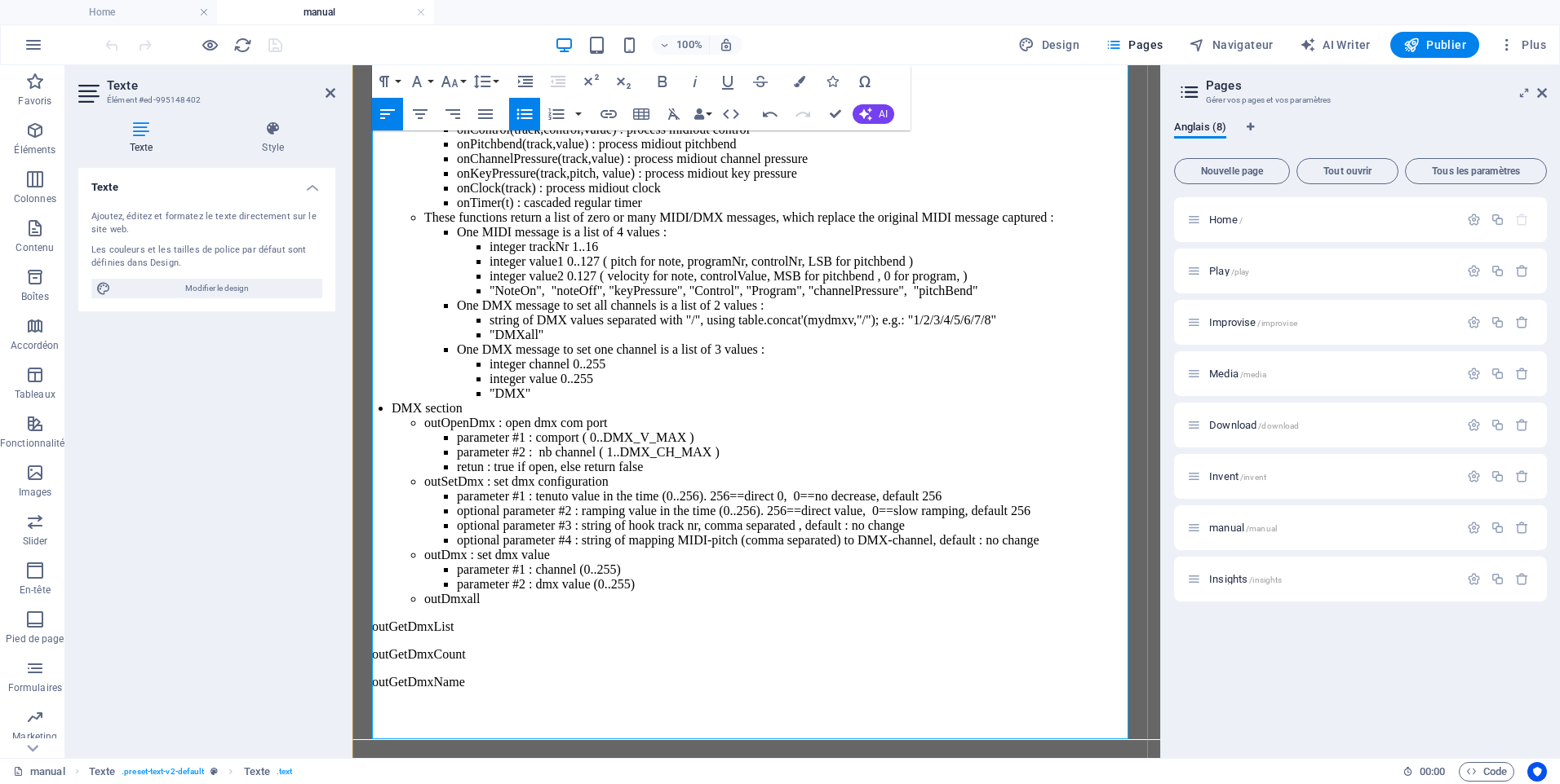
scroll to position [224, 4]
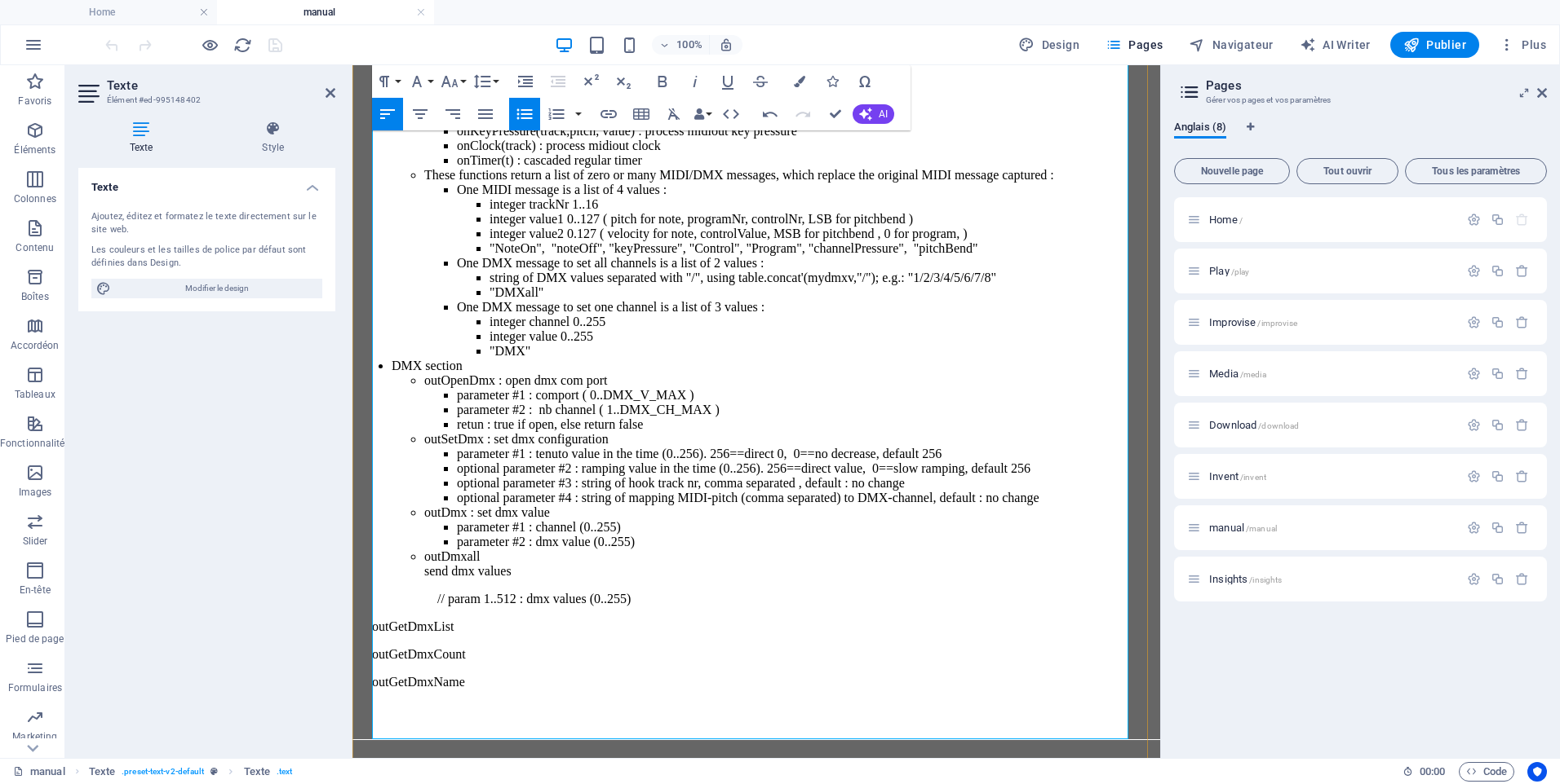
click at [508, 564] on li "outDmxall" at bounding box center [789, 557] width 730 height 14
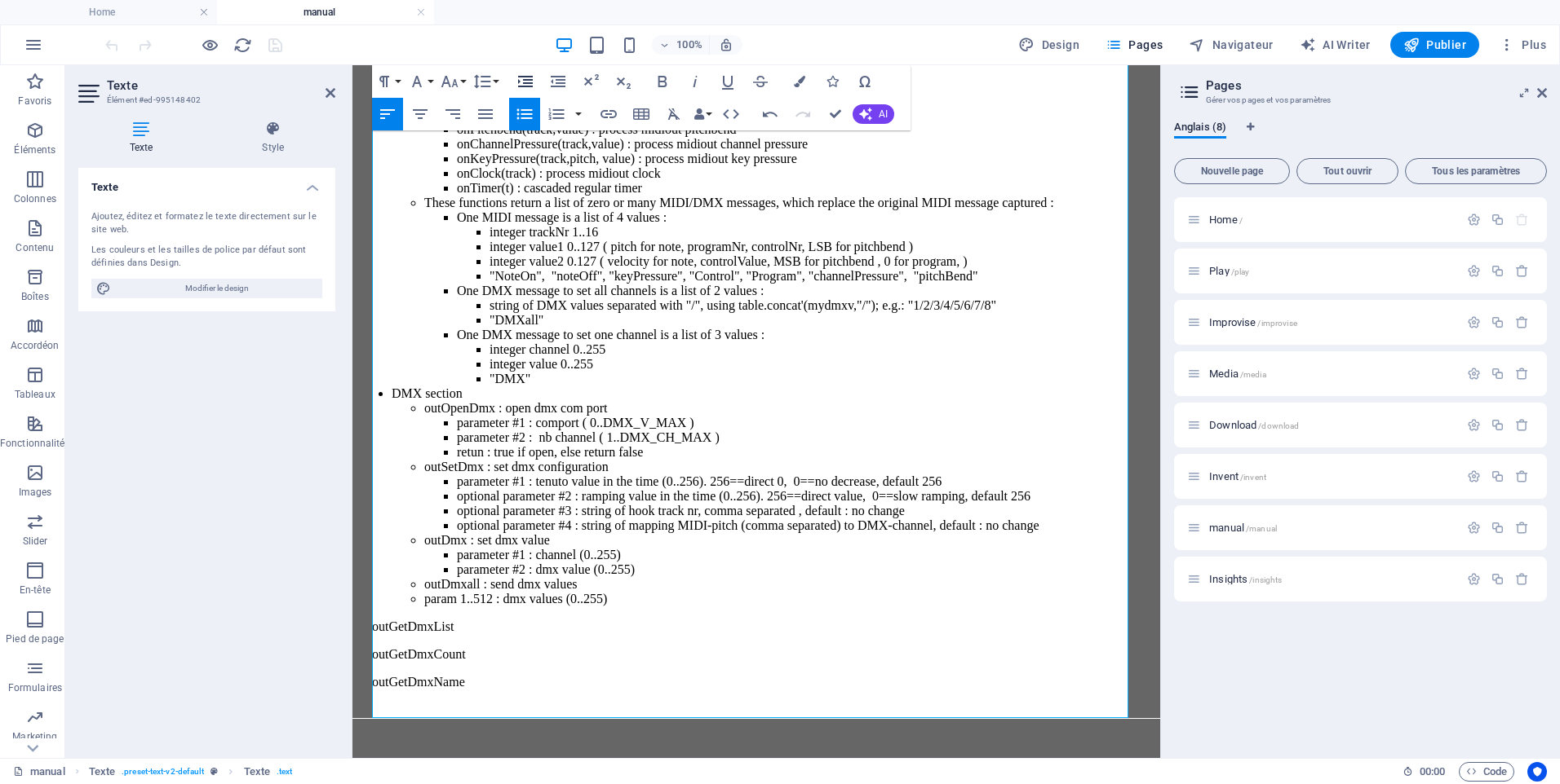
click at [519, 81] on icon "button" at bounding box center [525, 81] width 14 height 12
click at [480, 595] on li "param 1..512 : dmx values (0..255)" at bounding box center [804, 599] width 696 height 14
click at [536, 577] on li "outDmxall : send dmx values parameters #1..512 : dmx values (0..255)" at bounding box center [789, 592] width 730 height 30
click at [584, 533] on li "outDmx : set dmx value parameter #1 : channel (0..255) parameter #2 : dmx value…" at bounding box center [789, 555] width 730 height 44
click at [731, 601] on li "parameters #1..512 : dmx values (0..255)" at bounding box center [804, 599] width 696 height 14
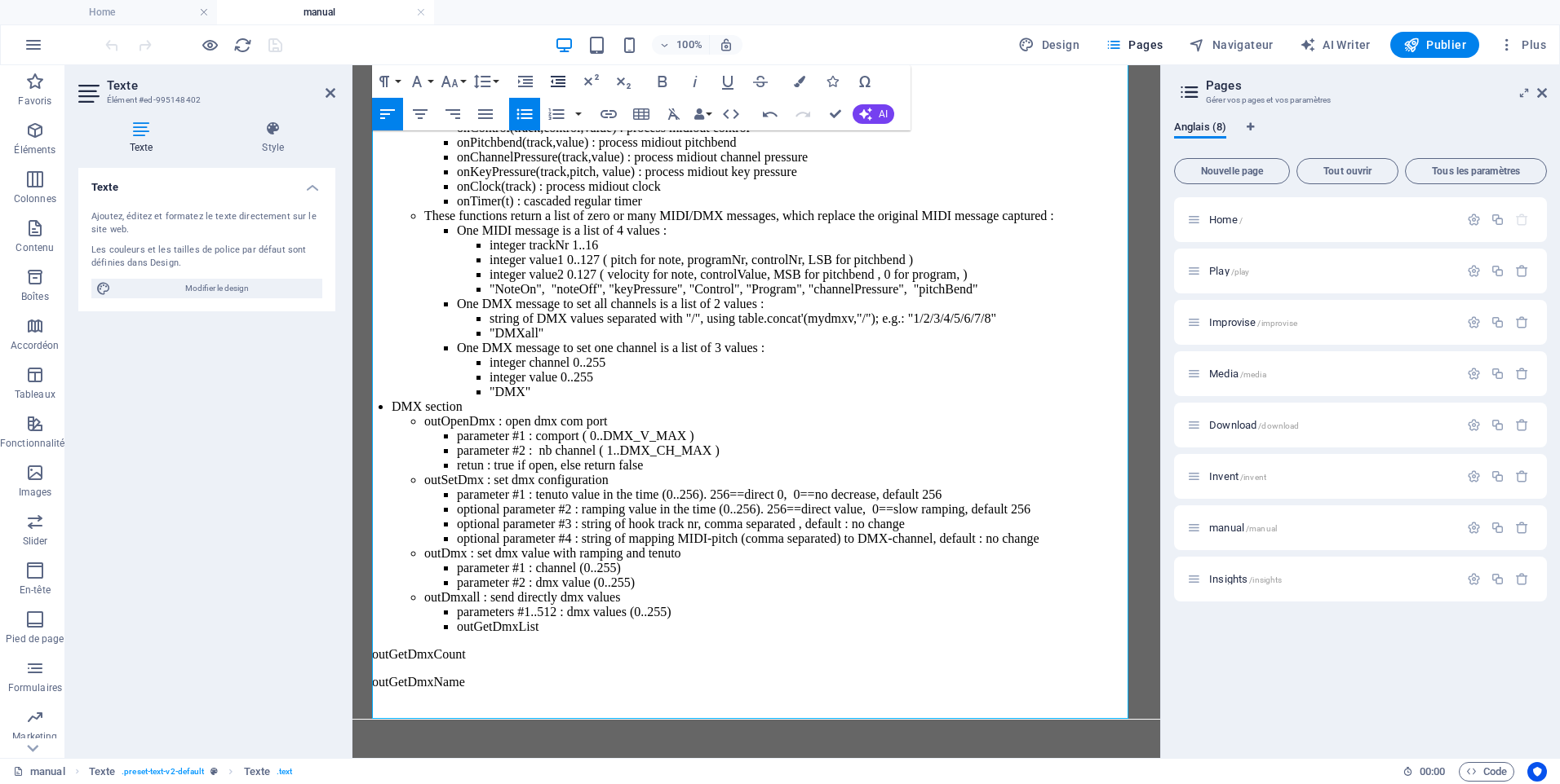
click at [561, 82] on icon "button" at bounding box center [558, 82] width 20 height 20
click at [556, 622] on li "​ outGetDmxList" at bounding box center [789, 627] width 730 height 14
click at [538, 621] on li "​ outGetDmxList" at bounding box center [789, 627] width 730 height 14
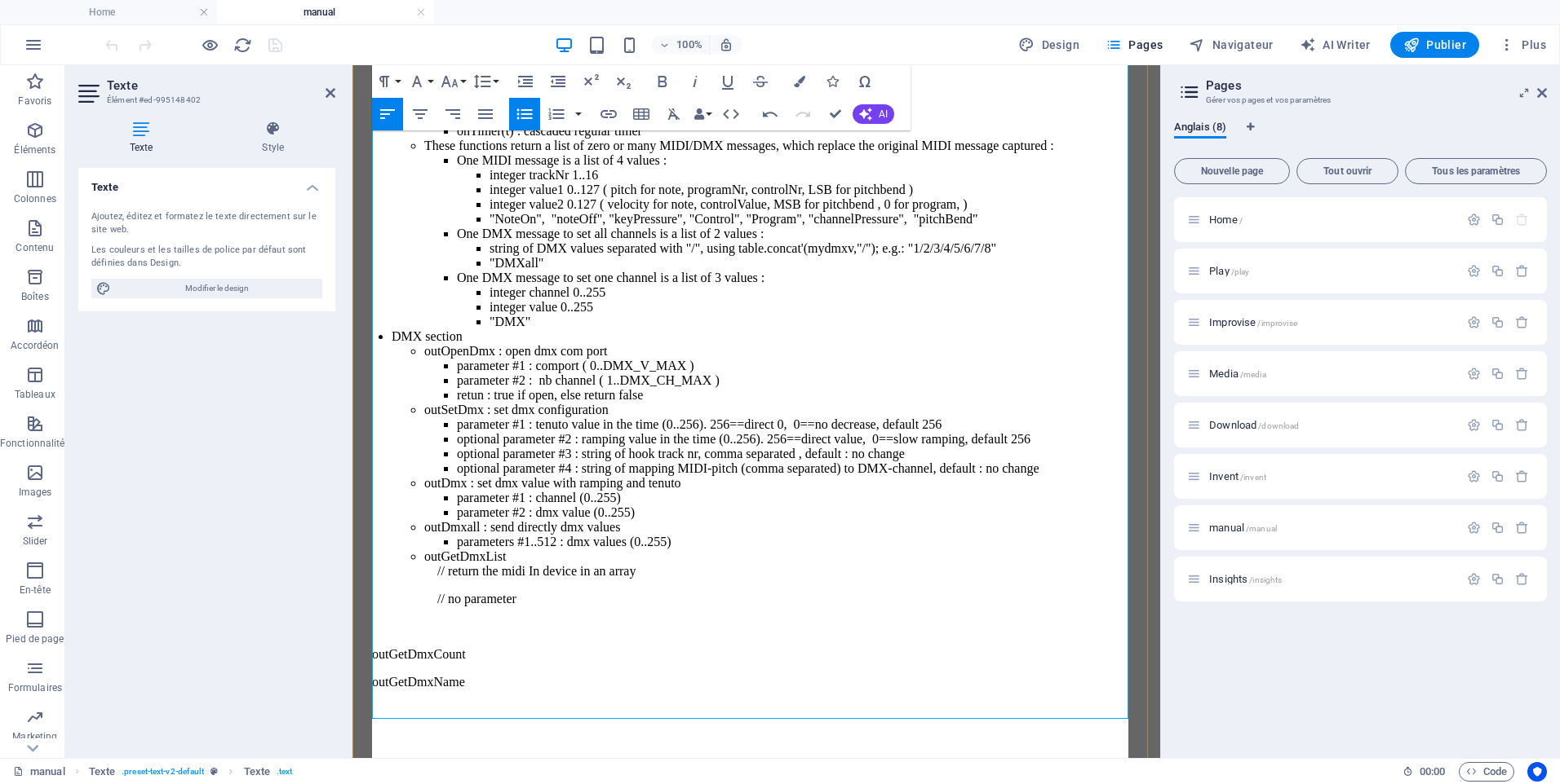
scroll to position [264, 0]
click at [538, 564] on li "outGetDmxList" at bounding box center [789, 557] width 730 height 14
click at [447, 634] on ul "outOpenDmx : open dmx com port parameter #1 : comport ( 0..DMX_V_MAX ) paramete…" at bounding box center [773, 489] width 762 height 290
click at [527, 80] on icon "button" at bounding box center [525, 81] width 14 height 12
click at [700, 579] on li "return the midi In device in an array" at bounding box center [804, 571] width 696 height 14
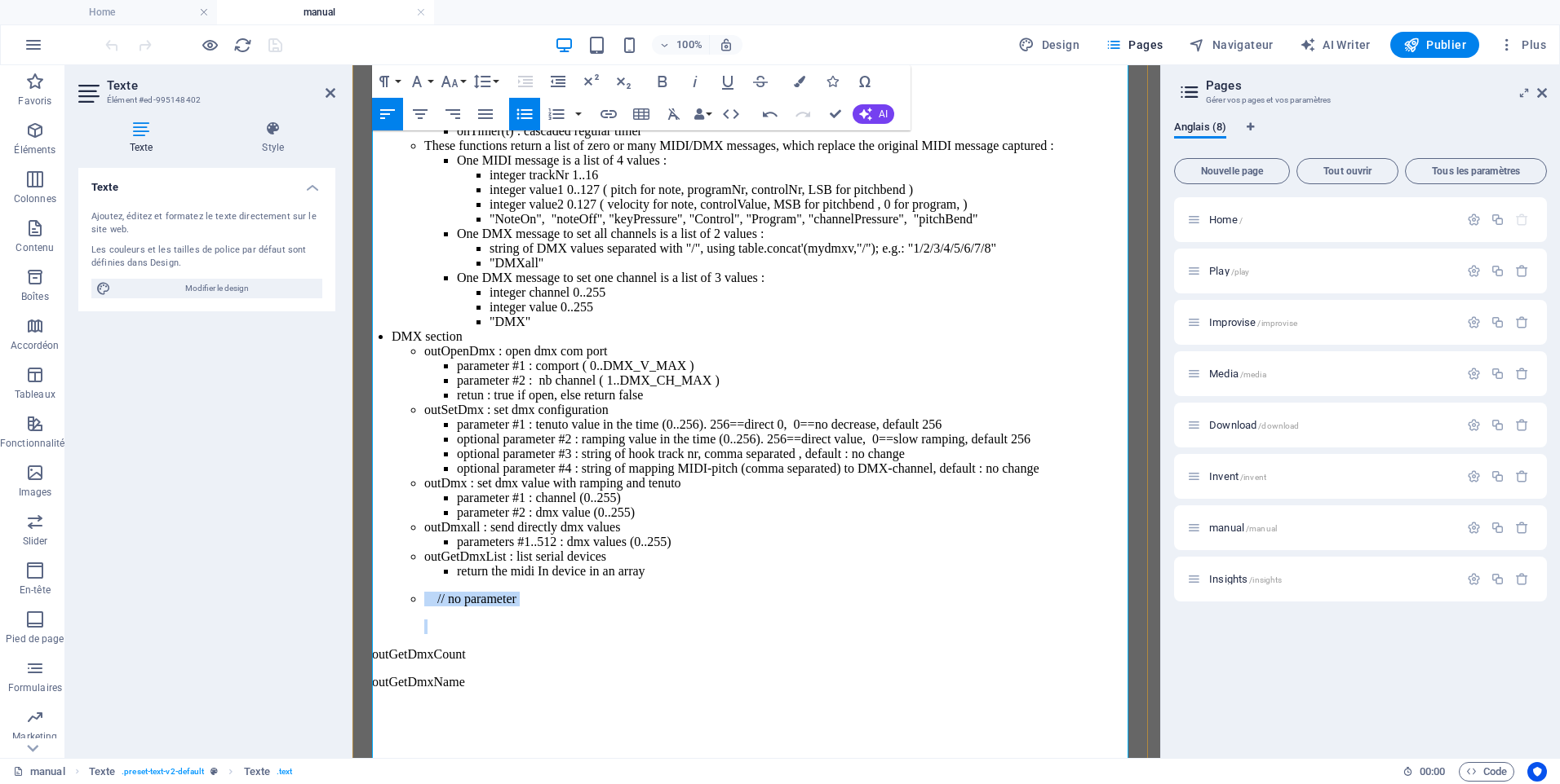
click at [522, 634] on p at bounding box center [789, 627] width 730 height 14
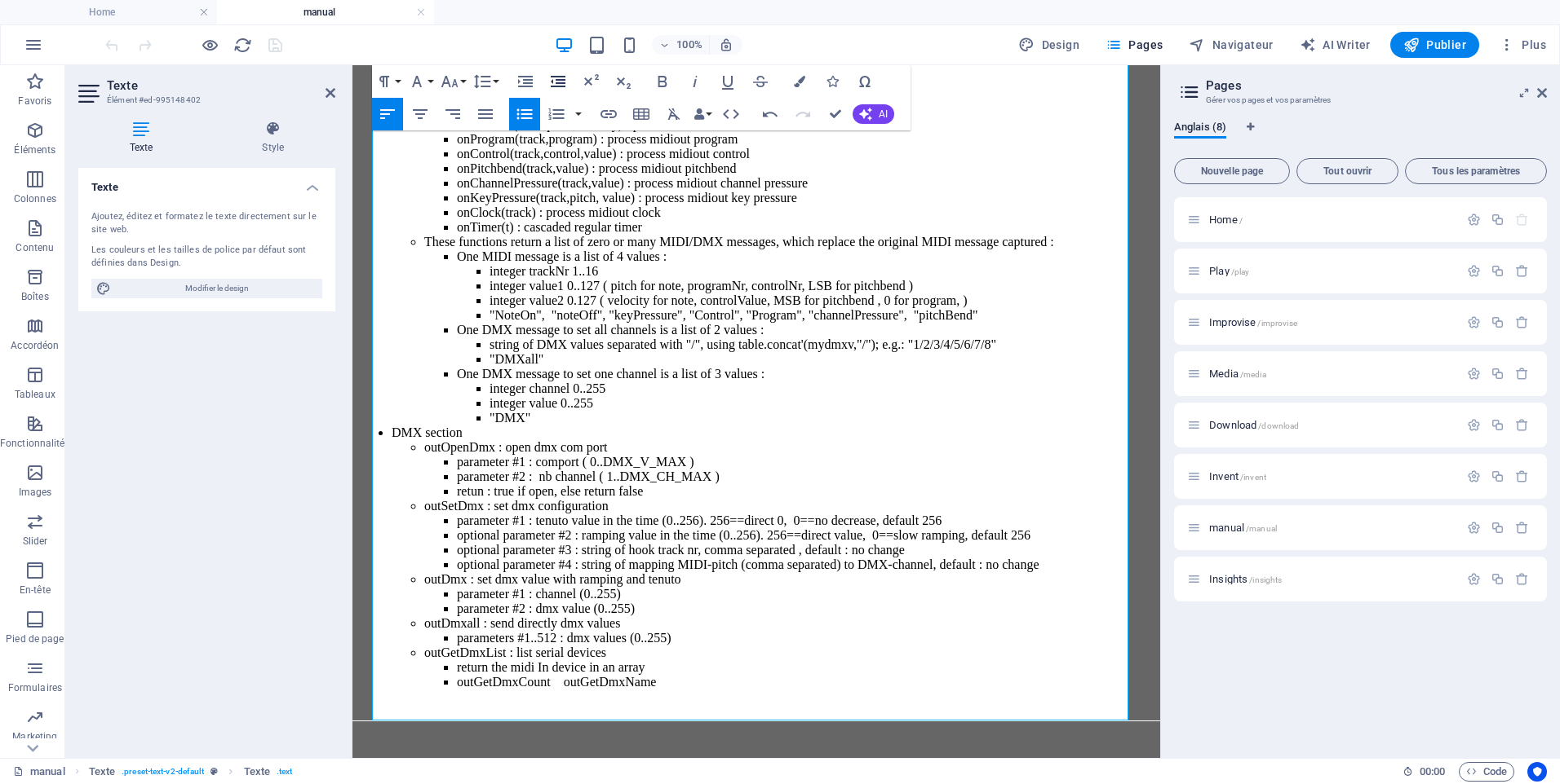
click at [558, 83] on icon "button" at bounding box center [558, 81] width 14 height 12
click at [554, 675] on li "​ outGetDmxCount outGetDmxName" at bounding box center [789, 683] width 730 height 14
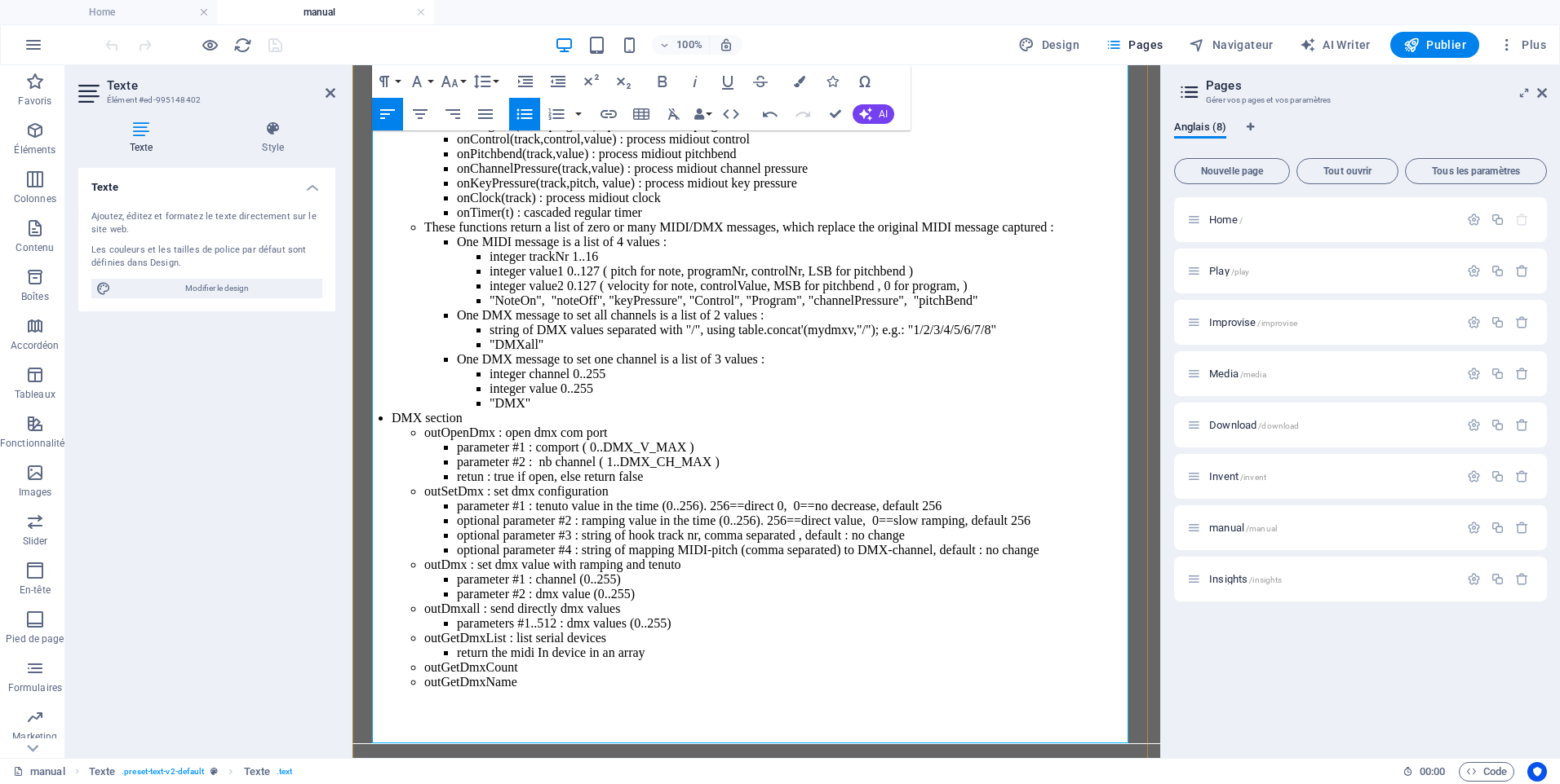
click at [580, 663] on li "​ outGetDmxCount ​" at bounding box center [789, 667] width 730 height 14
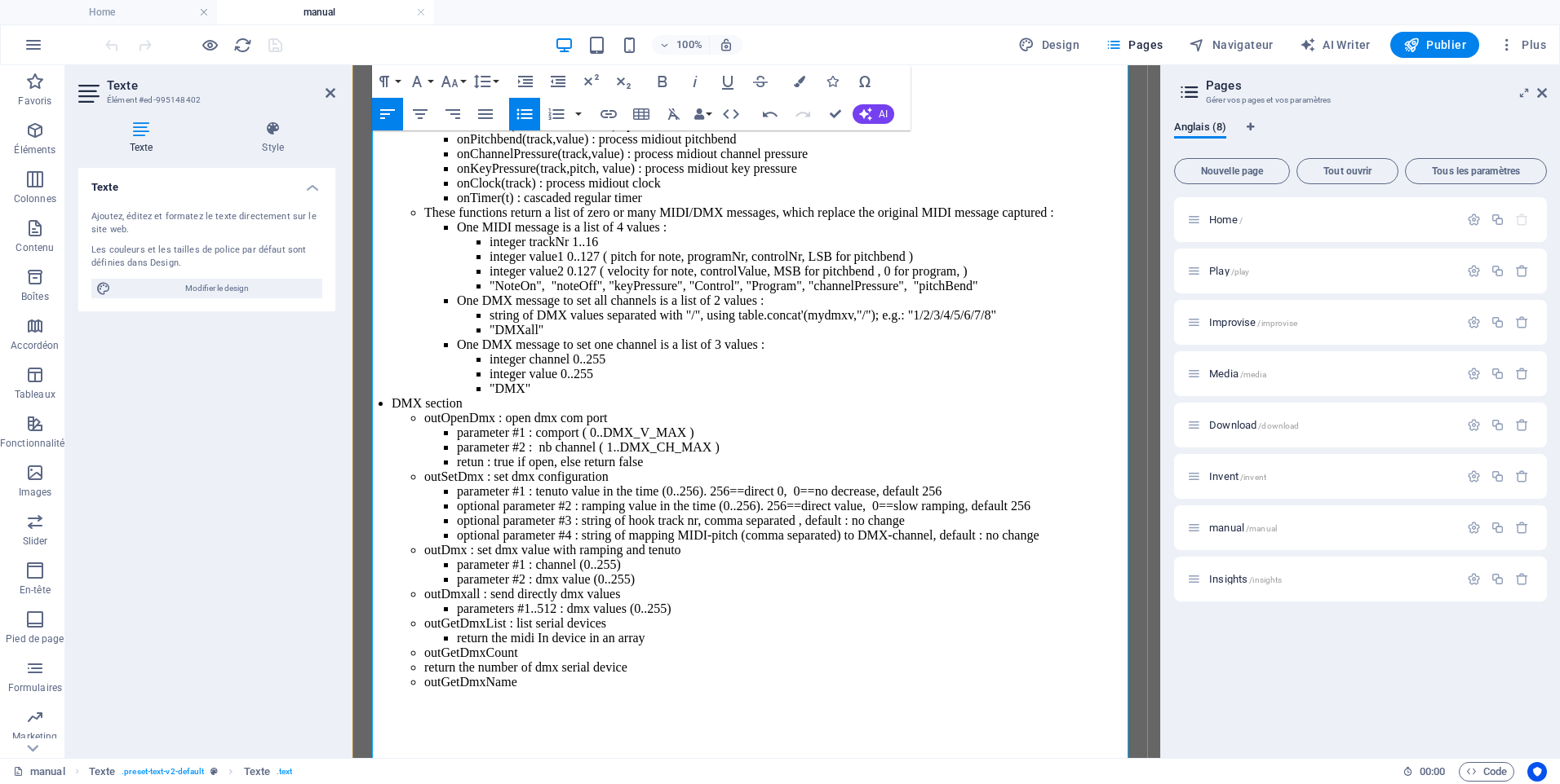
scroll to position [0, 8]
click at [467, 675] on li "return the number of dmx serial device ​" at bounding box center [789, 667] width 730 height 14
click at [520, 82] on icon "button" at bounding box center [525, 81] width 14 height 12
click at [542, 690] on li "​ outGetDmxName" at bounding box center [789, 683] width 730 height 14
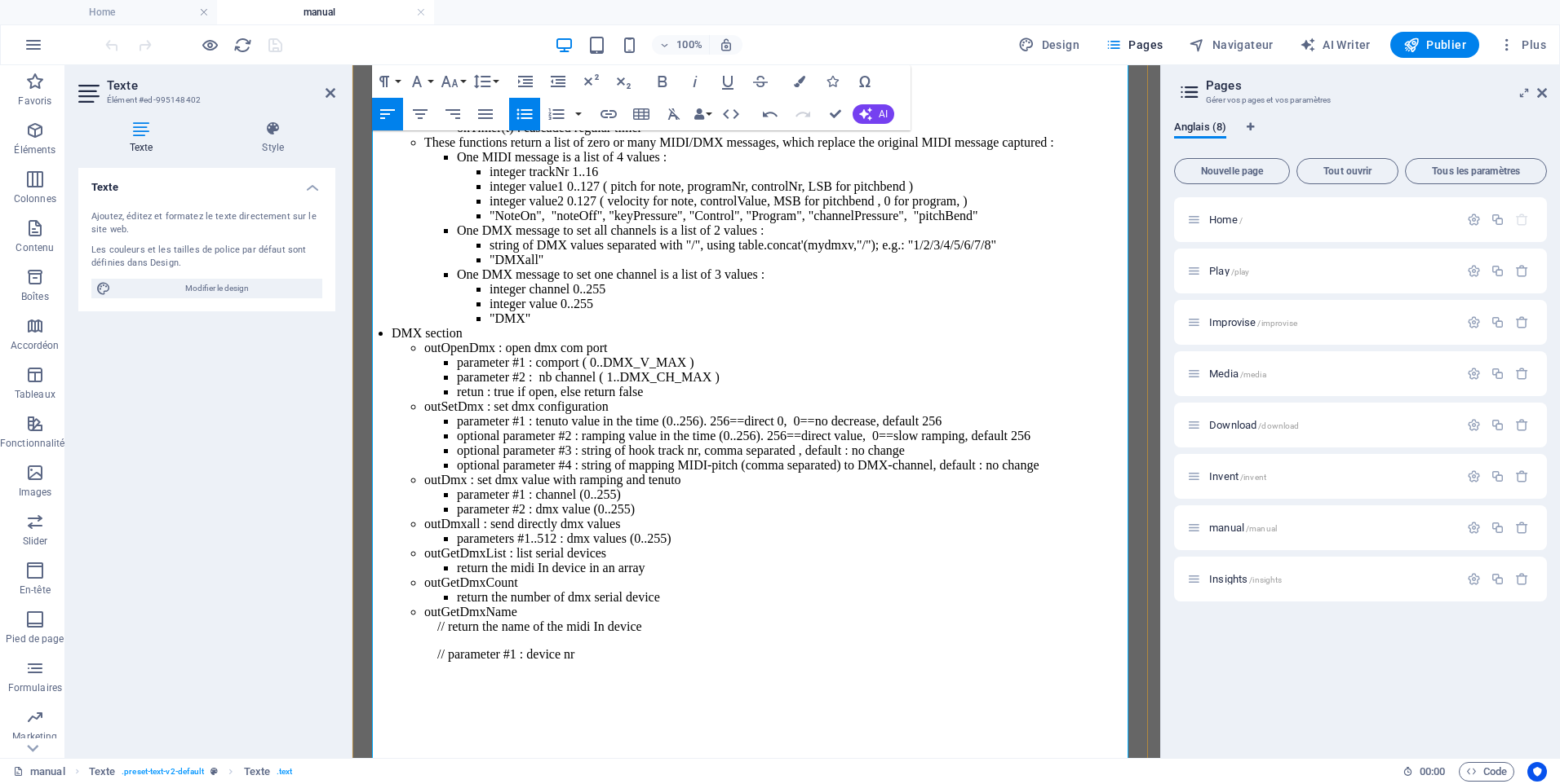
scroll to position [470, 0]
click at [446, 690] on ul "outOpenDmx : open dmx com port parameter #1 : comport ( 0..DMX_V_MAX ) paramete…" at bounding box center [773, 515] width 762 height 349
click at [530, 84] on icon "button" at bounding box center [525, 81] width 14 height 12
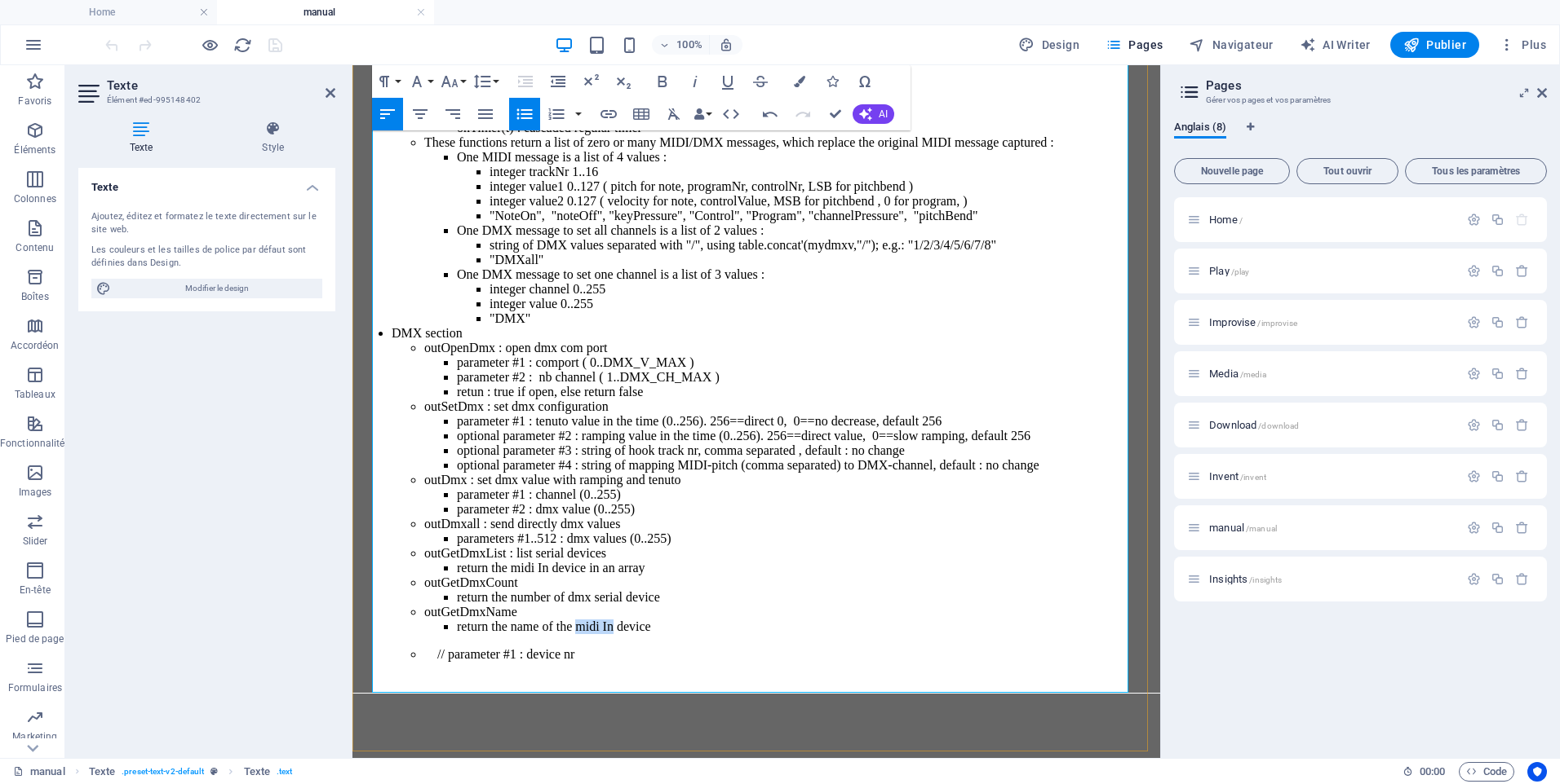
drag, startPoint x: 600, startPoint y: 571, endPoint x: 645, endPoint y: 568, distance: 45.1
click at [645, 620] on li "return the name of the midi In device" at bounding box center [804, 627] width 696 height 14
drag, startPoint x: 624, startPoint y: 615, endPoint x: 444, endPoint y: 621, distance: 180.1
click at [444, 647] on p "// parameter #1 : device nr" at bounding box center [789, 655] width 730 height 14
click at [550, 605] on li "outGetDmxName return the name of the serial device" at bounding box center [789, 620] width 730 height 30
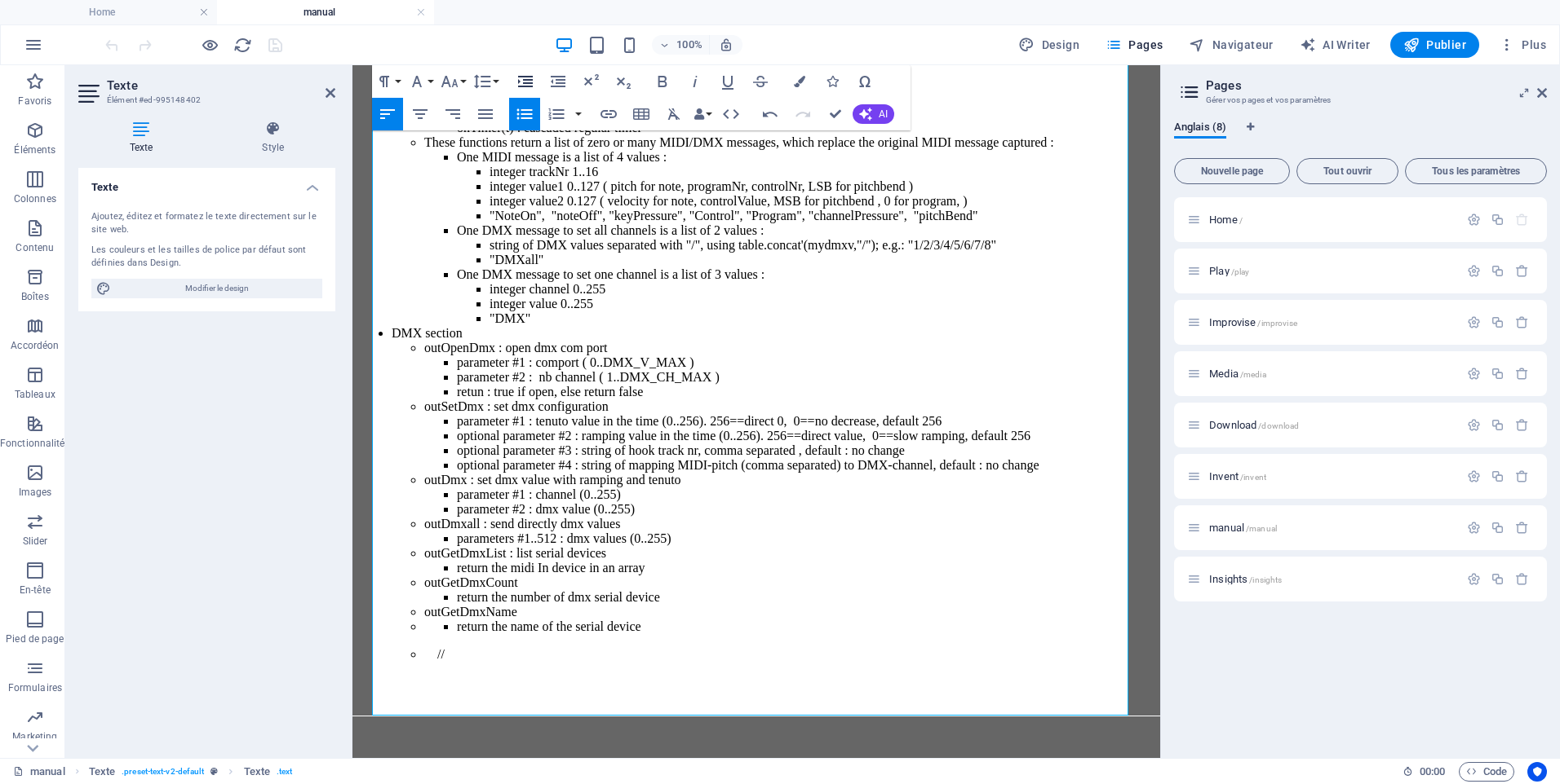
click at [531, 80] on icon "button" at bounding box center [525, 81] width 14 height 12
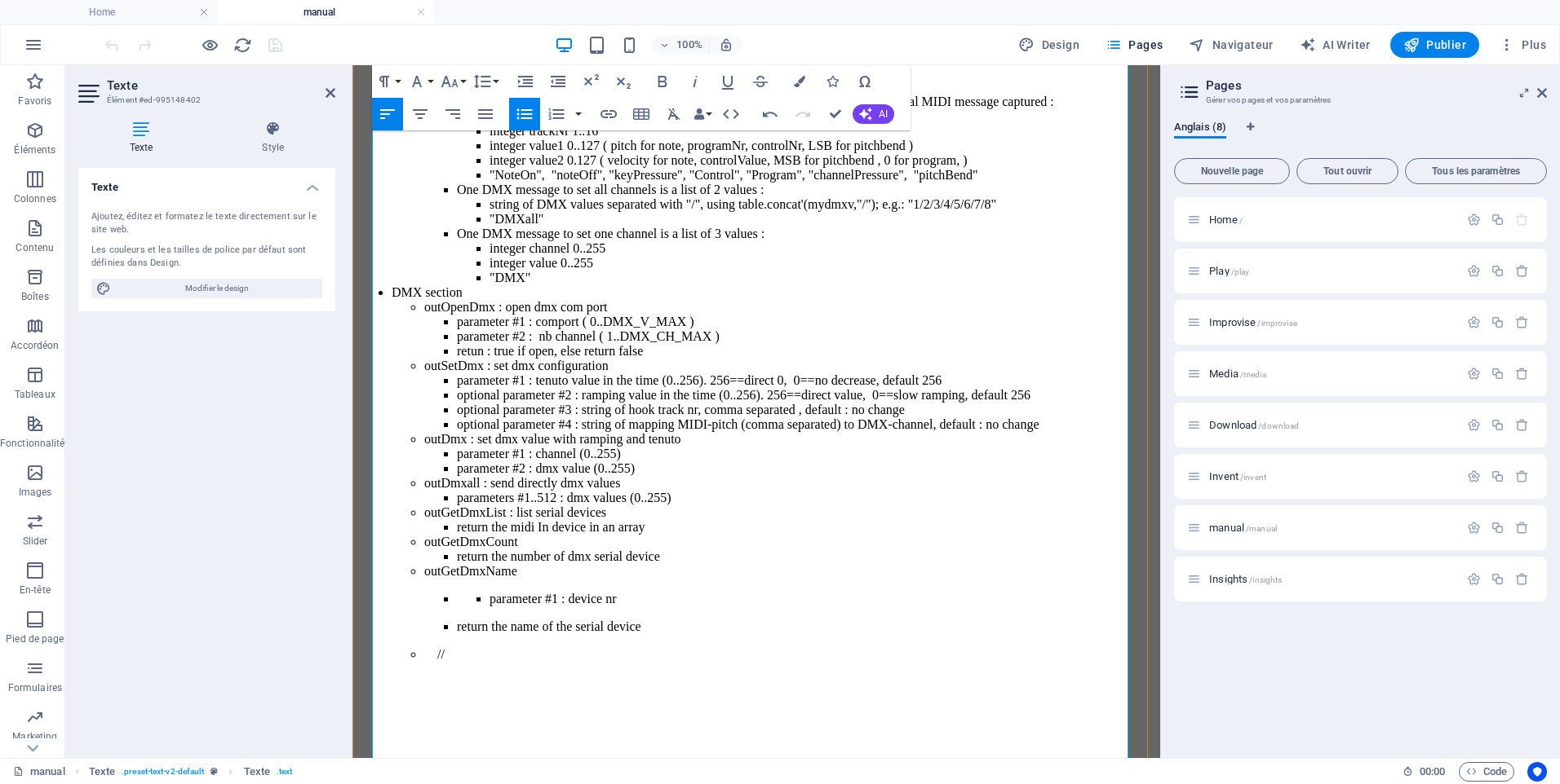
click at [456, 606] on ul "parameter #1 : device nr" at bounding box center [804, 599] width 696 height 14
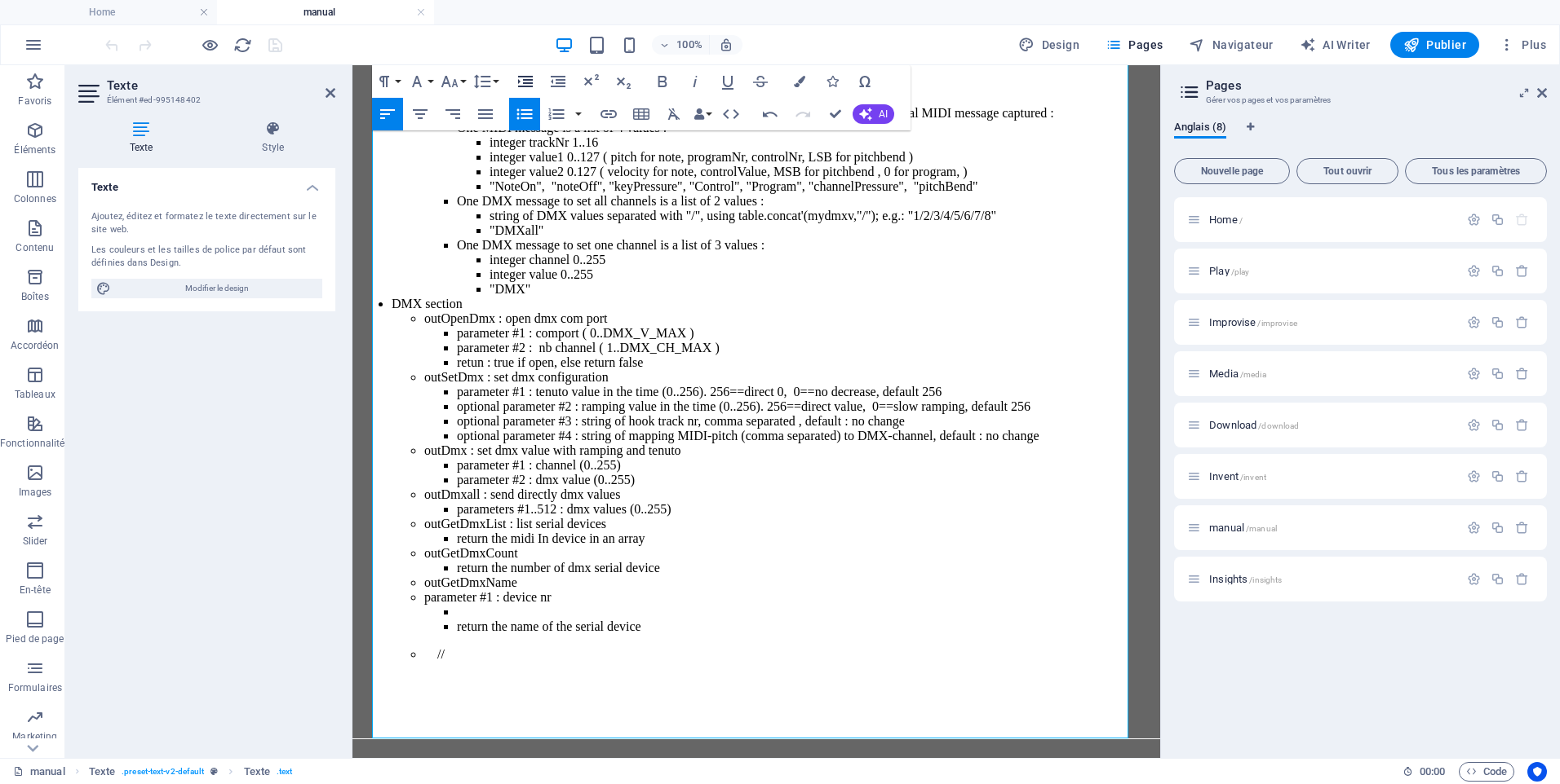
click at [523, 76] on icon "button" at bounding box center [525, 81] width 14 height 12
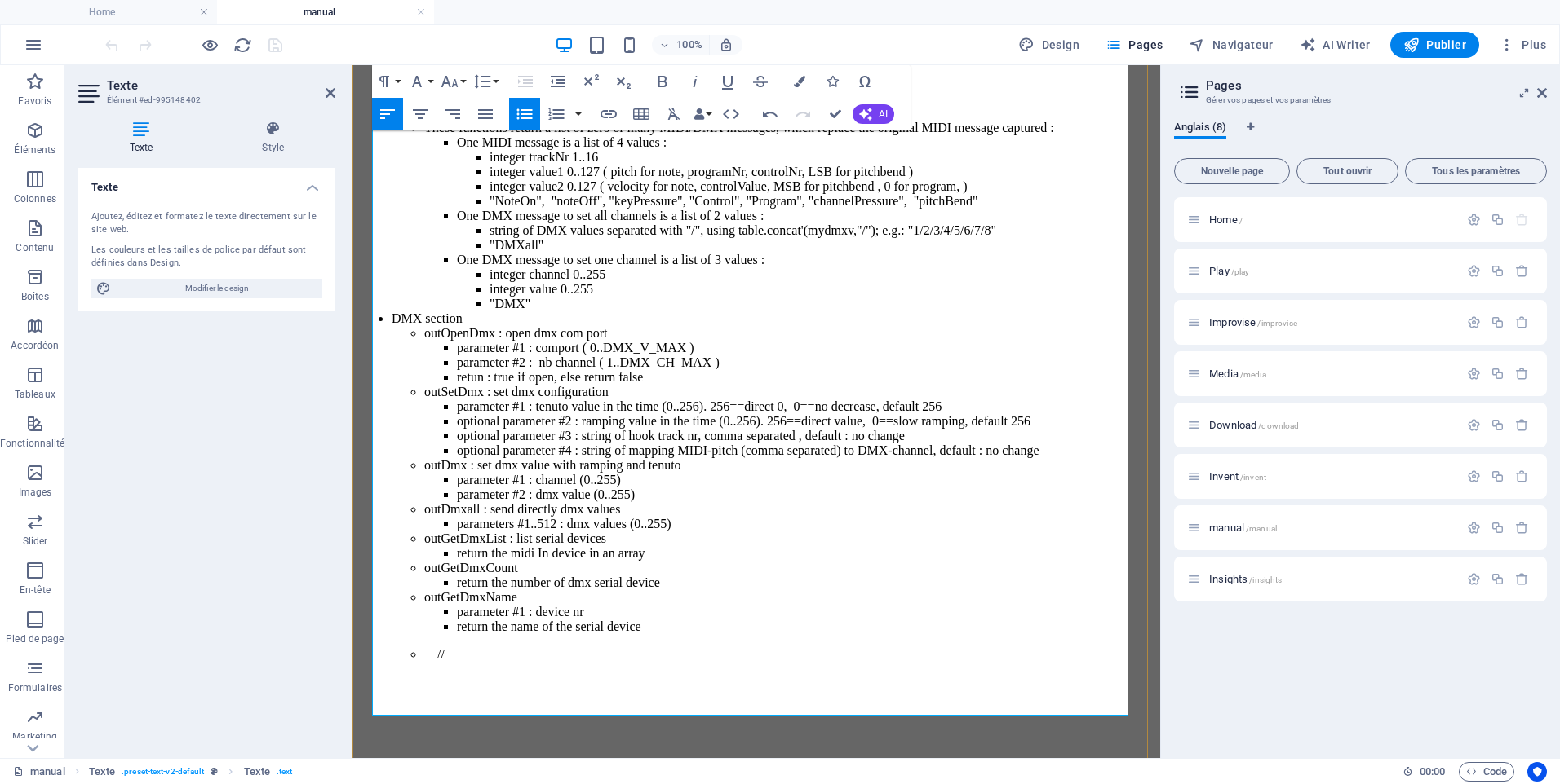
drag, startPoint x: 474, startPoint y: 646, endPoint x: 377, endPoint y: 621, distance: 100.2
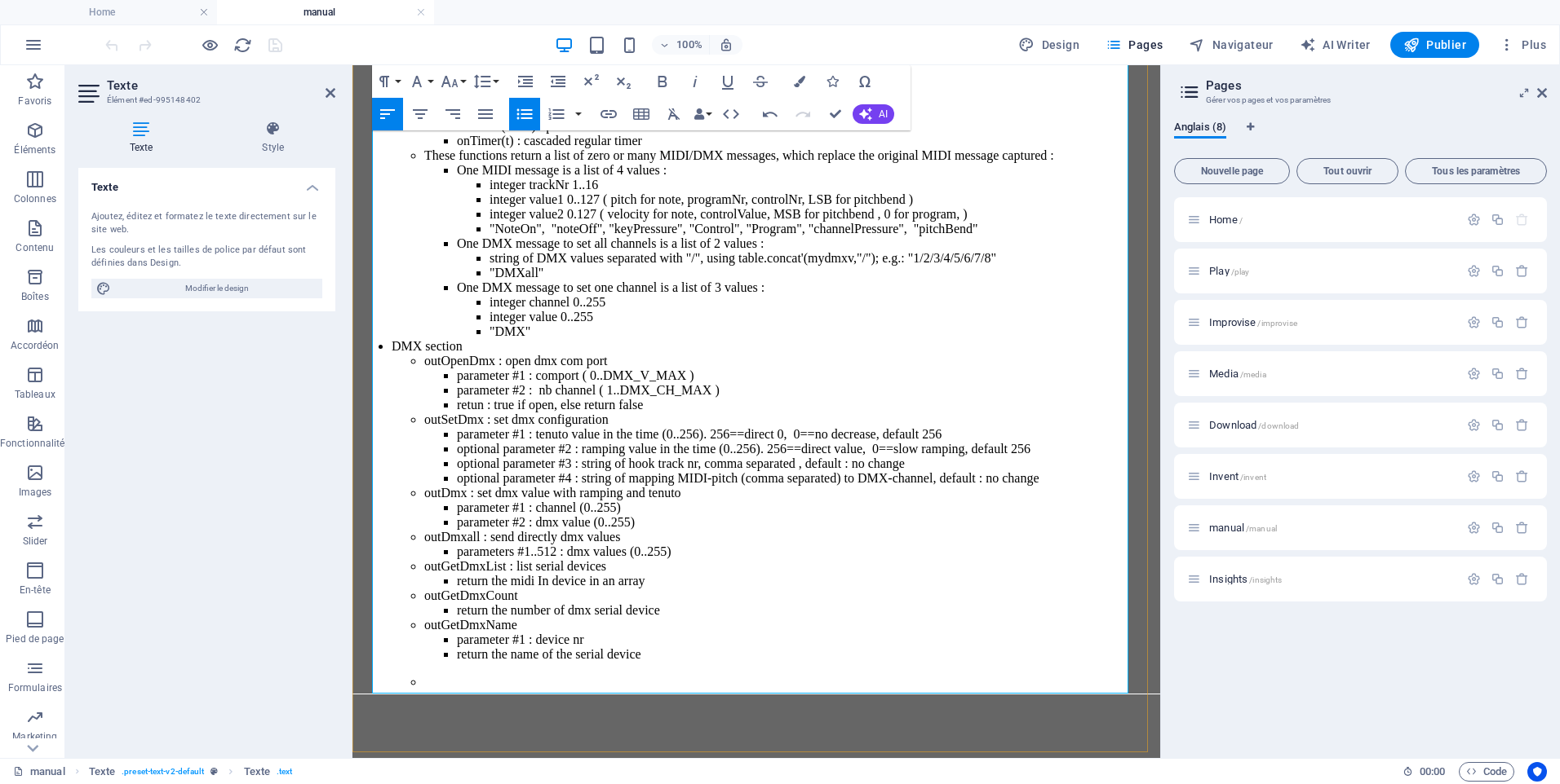
drag, startPoint x: 394, startPoint y: 639, endPoint x: 394, endPoint y: 626, distance: 13.0
click at [399, 632] on ul "outOpenDmx : open dmx com port parameter #1 : comport ( 0..DMX_V_MAX ) paramete…" at bounding box center [773, 550] width 762 height 392
drag, startPoint x: 387, startPoint y: 619, endPoint x: 439, endPoint y: 659, distance: 65.6
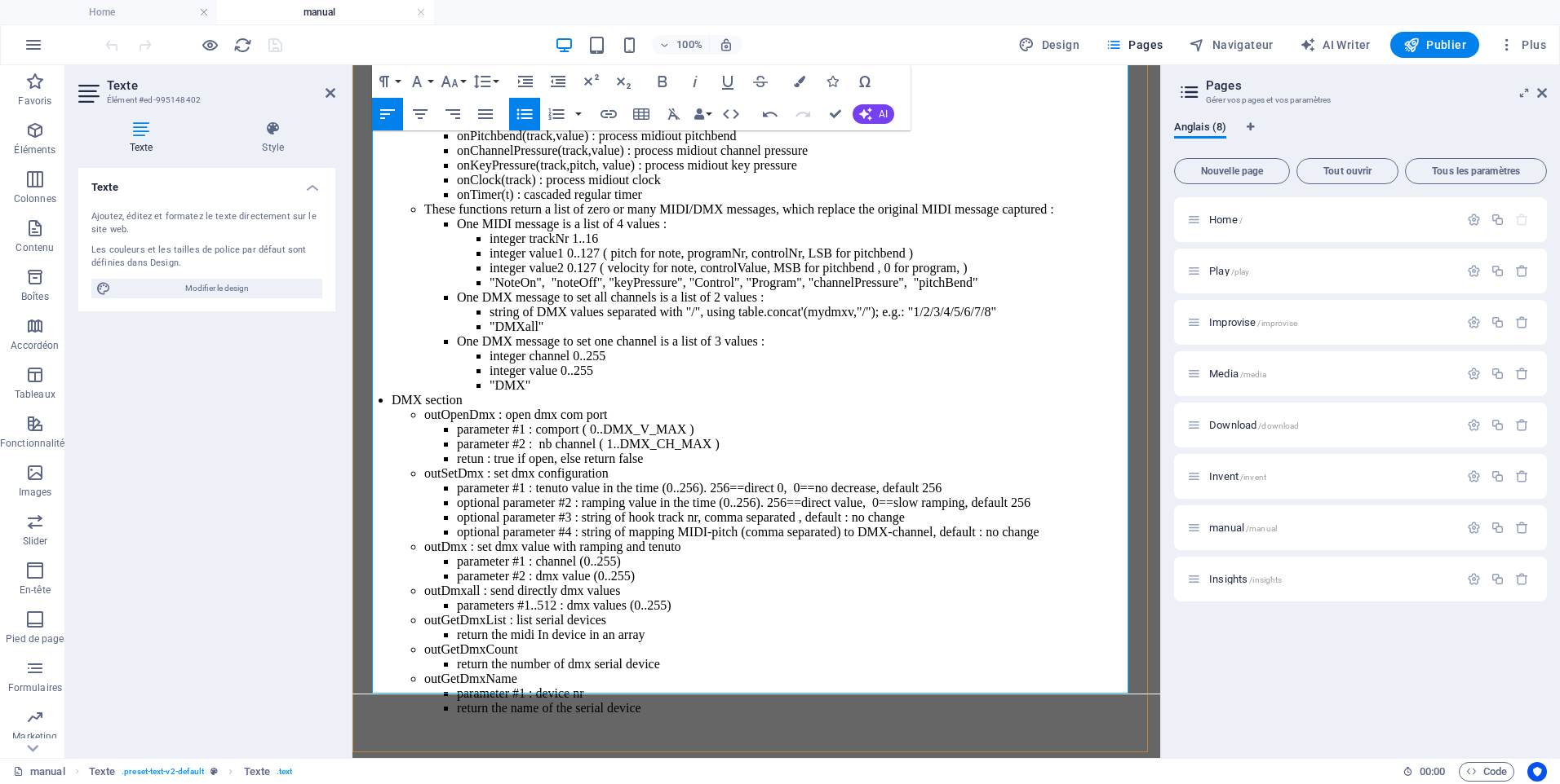
scroll to position [22402, 0]
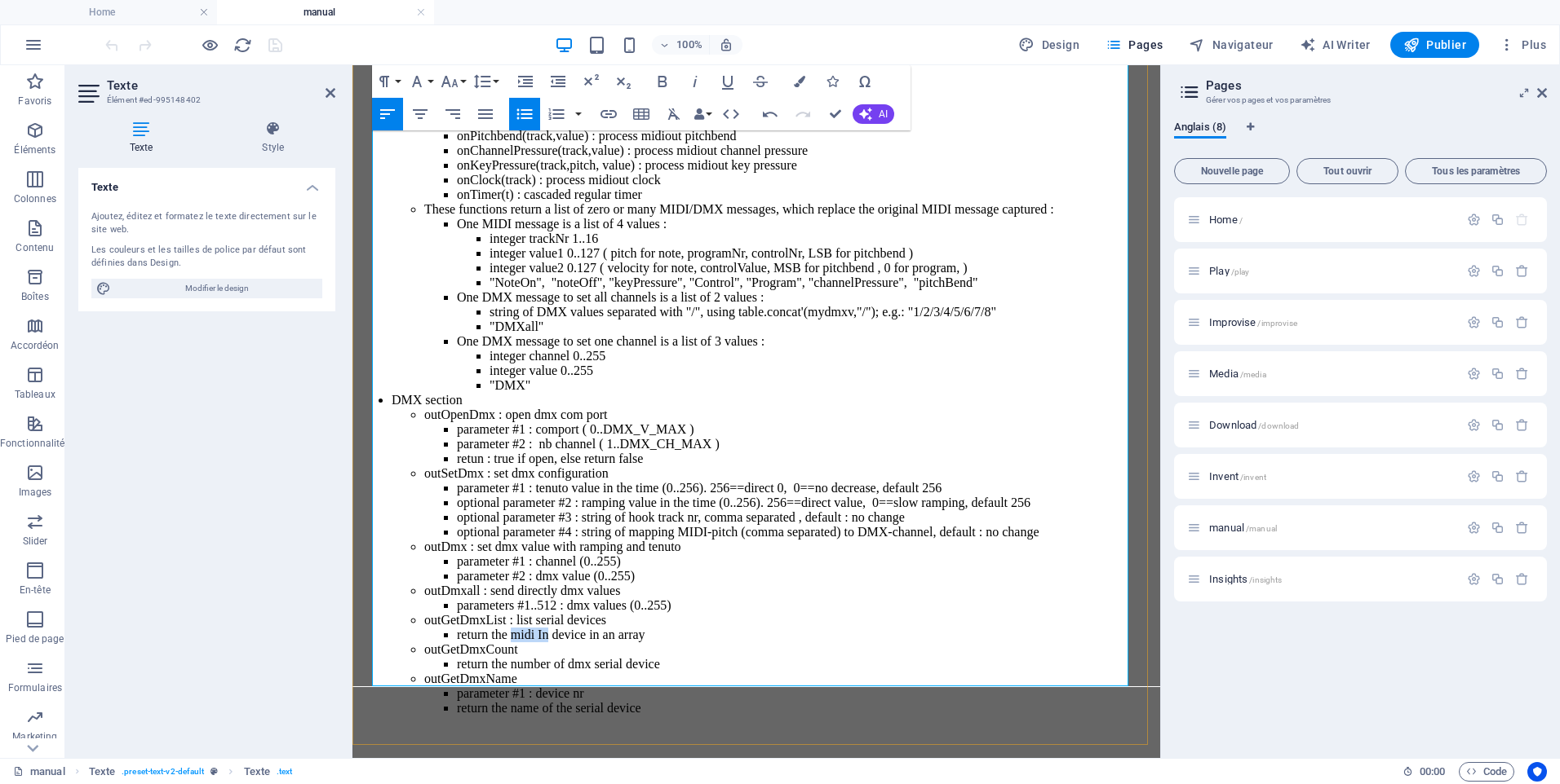
drag, startPoint x: 508, startPoint y: 517, endPoint x: 553, endPoint y: 517, distance: 45.0
click at [553, 628] on li "return the midi In device in an array" at bounding box center [804, 635] width 696 height 14
click at [607, 657] on li "return the number of dmx serial device" at bounding box center [804, 665] width 696 height 14
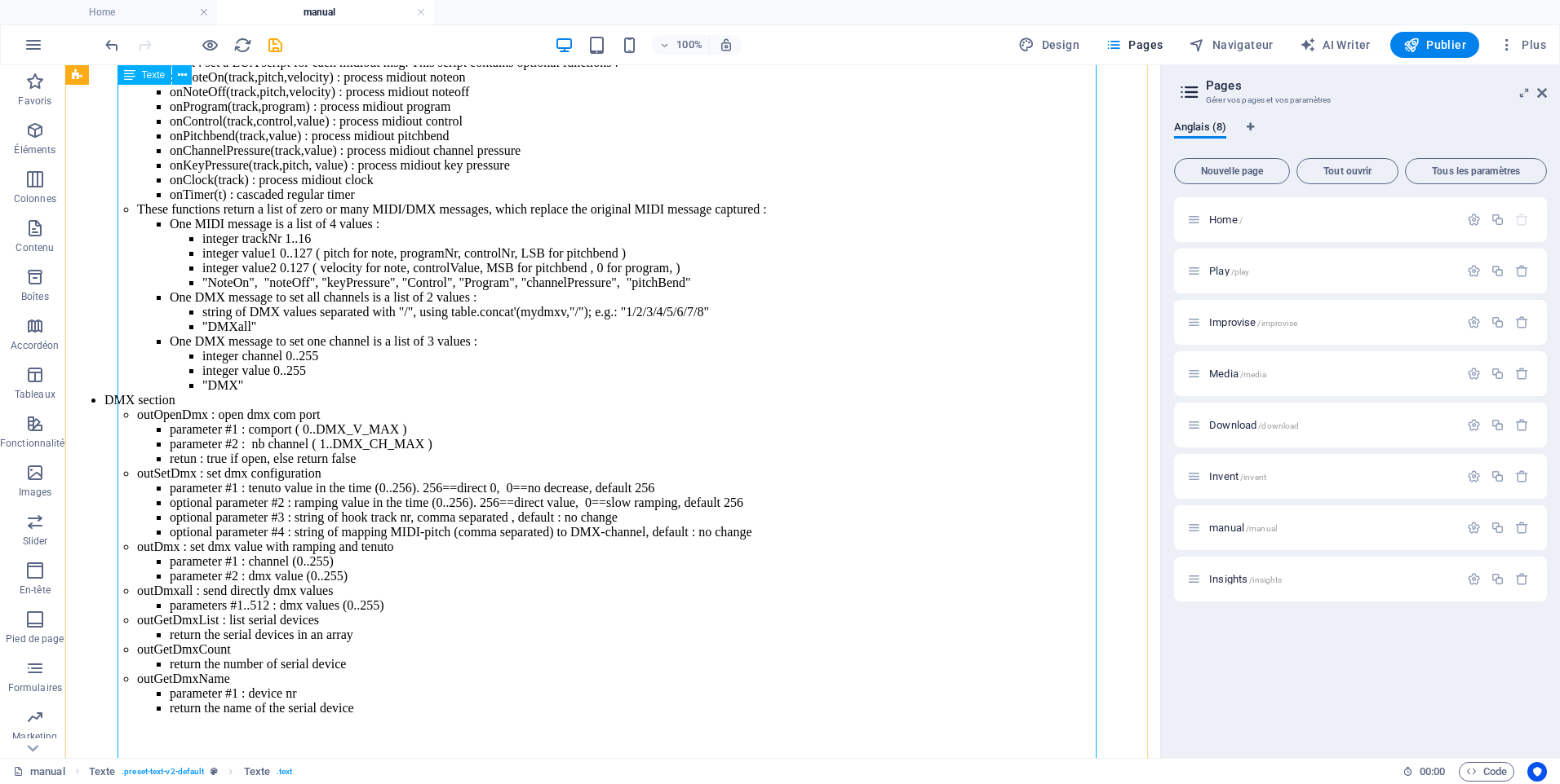
scroll to position [20260, 0]
click at [278, 40] on icon "save" at bounding box center [275, 45] width 19 height 19
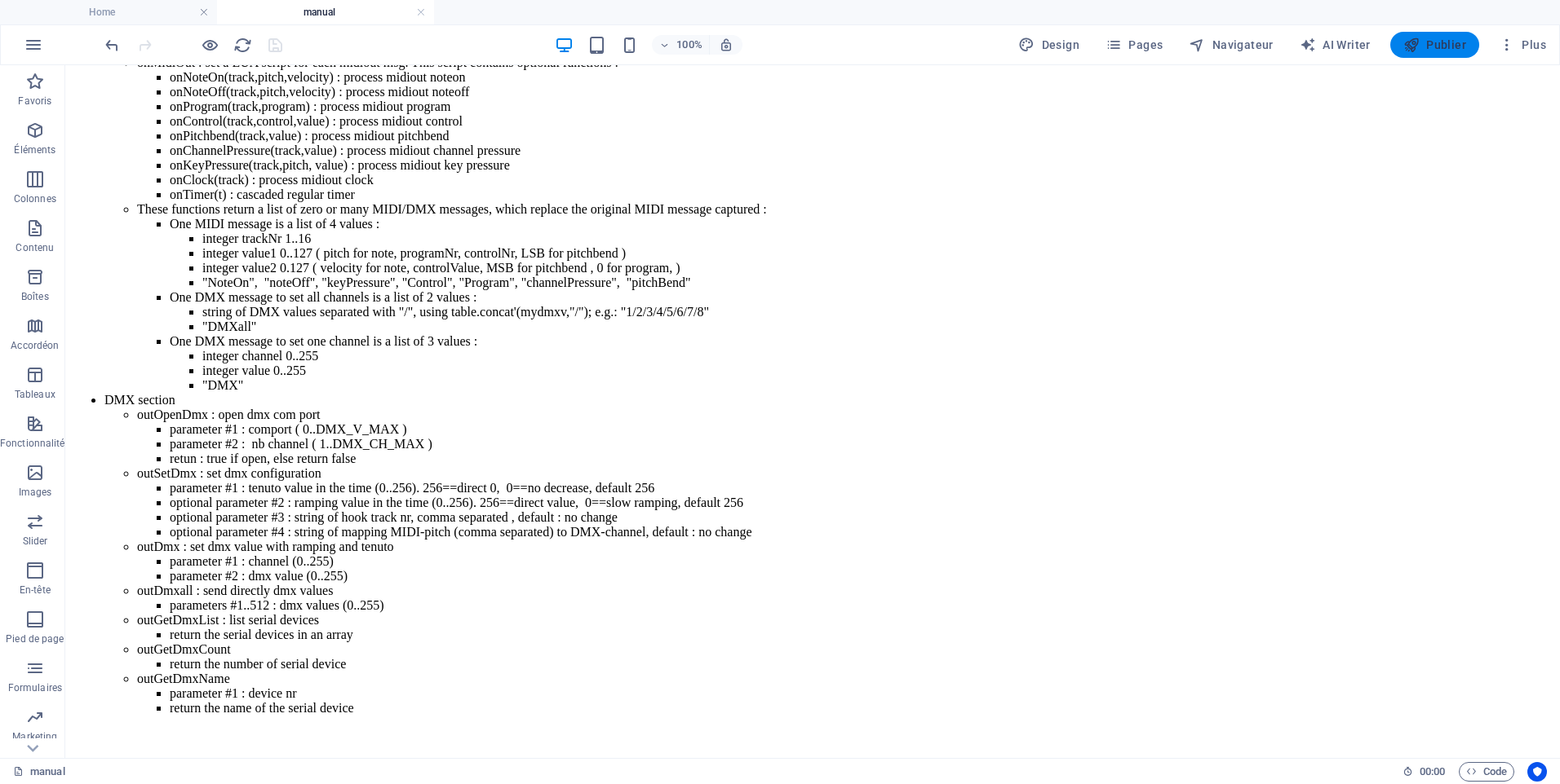
click at [1445, 48] on span "Publier" at bounding box center [1435, 45] width 63 height 16
